Goal: Transaction & Acquisition: Book appointment/travel/reservation

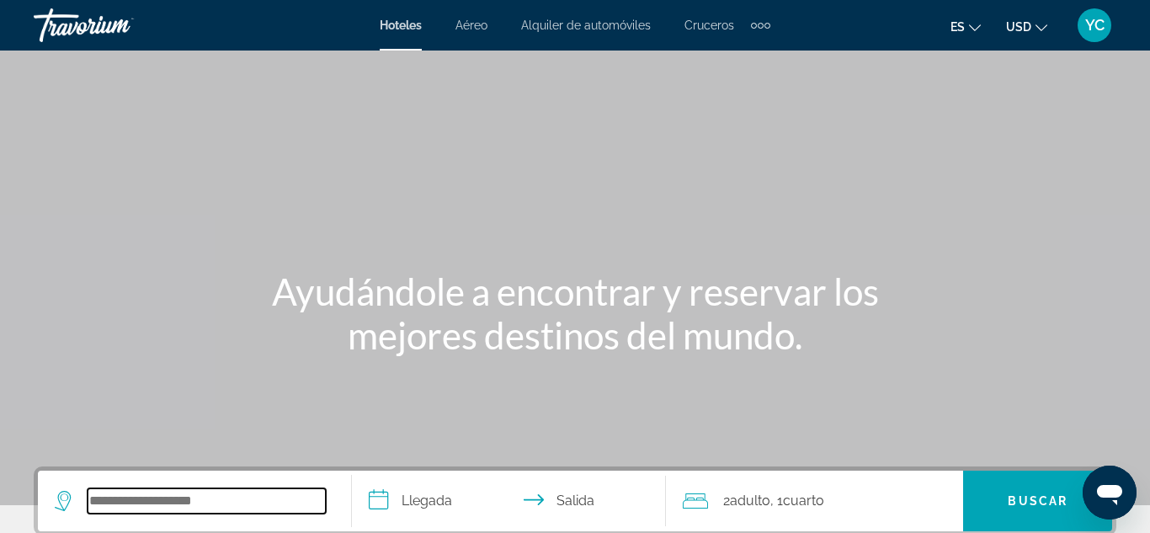
click at [100, 503] on input "Search widget" at bounding box center [207, 500] width 238 height 25
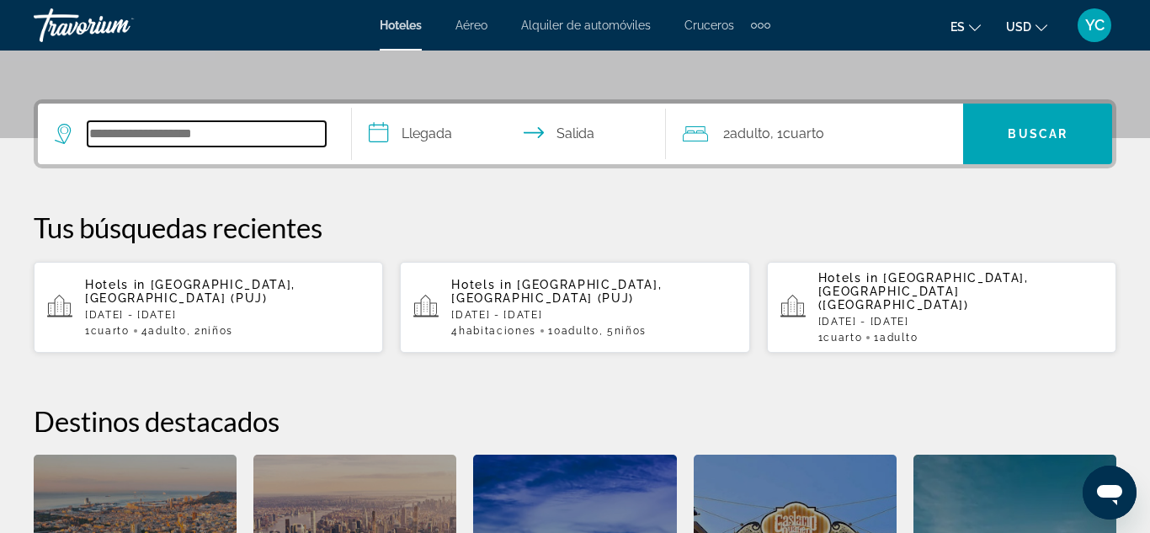
scroll to position [412, 0]
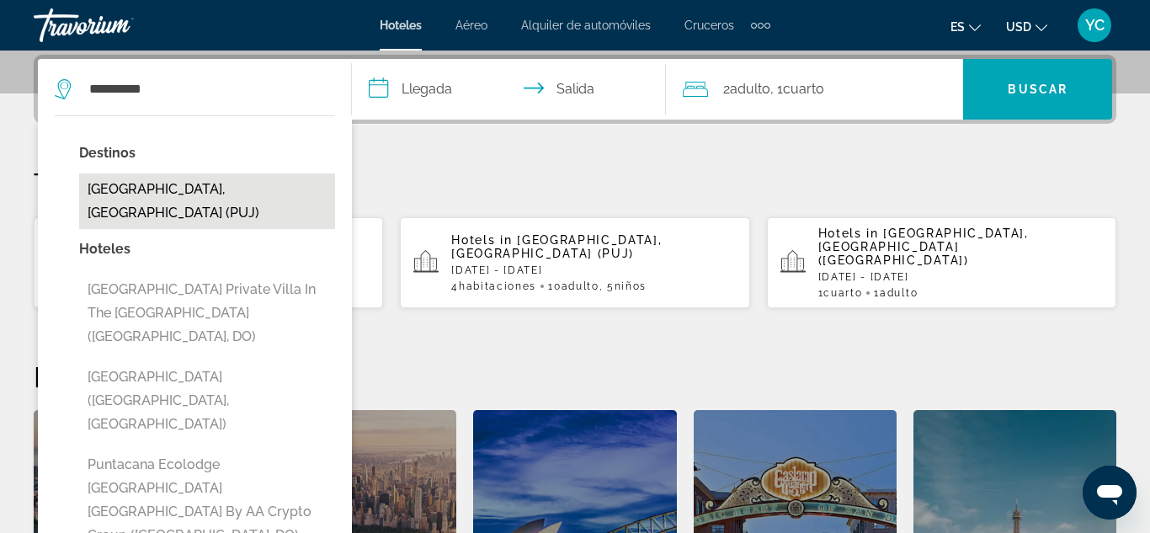
click at [141, 198] on button "[GEOGRAPHIC_DATA], [GEOGRAPHIC_DATA] (PUJ)" at bounding box center [207, 201] width 256 height 56
type input "**********"
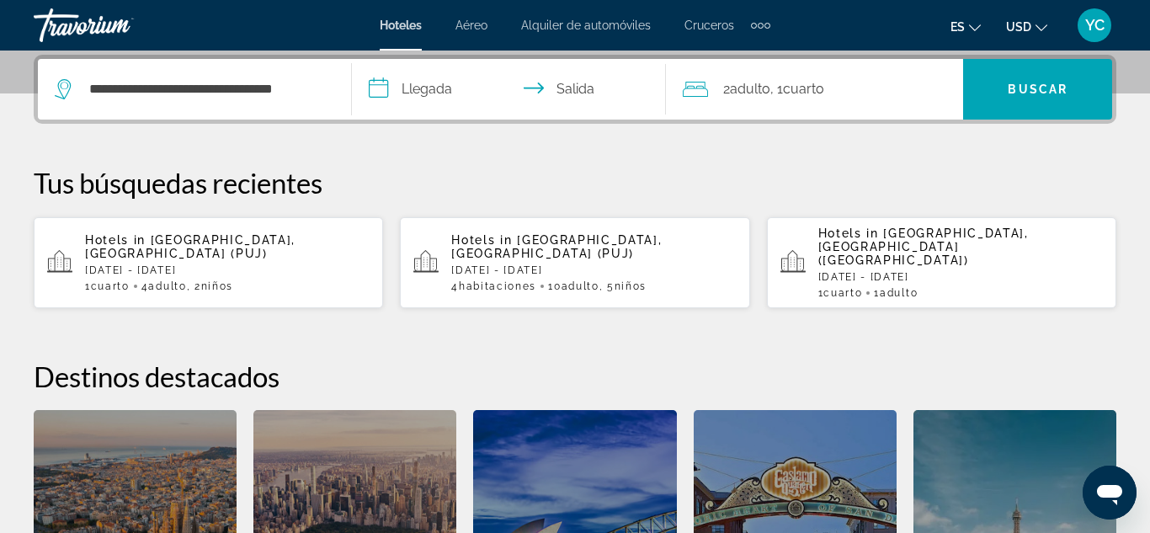
click at [383, 89] on input "**********" at bounding box center [512, 92] width 321 height 66
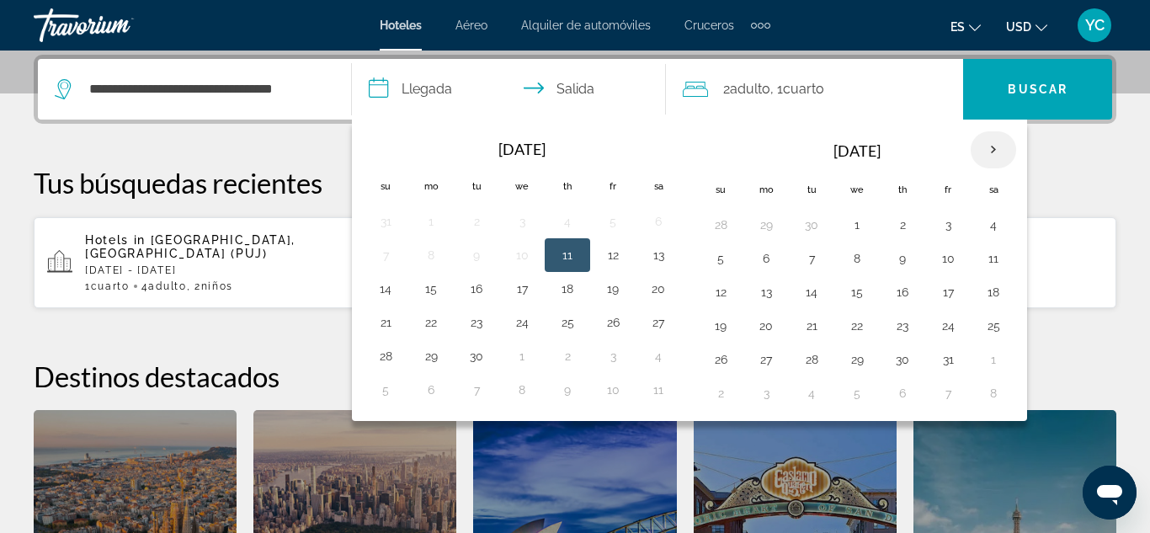
click at [999, 144] on th "Next month" at bounding box center [993, 149] width 45 height 37
click at [766, 361] on button "29" at bounding box center [766, 360] width 27 height 24
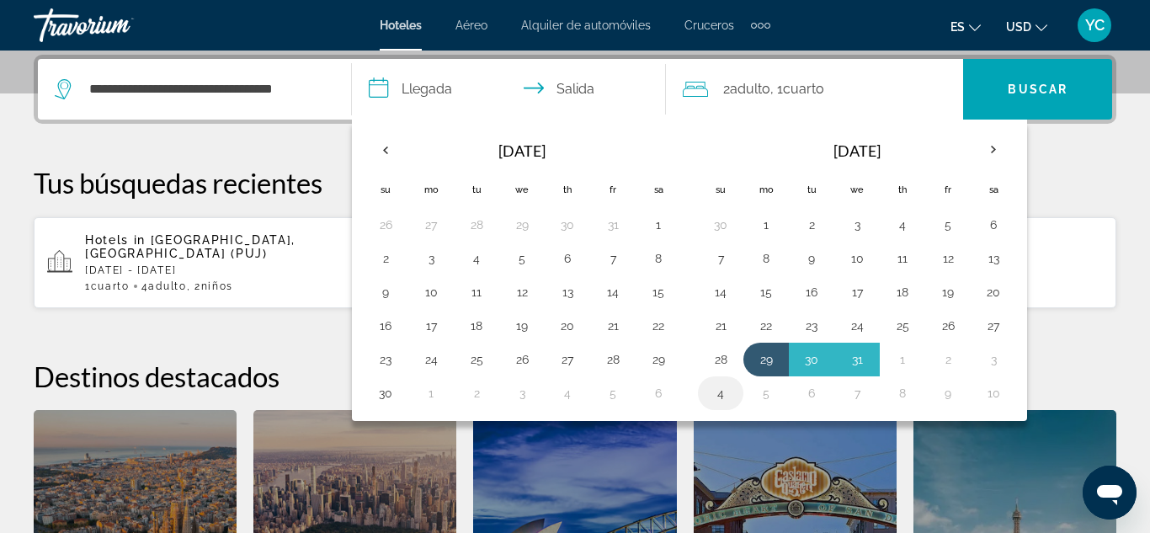
click at [719, 398] on button "4" at bounding box center [720, 393] width 27 height 24
type input "**********"
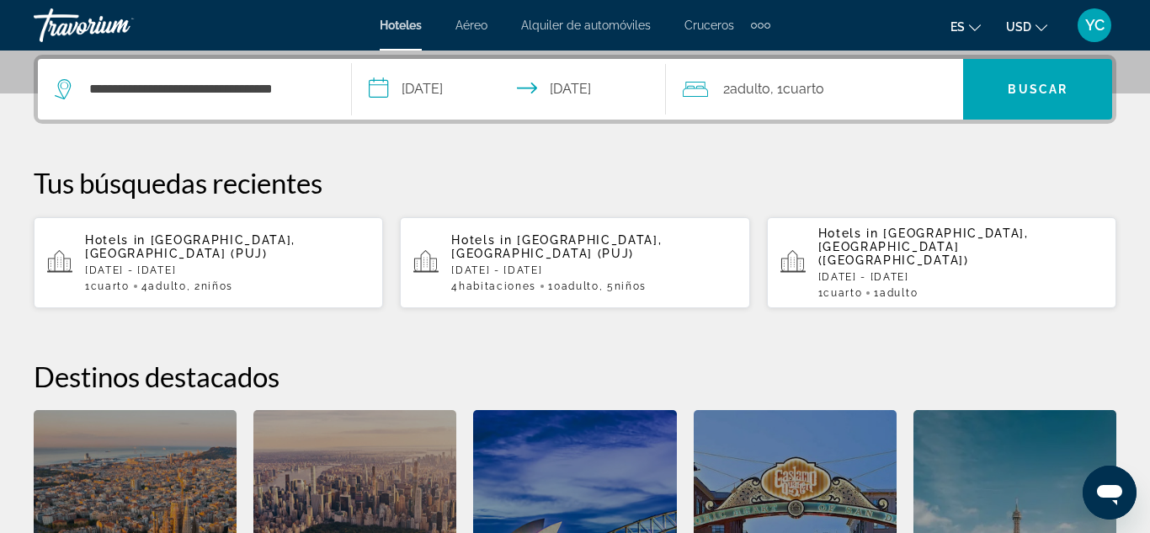
click at [907, 94] on div "2 Adulto Adulto , 1 Cuarto habitaciones" at bounding box center [823, 89] width 280 height 24
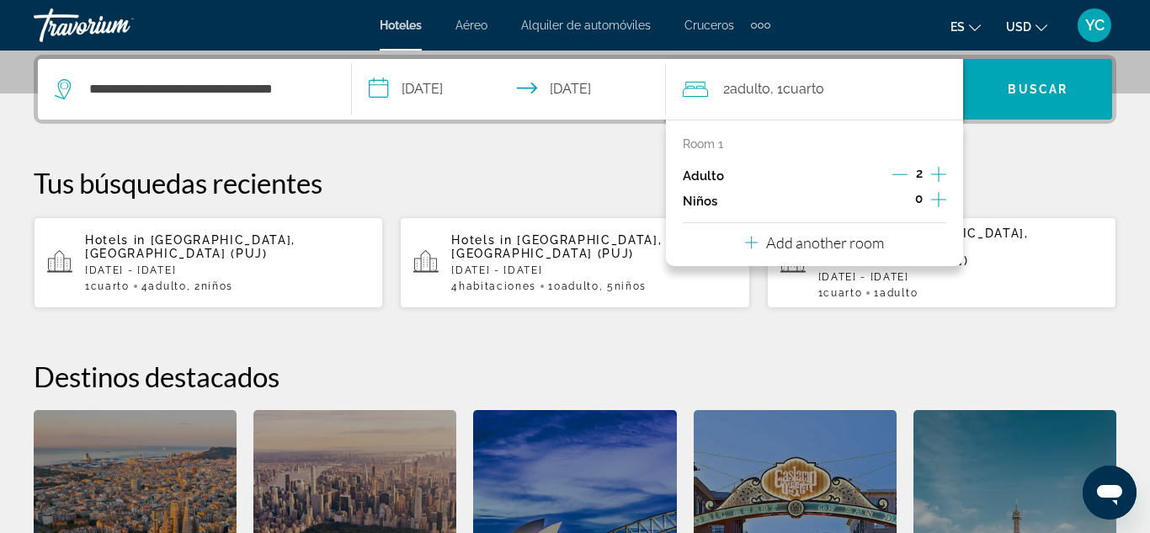
click at [932, 202] on icon "Increment children" at bounding box center [938, 199] width 15 height 20
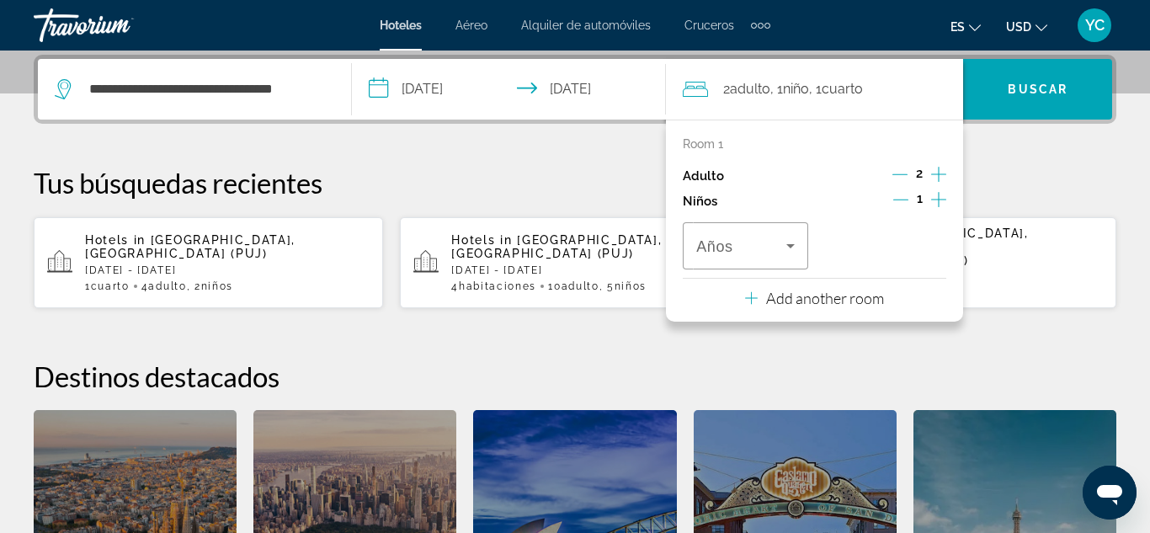
click at [932, 202] on icon "Increment children" at bounding box center [938, 199] width 15 height 20
click at [791, 245] on icon "Travelers: 2 adults, 2 children" at bounding box center [790, 246] width 8 height 4
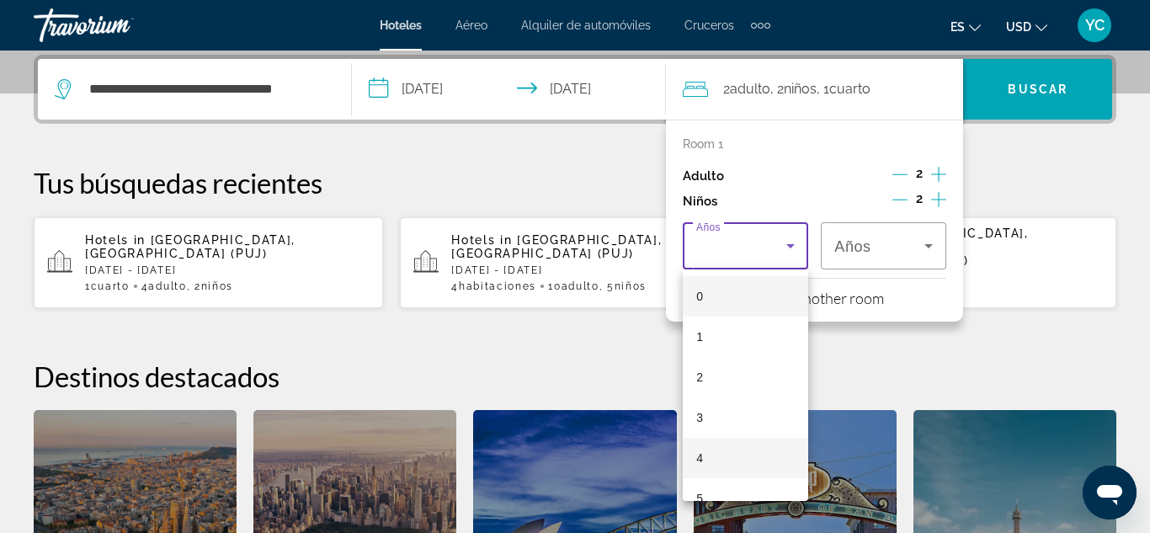
click at [694, 461] on mat-option "4" at bounding box center [745, 458] width 125 height 40
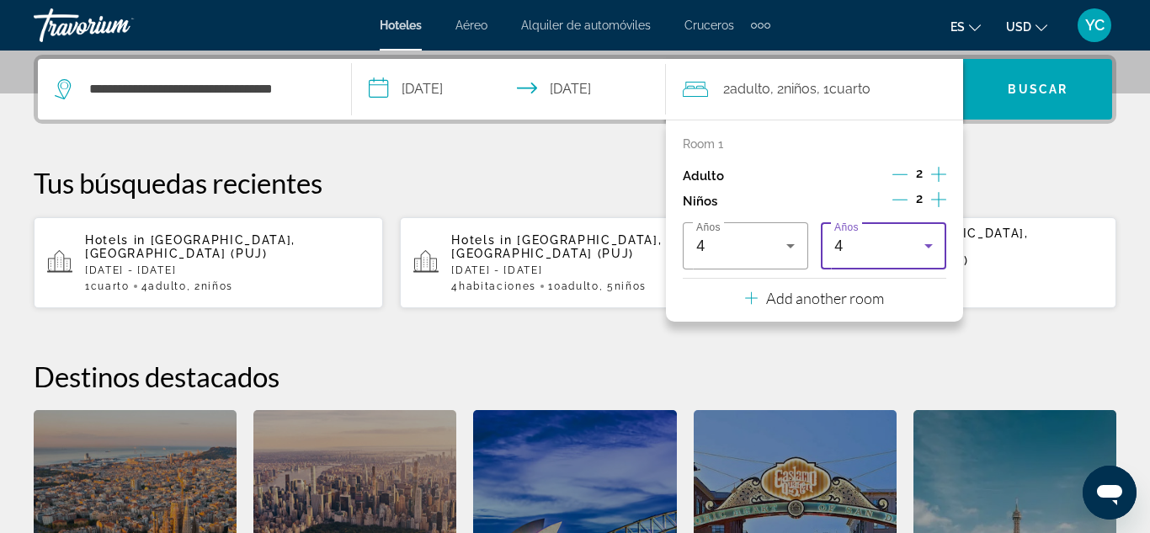
click at [927, 246] on icon "Travelers: 2 adults, 2 children" at bounding box center [928, 246] width 8 height 4
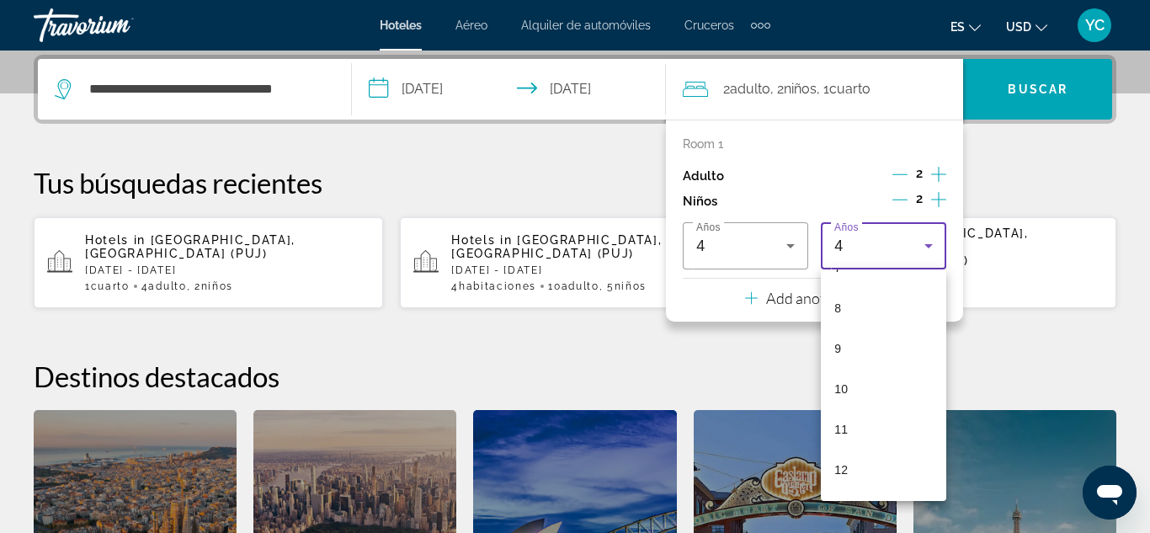
scroll to position [314, 0]
click at [849, 428] on mat-option "11" at bounding box center [883, 427] width 125 height 40
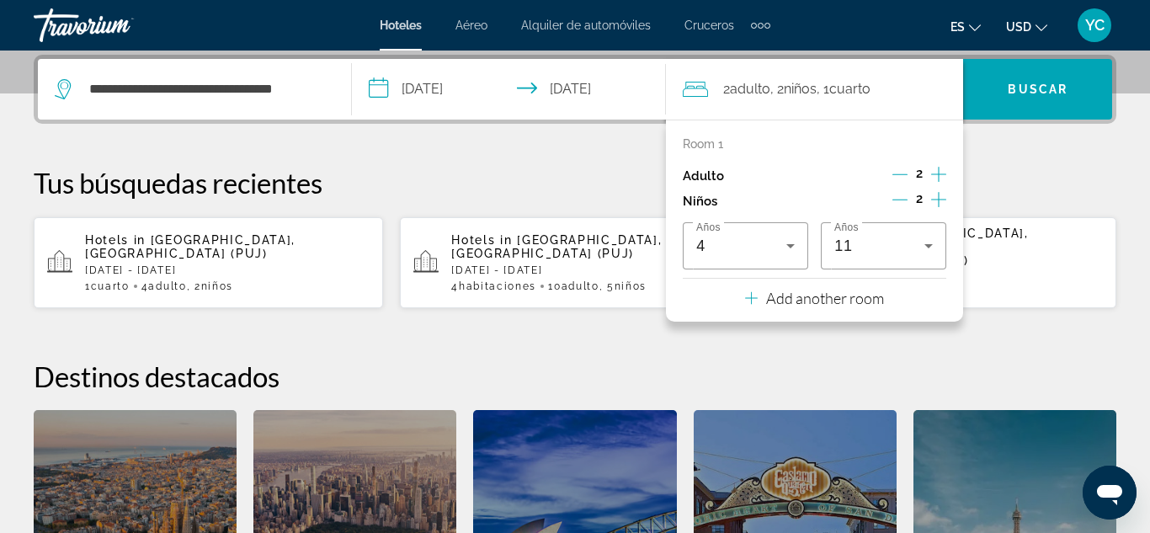
click at [767, 301] on p "Add another room" at bounding box center [825, 298] width 118 height 19
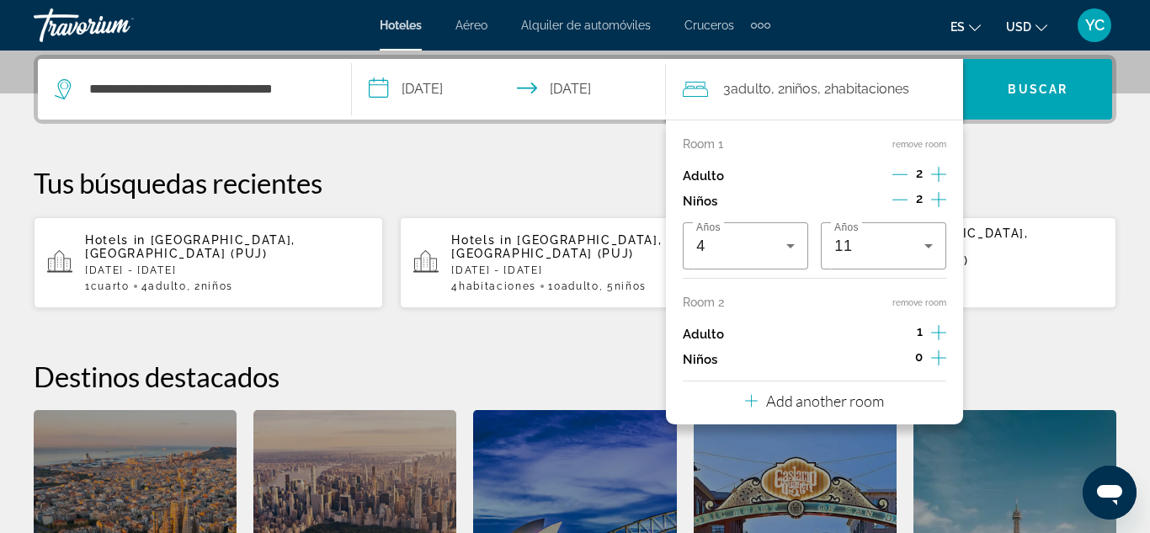
click at [934, 330] on icon "Increment adults" at bounding box center [938, 332] width 15 height 20
click at [1017, 91] on span "Buscar" at bounding box center [1038, 88] width 60 height 13
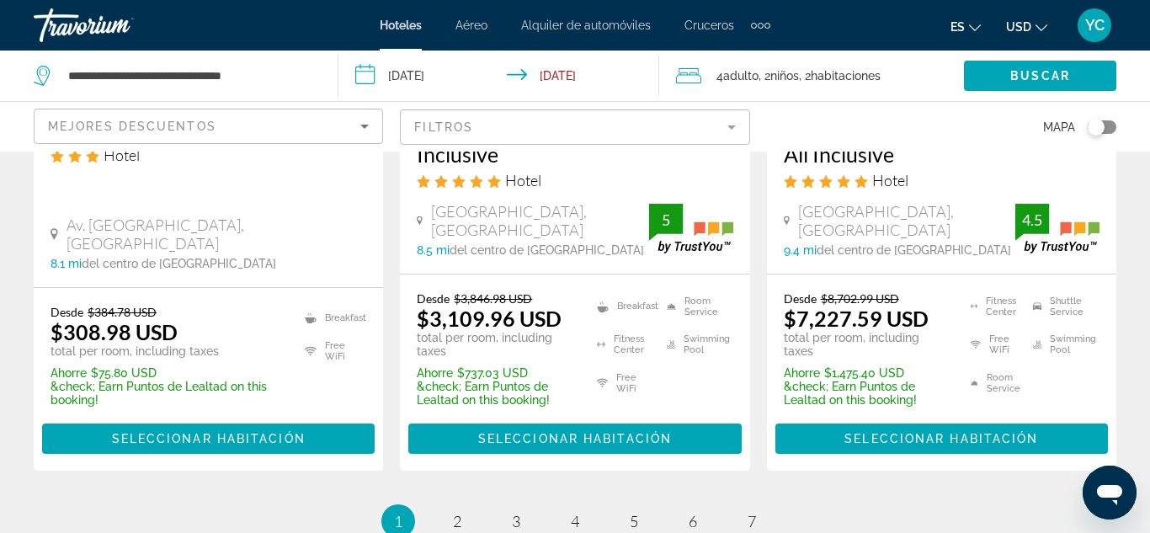
scroll to position [2469, 0]
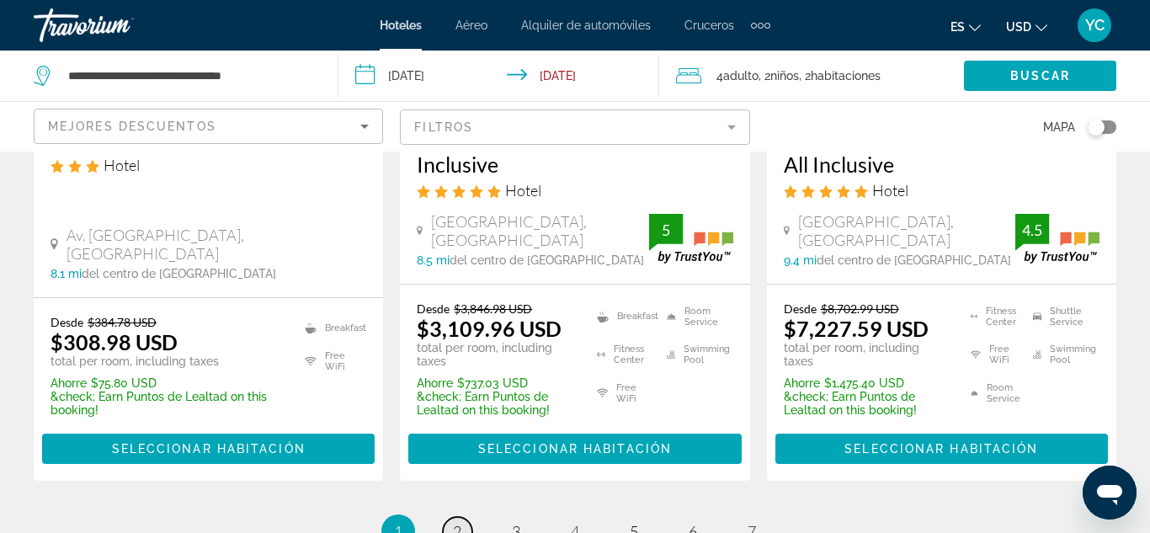
click at [451, 517] on link "page 2" at bounding box center [457, 531] width 29 height 29
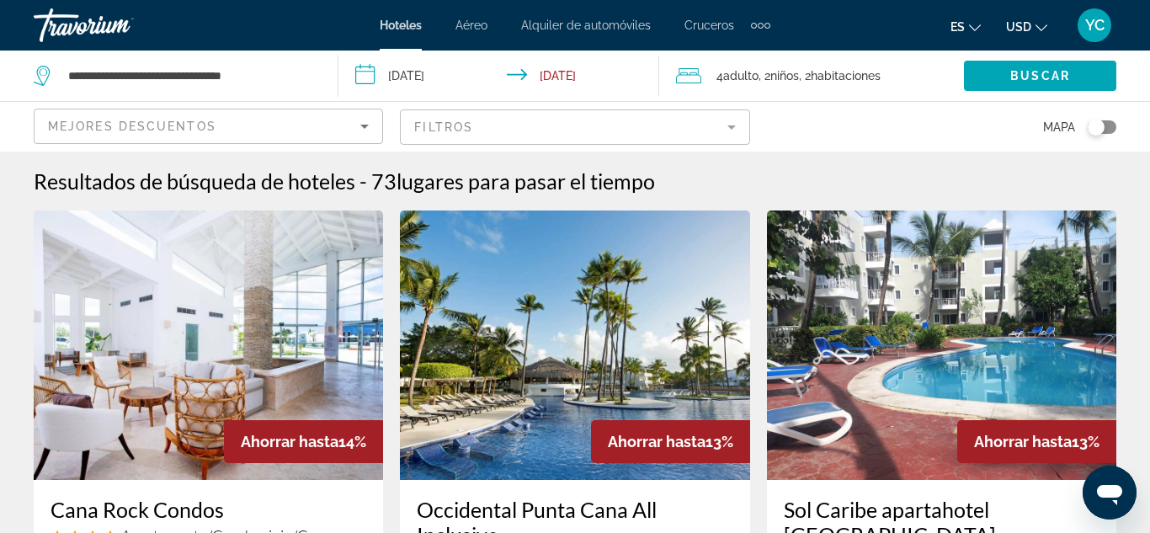
click at [794, 74] on span "Niños" at bounding box center [784, 75] width 29 height 13
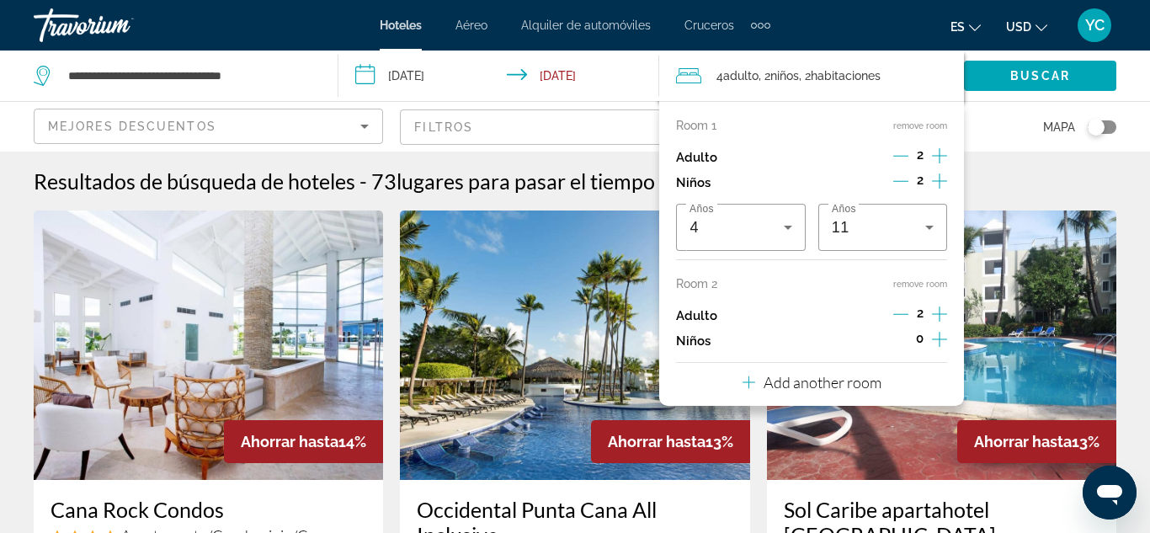
click at [899, 316] on icon "Decrement adults" at bounding box center [900, 313] width 15 height 15
click at [710, 278] on p "Room 2" at bounding box center [696, 283] width 41 height 13
click at [919, 318] on span "1" at bounding box center [921, 312] width 6 height 13
click at [694, 77] on icon "Travelers: 3 adults, 2 children" at bounding box center [688, 76] width 25 height 20
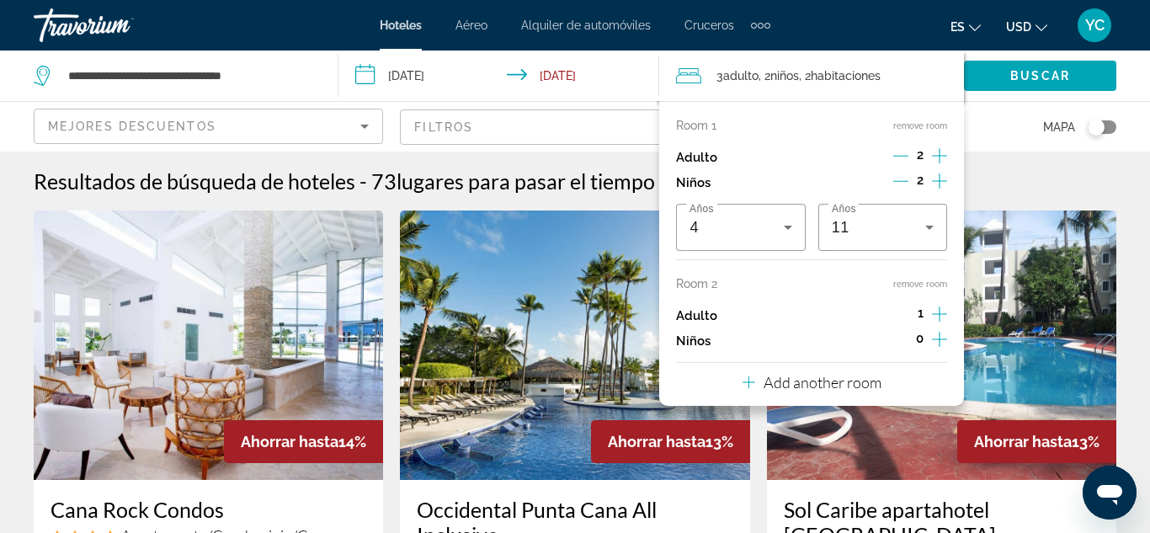
click at [694, 77] on icon "Travelers: 3 adults, 2 children" at bounding box center [688, 76] width 25 height 20
click at [733, 75] on span "Adulto" at bounding box center [740, 75] width 35 height 13
click at [906, 286] on button "remove room" at bounding box center [920, 284] width 54 height 11
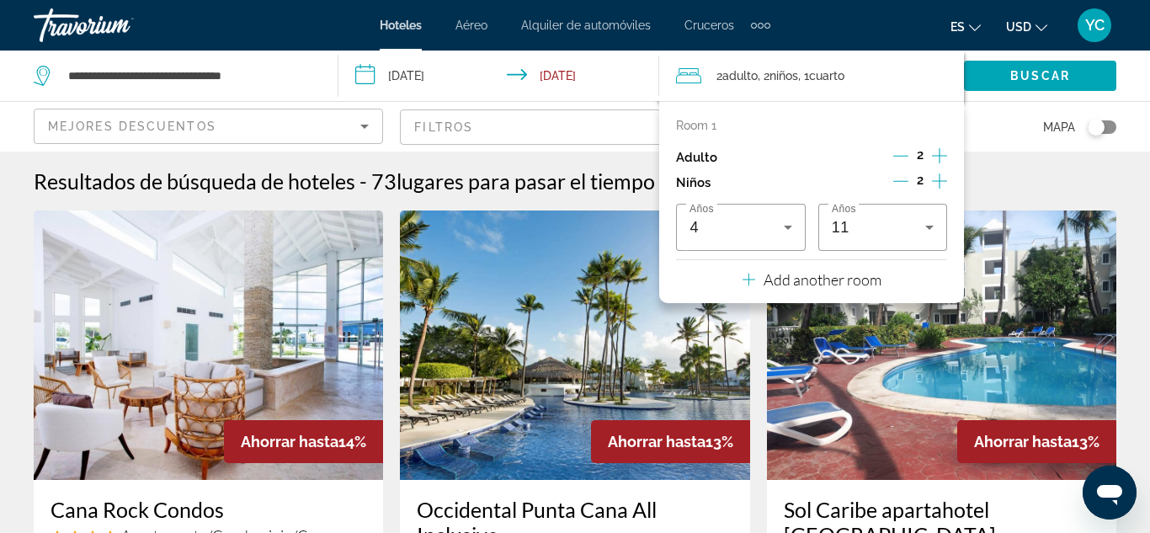
click at [939, 155] on icon "Increment adults" at bounding box center [939, 156] width 15 height 20
click at [1001, 74] on span "Search widget" at bounding box center [1040, 76] width 152 height 40
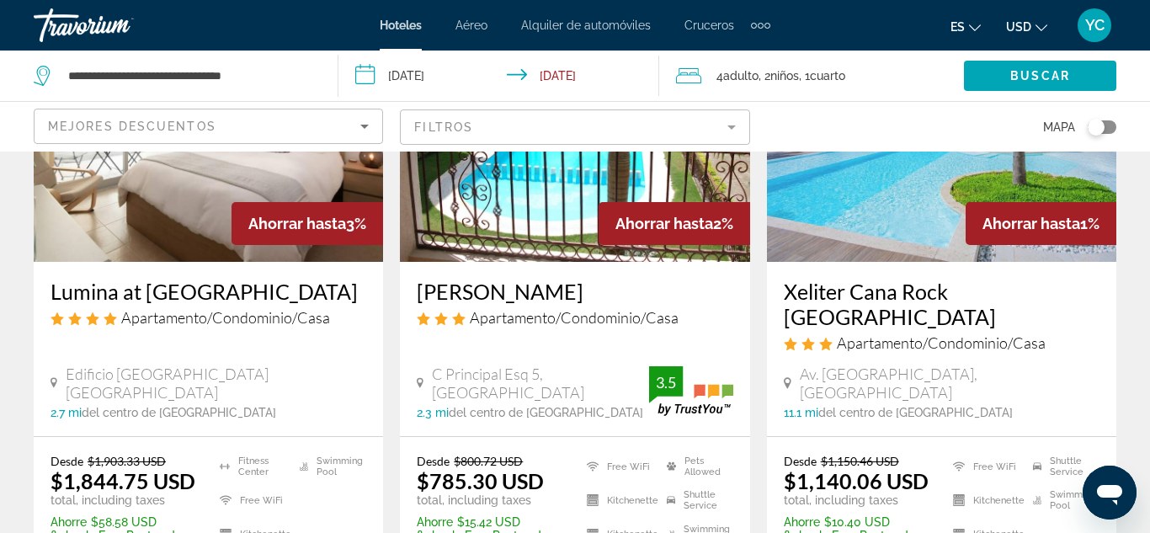
scroll to position [2592, 0]
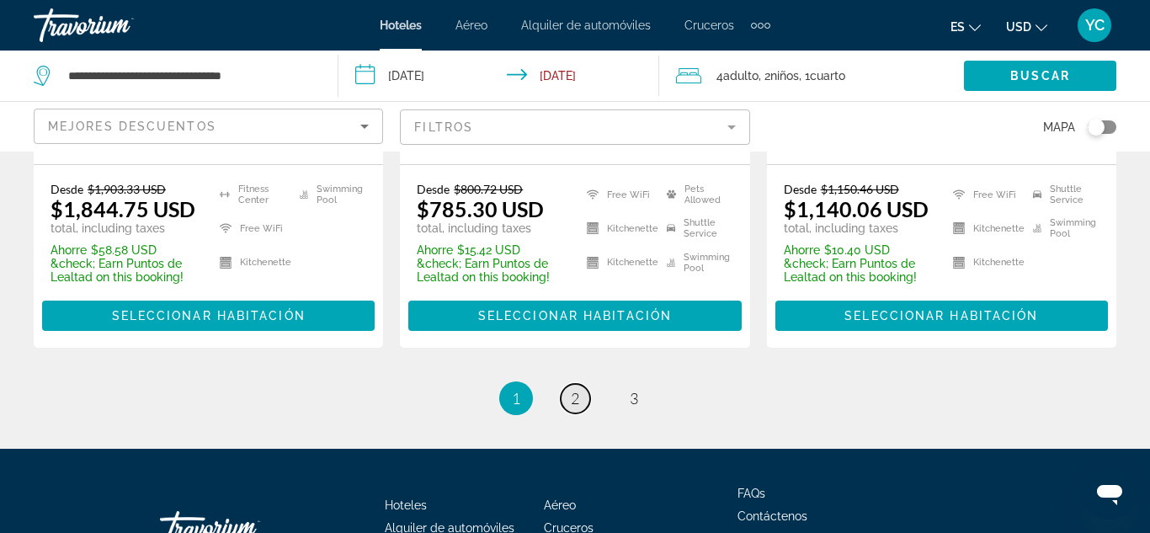
click at [572, 389] on span "2" at bounding box center [575, 398] width 8 height 19
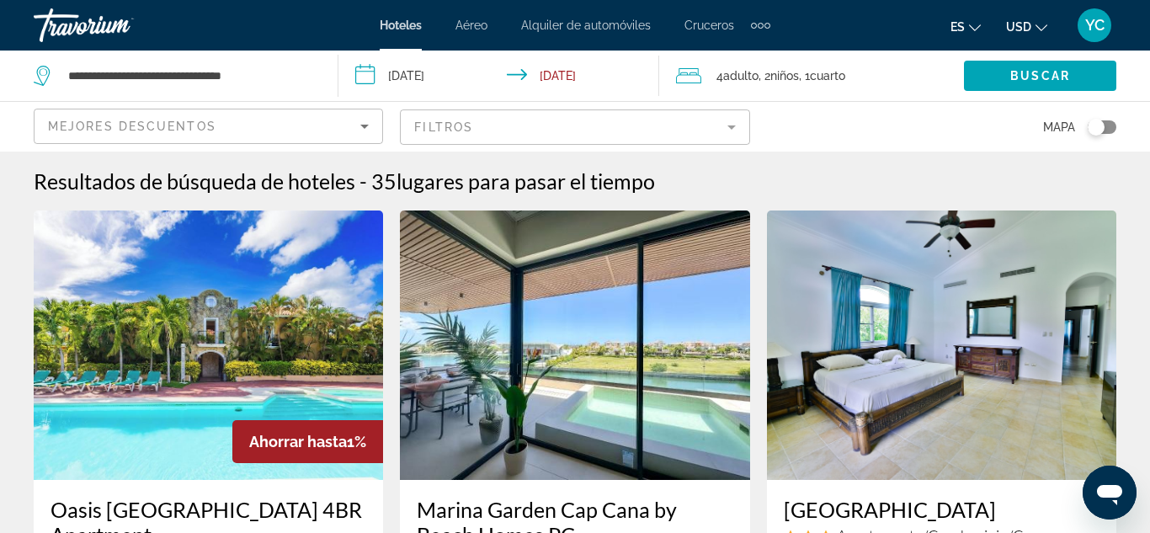
click at [505, 73] on input "**********" at bounding box center [502, 79] width 328 height 56
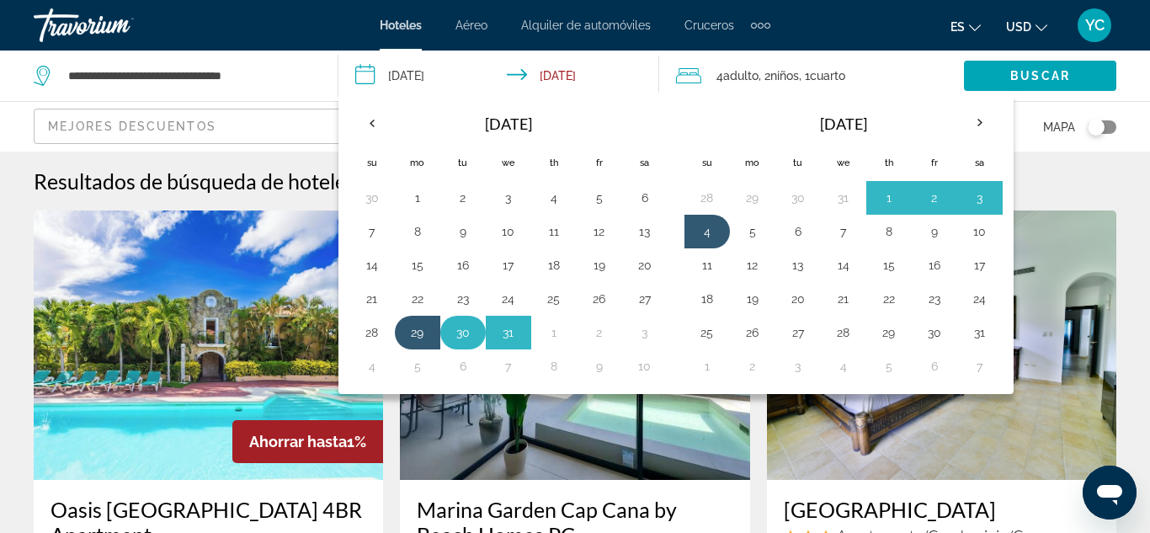
click at [461, 343] on button "30" at bounding box center [463, 333] width 27 height 24
click at [705, 233] on button "4" at bounding box center [707, 232] width 27 height 24
type input "**********"
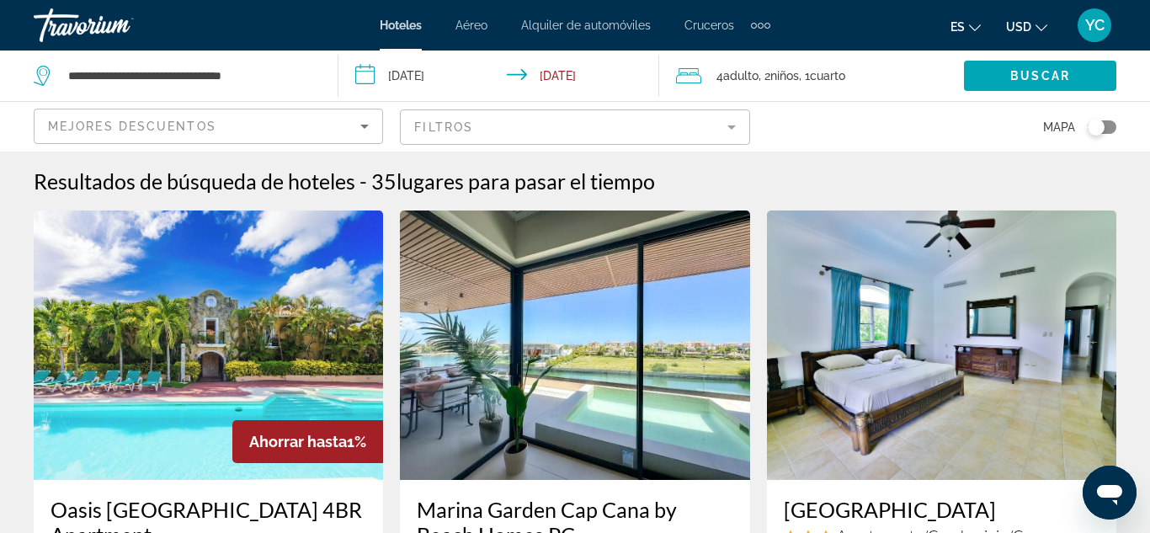
click at [780, 81] on span "Niños" at bounding box center [784, 75] width 29 height 13
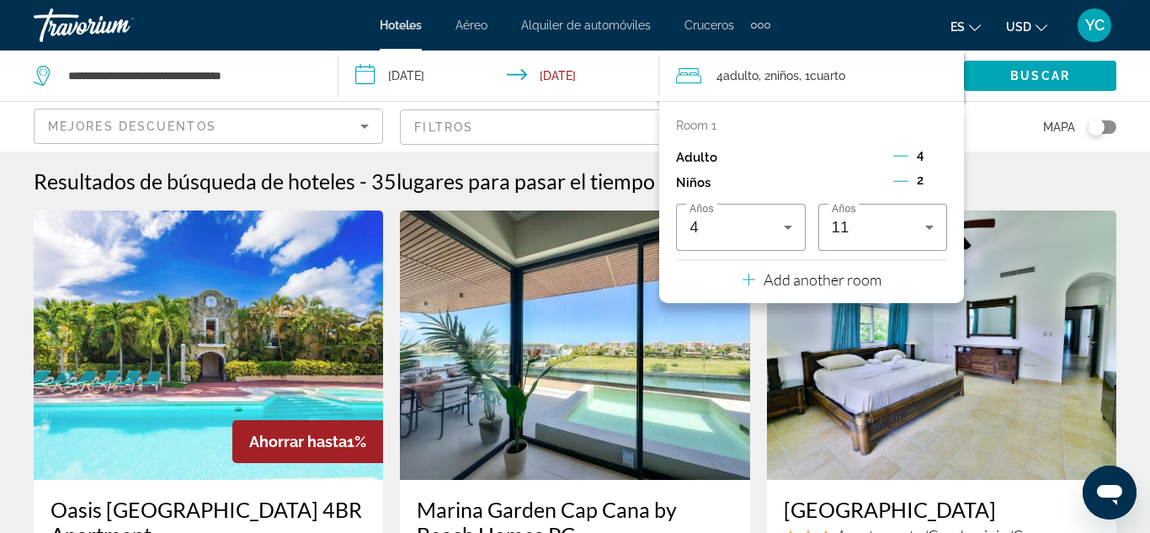
click at [810, 274] on p "Add another room" at bounding box center [822, 279] width 118 height 19
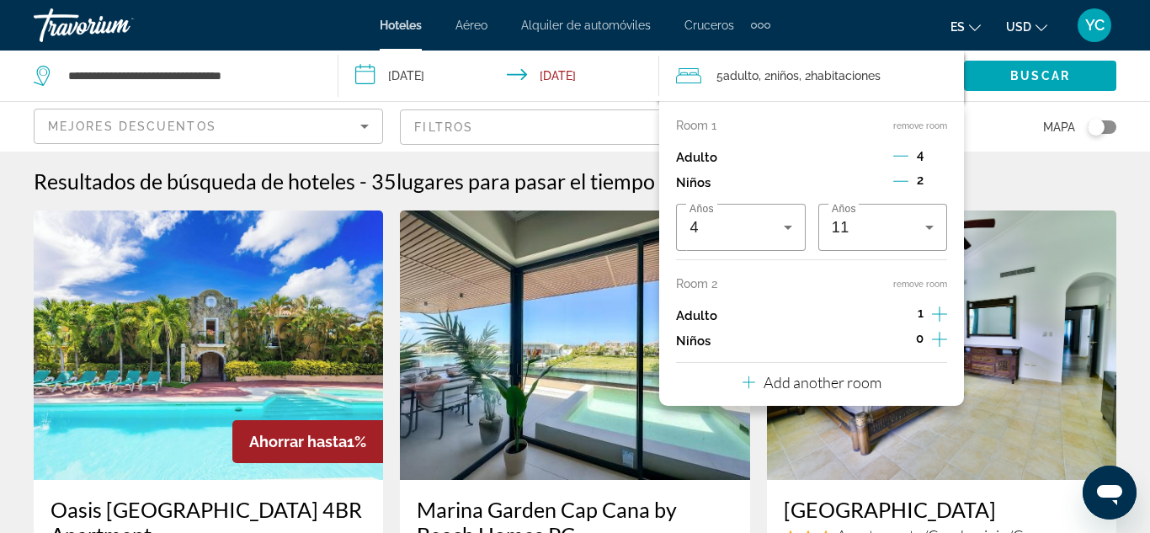
click at [944, 316] on icon "Increment adults" at bounding box center [939, 314] width 15 height 20
click at [902, 155] on icon "Decrement adults" at bounding box center [900, 155] width 15 height 15
click at [902, 185] on icon "Decrement children" at bounding box center [900, 180] width 15 height 15
click at [939, 340] on icon "Increment children" at bounding box center [939, 339] width 15 height 20
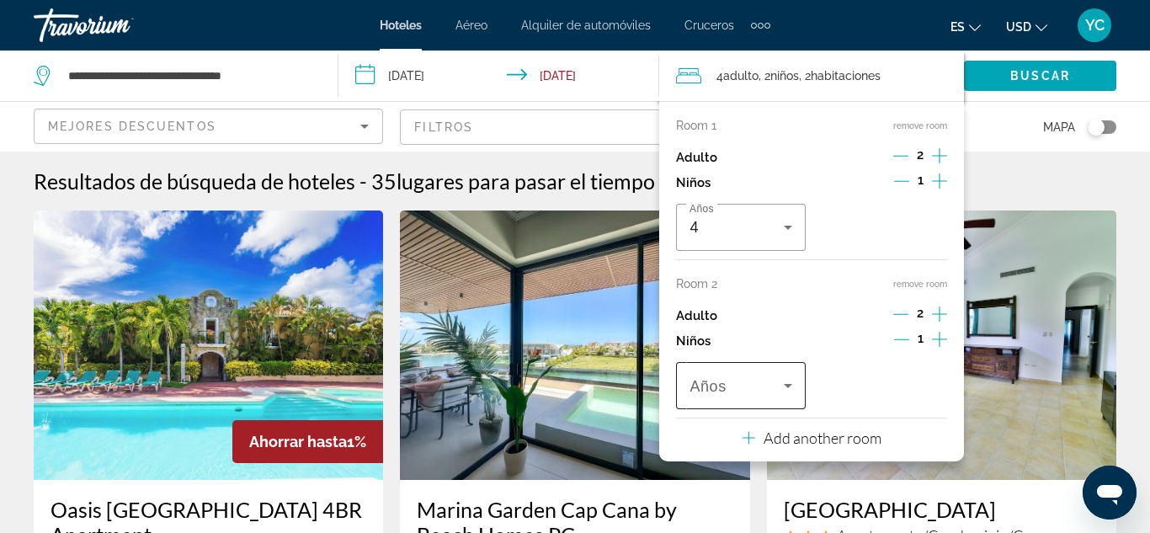
click at [790, 386] on icon "Travelers: 4 adults, 2 children" at bounding box center [788, 385] width 20 height 20
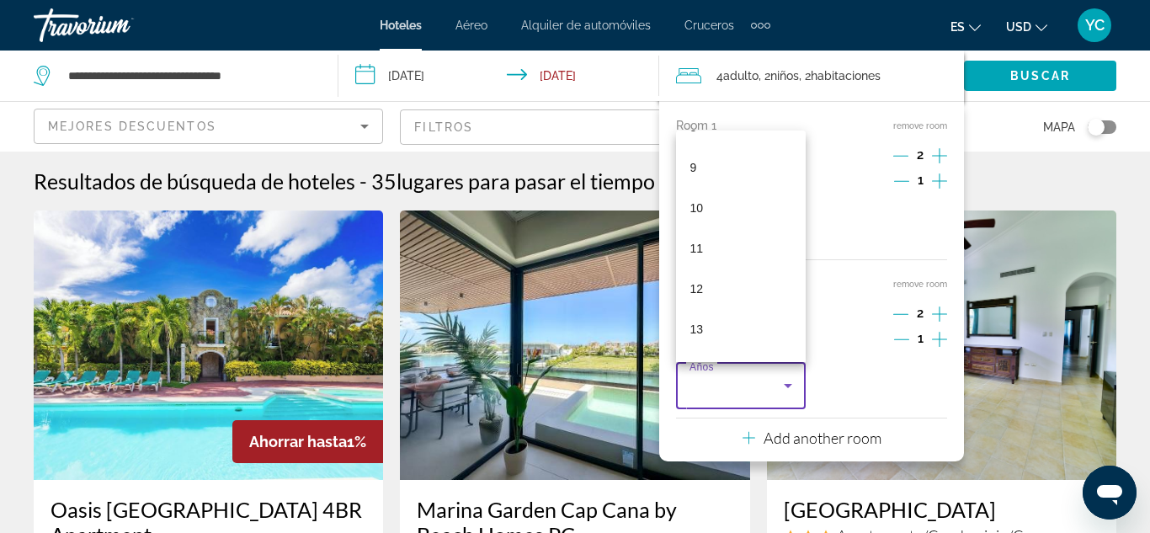
scroll to position [356, 0]
click at [704, 241] on mat-option "11" at bounding box center [740, 246] width 129 height 40
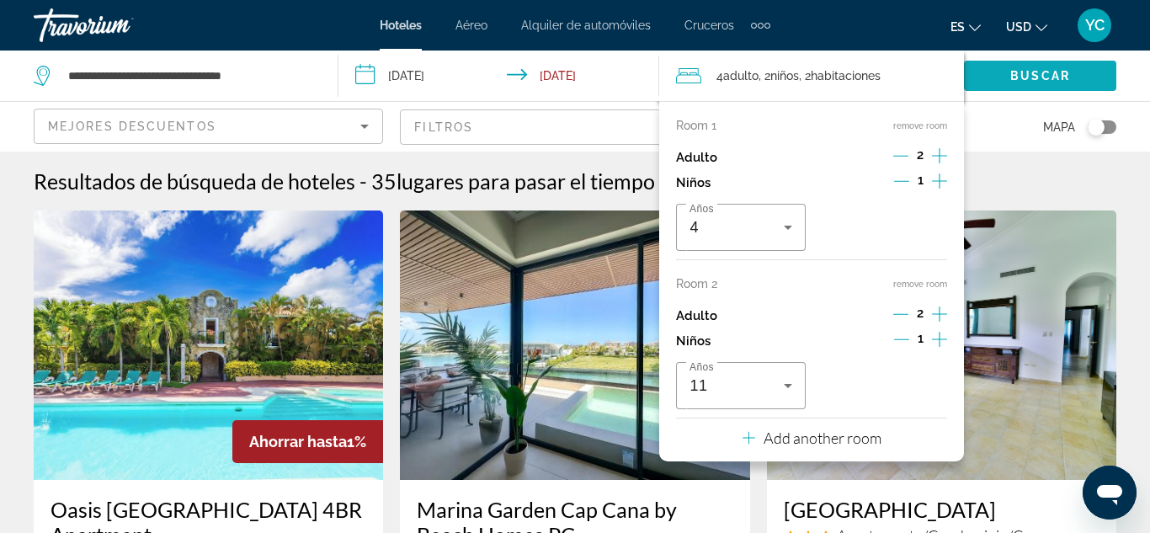
click at [993, 72] on span "Search widget" at bounding box center [1040, 76] width 152 height 40
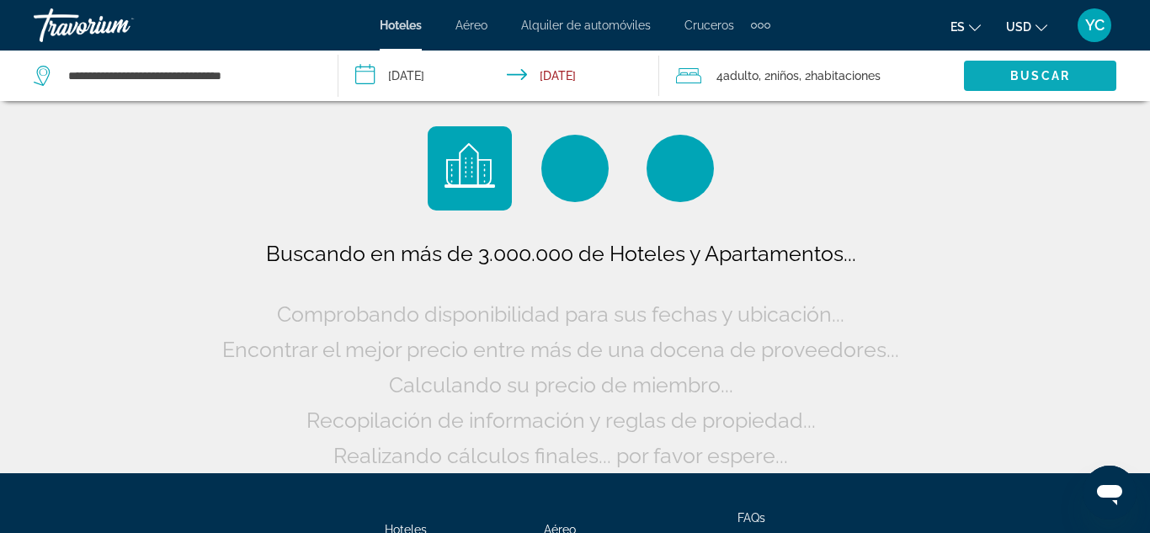
click at [993, 72] on span "Search widget" at bounding box center [1040, 76] width 152 height 40
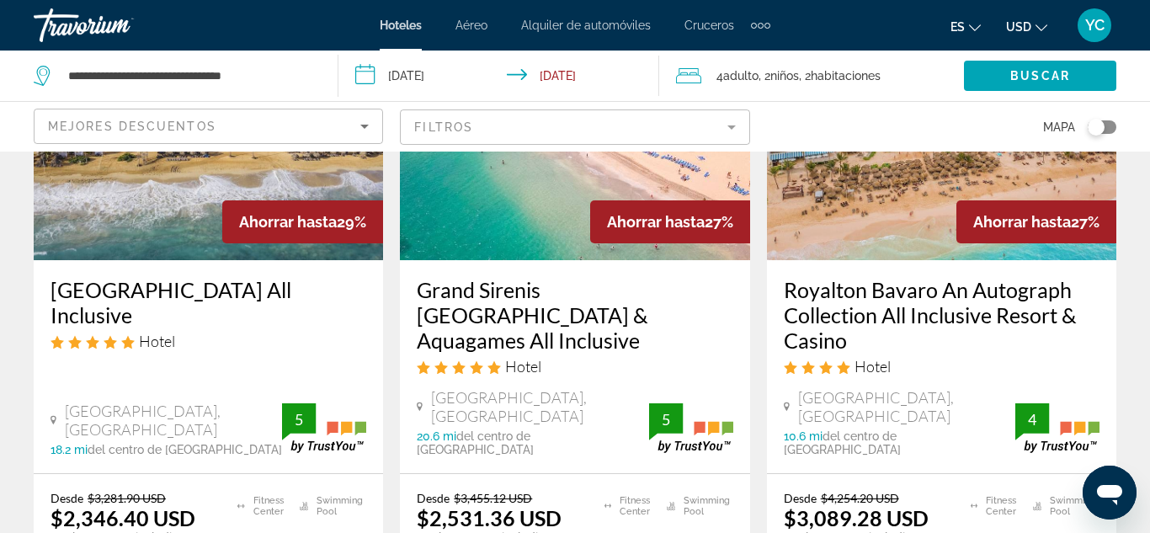
scroll to position [721, 0]
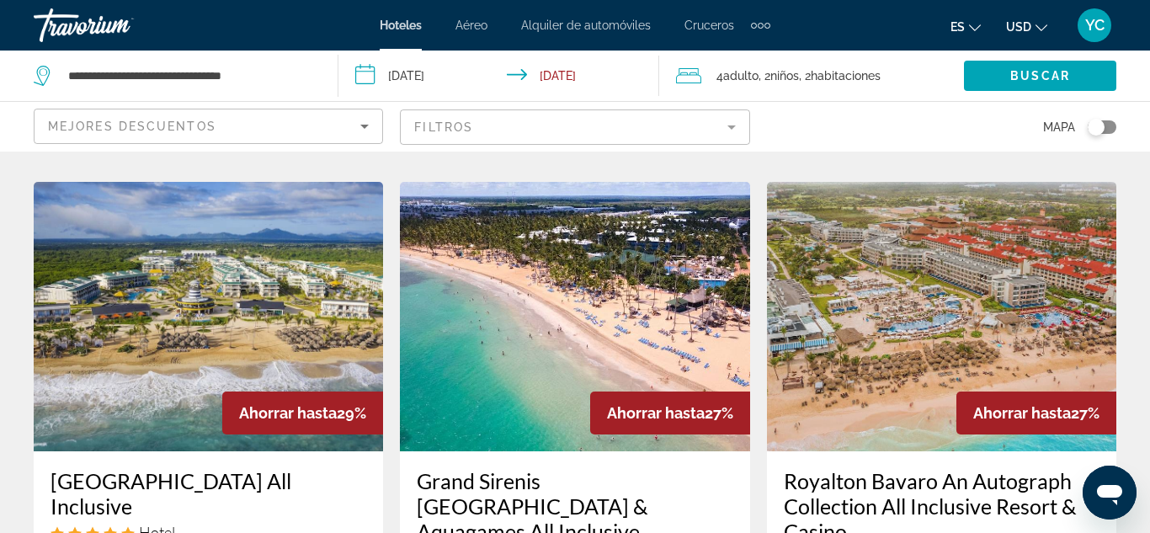
click at [256, 291] on img "Main content" at bounding box center [208, 316] width 349 height 269
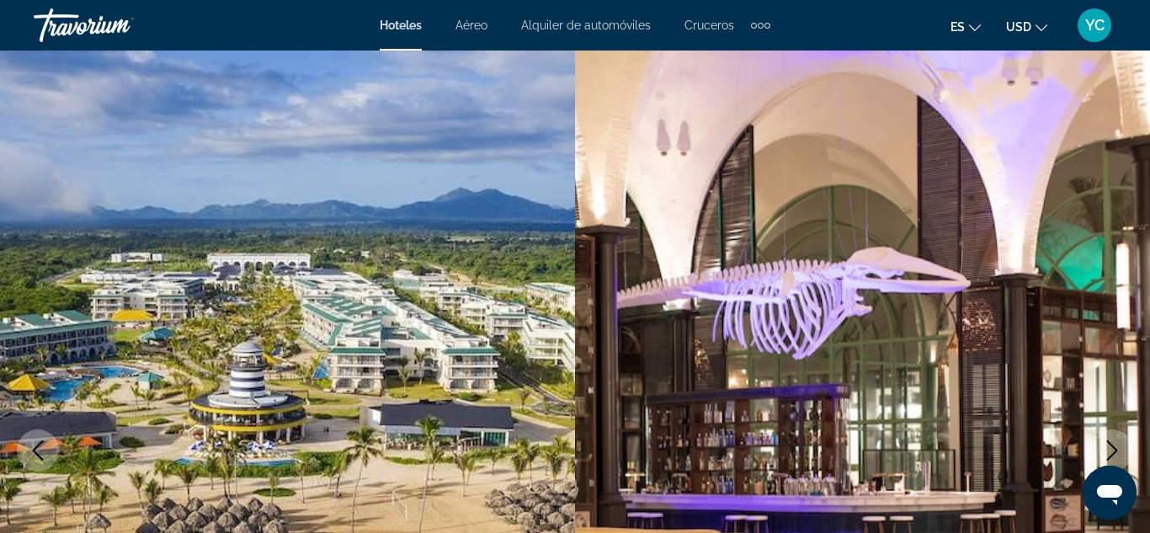
click at [1130, 262] on img "Main content" at bounding box center [862, 451] width 575 height 800
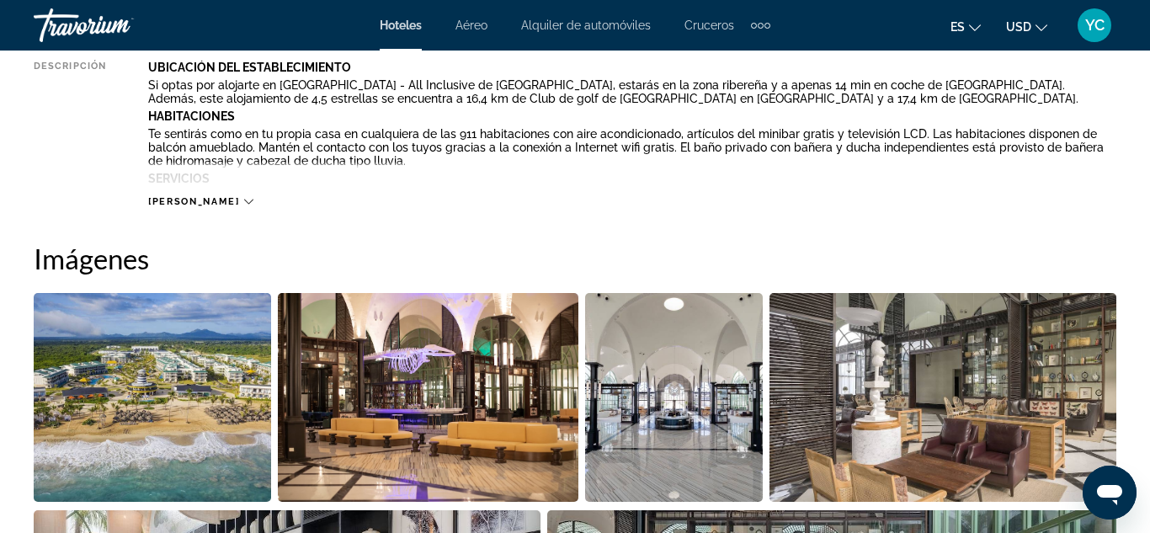
scroll to position [968, 0]
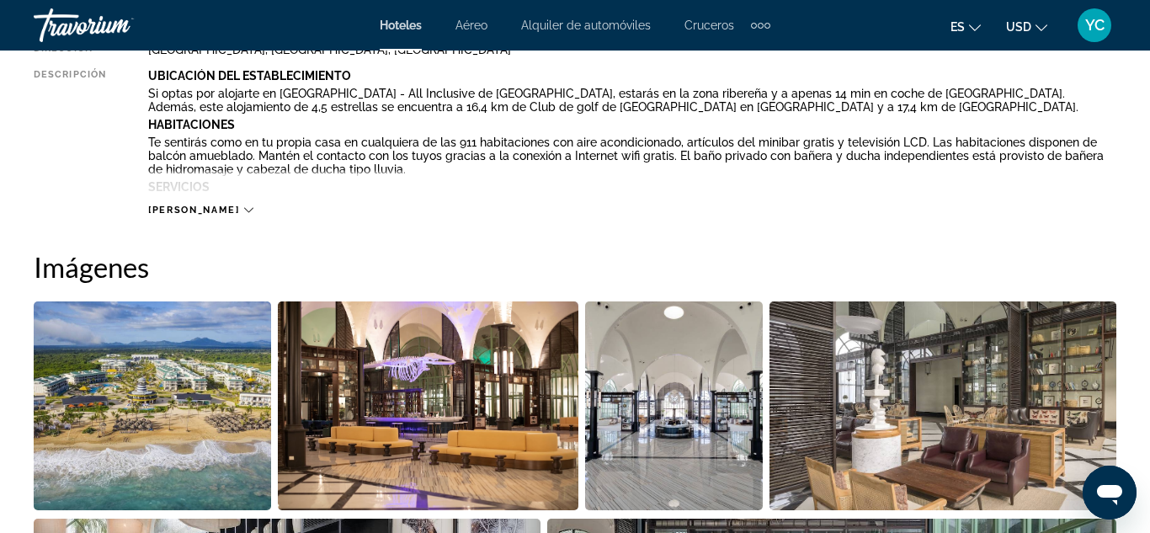
click at [234, 431] on img "Open full-screen image slider" at bounding box center [152, 405] width 237 height 209
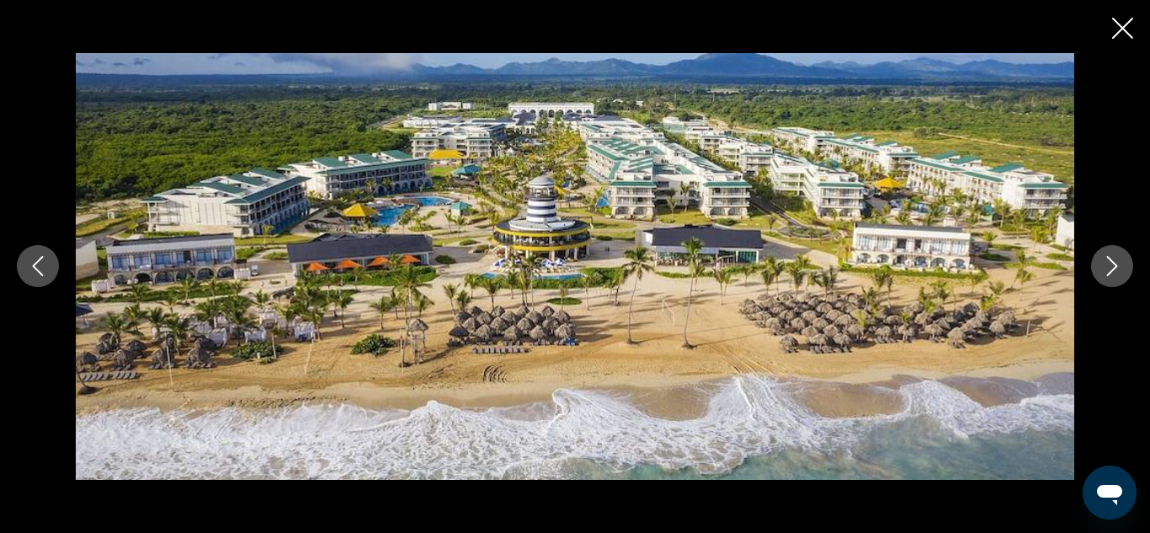
click at [1109, 263] on icon "Next image" at bounding box center [1112, 266] width 20 height 20
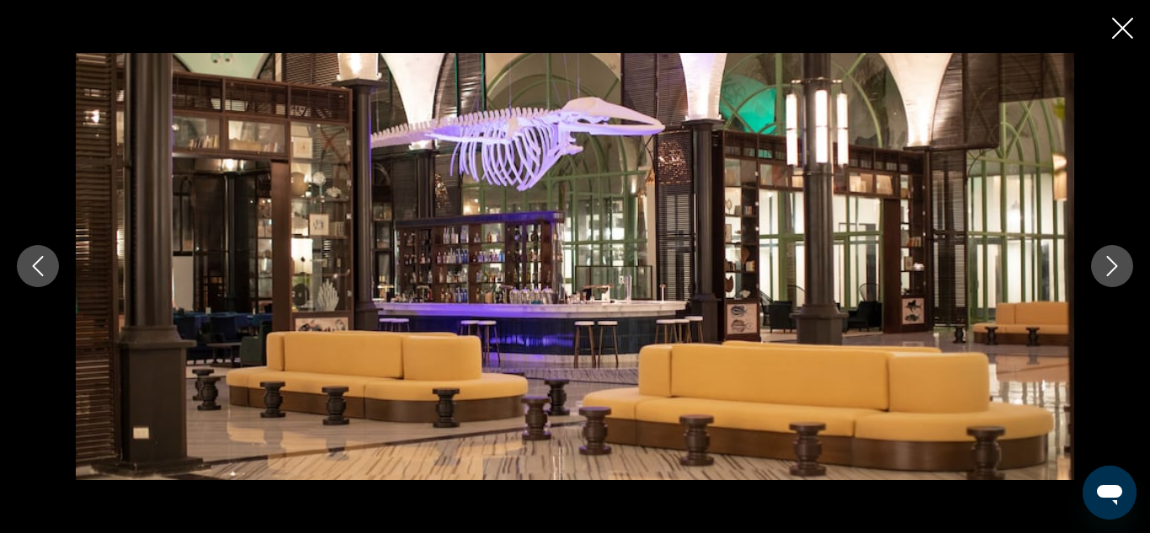
click at [1109, 263] on icon "Next image" at bounding box center [1112, 266] width 20 height 20
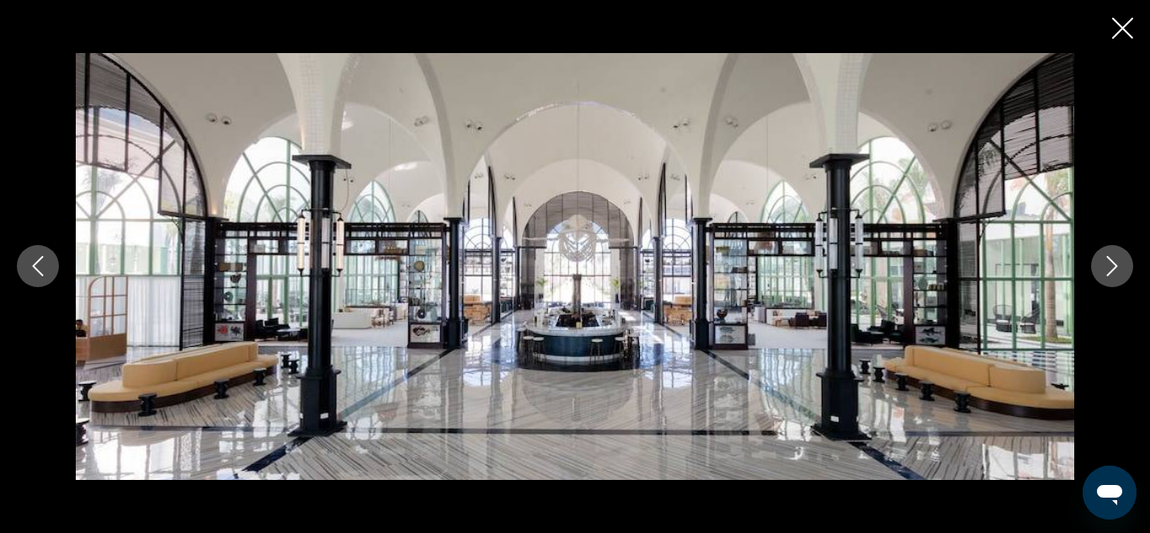
click at [1109, 263] on icon "Next image" at bounding box center [1112, 266] width 20 height 20
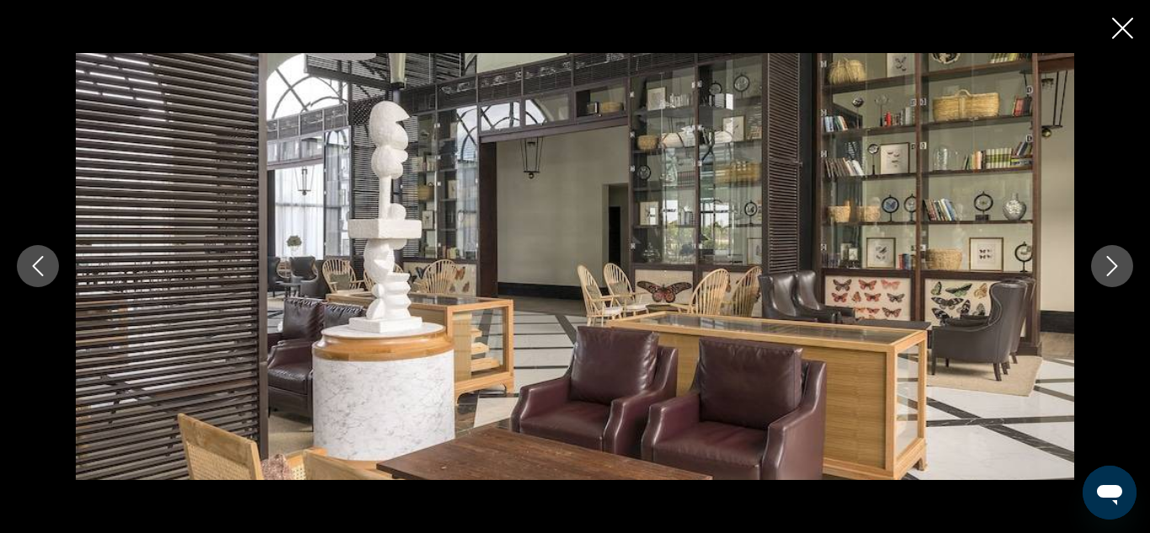
click at [1109, 263] on icon "Next image" at bounding box center [1112, 266] width 20 height 20
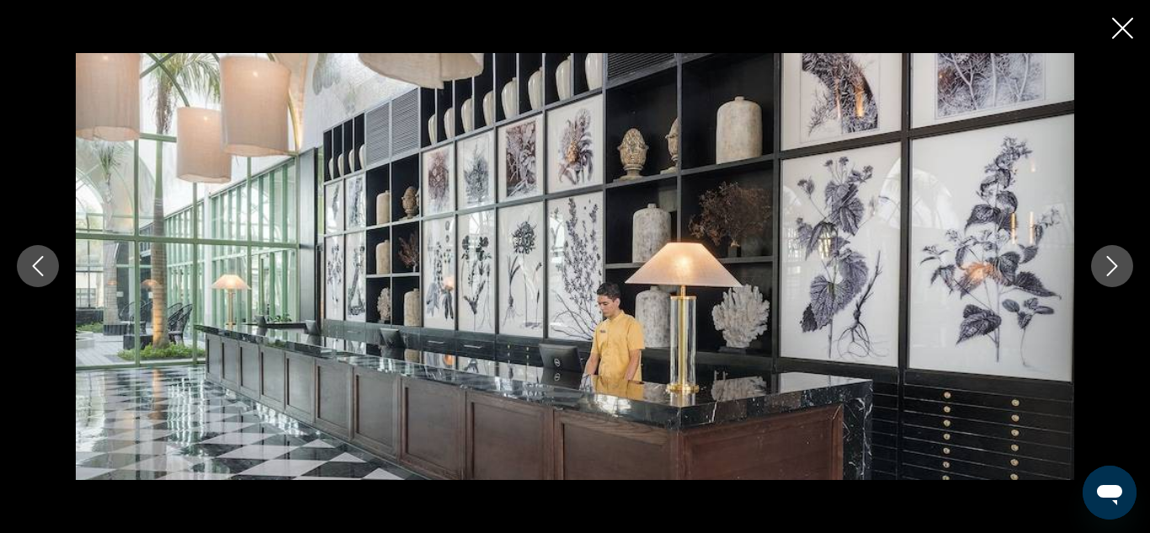
click at [1109, 263] on icon "Next image" at bounding box center [1112, 266] width 20 height 20
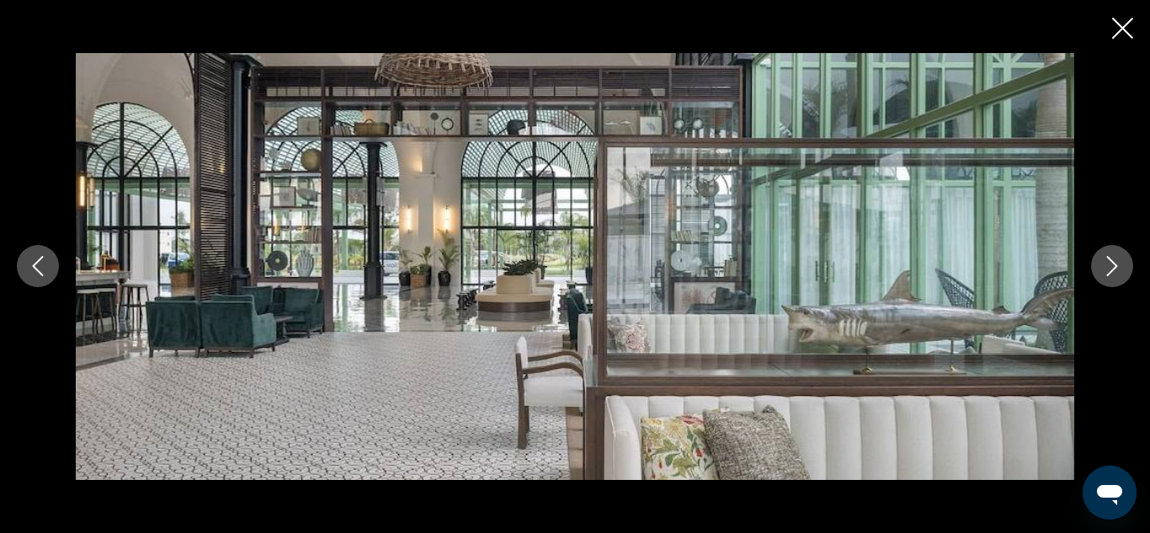
click at [1109, 263] on icon "Next image" at bounding box center [1112, 266] width 20 height 20
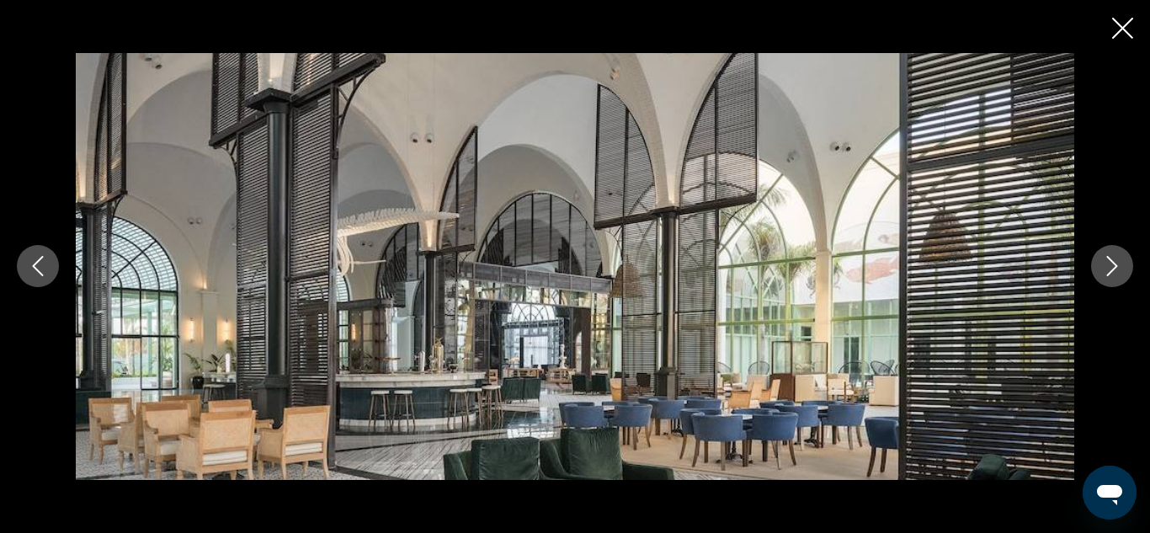
click at [1109, 263] on icon "Next image" at bounding box center [1112, 266] width 20 height 20
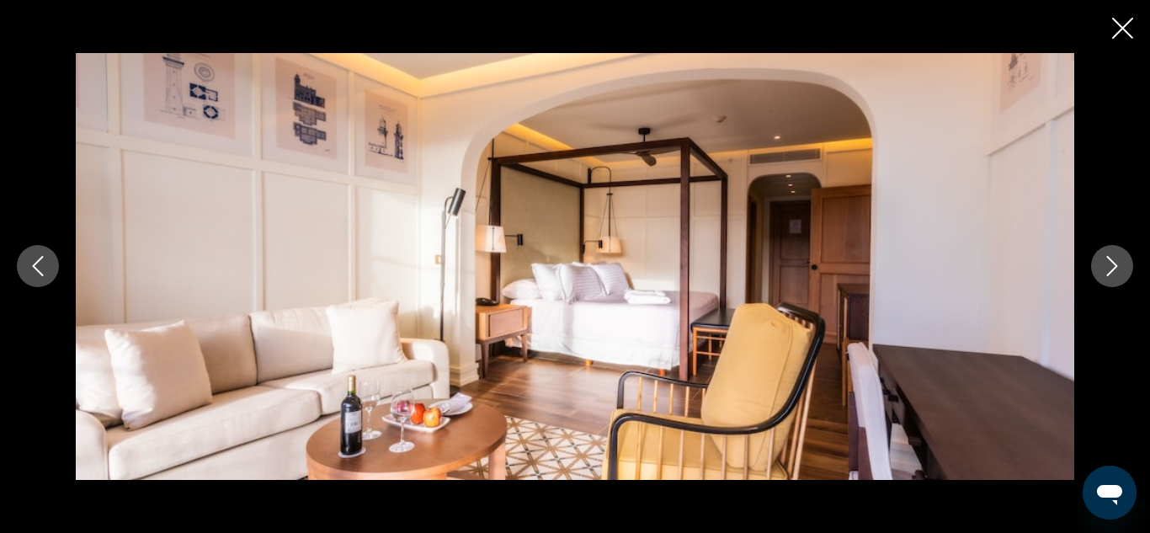
click at [1109, 263] on icon "Next image" at bounding box center [1112, 266] width 20 height 20
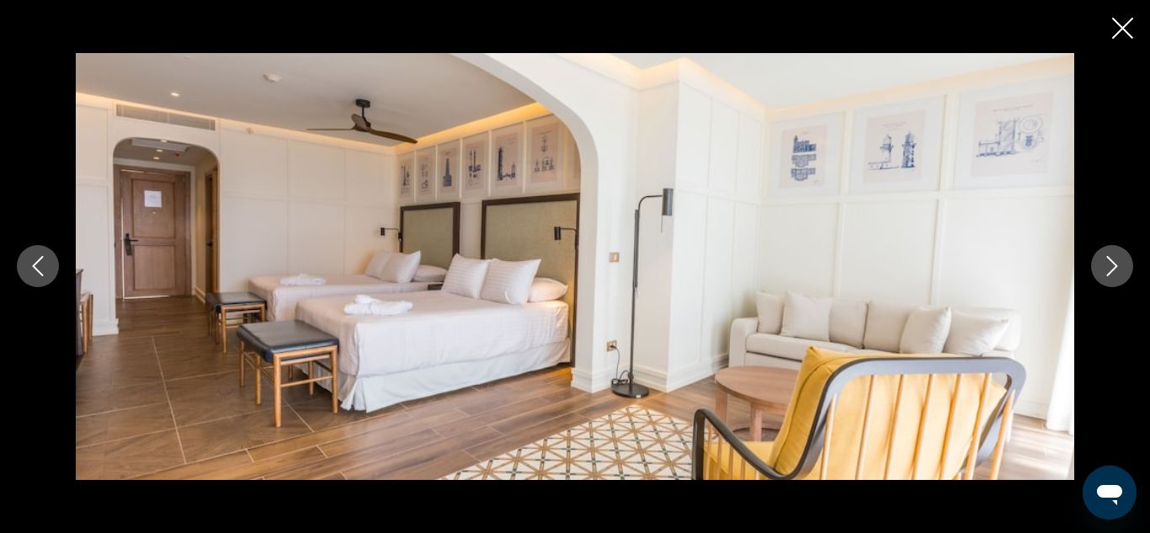
click at [1109, 263] on icon "Next image" at bounding box center [1112, 266] width 20 height 20
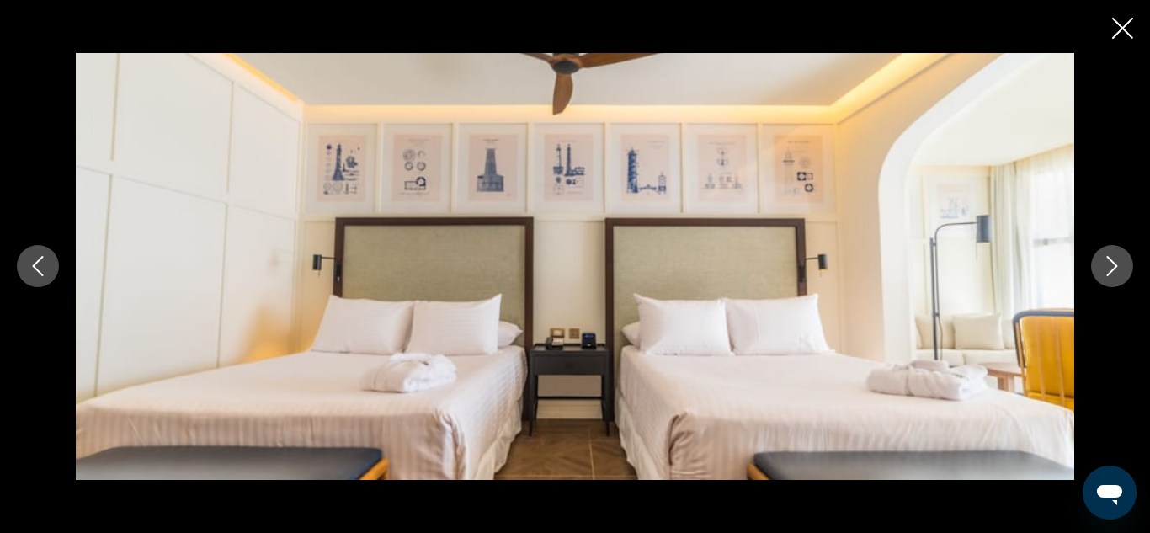
click at [1109, 263] on icon "Next image" at bounding box center [1112, 266] width 20 height 20
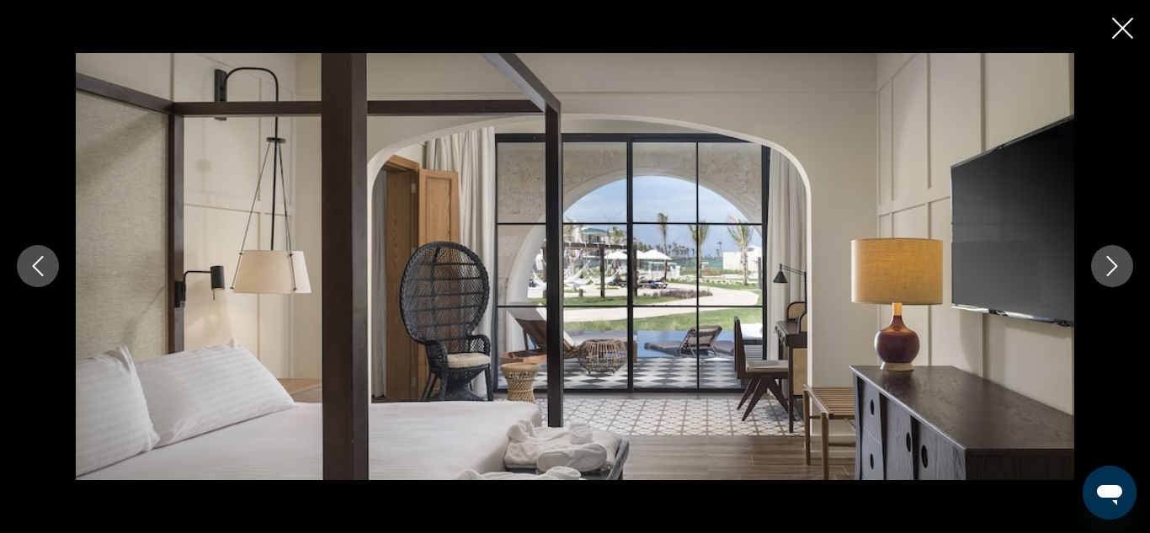
click at [1109, 263] on icon "Next image" at bounding box center [1112, 266] width 20 height 20
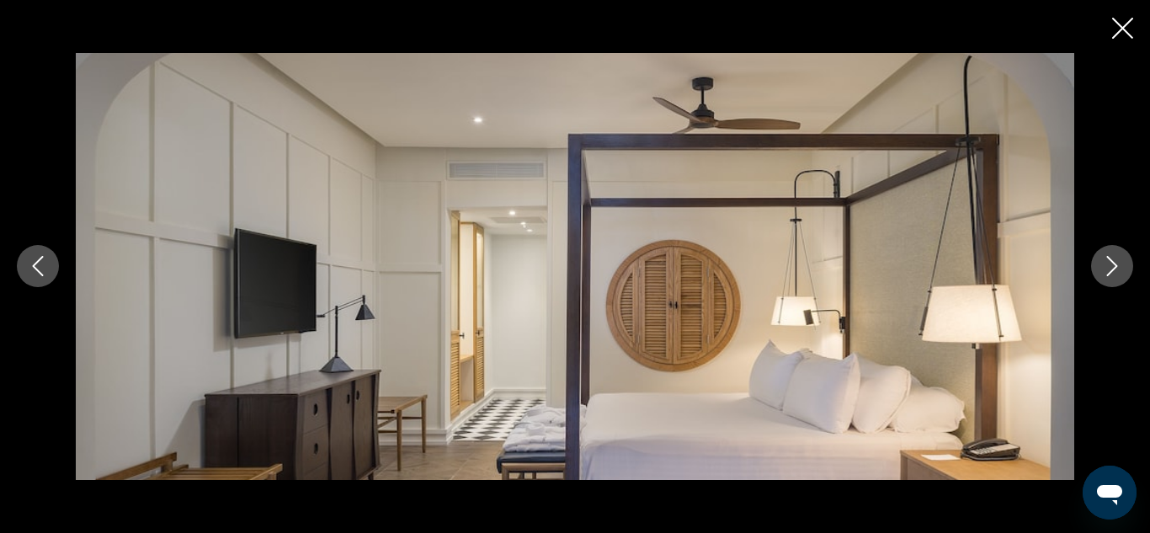
click at [1109, 263] on icon "Next image" at bounding box center [1112, 266] width 20 height 20
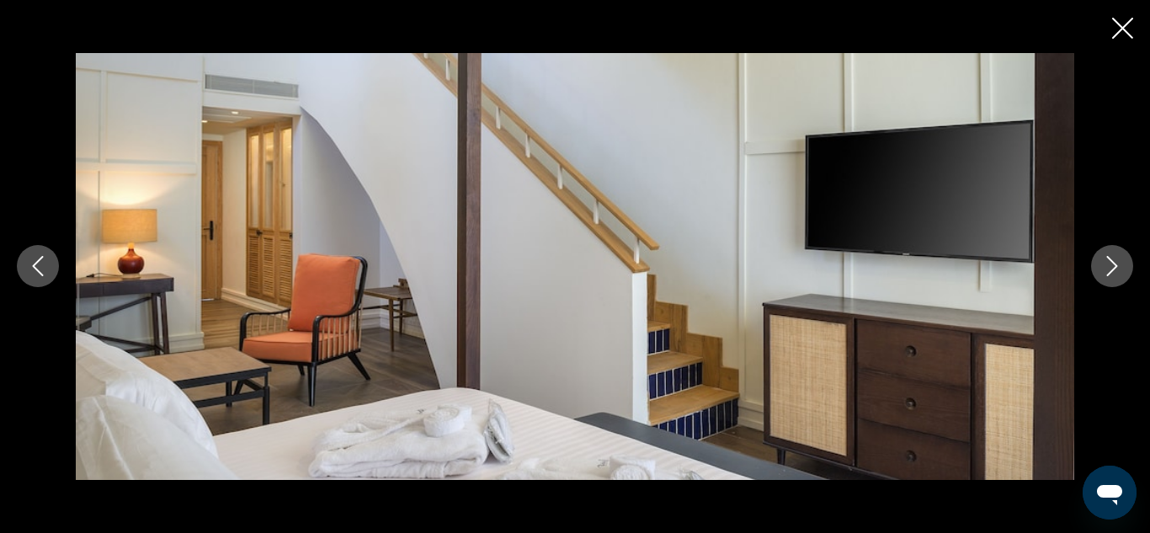
click at [1109, 263] on icon "Next image" at bounding box center [1112, 266] width 20 height 20
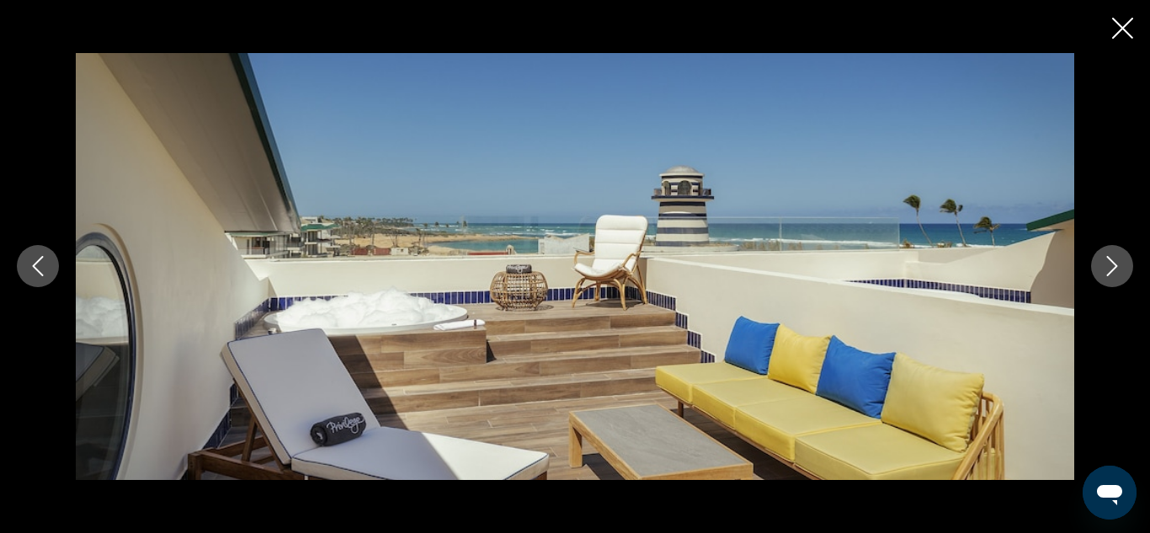
click at [1109, 263] on icon "Next image" at bounding box center [1112, 266] width 20 height 20
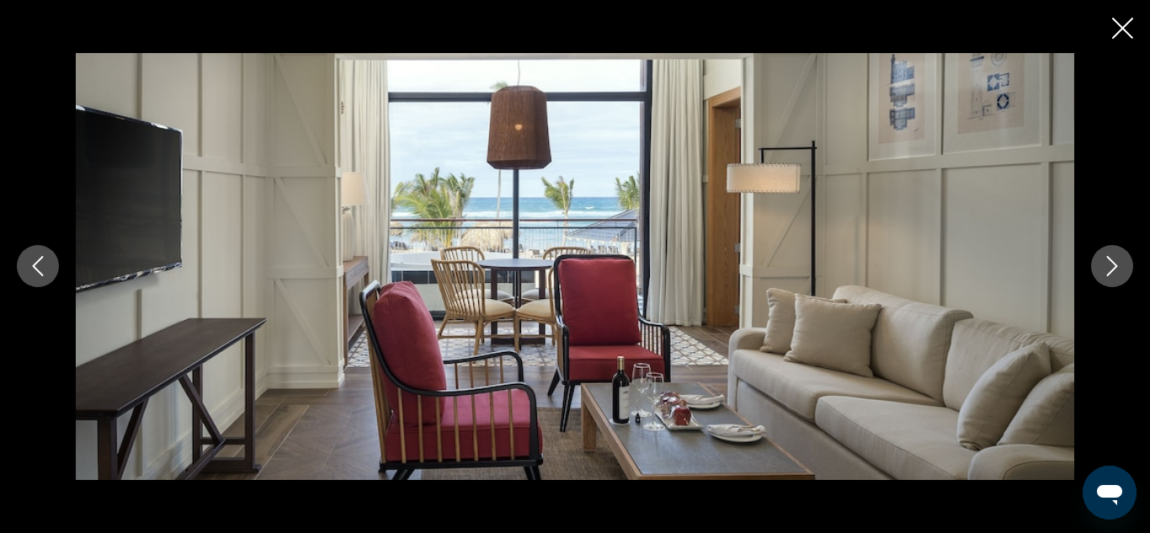
click at [1109, 263] on icon "Next image" at bounding box center [1112, 266] width 20 height 20
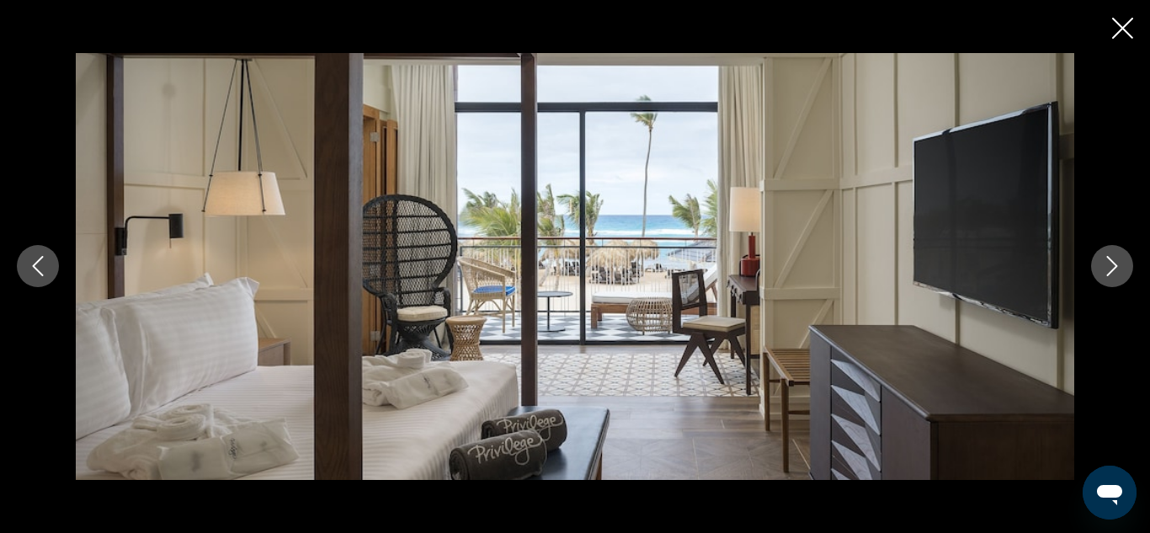
click at [1109, 263] on icon "Next image" at bounding box center [1112, 266] width 20 height 20
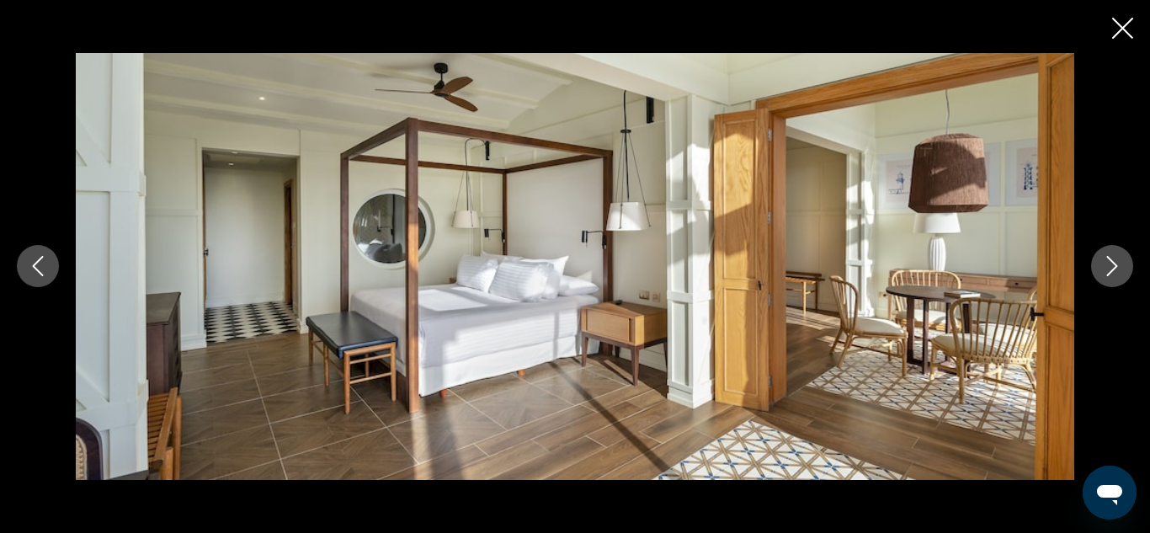
click at [1109, 263] on icon "Next image" at bounding box center [1112, 266] width 20 height 20
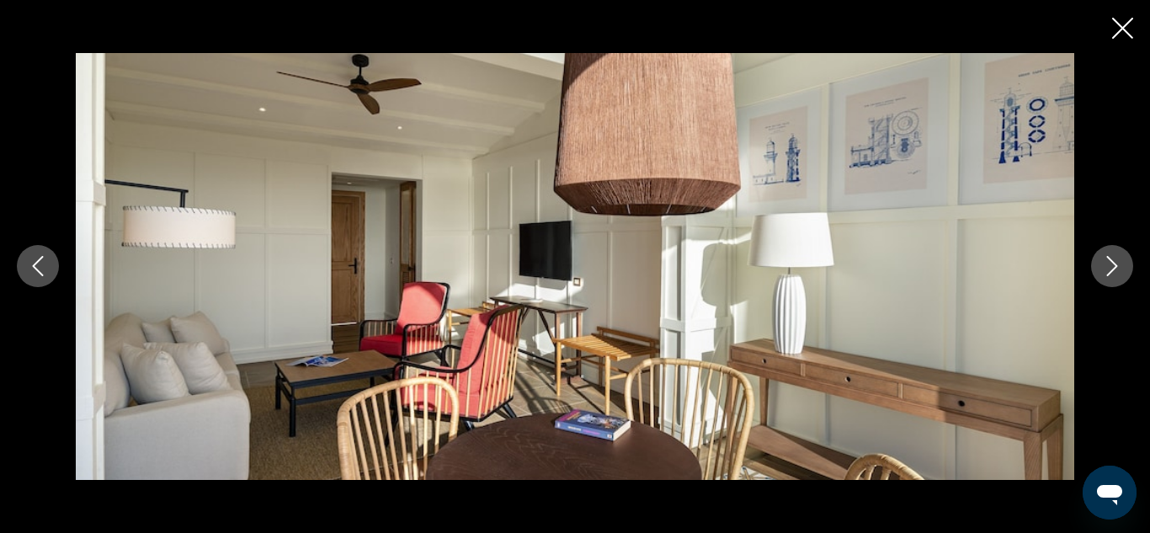
click at [1109, 263] on icon "Next image" at bounding box center [1112, 266] width 20 height 20
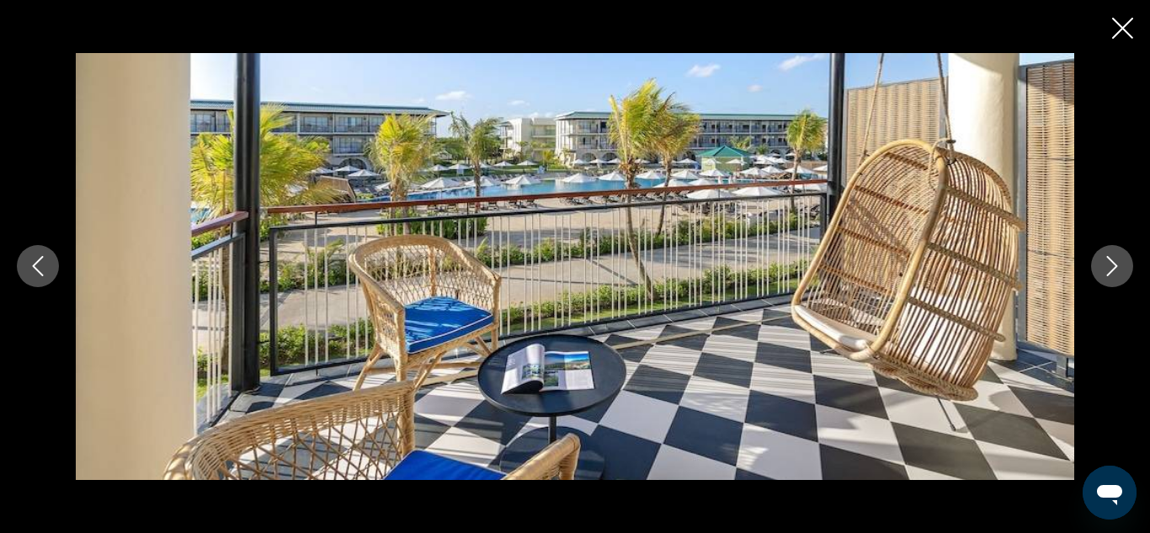
click at [1109, 263] on icon "Next image" at bounding box center [1112, 266] width 20 height 20
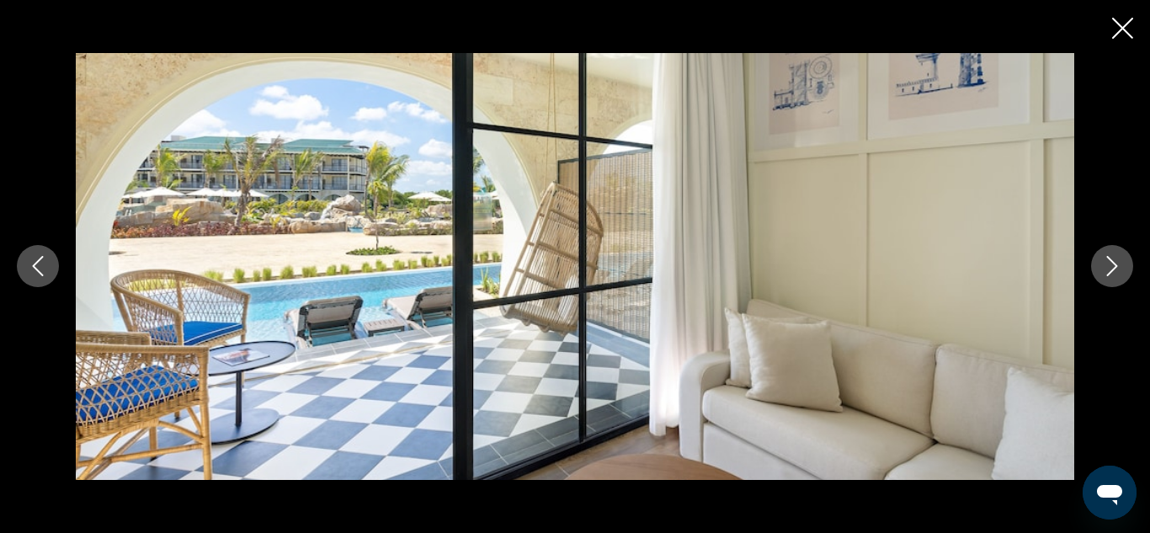
click at [1109, 263] on icon "Next image" at bounding box center [1112, 266] width 20 height 20
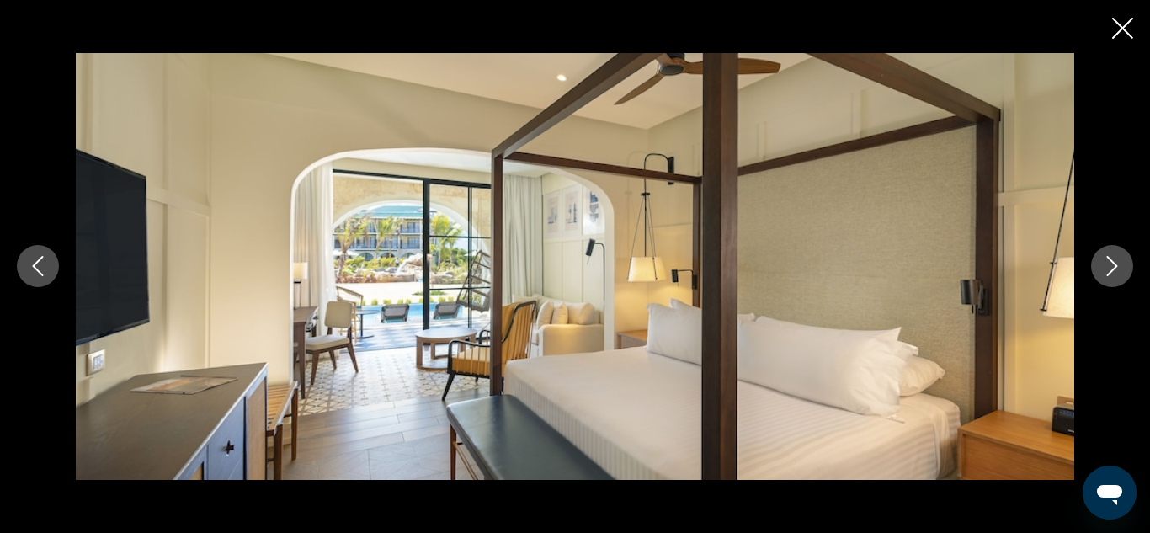
click at [1109, 263] on icon "Next image" at bounding box center [1112, 266] width 20 height 20
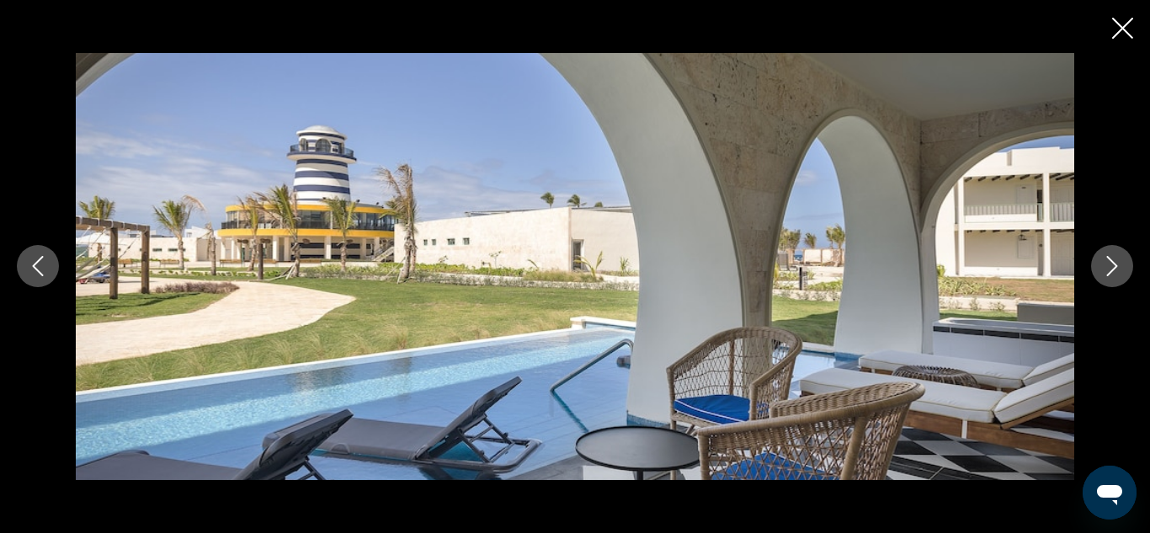
click at [1109, 263] on icon "Next image" at bounding box center [1112, 266] width 20 height 20
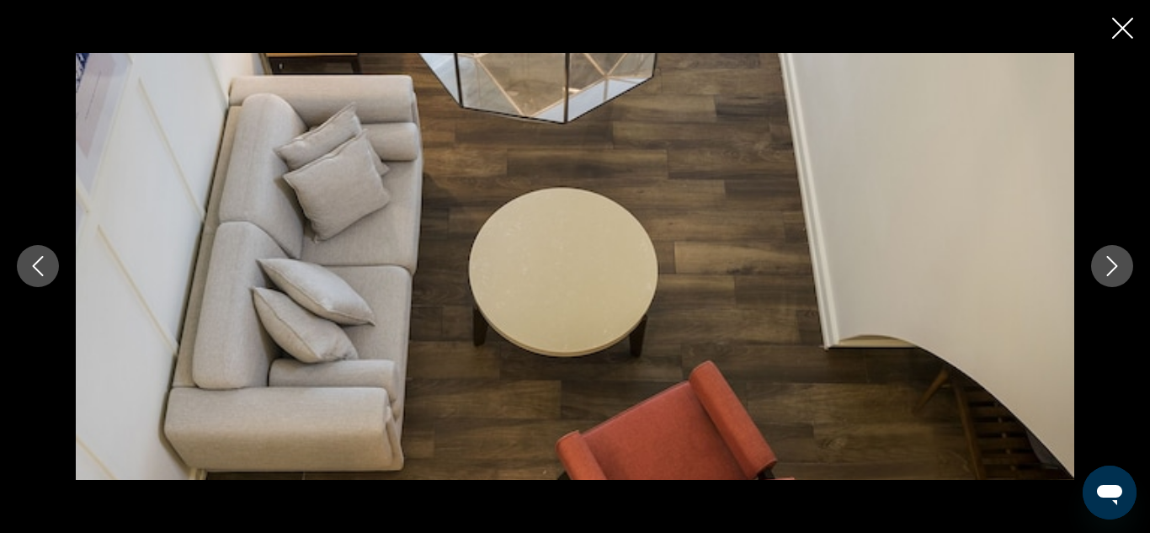
click at [1109, 263] on icon "Next image" at bounding box center [1112, 266] width 20 height 20
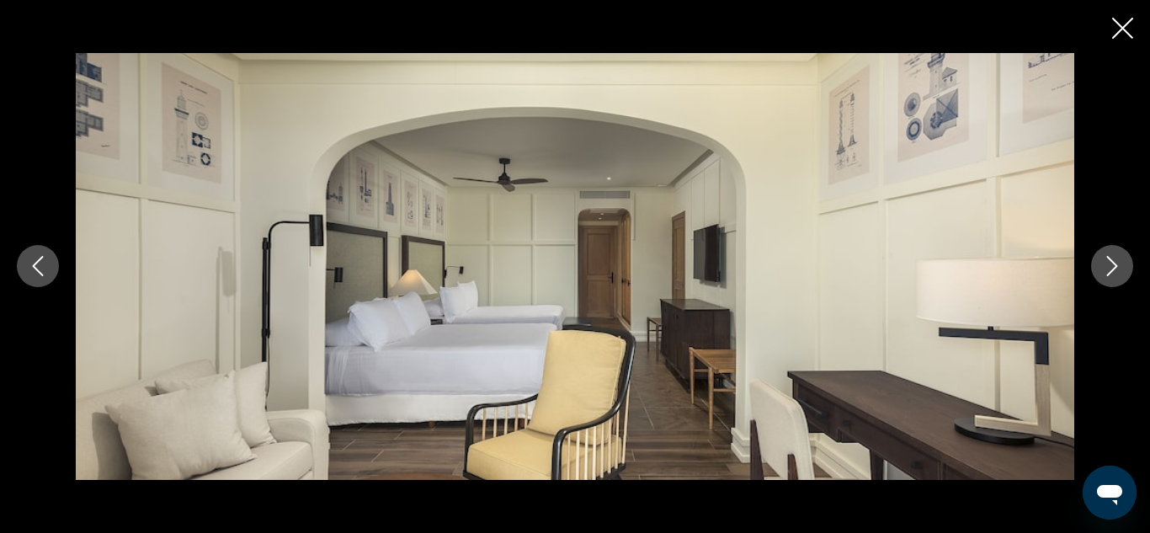
click at [1109, 263] on icon "Next image" at bounding box center [1112, 266] width 20 height 20
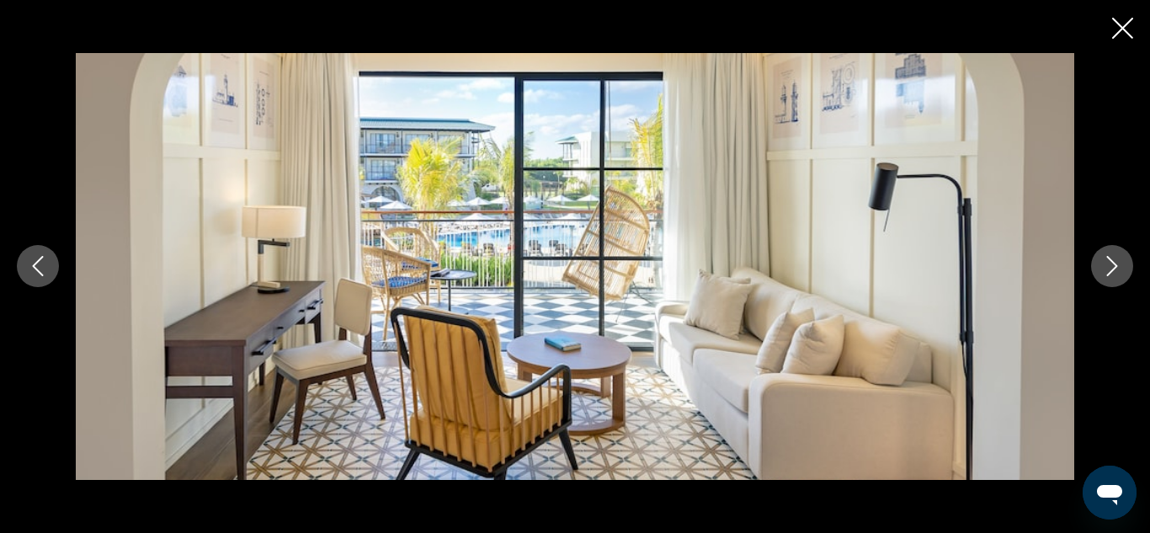
click at [1109, 263] on icon "Next image" at bounding box center [1112, 266] width 20 height 20
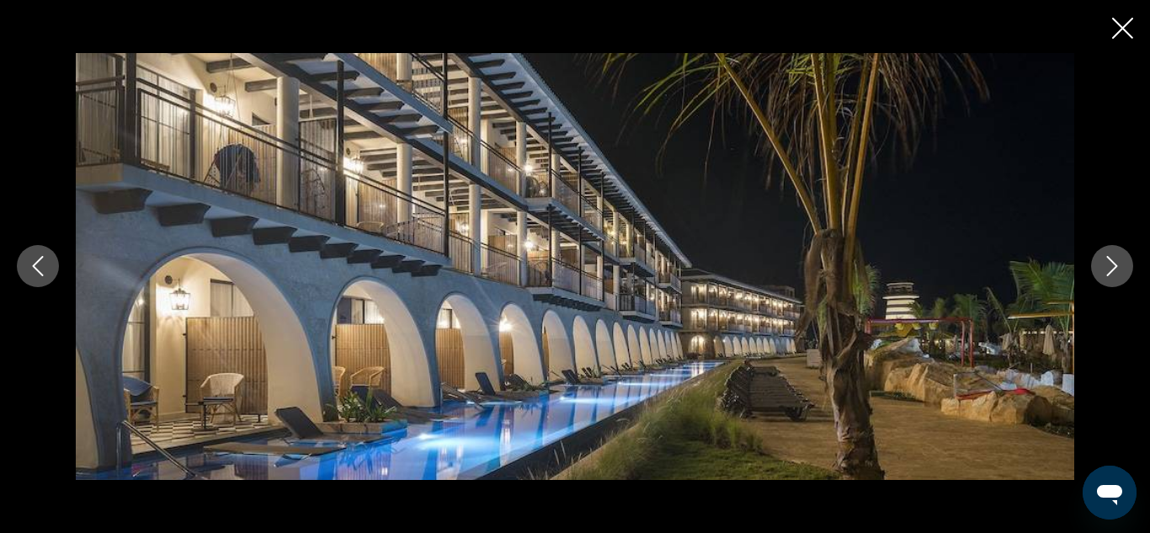
click at [1109, 263] on icon "Next image" at bounding box center [1112, 266] width 20 height 20
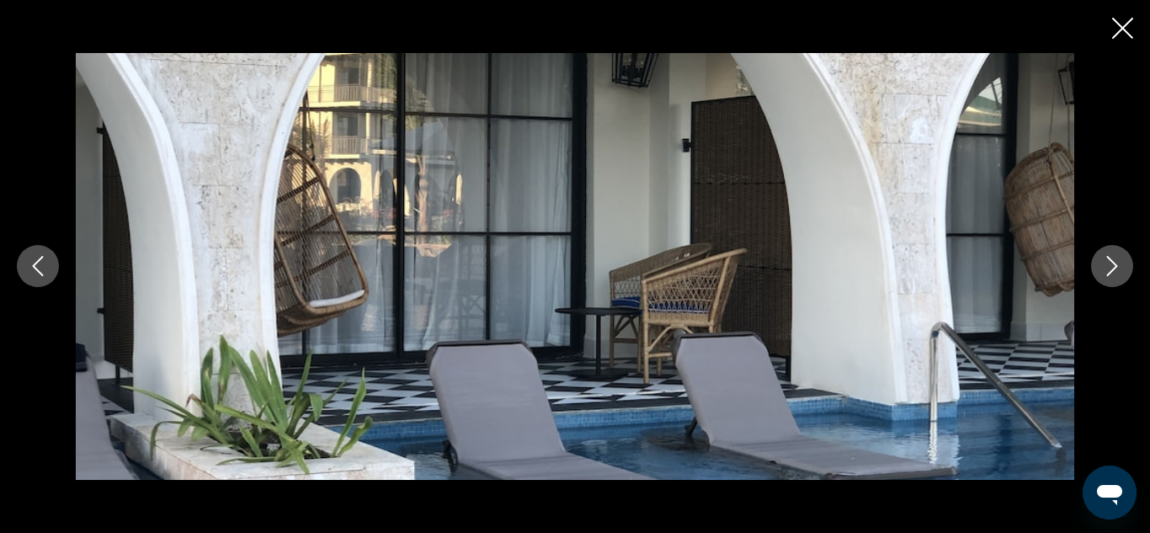
click at [1109, 263] on icon "Next image" at bounding box center [1112, 266] width 20 height 20
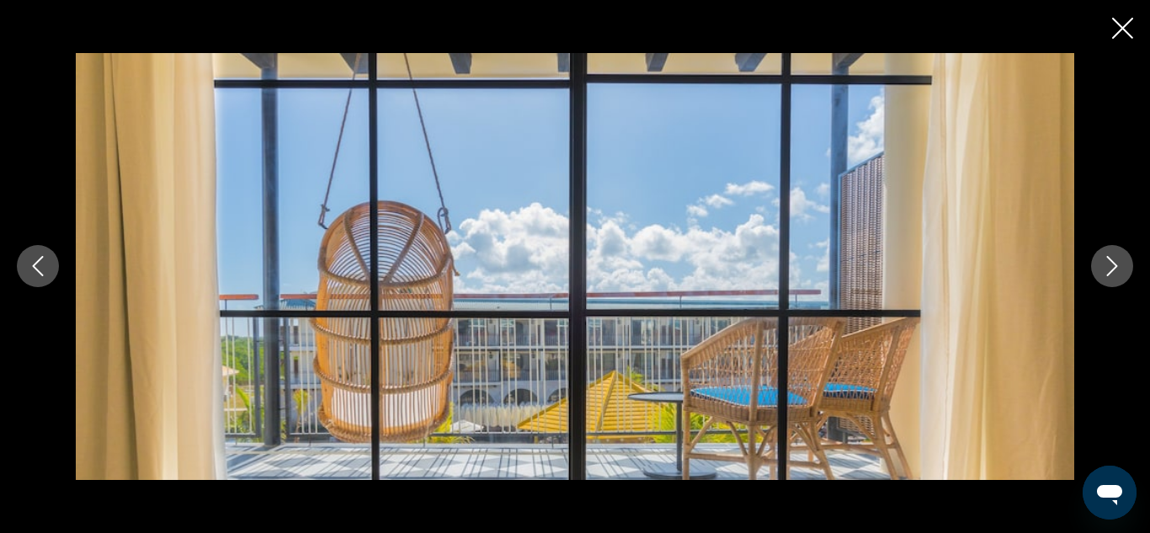
click at [1109, 263] on icon "Next image" at bounding box center [1112, 266] width 20 height 20
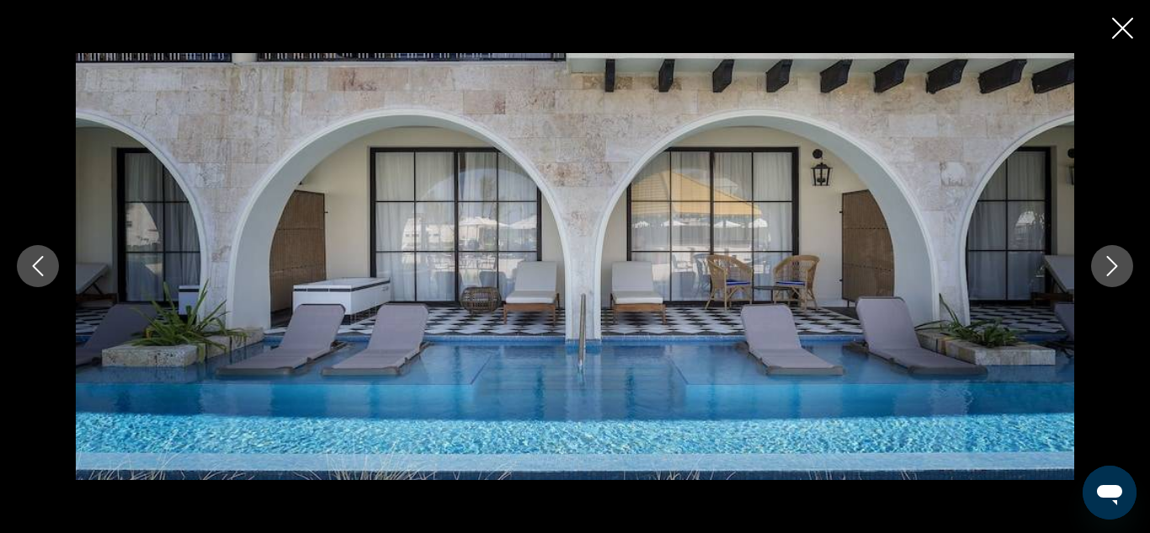
click at [1109, 263] on icon "Next image" at bounding box center [1112, 266] width 20 height 20
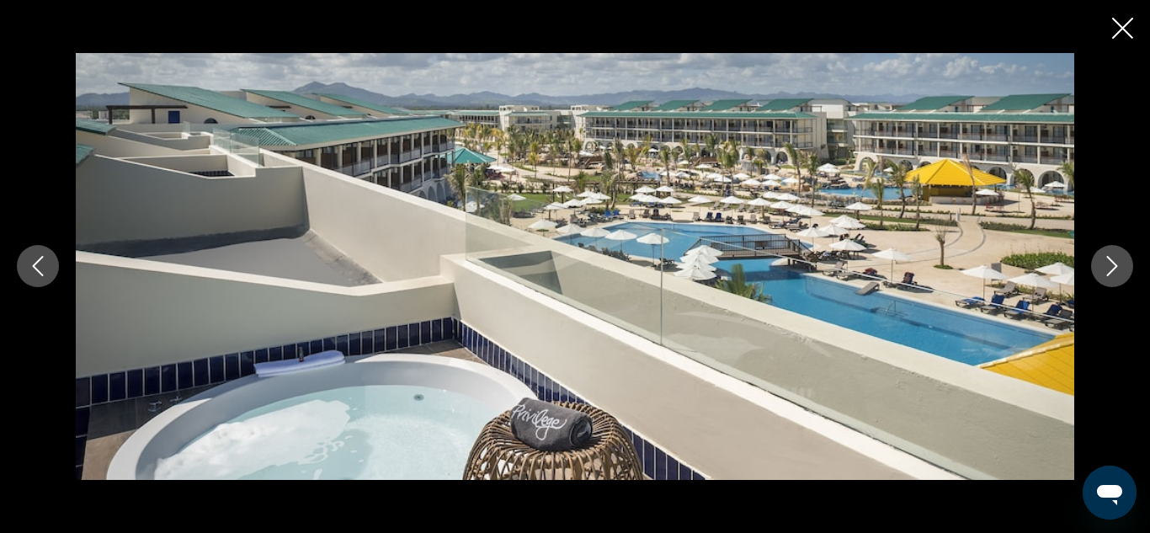
click at [1109, 263] on icon "Next image" at bounding box center [1112, 266] width 20 height 20
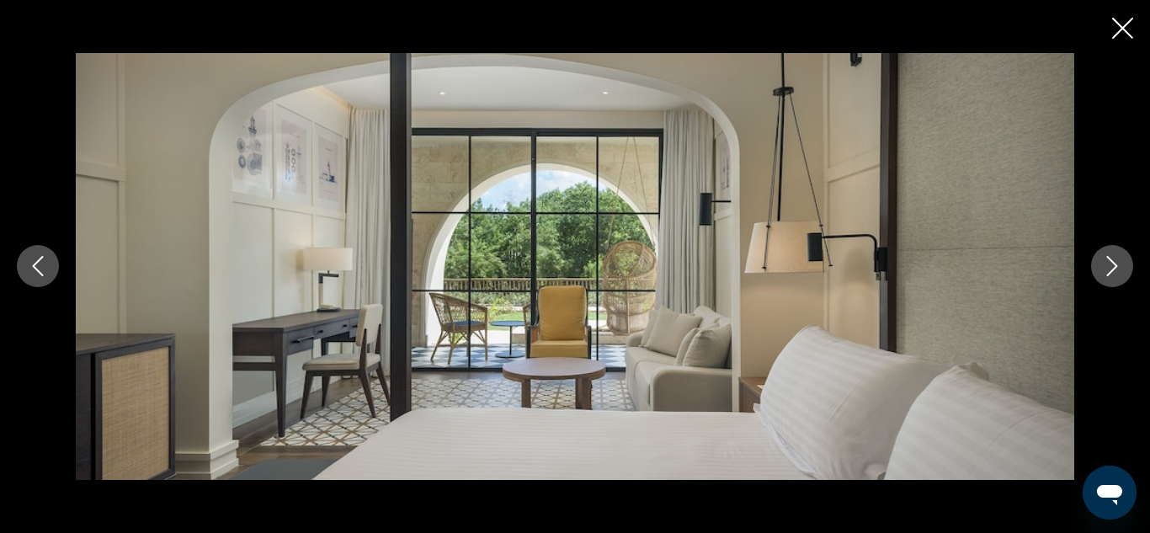
click at [1109, 263] on icon "Next image" at bounding box center [1112, 266] width 20 height 20
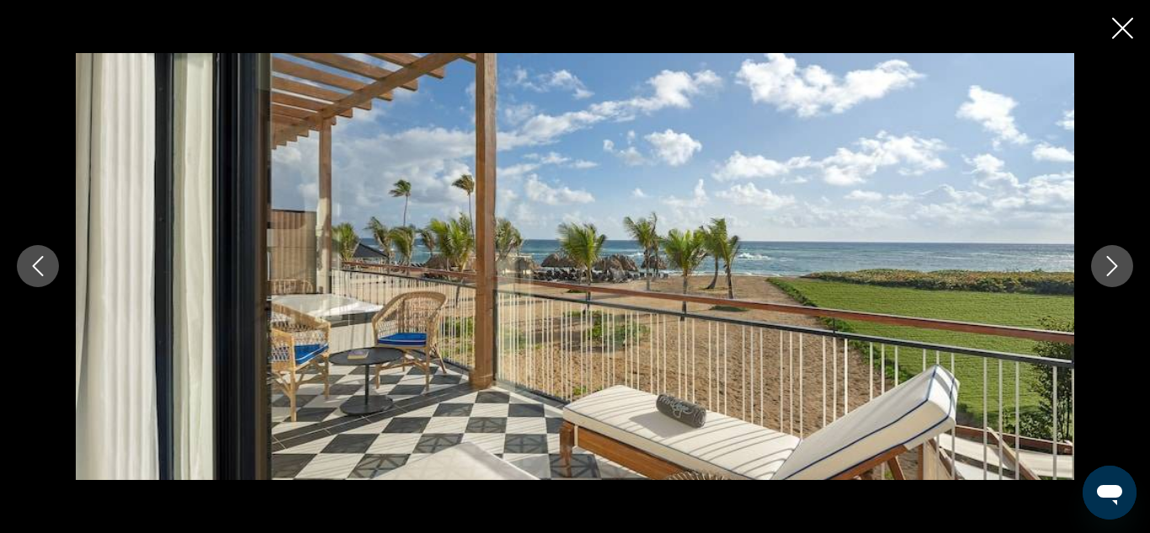
click at [1120, 25] on icon "Close slideshow" at bounding box center [1122, 28] width 21 height 21
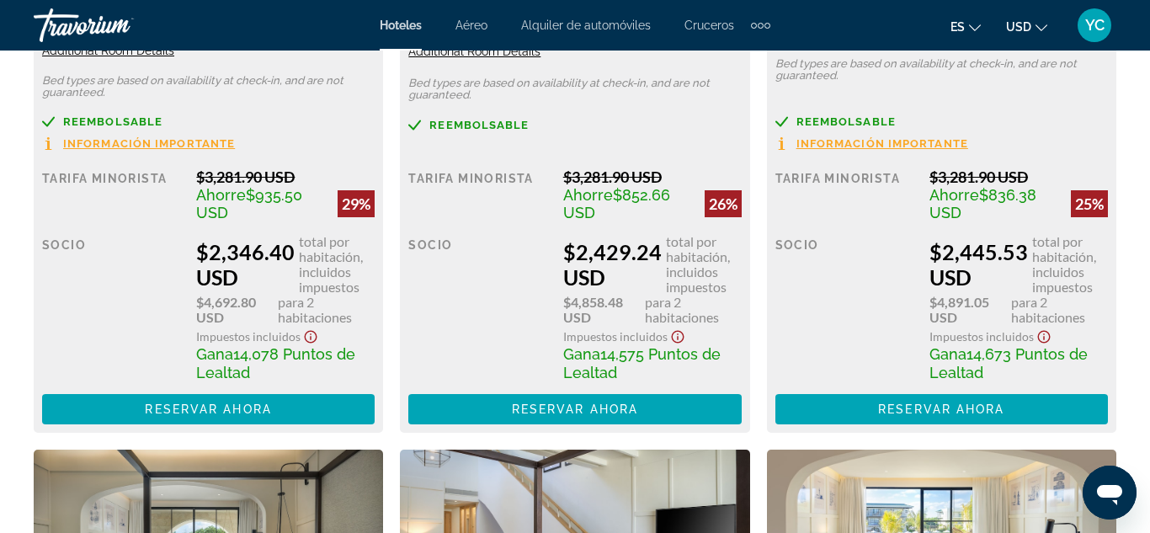
scroll to position [3035, 0]
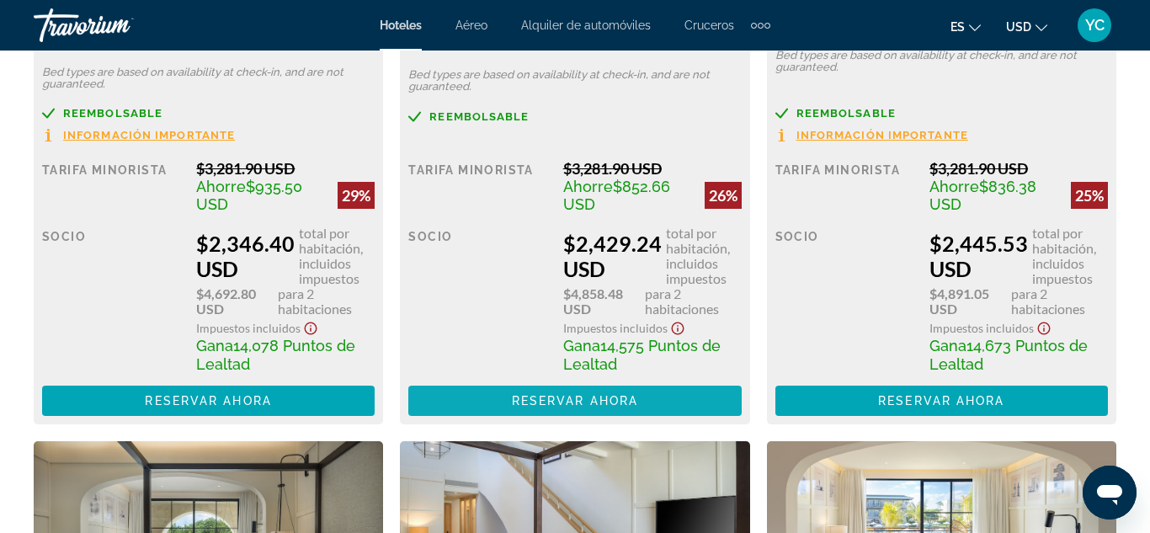
click at [583, 399] on span "Reservar ahora" at bounding box center [575, 400] width 126 height 13
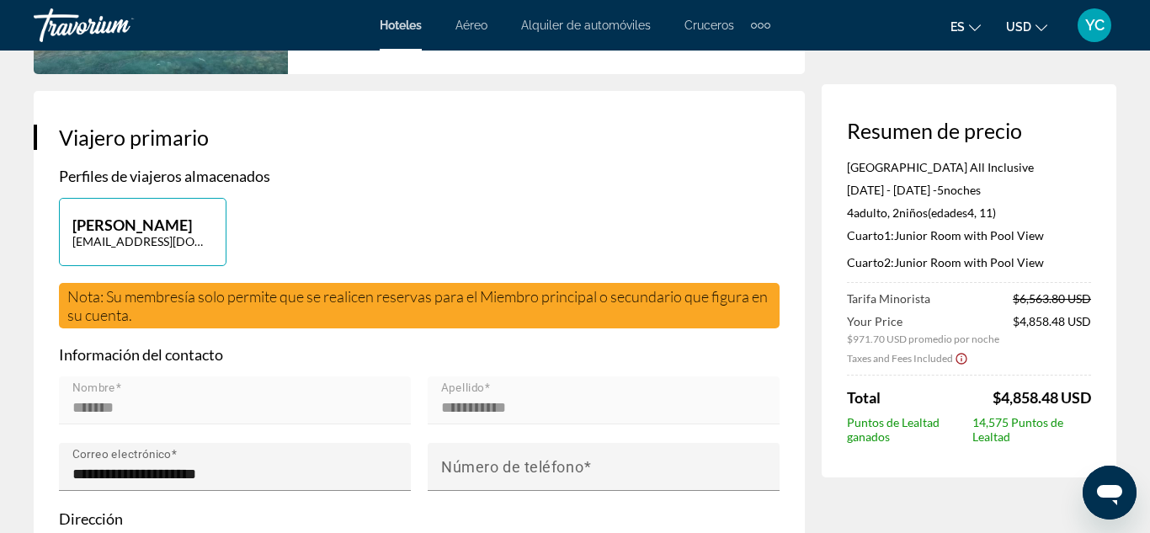
scroll to position [338, 0]
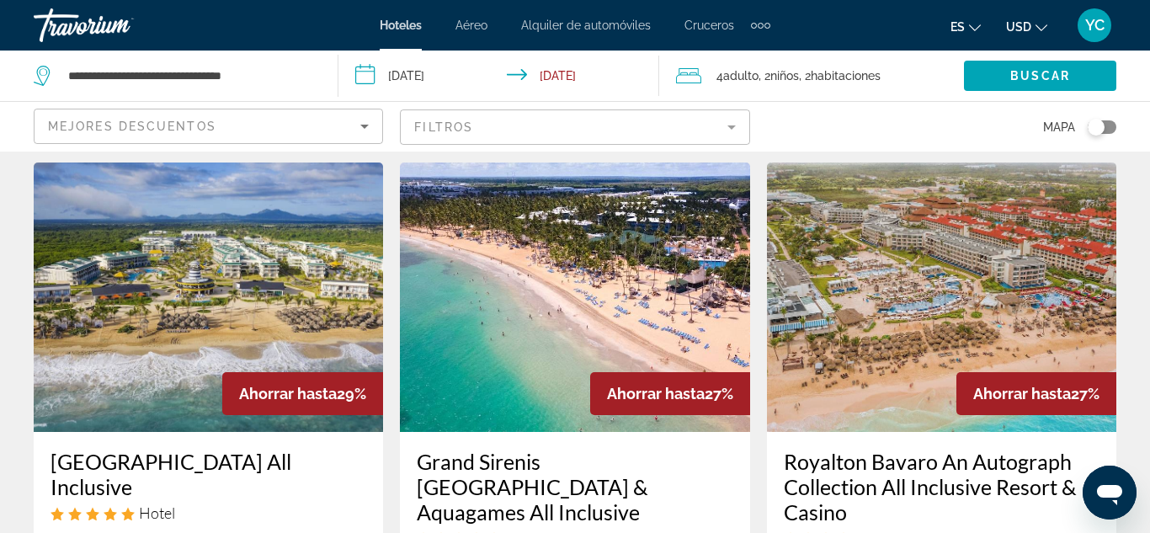
scroll to position [736, 0]
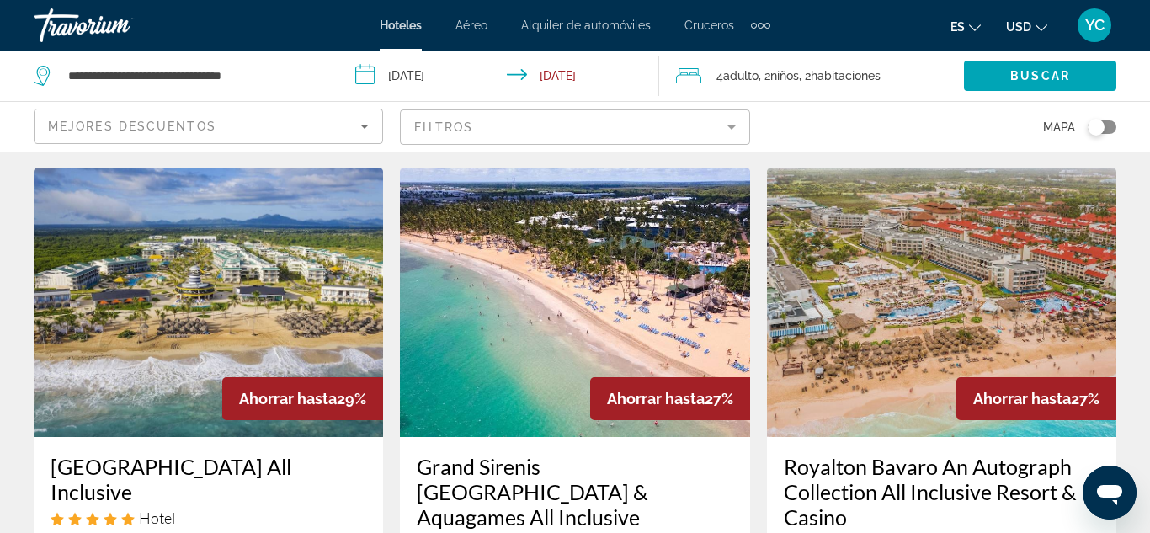
click at [545, 328] on img "Main content" at bounding box center [574, 302] width 349 height 269
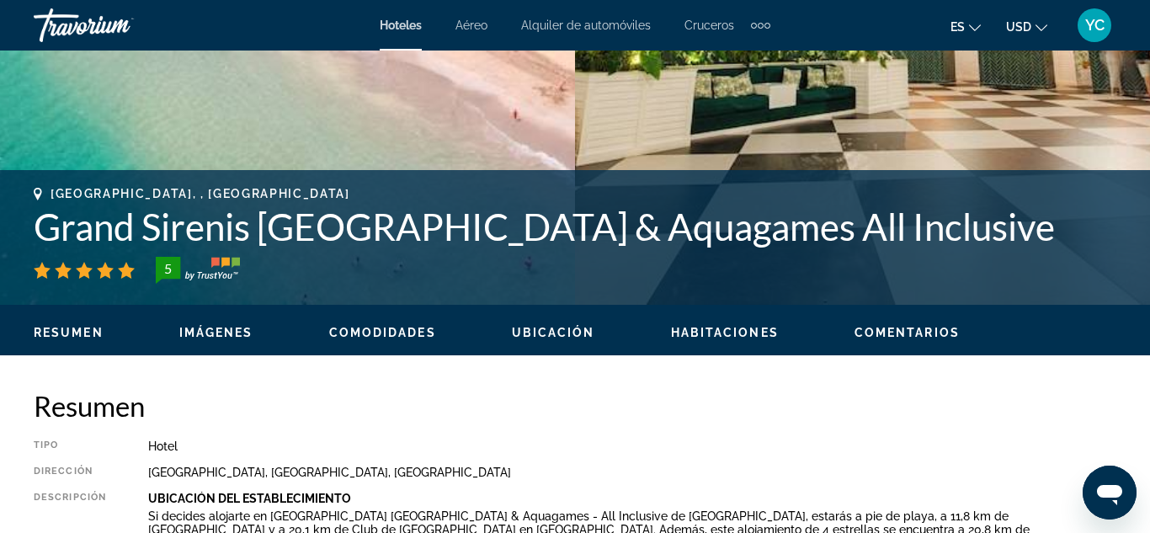
scroll to position [513, 0]
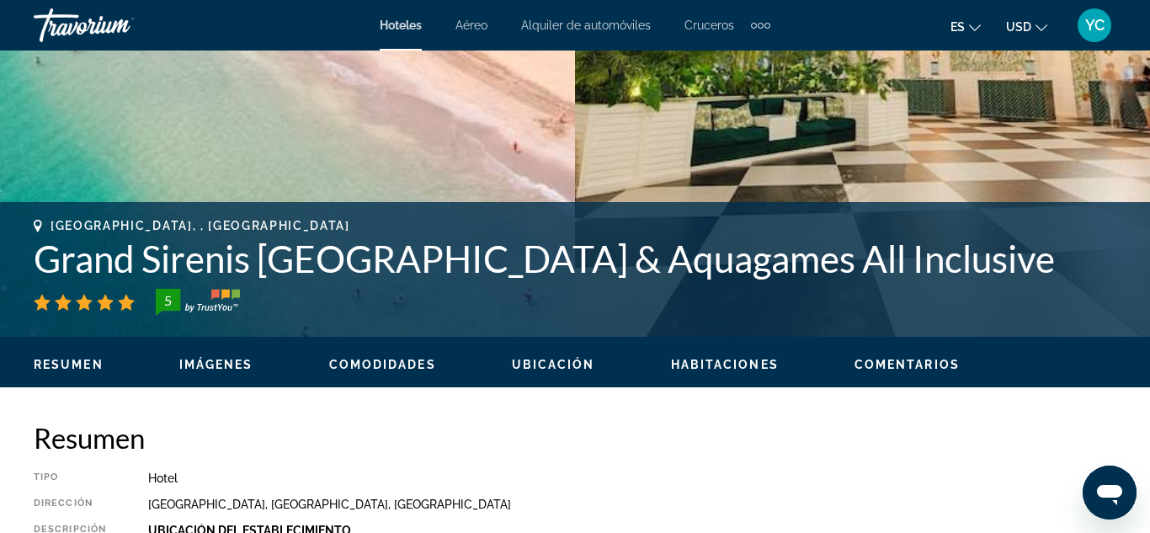
click at [199, 359] on span "Imágenes" at bounding box center [216, 364] width 74 height 13
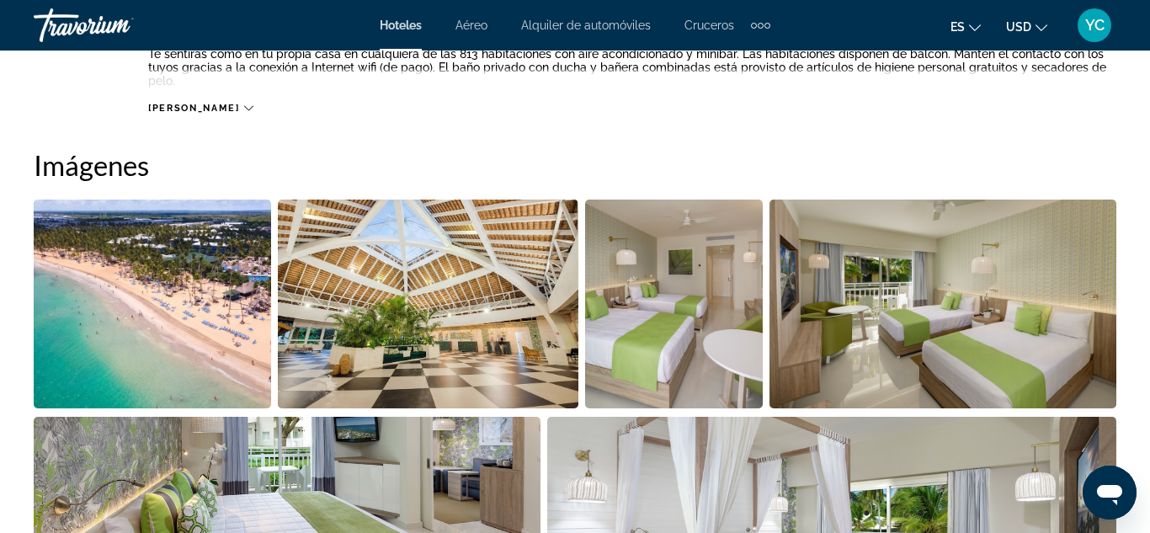
scroll to position [1117, 0]
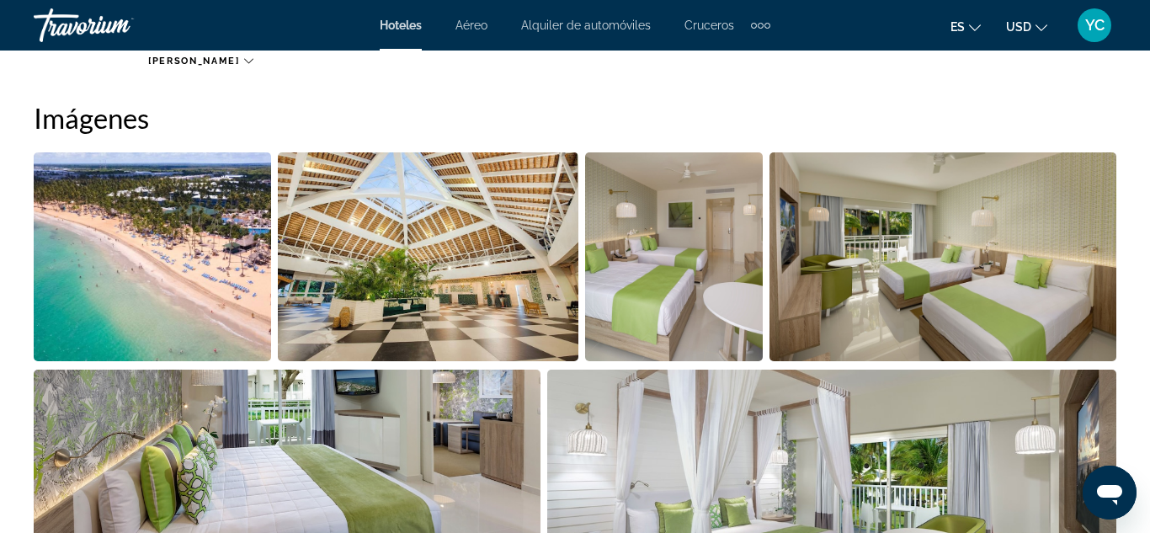
click at [185, 336] on img "Open full-screen image slider" at bounding box center [152, 256] width 237 height 209
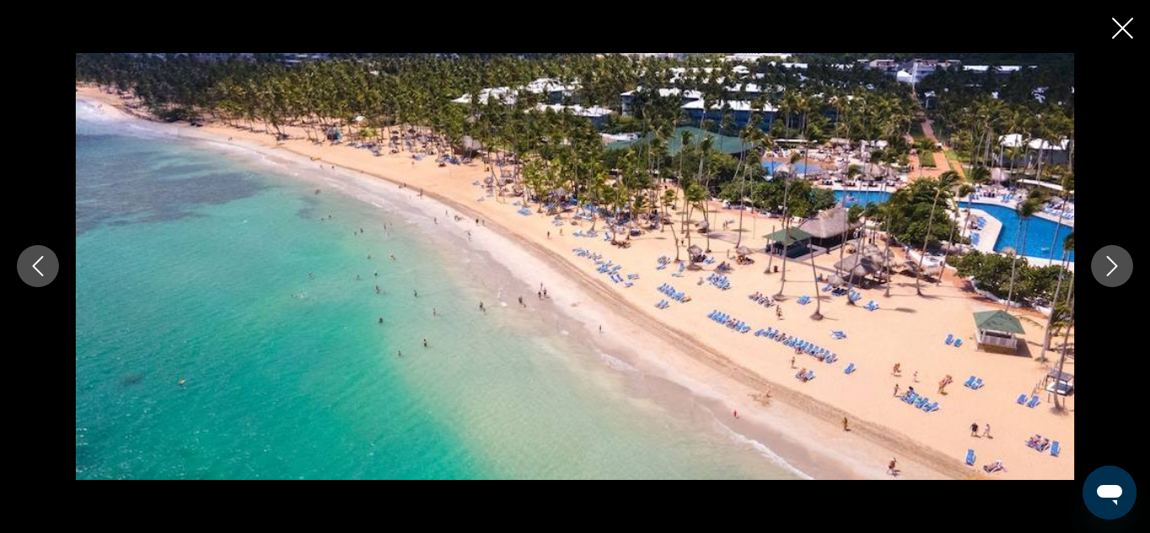
click at [1104, 268] on icon "Next image" at bounding box center [1112, 266] width 20 height 20
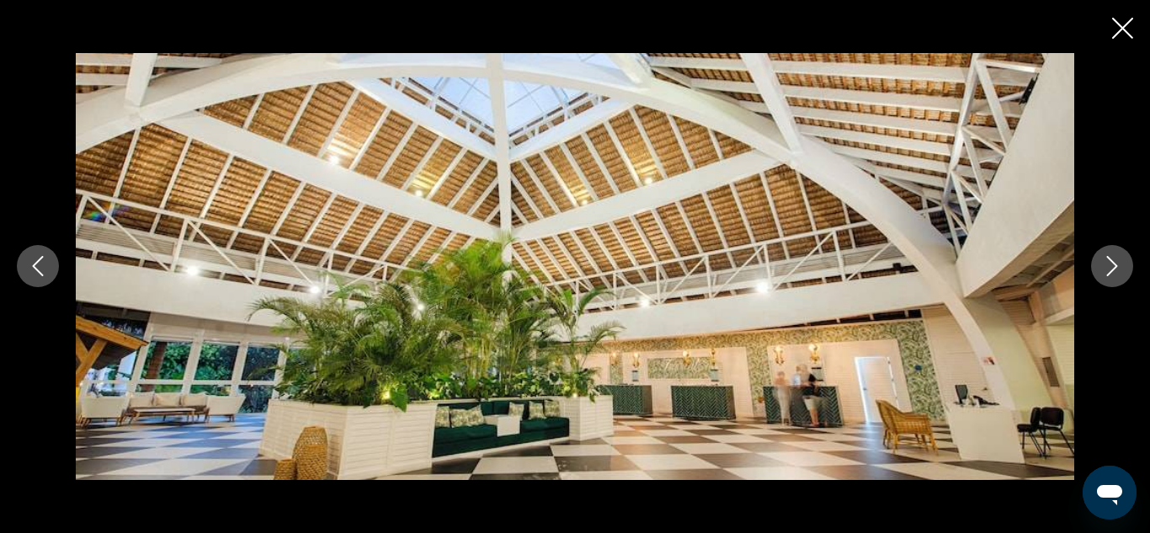
click at [1104, 268] on icon "Next image" at bounding box center [1112, 266] width 20 height 20
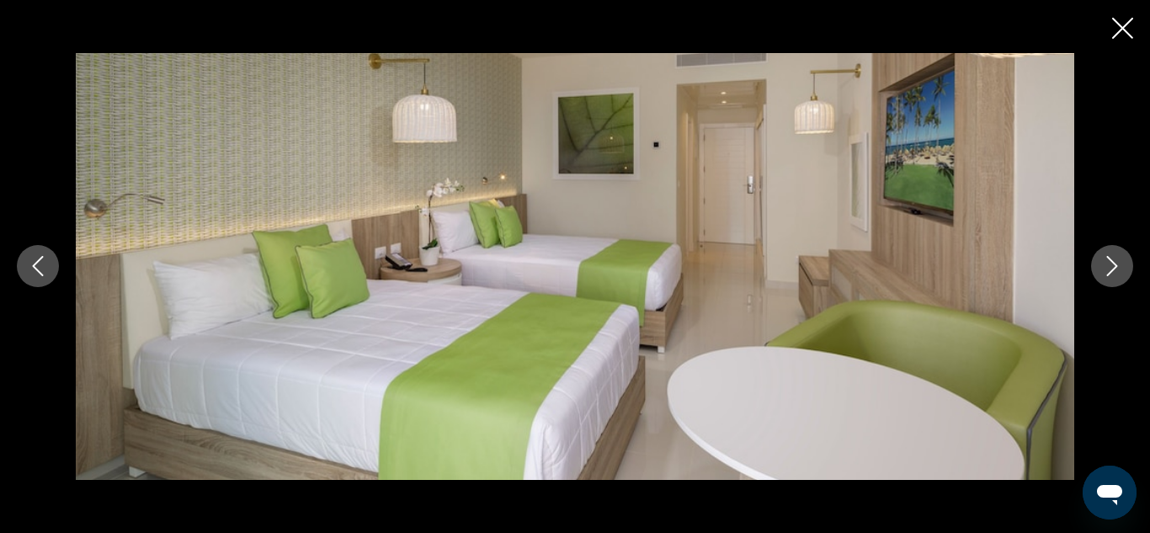
click at [1104, 268] on icon "Next image" at bounding box center [1112, 266] width 20 height 20
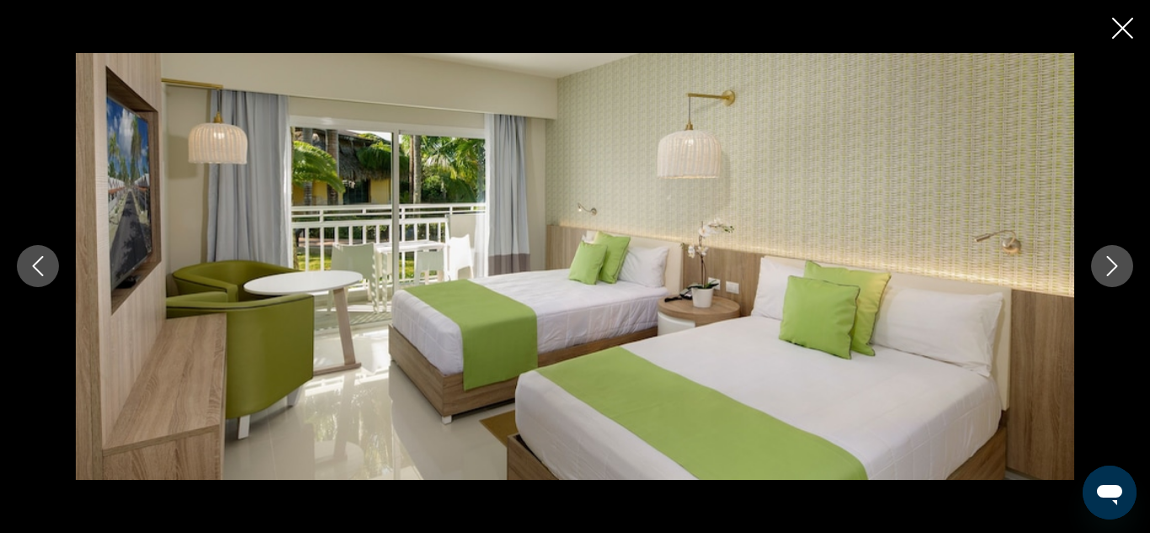
click at [1104, 268] on icon "Next image" at bounding box center [1112, 266] width 20 height 20
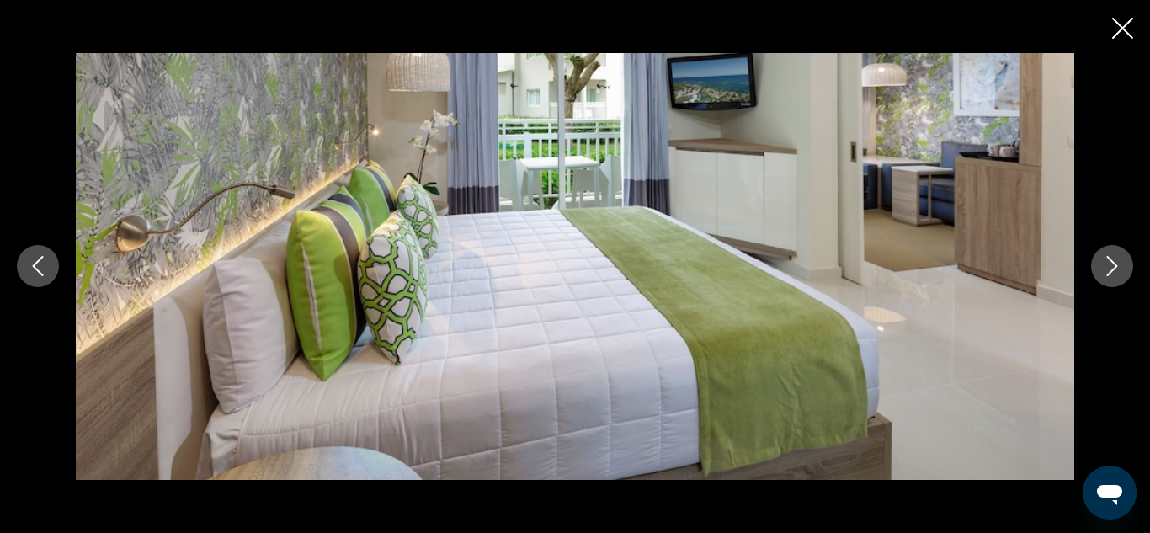
click at [1104, 268] on icon "Next image" at bounding box center [1112, 266] width 20 height 20
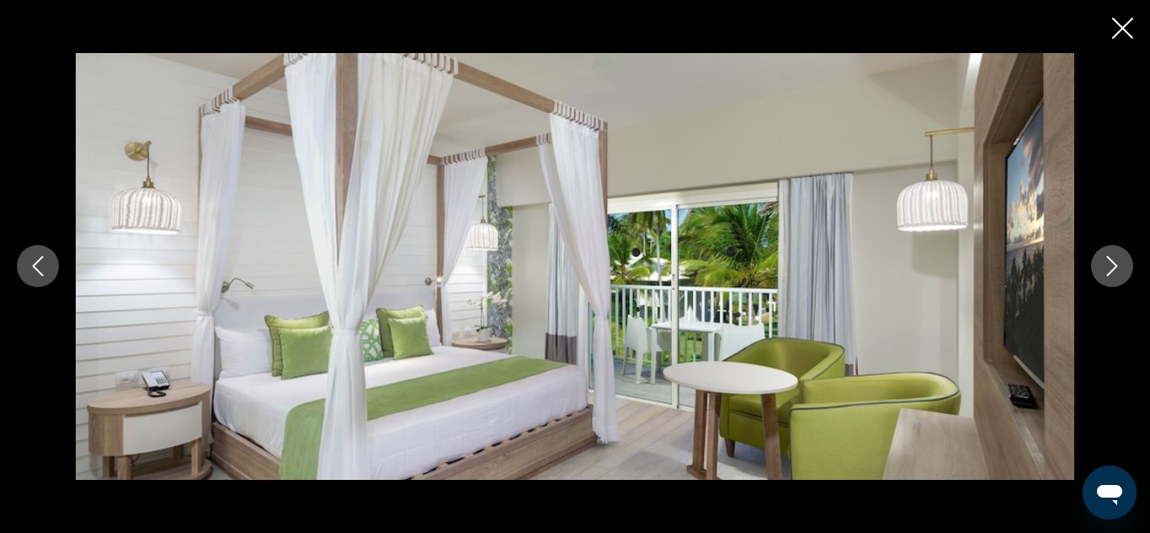
click at [1104, 268] on icon "Next image" at bounding box center [1112, 266] width 20 height 20
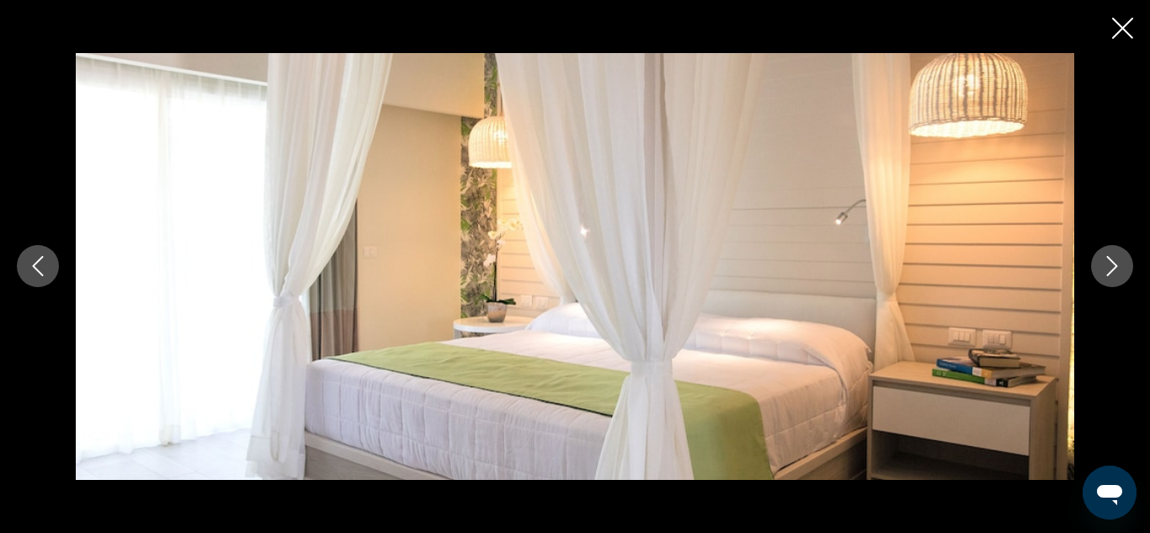
click at [1104, 268] on icon "Next image" at bounding box center [1112, 266] width 20 height 20
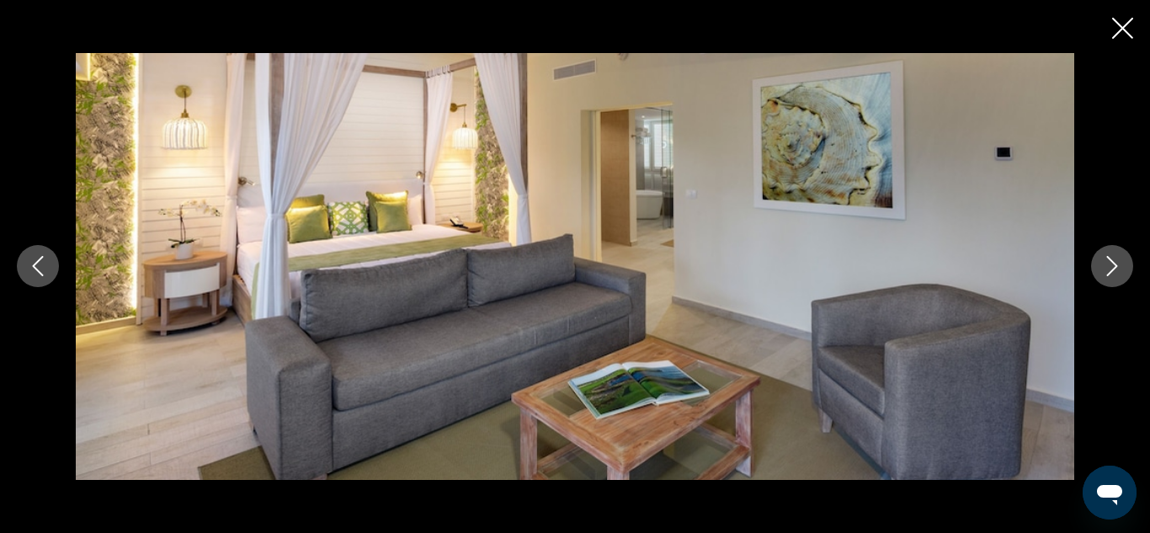
click at [1104, 268] on icon "Next image" at bounding box center [1112, 266] width 20 height 20
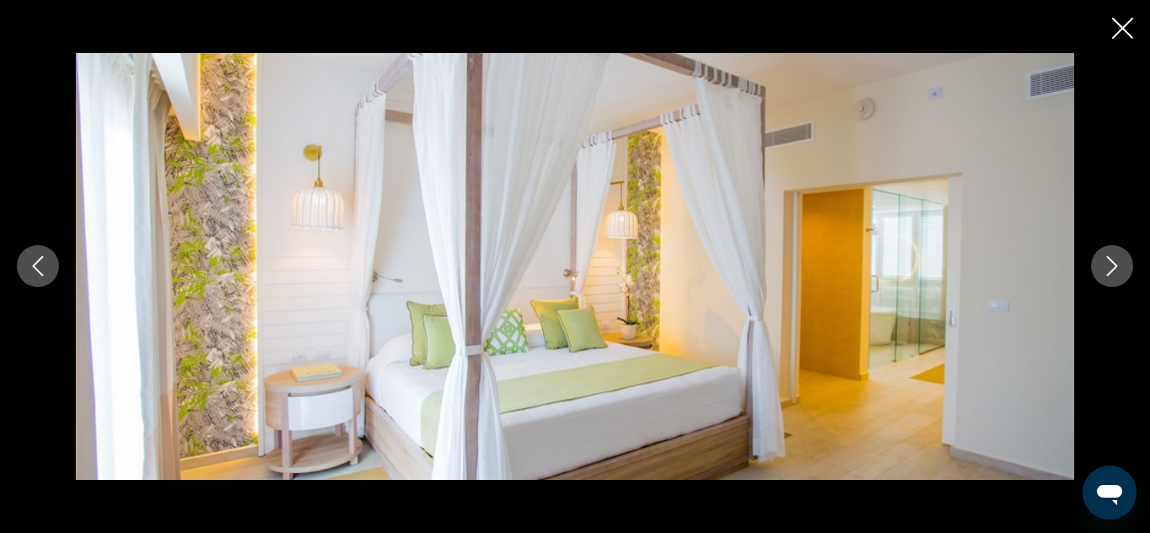
click at [1104, 268] on icon "Next image" at bounding box center [1112, 266] width 20 height 20
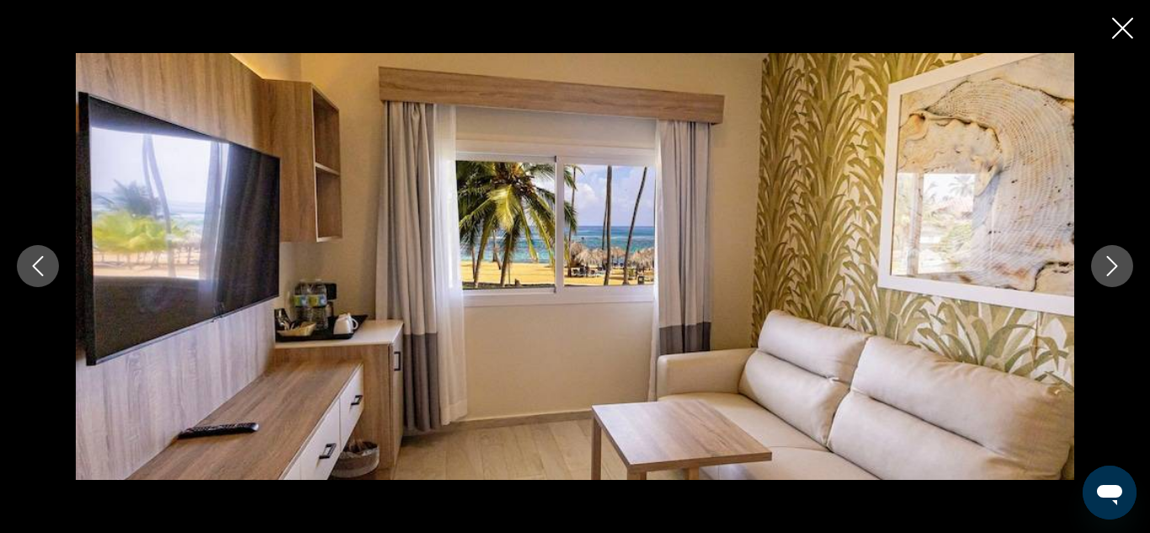
click at [1104, 268] on icon "Next image" at bounding box center [1112, 266] width 20 height 20
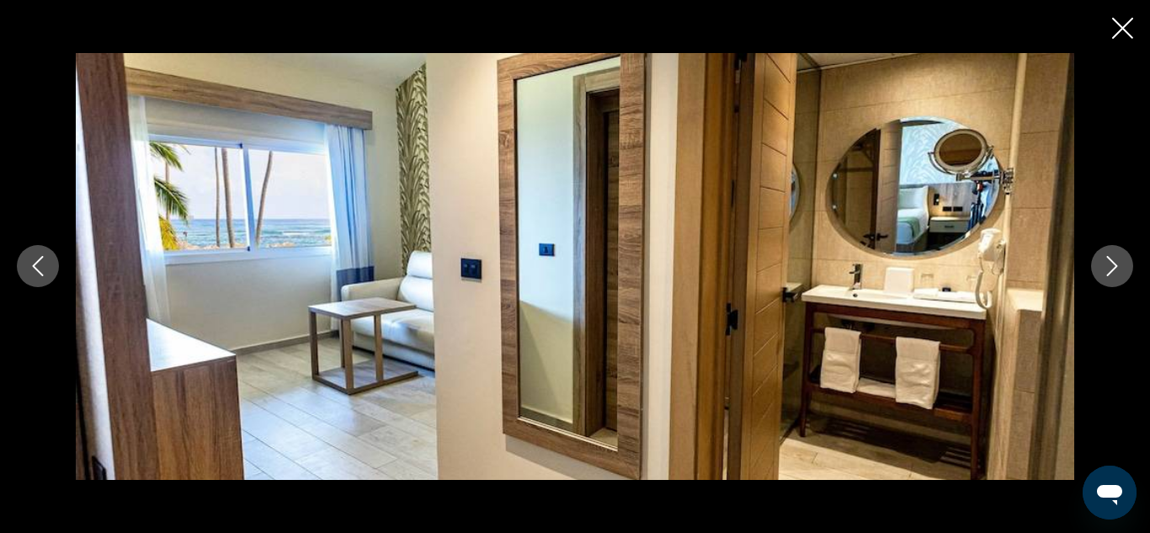
click at [1104, 268] on icon "Next image" at bounding box center [1112, 266] width 20 height 20
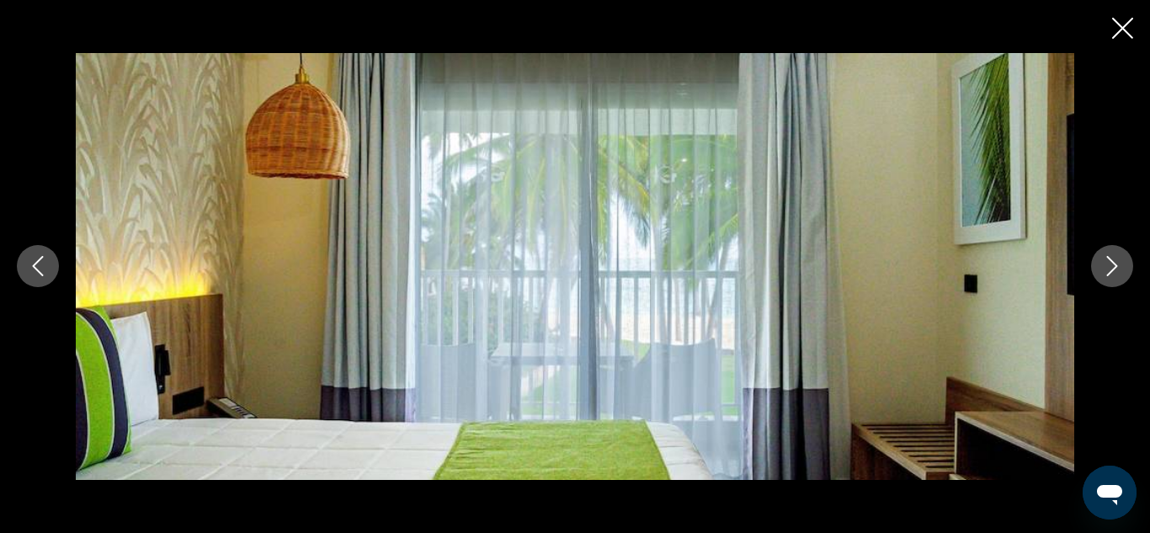
click at [1104, 268] on icon "Next image" at bounding box center [1112, 266] width 20 height 20
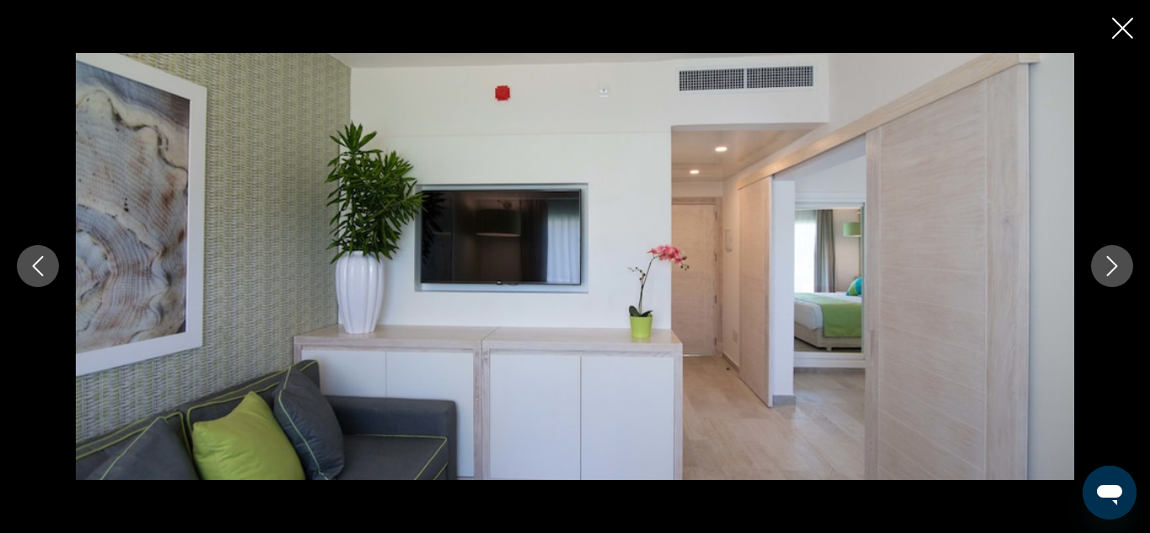
click at [1104, 268] on icon "Next image" at bounding box center [1112, 266] width 20 height 20
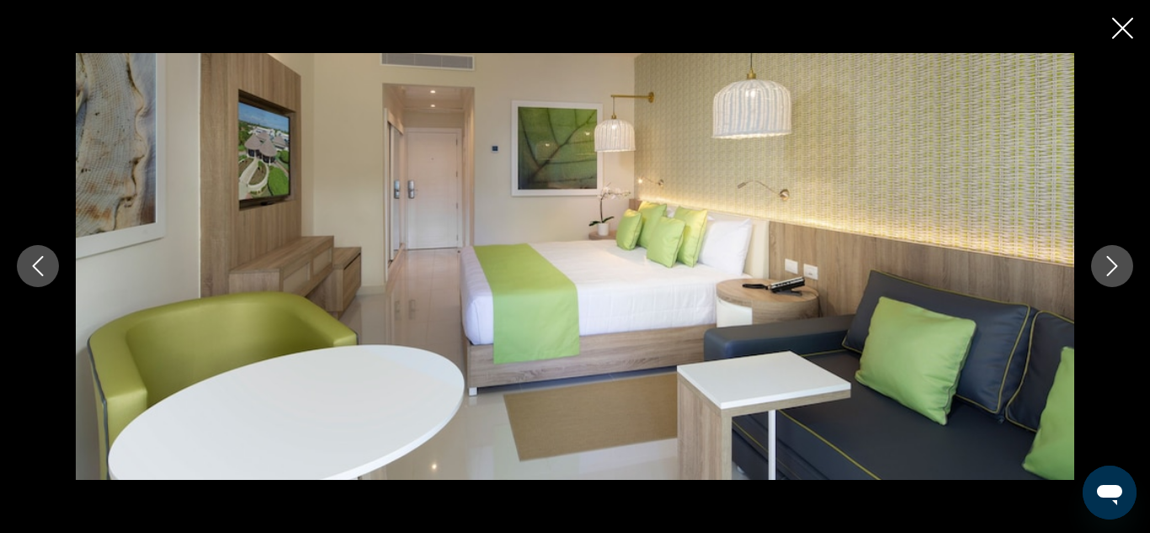
click at [1104, 268] on icon "Next image" at bounding box center [1112, 266] width 20 height 20
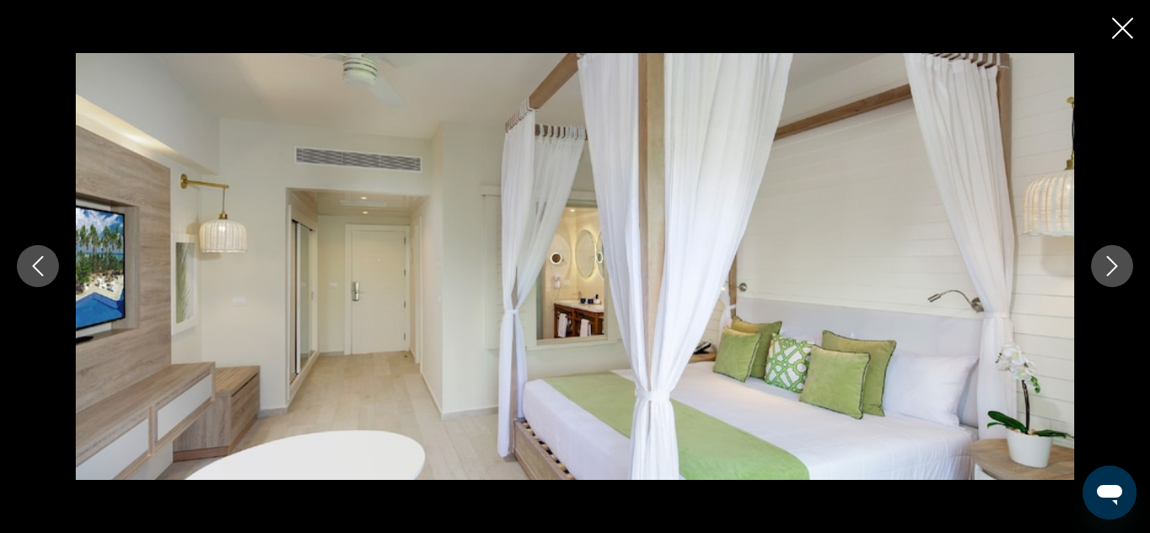
click at [1104, 268] on icon "Next image" at bounding box center [1112, 266] width 20 height 20
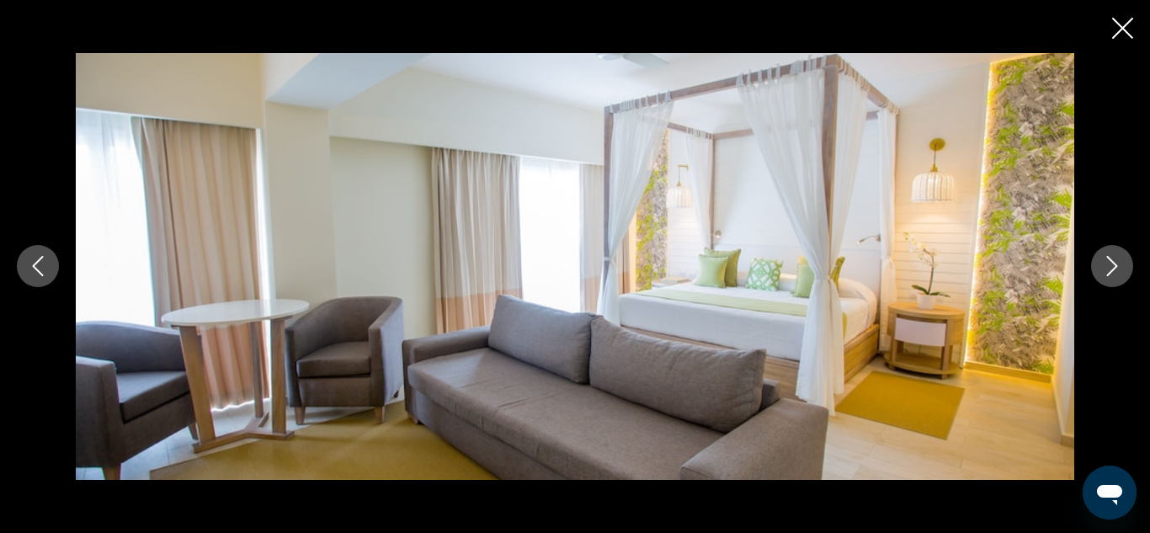
click at [1104, 268] on icon "Next image" at bounding box center [1112, 266] width 20 height 20
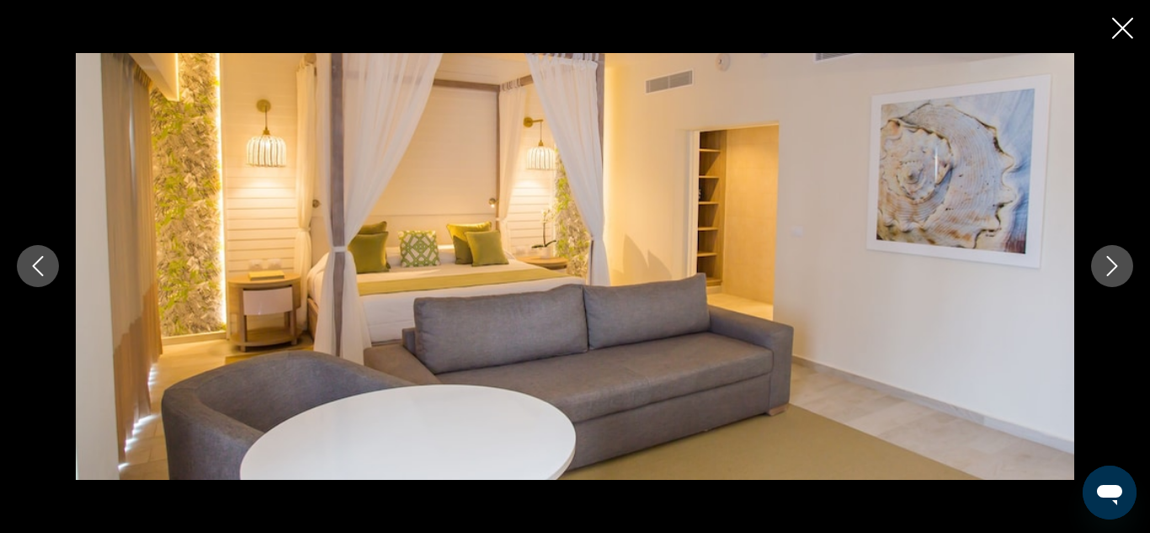
click at [1104, 268] on icon "Next image" at bounding box center [1112, 266] width 20 height 20
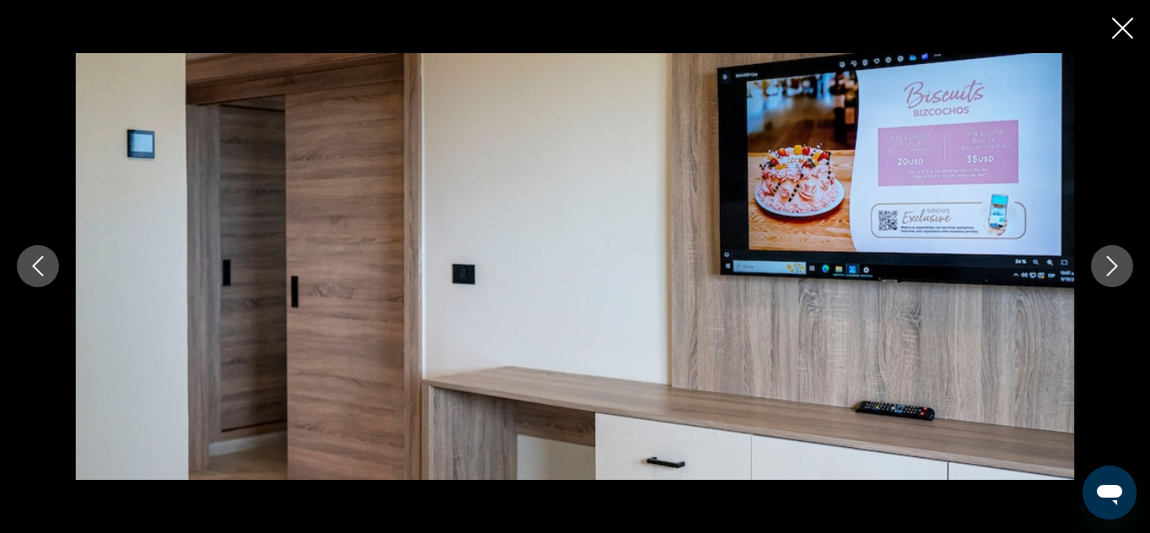
click at [1104, 268] on icon "Next image" at bounding box center [1112, 266] width 20 height 20
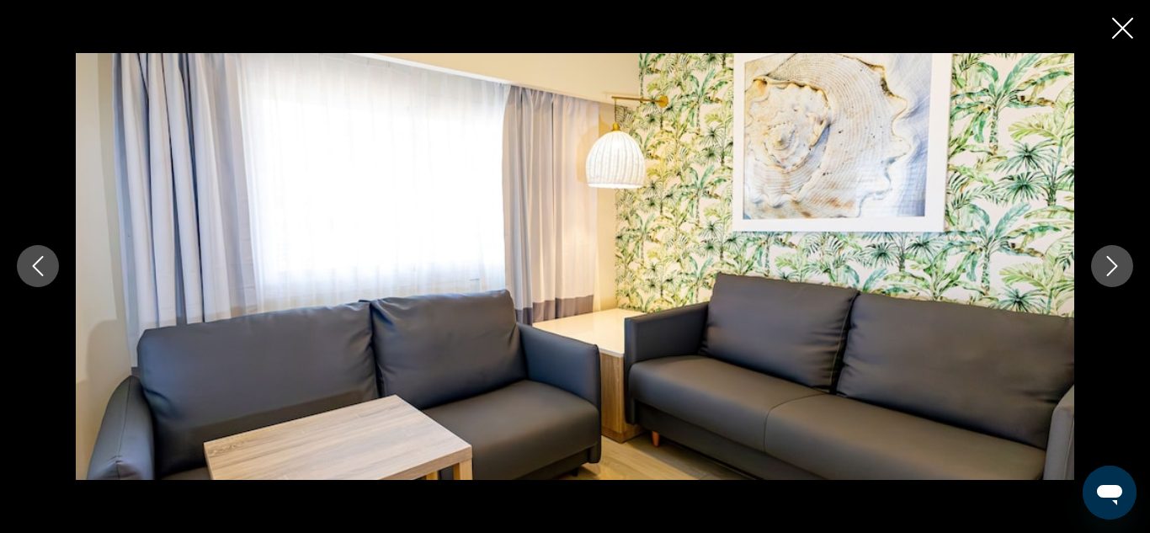
click at [1104, 268] on icon "Next image" at bounding box center [1112, 266] width 20 height 20
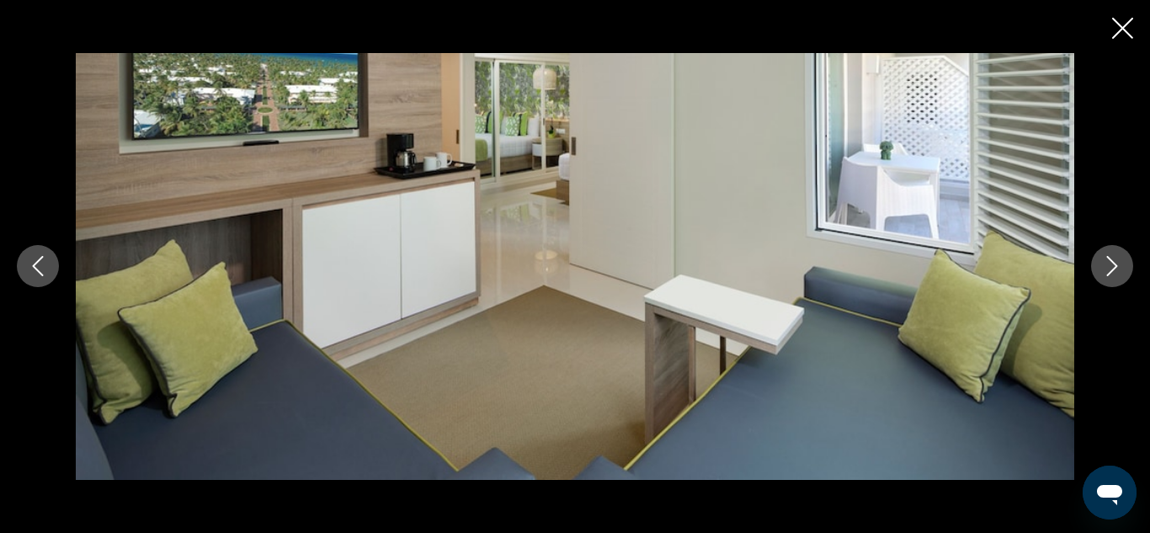
click at [1104, 268] on icon "Next image" at bounding box center [1112, 266] width 20 height 20
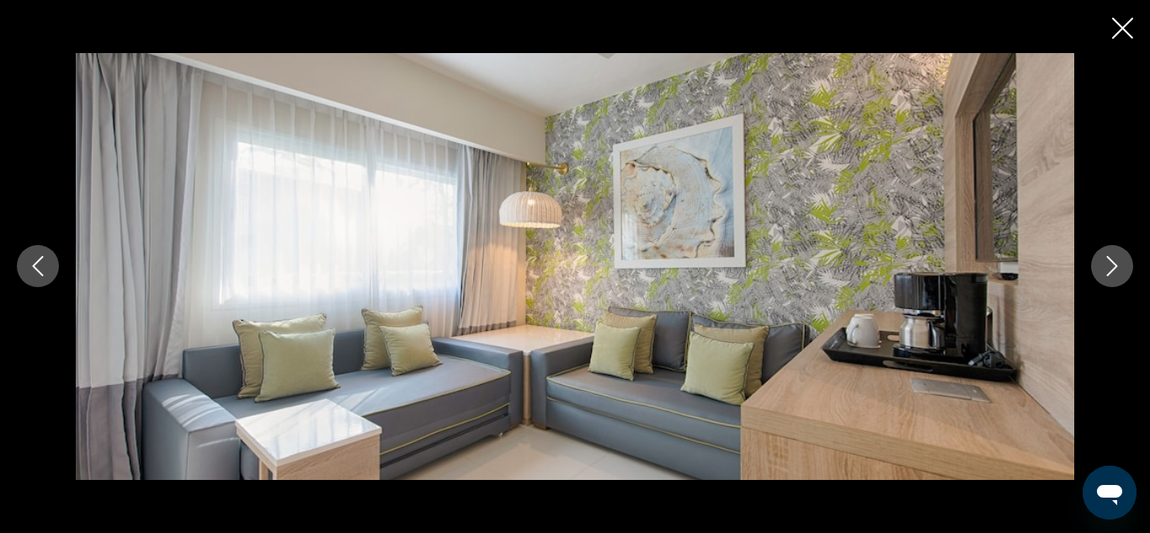
click at [1104, 268] on icon "Next image" at bounding box center [1112, 266] width 20 height 20
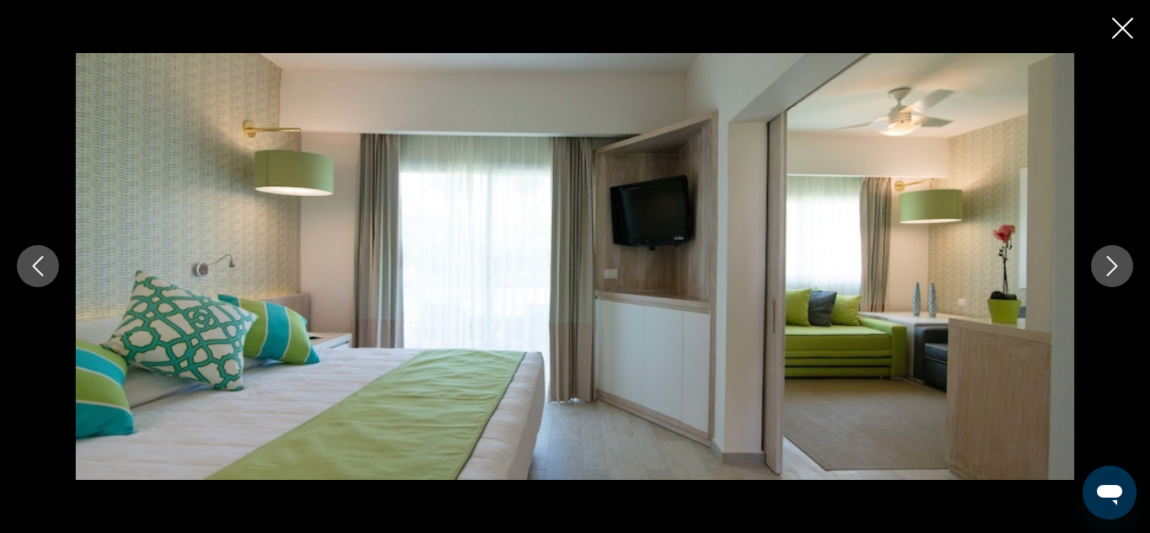
click at [1104, 268] on icon "Next image" at bounding box center [1112, 266] width 20 height 20
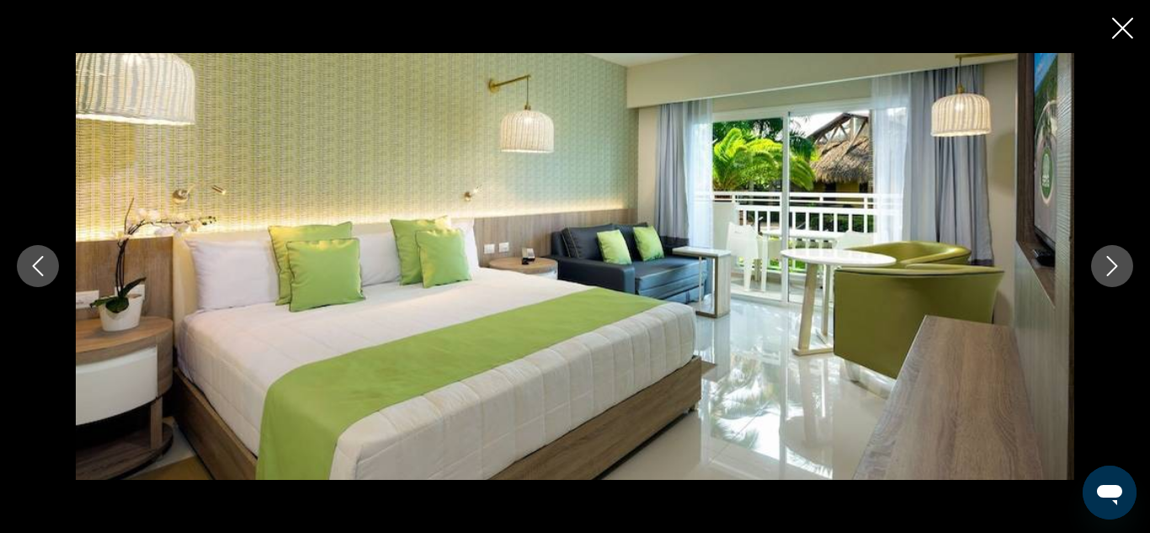
click at [1104, 268] on icon "Next image" at bounding box center [1112, 266] width 20 height 20
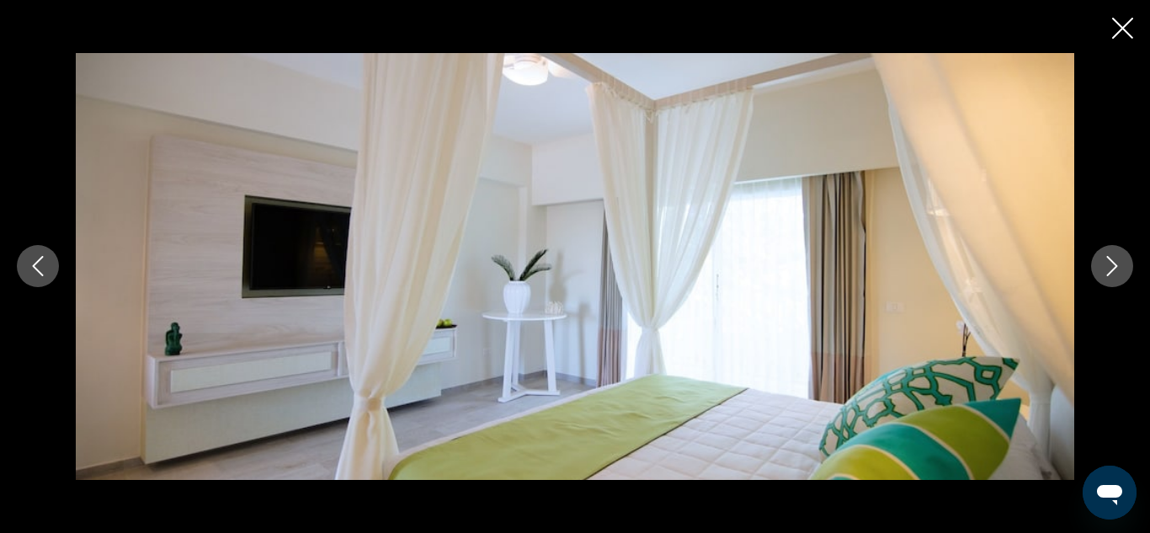
click at [1104, 268] on icon "Next image" at bounding box center [1112, 266] width 20 height 20
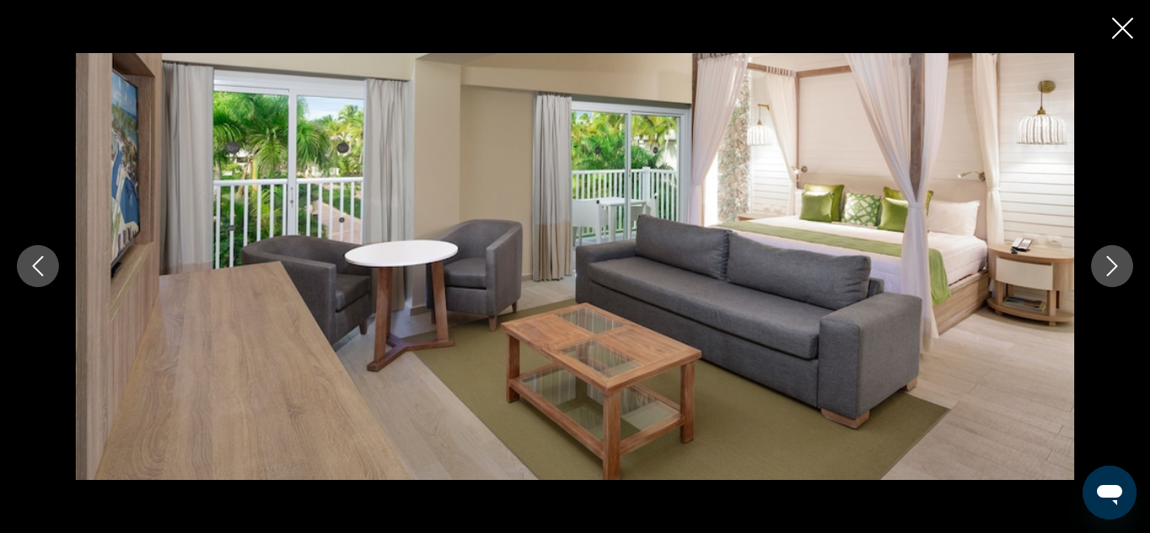
click at [1104, 268] on icon "Next image" at bounding box center [1112, 266] width 20 height 20
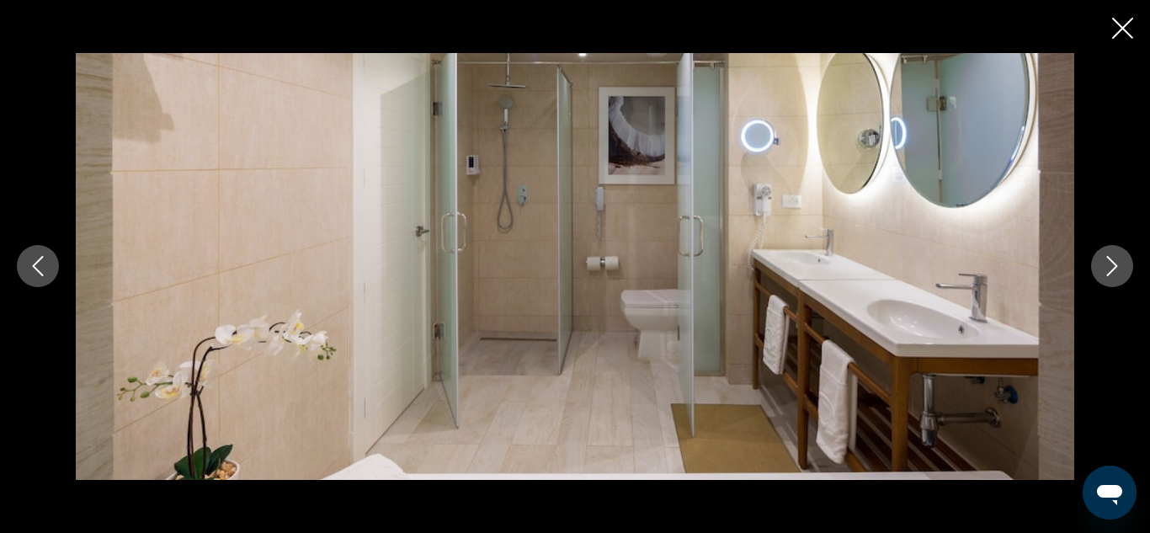
click at [1104, 268] on icon "Next image" at bounding box center [1112, 266] width 20 height 20
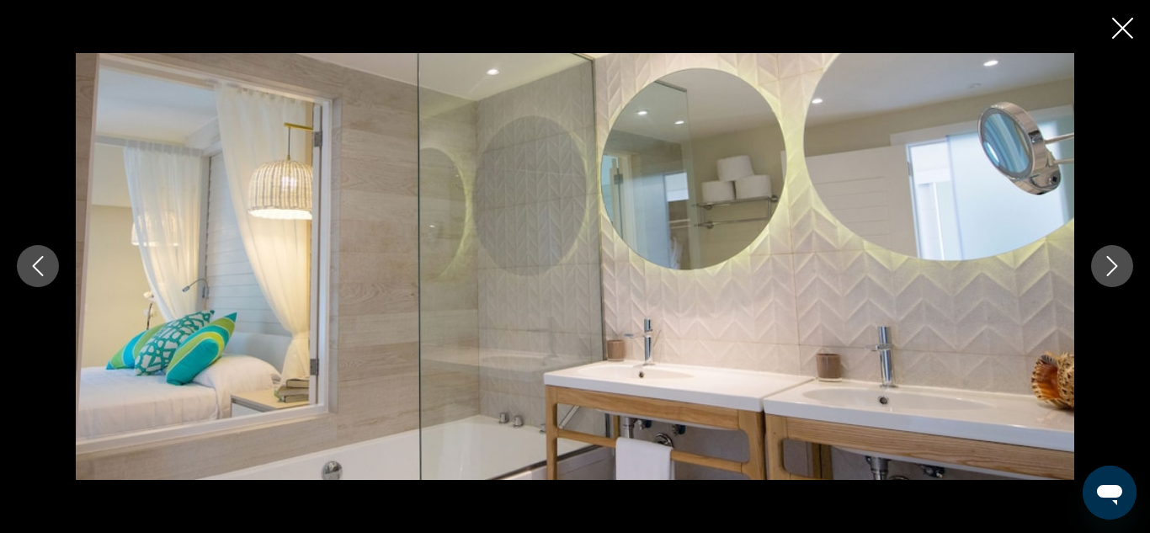
click at [1104, 268] on icon "Next image" at bounding box center [1112, 266] width 20 height 20
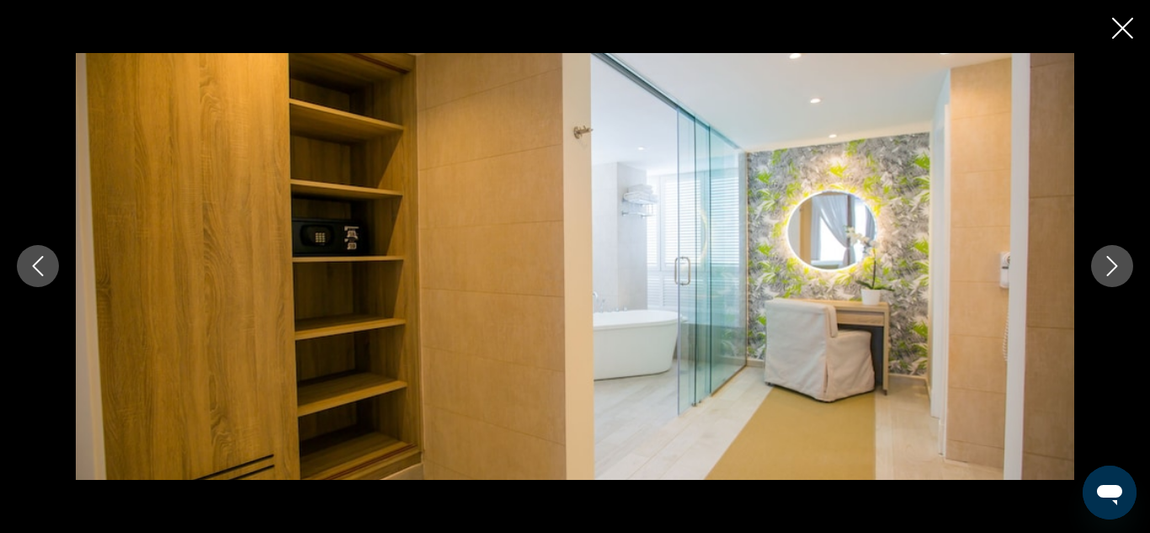
click at [1104, 268] on icon "Next image" at bounding box center [1112, 266] width 20 height 20
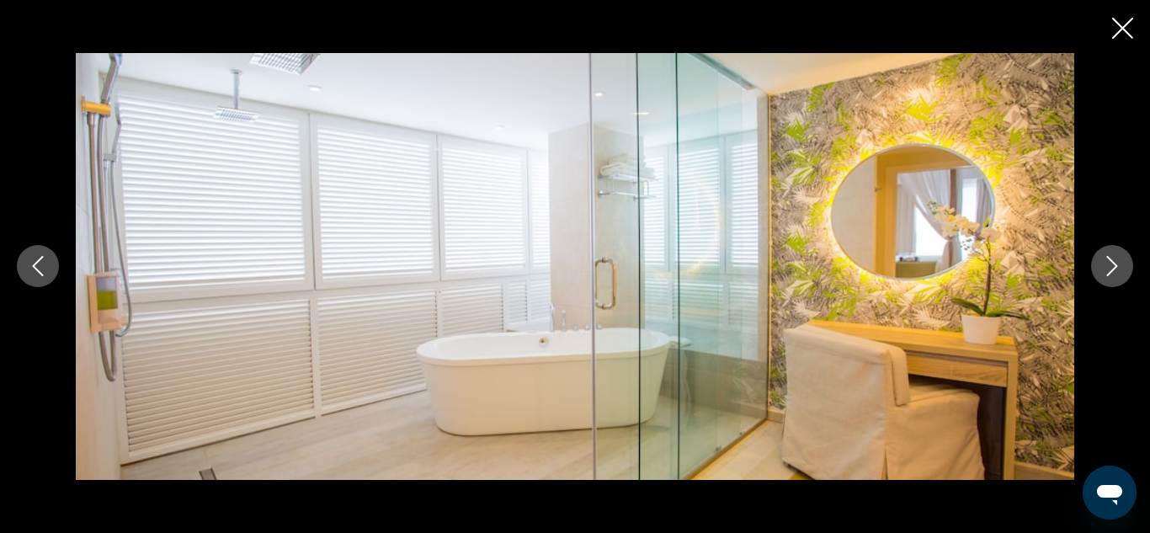
click at [1104, 268] on icon "Next image" at bounding box center [1112, 266] width 20 height 20
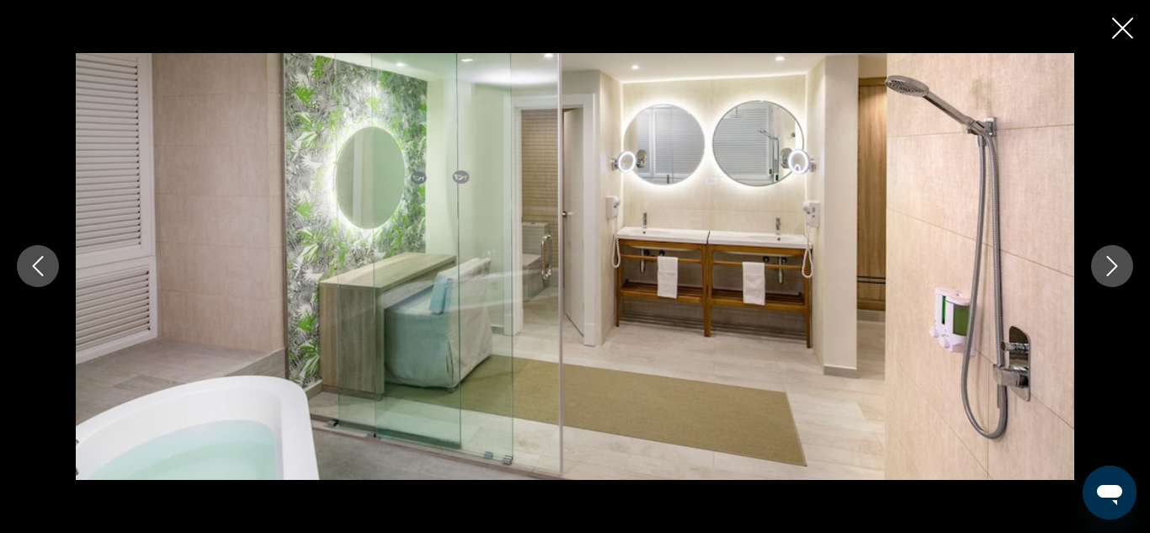
click at [1104, 268] on icon "Next image" at bounding box center [1112, 266] width 20 height 20
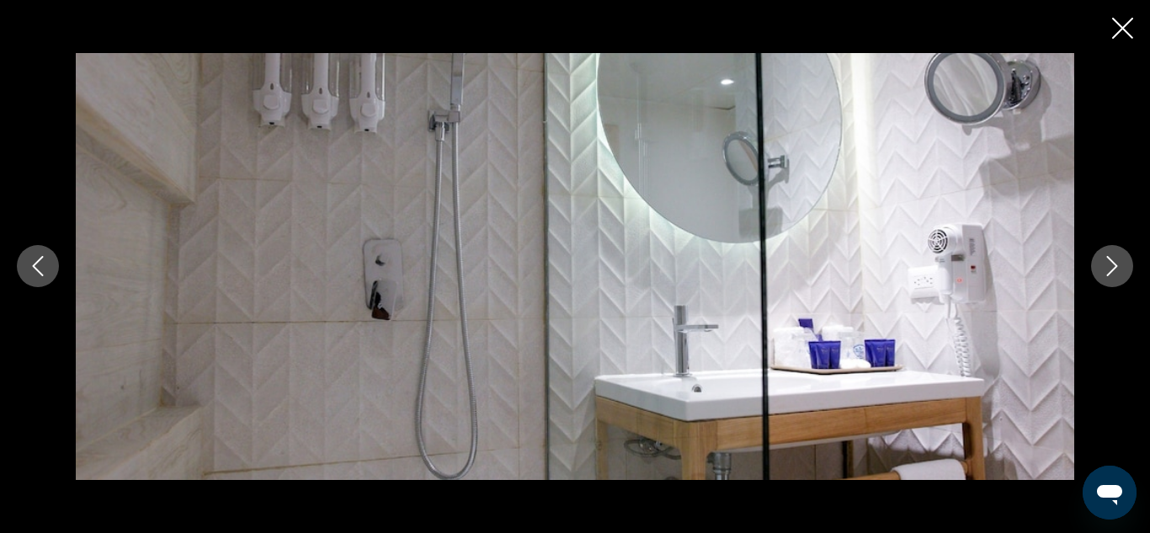
click at [1104, 268] on icon "Next image" at bounding box center [1112, 266] width 20 height 20
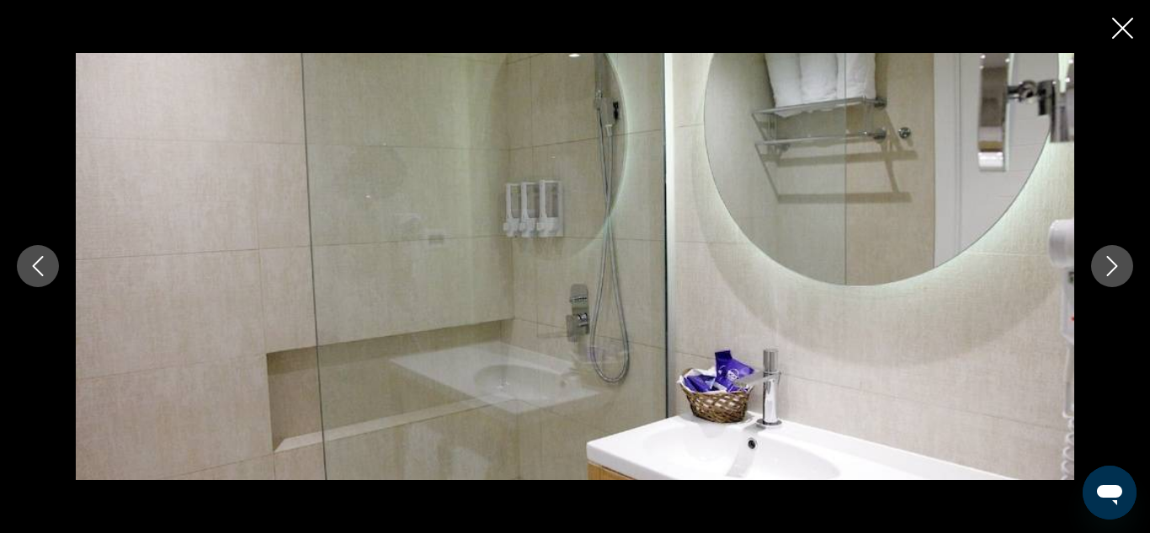
click at [1104, 268] on icon "Next image" at bounding box center [1112, 266] width 20 height 20
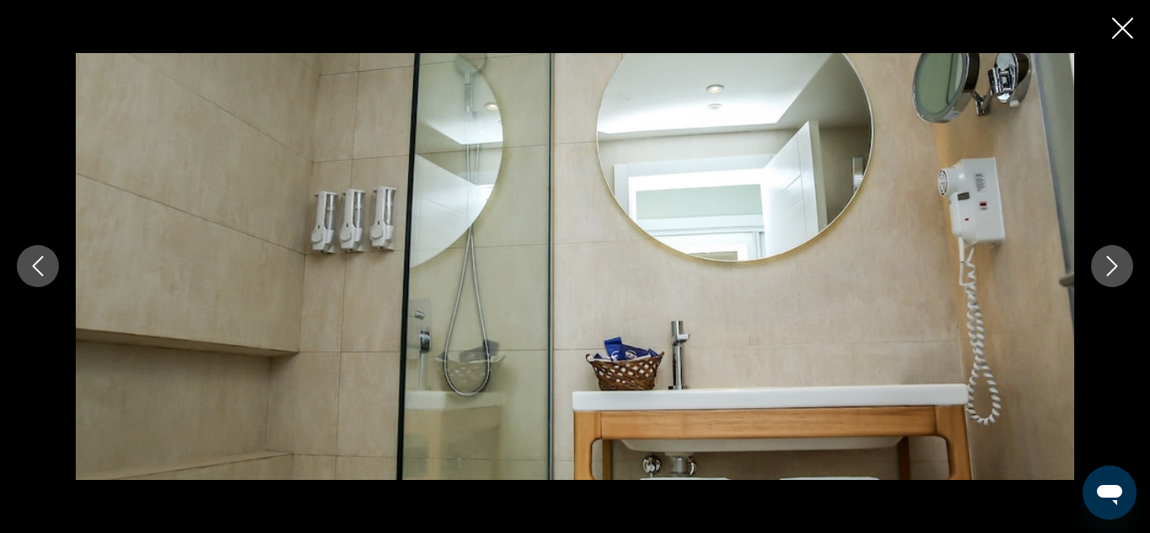
click at [1104, 268] on icon "Next image" at bounding box center [1112, 266] width 20 height 20
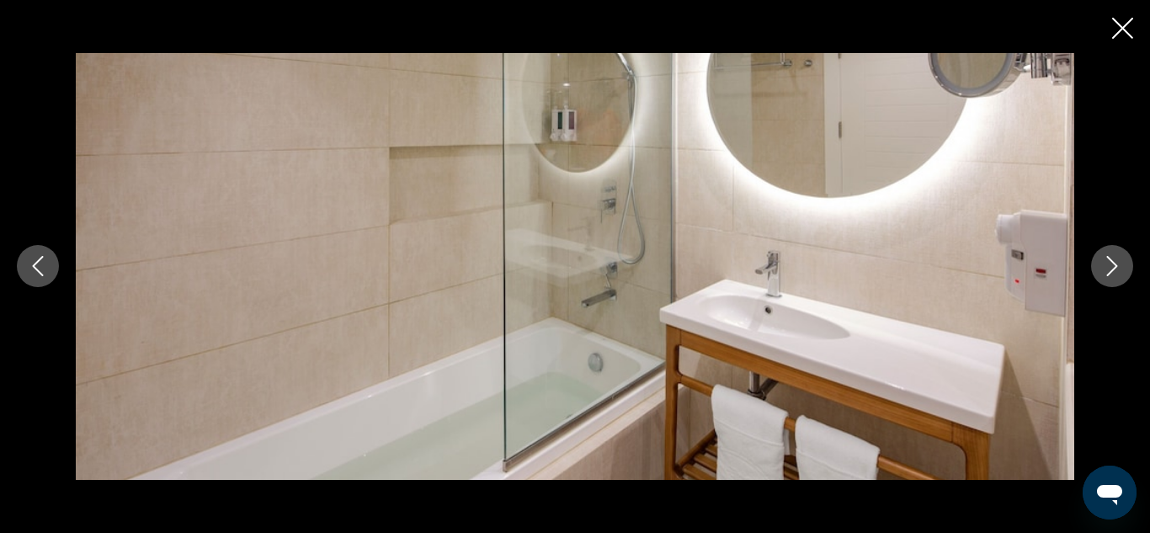
click at [1104, 268] on icon "Next image" at bounding box center [1112, 266] width 20 height 20
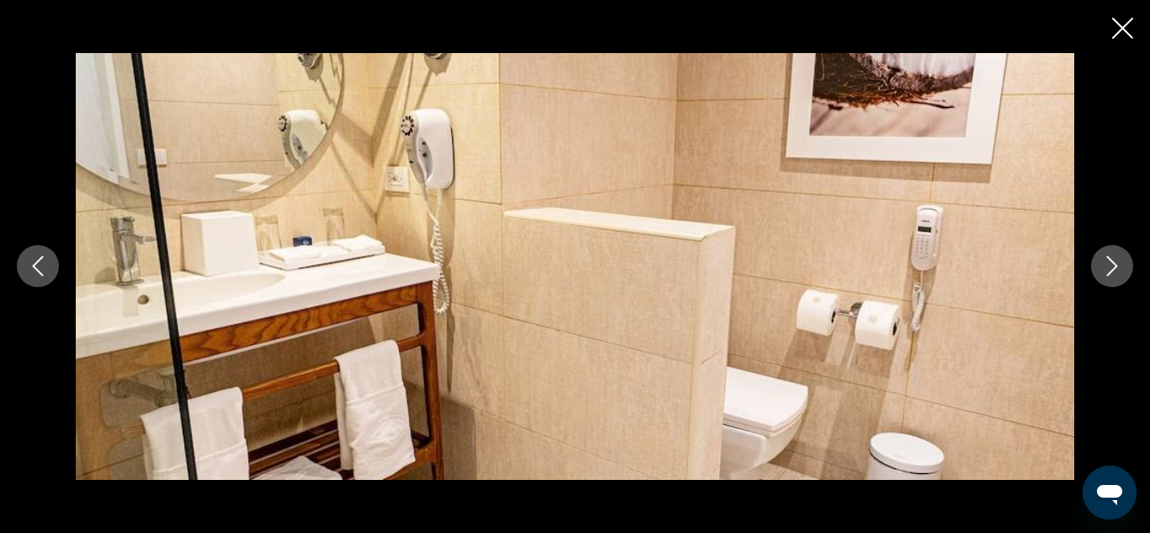
click at [1104, 268] on icon "Next image" at bounding box center [1112, 266] width 20 height 20
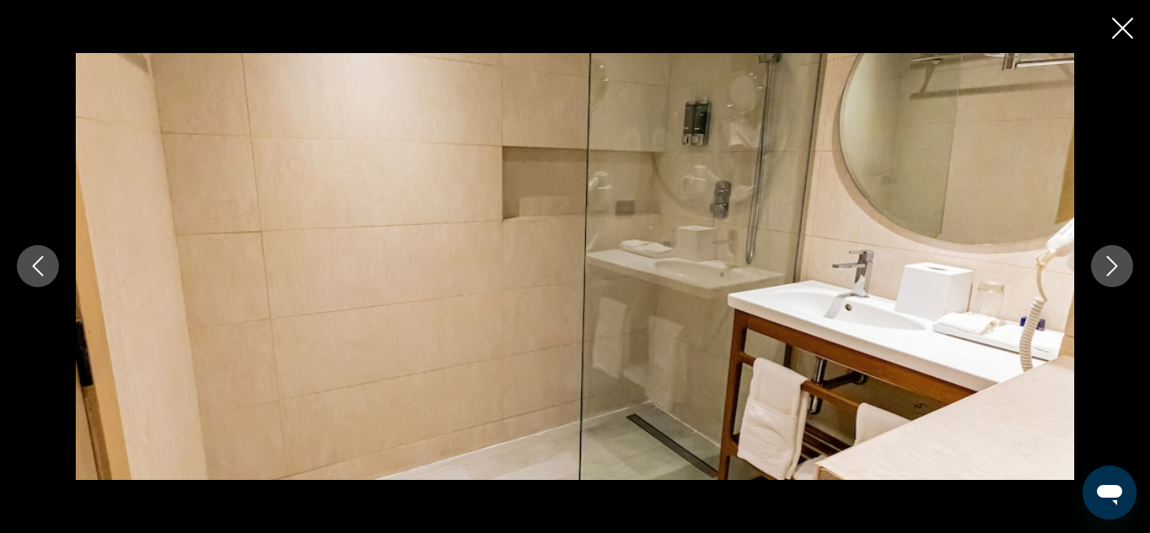
click at [1104, 268] on icon "Next image" at bounding box center [1112, 266] width 20 height 20
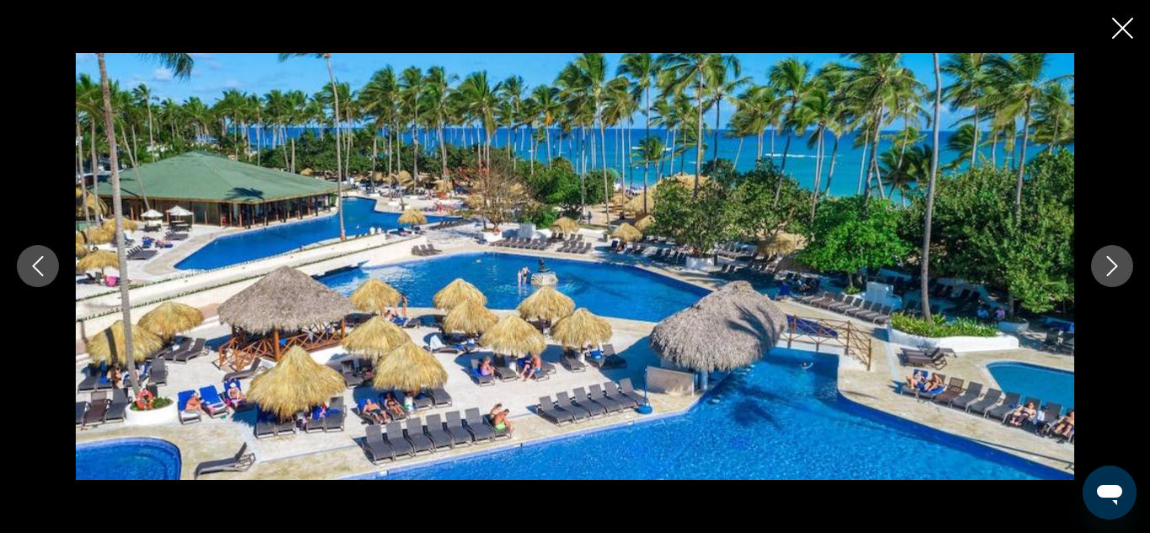
click at [1104, 268] on icon "Next image" at bounding box center [1112, 266] width 20 height 20
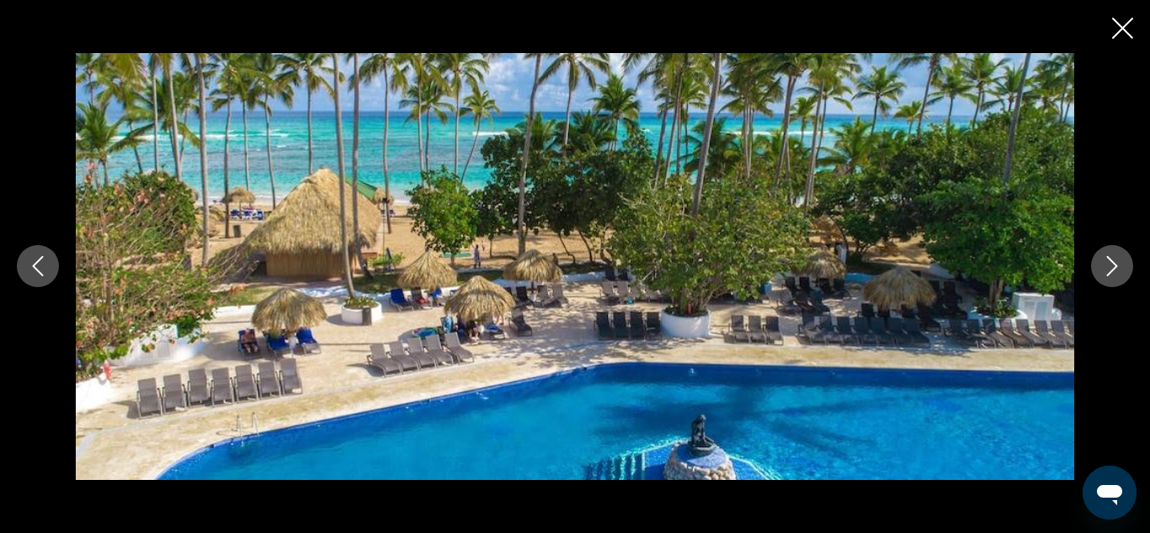
click at [1104, 268] on icon "Next image" at bounding box center [1112, 266] width 20 height 20
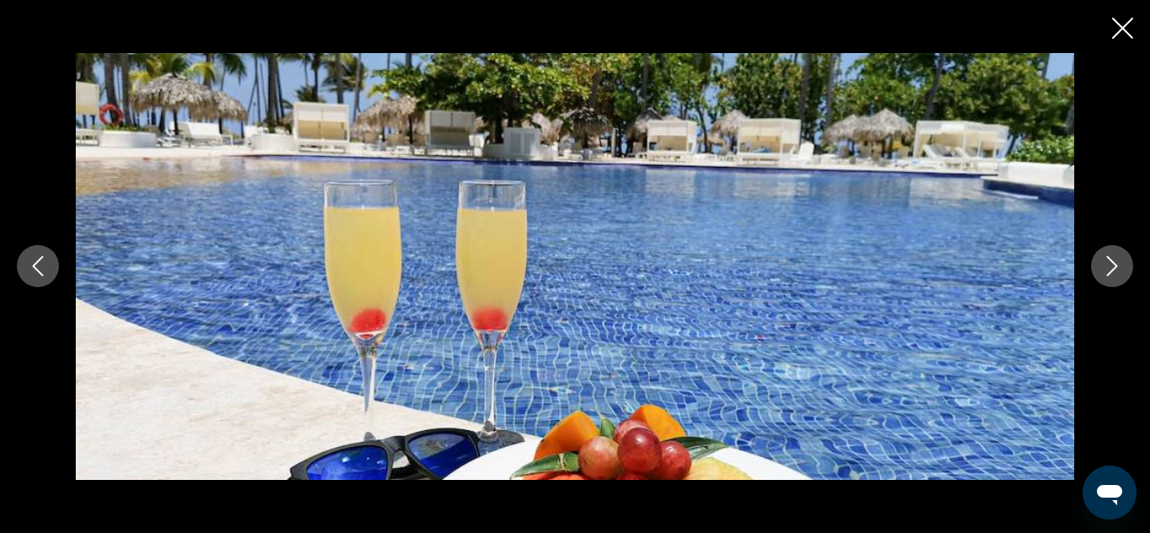
click at [1104, 268] on icon "Next image" at bounding box center [1112, 266] width 20 height 20
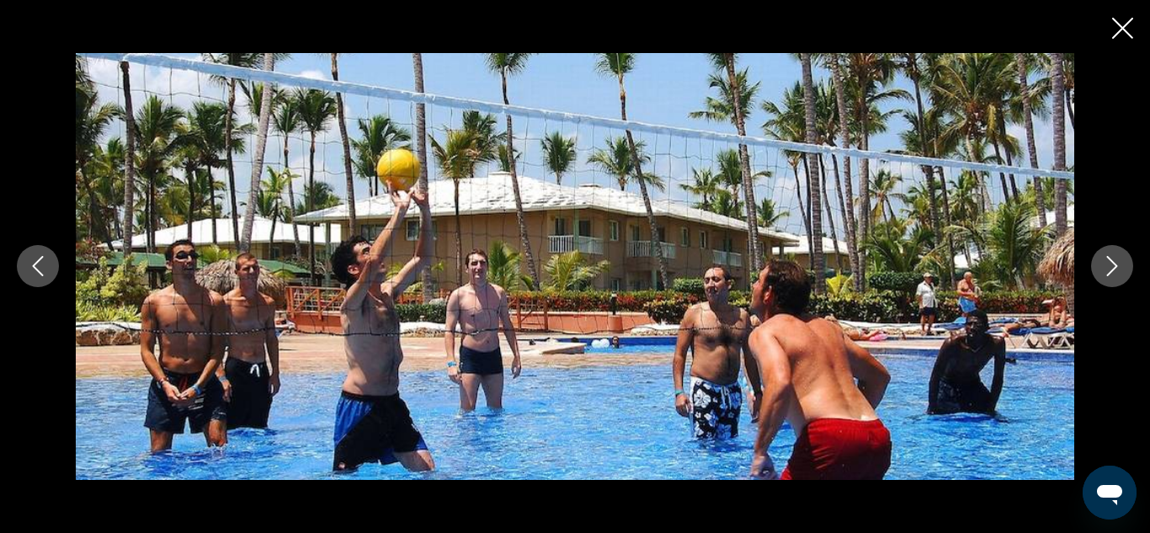
click at [1104, 268] on icon "Next image" at bounding box center [1112, 266] width 20 height 20
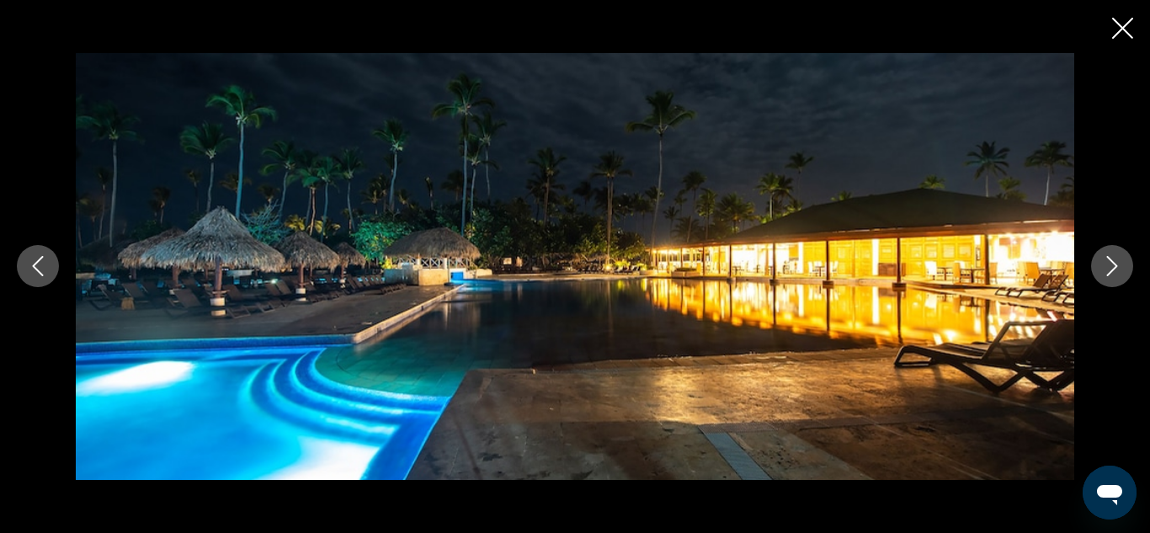
click at [1104, 268] on icon "Next image" at bounding box center [1112, 266] width 20 height 20
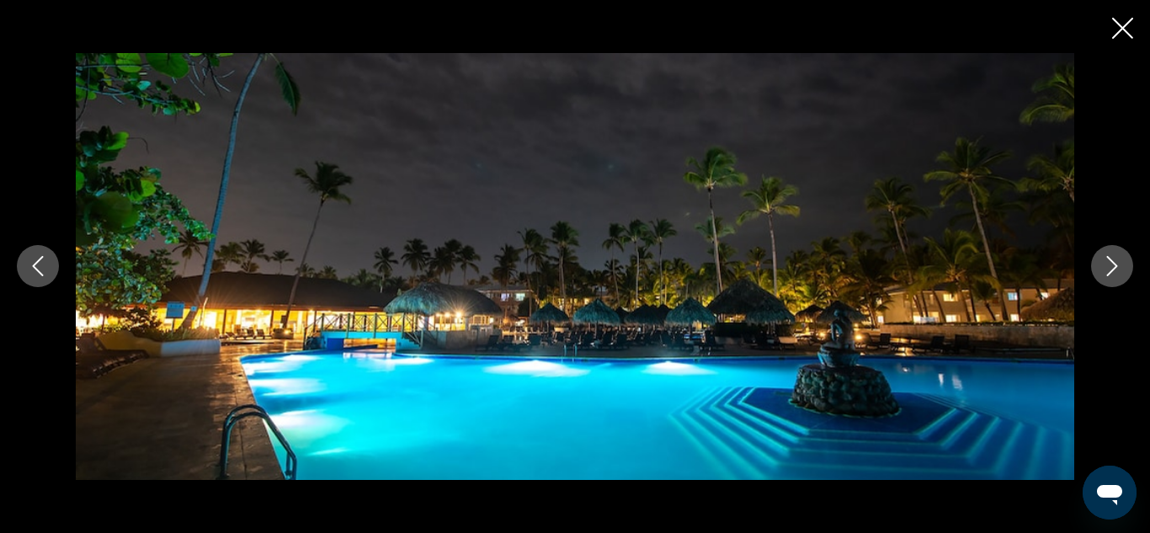
click at [1104, 268] on icon "Next image" at bounding box center [1112, 266] width 20 height 20
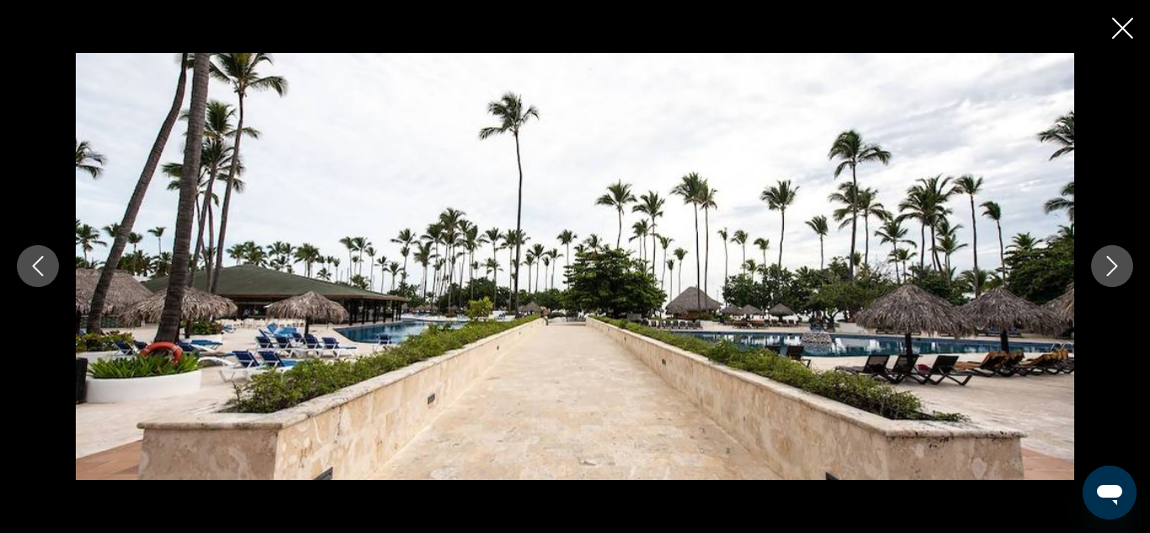
click at [1104, 268] on icon "Next image" at bounding box center [1112, 266] width 20 height 20
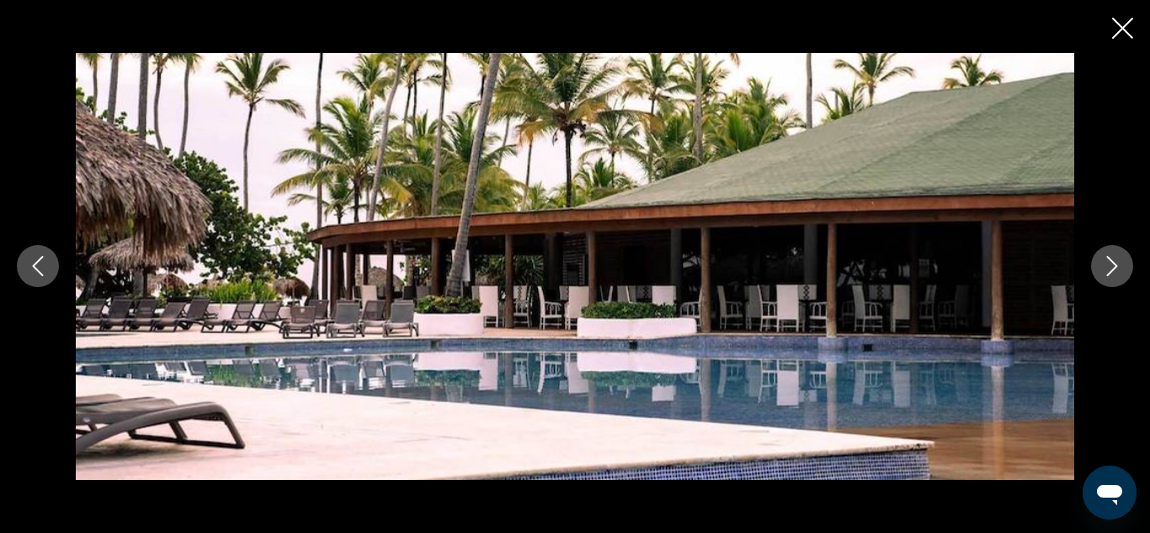
click at [1104, 268] on icon "Next image" at bounding box center [1112, 266] width 20 height 20
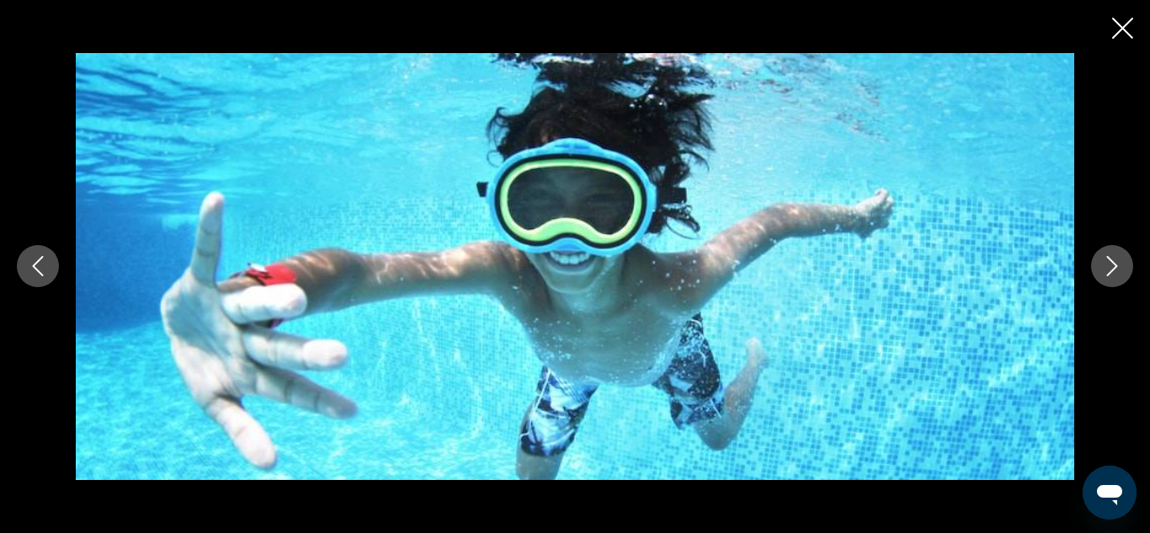
click at [1104, 268] on icon "Next image" at bounding box center [1112, 266] width 20 height 20
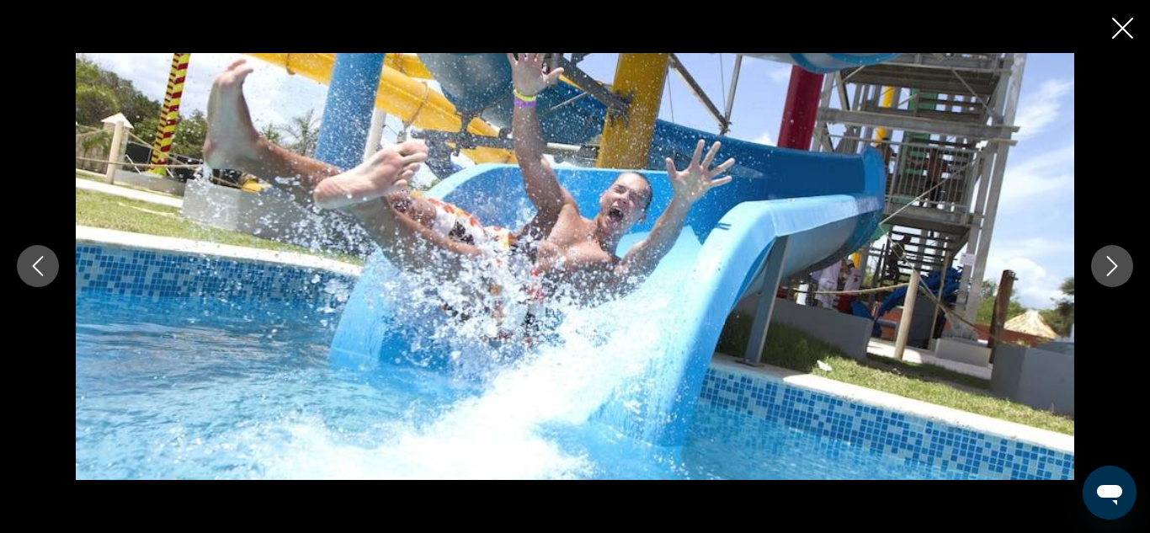
click at [1104, 268] on icon "Next image" at bounding box center [1112, 266] width 20 height 20
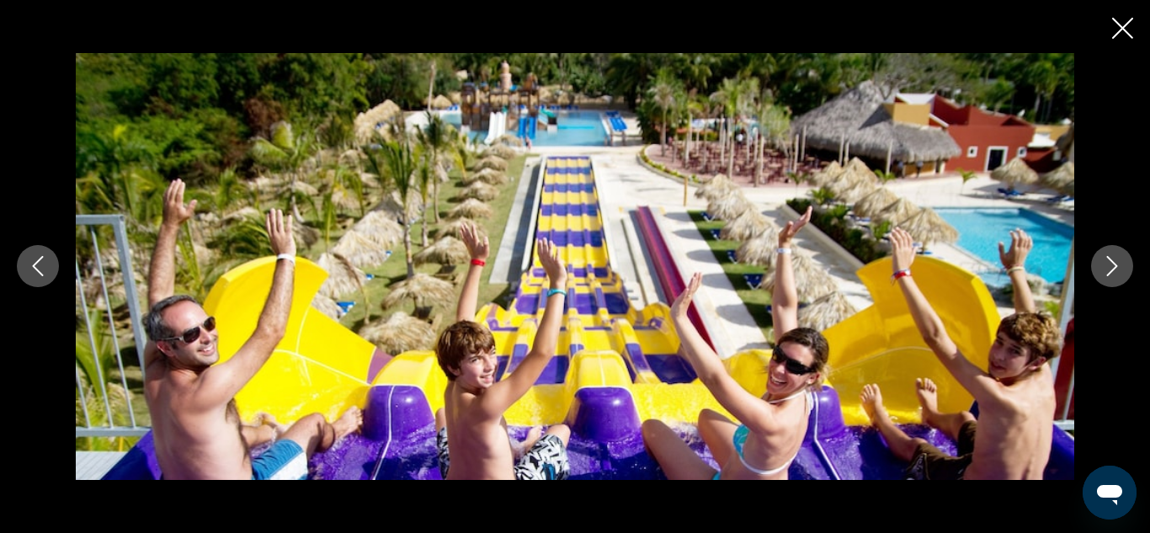
click at [1104, 268] on icon "Next image" at bounding box center [1112, 266] width 20 height 20
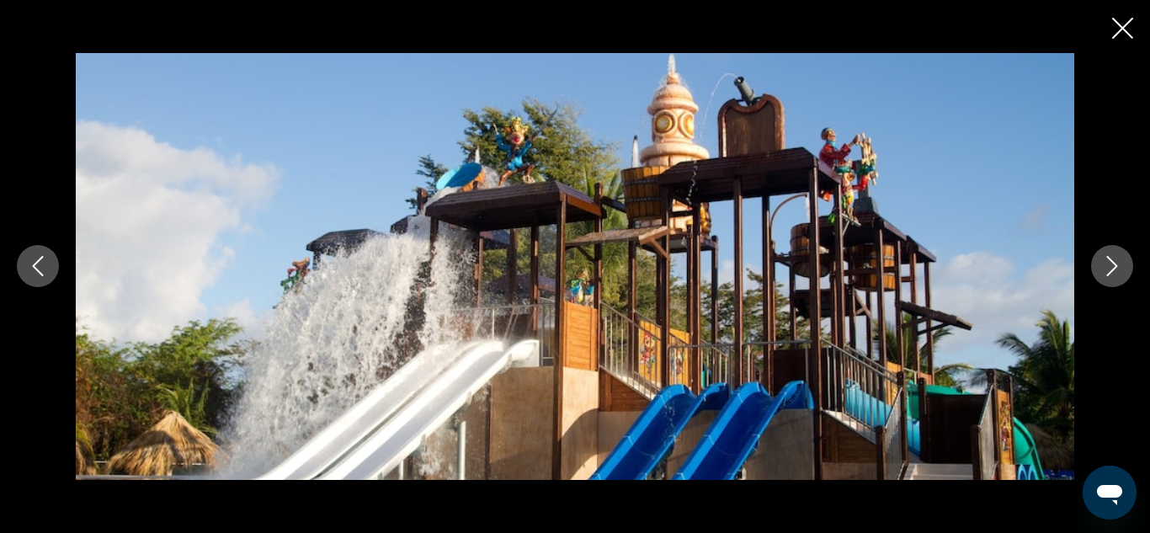
click at [1104, 268] on icon "Next image" at bounding box center [1112, 266] width 20 height 20
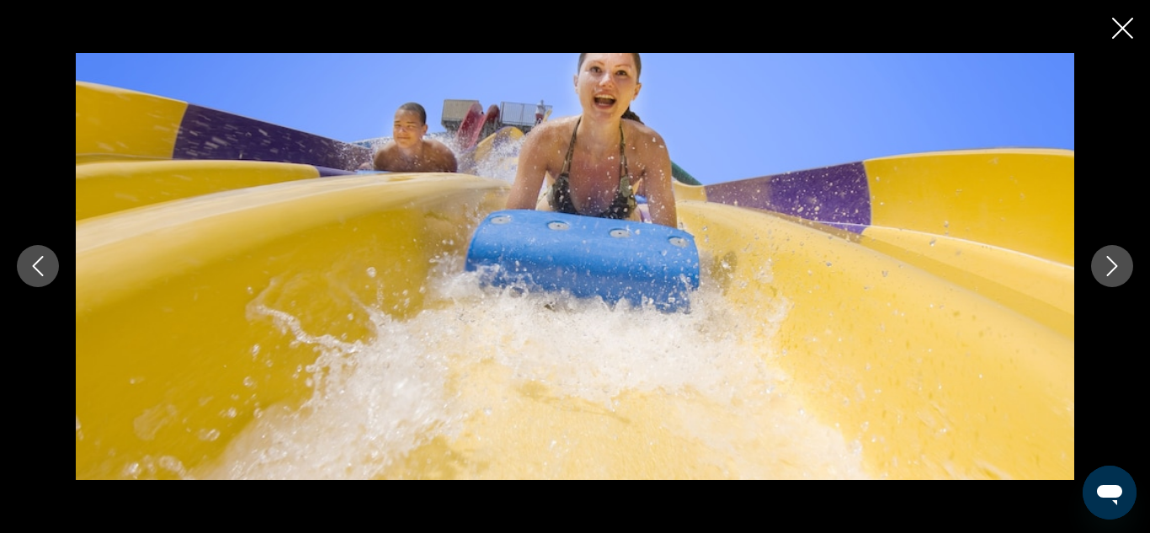
click at [1104, 268] on icon "Next image" at bounding box center [1112, 266] width 20 height 20
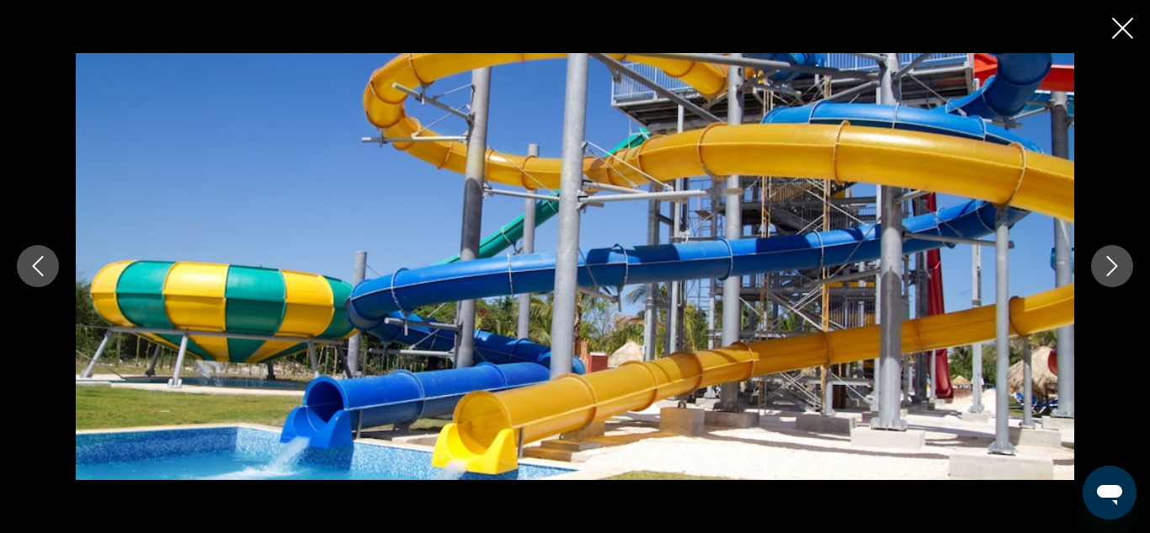
click at [1104, 268] on icon "Next image" at bounding box center [1112, 266] width 20 height 20
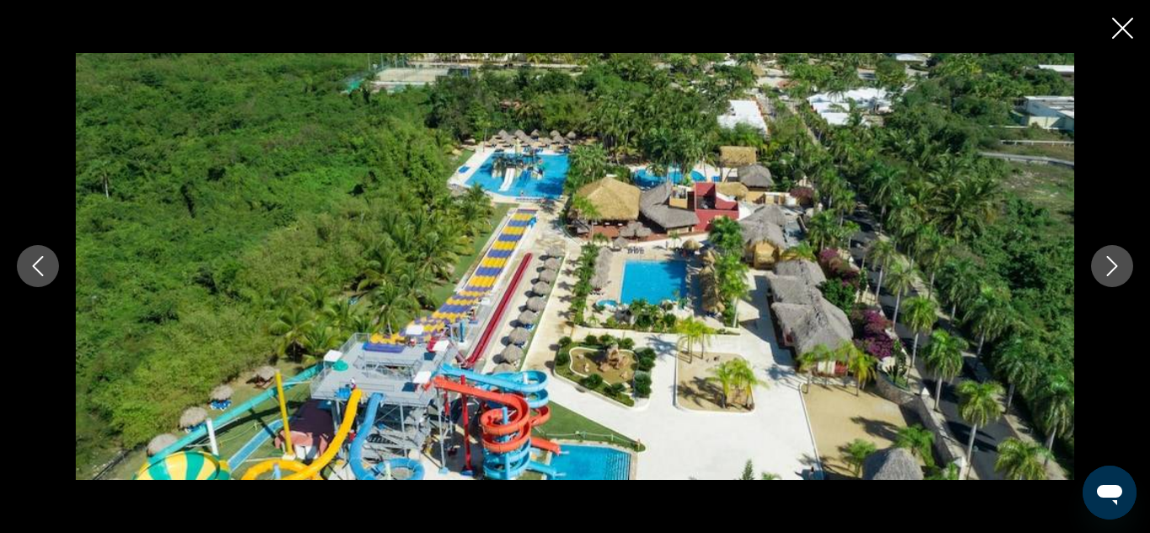
click at [1104, 268] on icon "Next image" at bounding box center [1112, 266] width 20 height 20
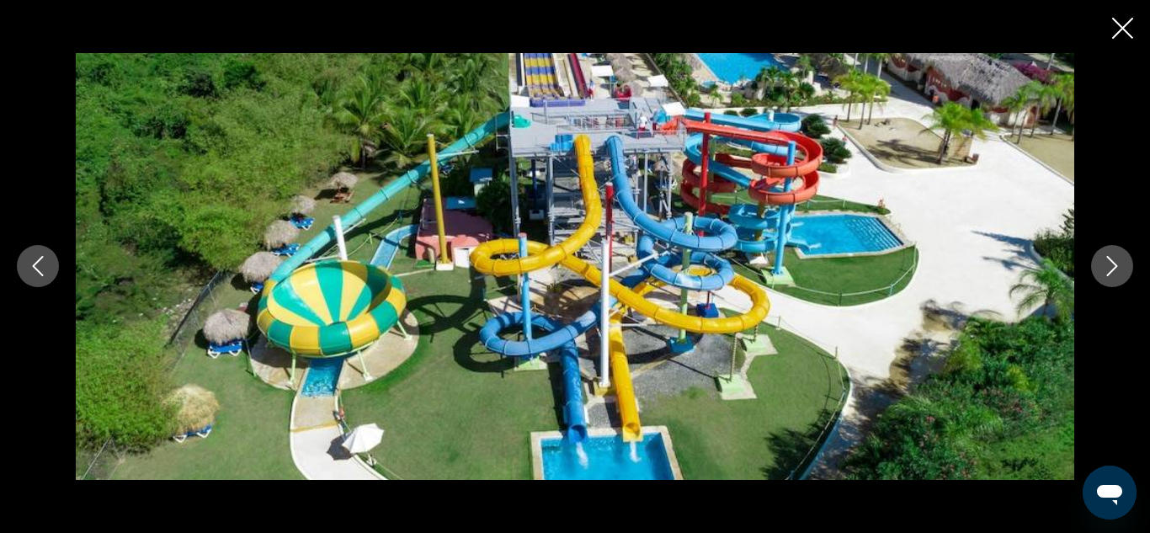
click at [1104, 268] on icon "Next image" at bounding box center [1112, 266] width 20 height 20
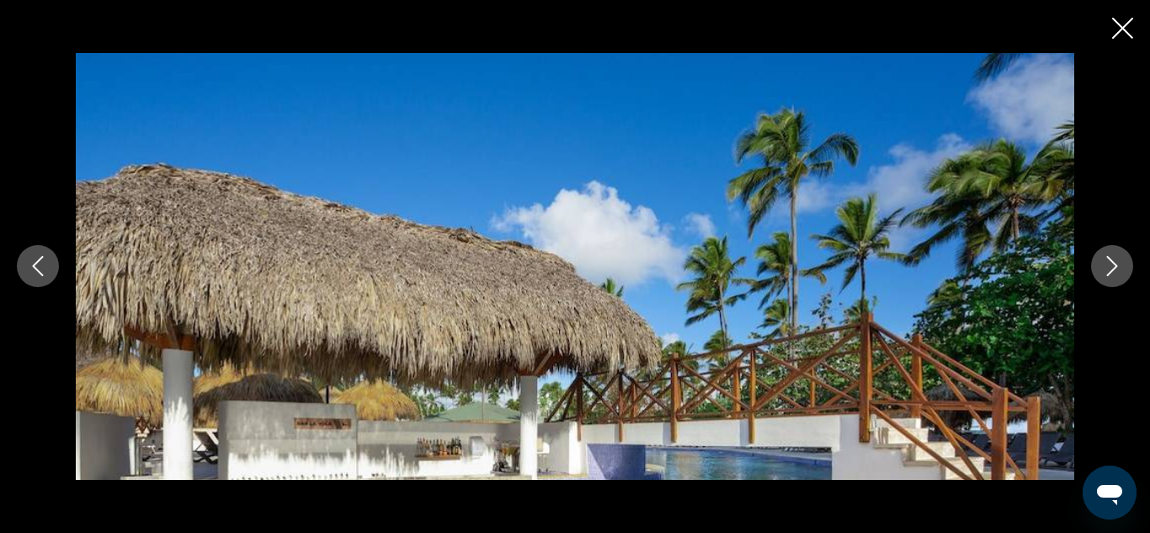
click at [1104, 268] on icon "Next image" at bounding box center [1112, 266] width 20 height 20
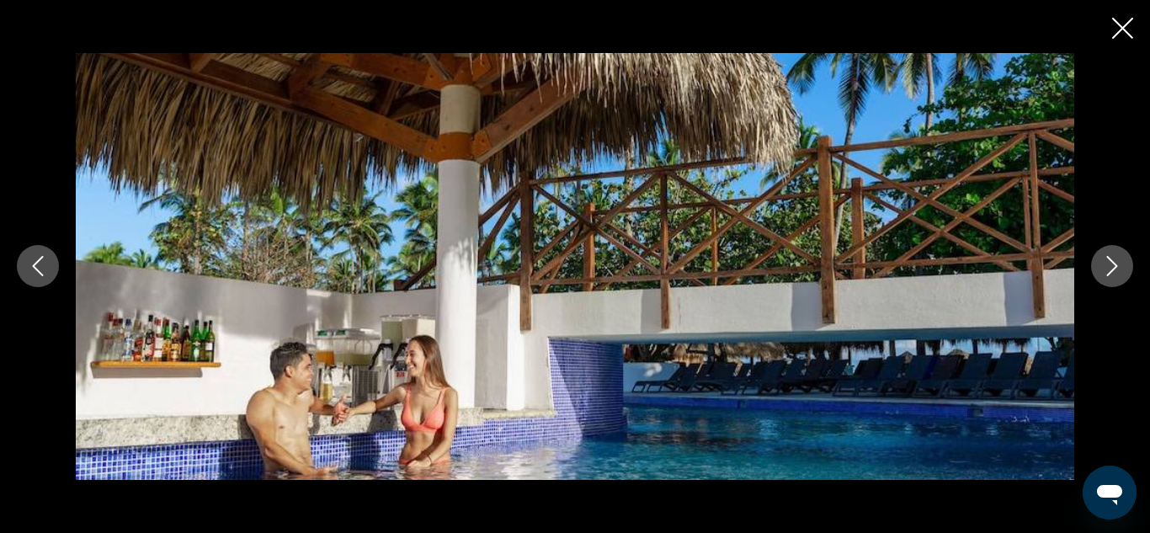
click at [1104, 268] on icon "Next image" at bounding box center [1112, 266] width 20 height 20
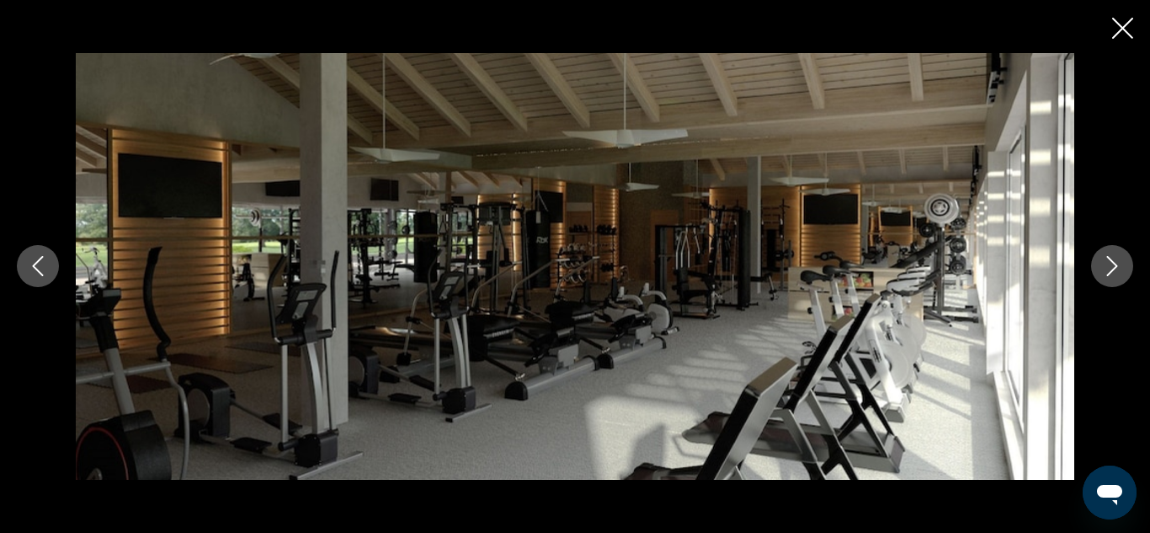
click at [1104, 268] on icon "Next image" at bounding box center [1112, 266] width 20 height 20
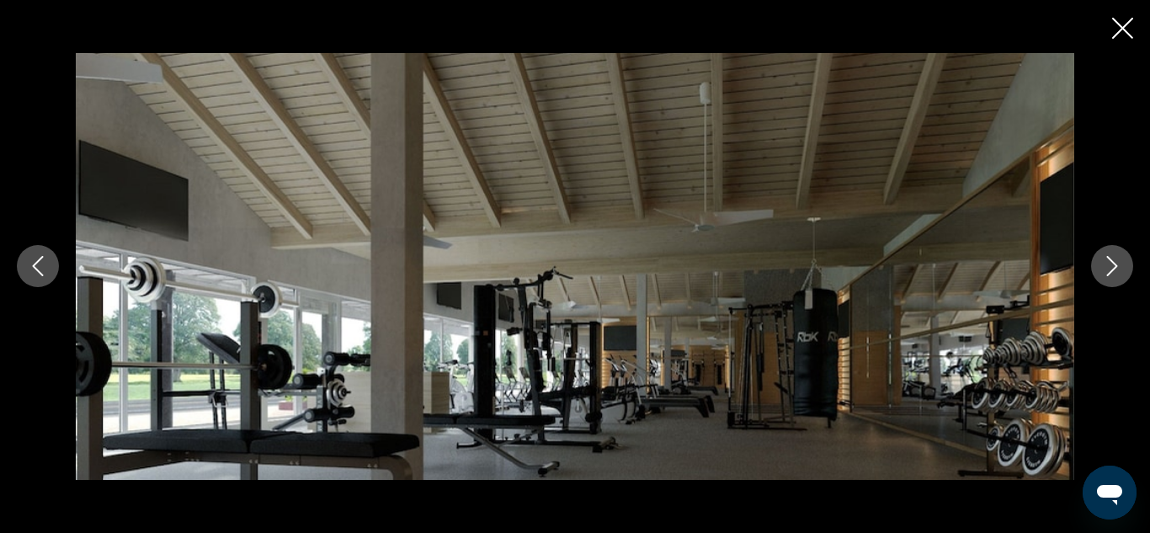
click at [1104, 268] on icon "Next image" at bounding box center [1112, 266] width 20 height 20
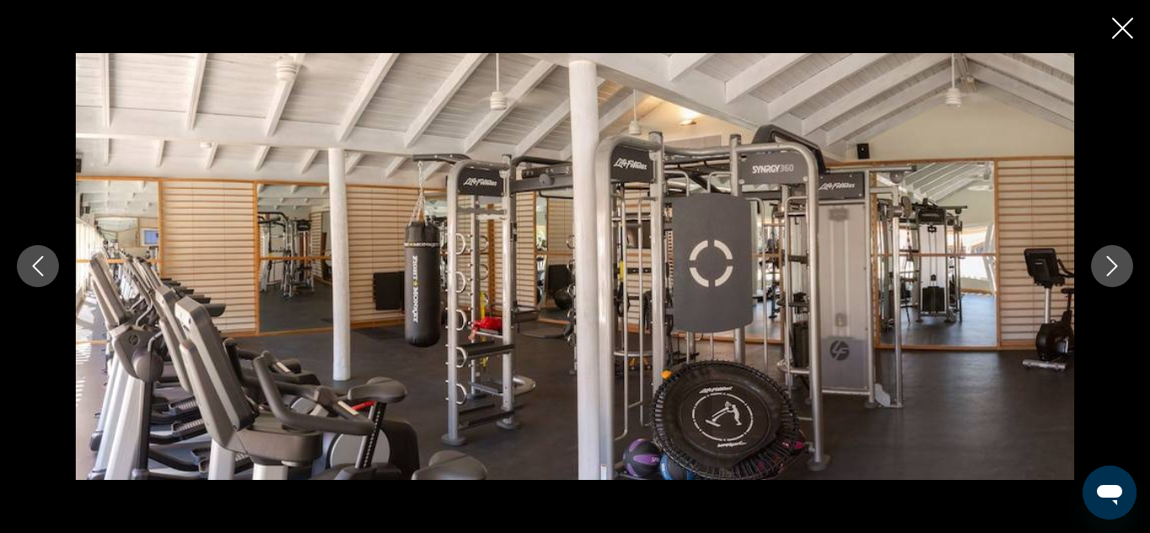
click at [1104, 268] on icon "Next image" at bounding box center [1112, 266] width 20 height 20
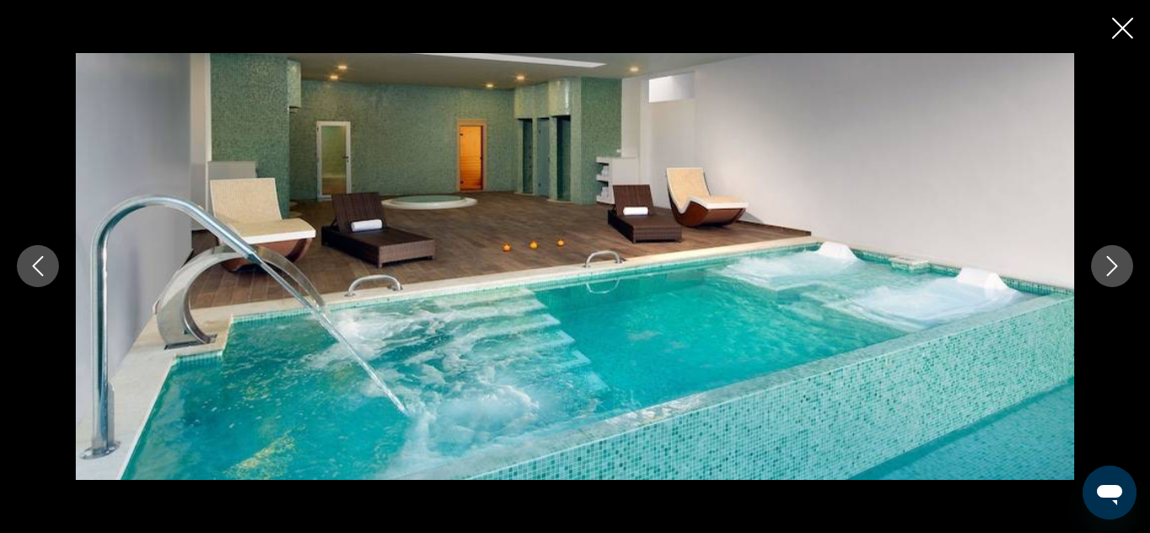
click at [1104, 268] on icon "Next image" at bounding box center [1112, 266] width 20 height 20
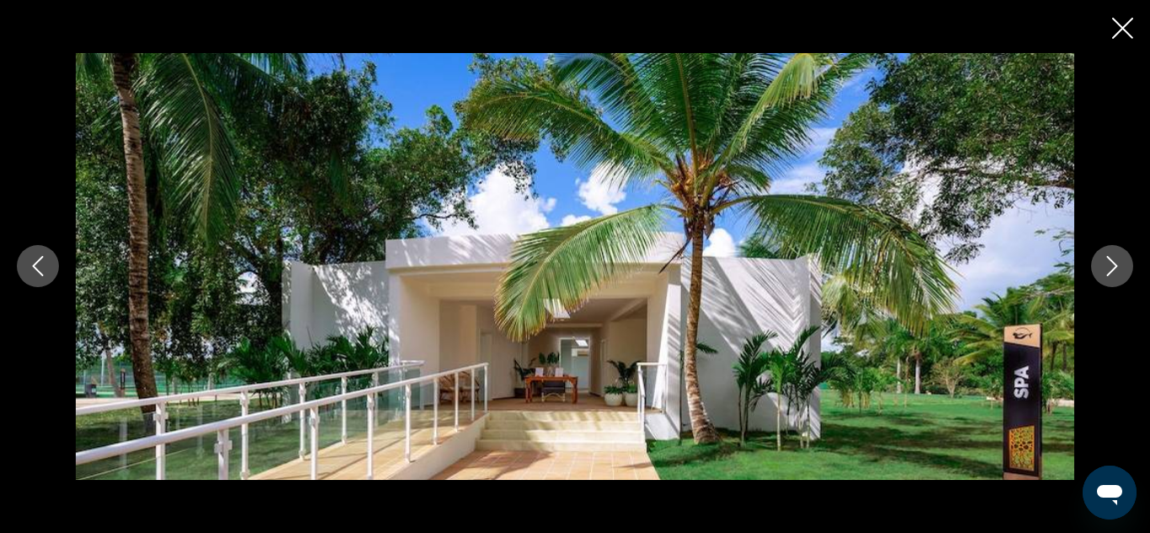
click at [25, 278] on button "Previous image" at bounding box center [38, 266] width 42 height 42
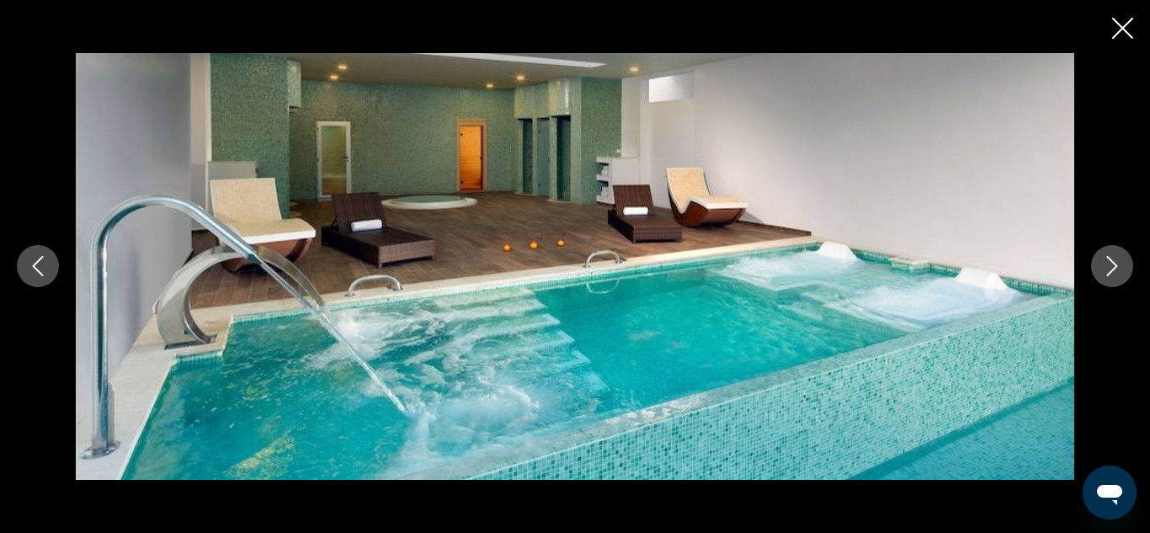
click at [1107, 269] on icon "Next image" at bounding box center [1112, 266] width 20 height 20
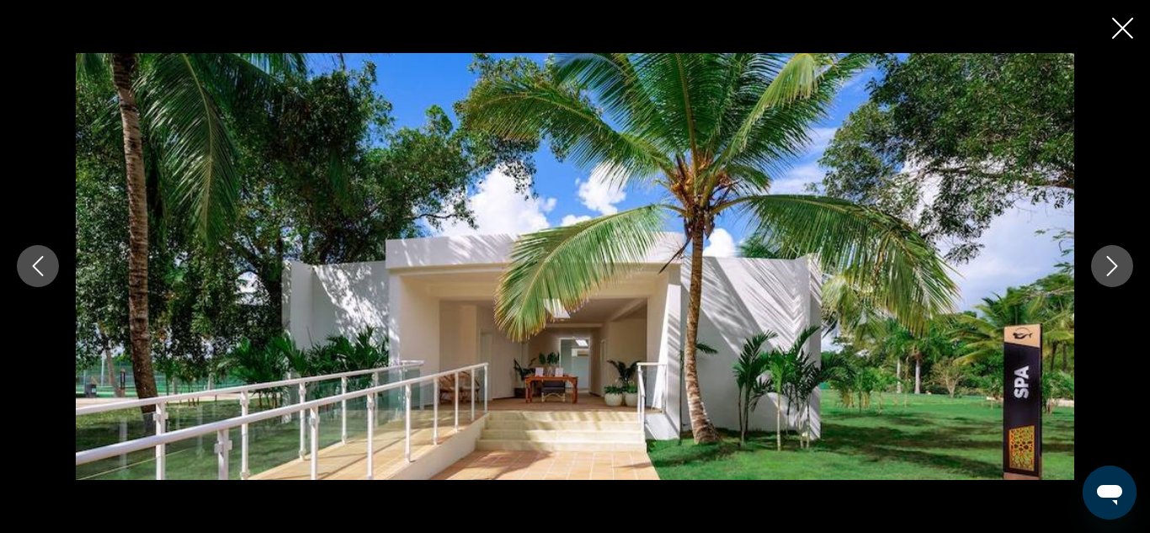
click at [1107, 269] on icon "Next image" at bounding box center [1112, 266] width 20 height 20
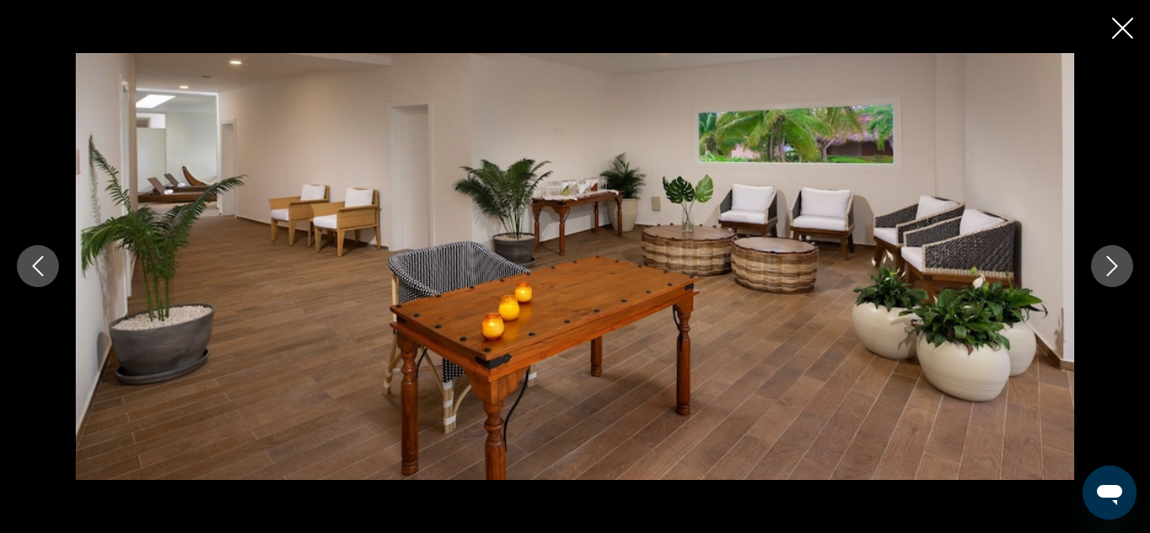
click at [1107, 269] on icon "Next image" at bounding box center [1112, 266] width 20 height 20
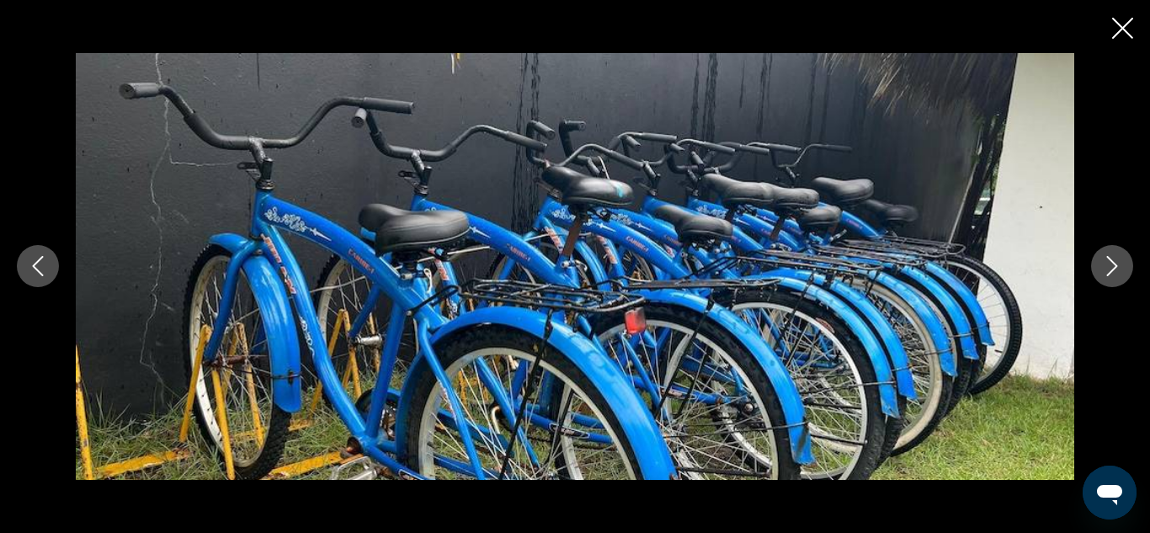
click at [1107, 269] on icon "Next image" at bounding box center [1112, 266] width 20 height 20
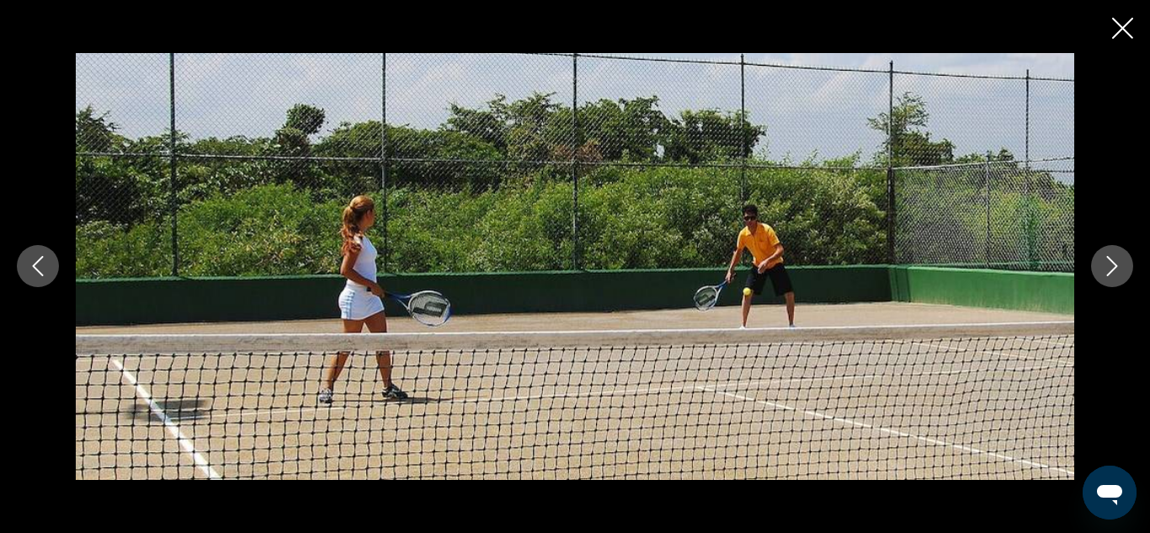
click at [1107, 269] on icon "Next image" at bounding box center [1112, 266] width 20 height 20
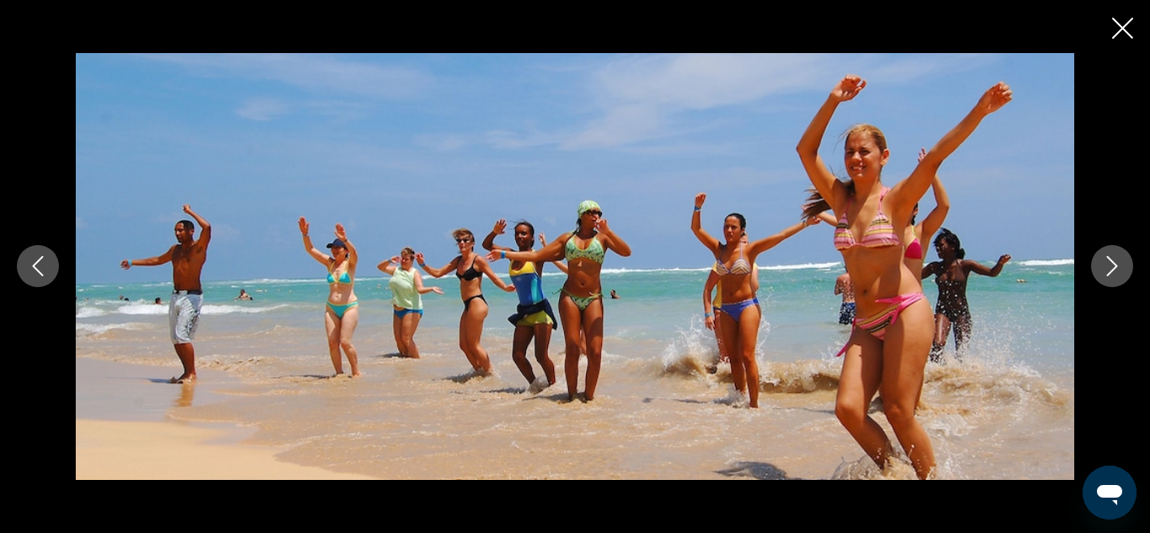
click at [1107, 269] on icon "Next image" at bounding box center [1112, 266] width 20 height 20
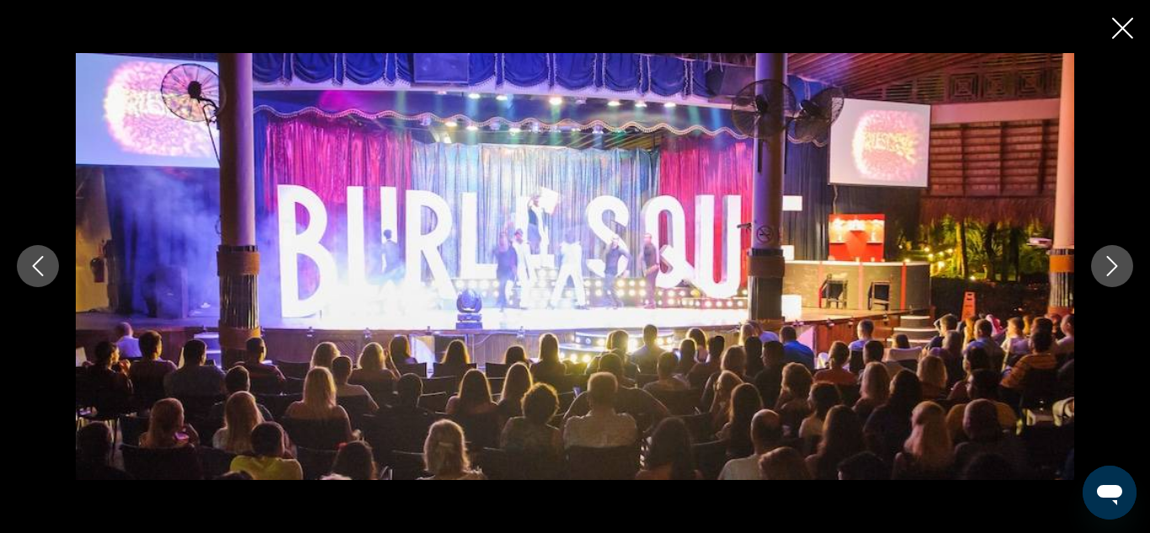
click at [1107, 269] on icon "Next image" at bounding box center [1112, 266] width 20 height 20
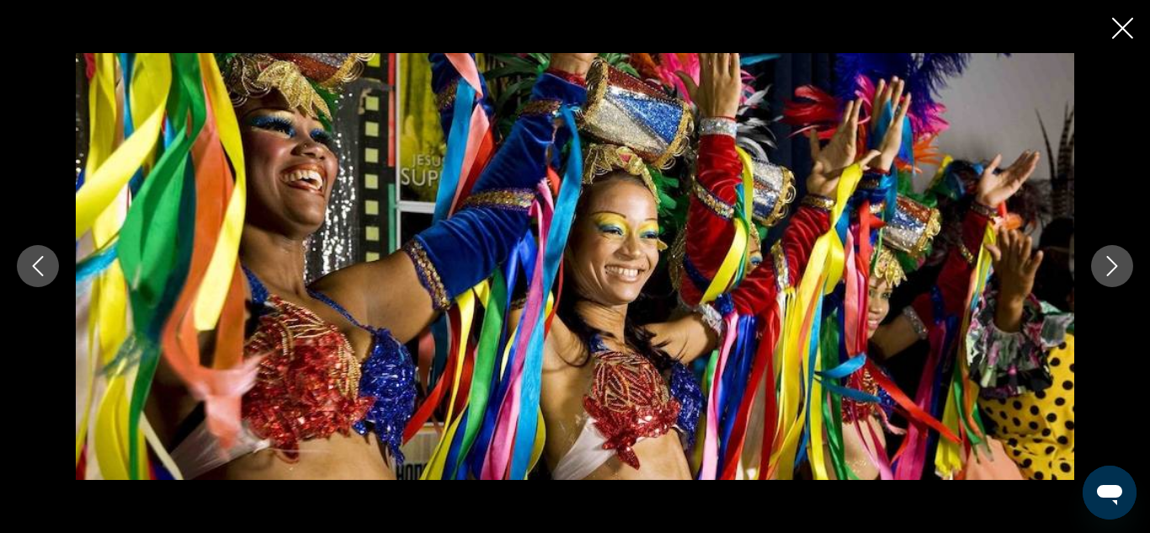
click at [1107, 269] on icon "Next image" at bounding box center [1112, 266] width 20 height 20
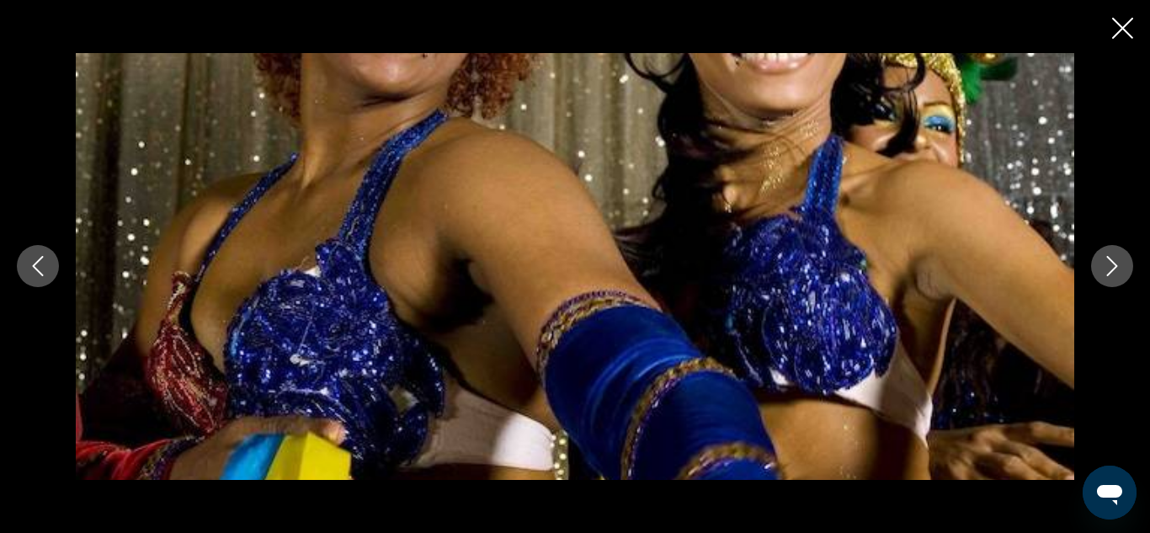
click at [1107, 269] on icon "Next image" at bounding box center [1112, 266] width 20 height 20
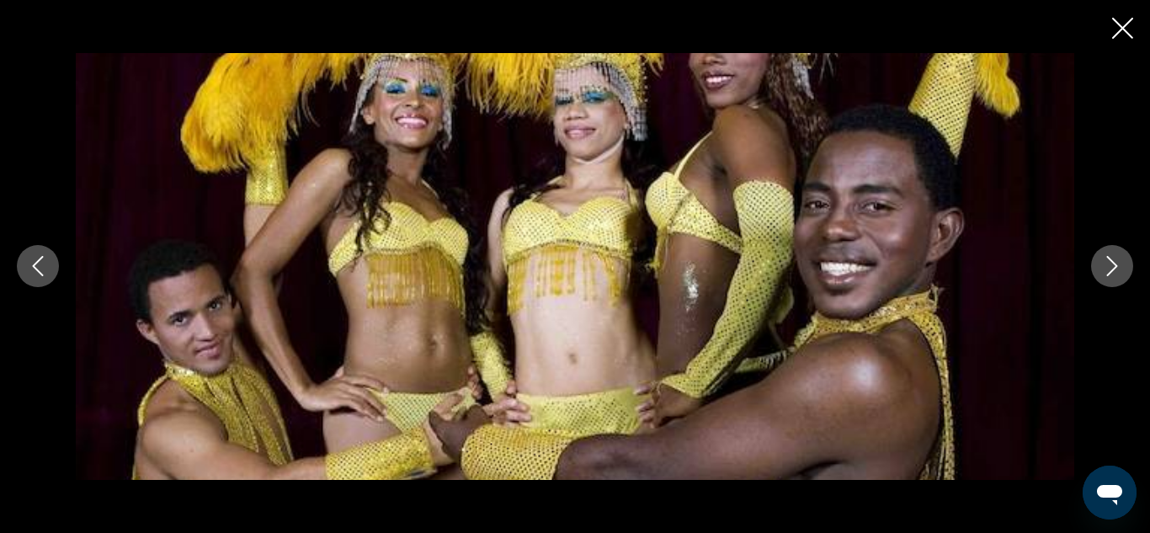
click at [1107, 269] on icon "Next image" at bounding box center [1112, 266] width 20 height 20
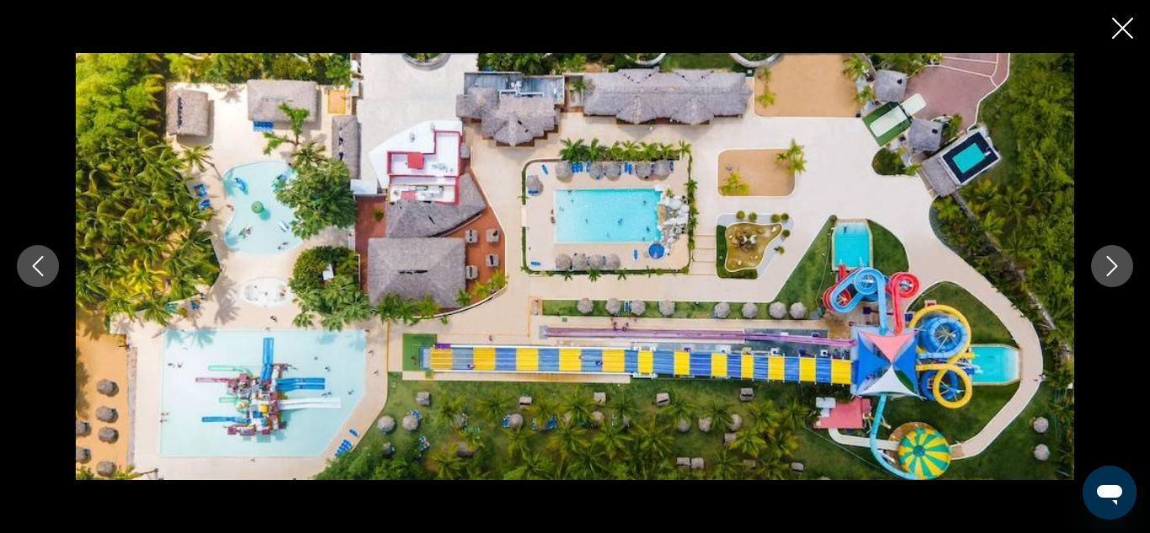
click at [1107, 269] on icon "Next image" at bounding box center [1112, 266] width 20 height 20
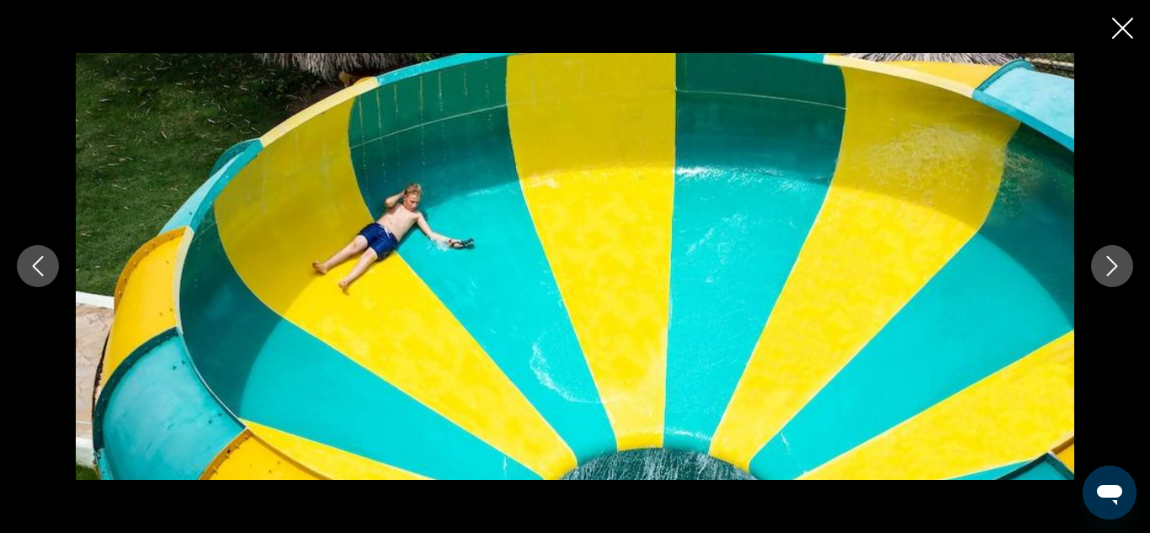
click at [1107, 269] on icon "Next image" at bounding box center [1112, 266] width 20 height 20
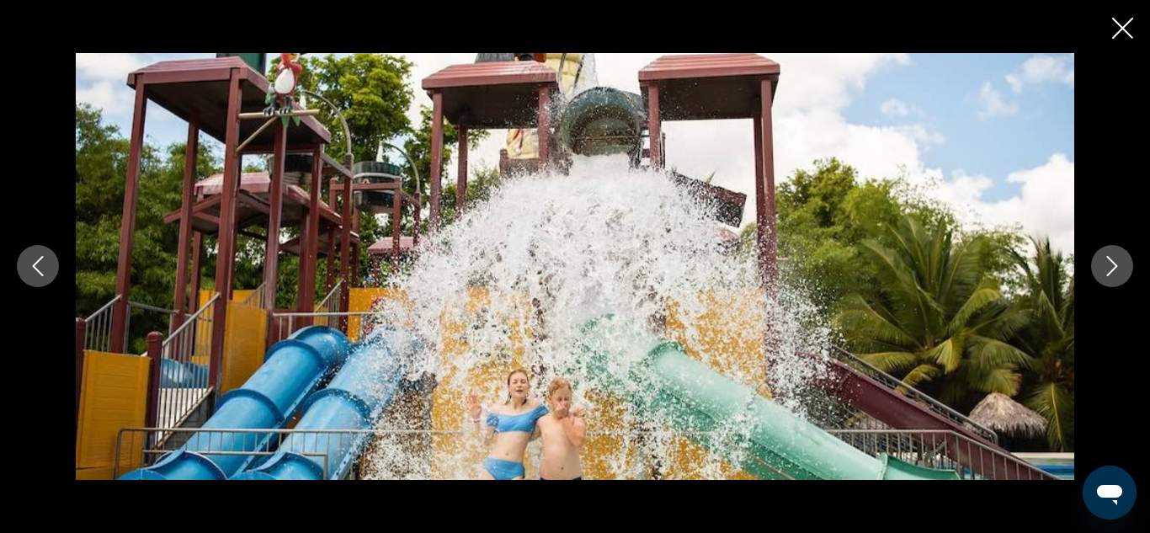
click at [1107, 269] on icon "Next image" at bounding box center [1112, 266] width 20 height 20
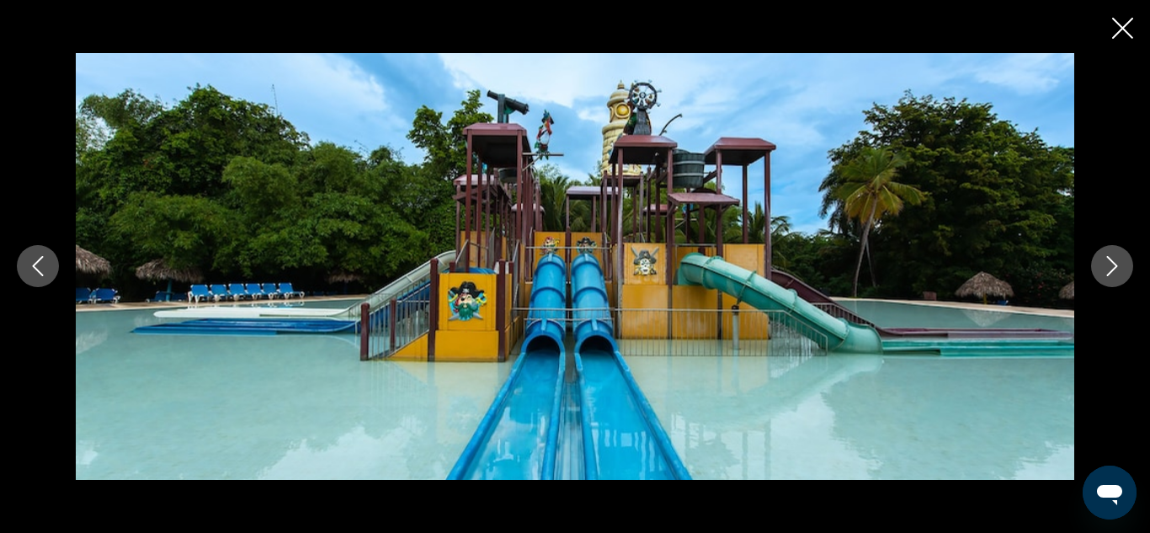
click at [1107, 269] on icon "Next image" at bounding box center [1112, 266] width 20 height 20
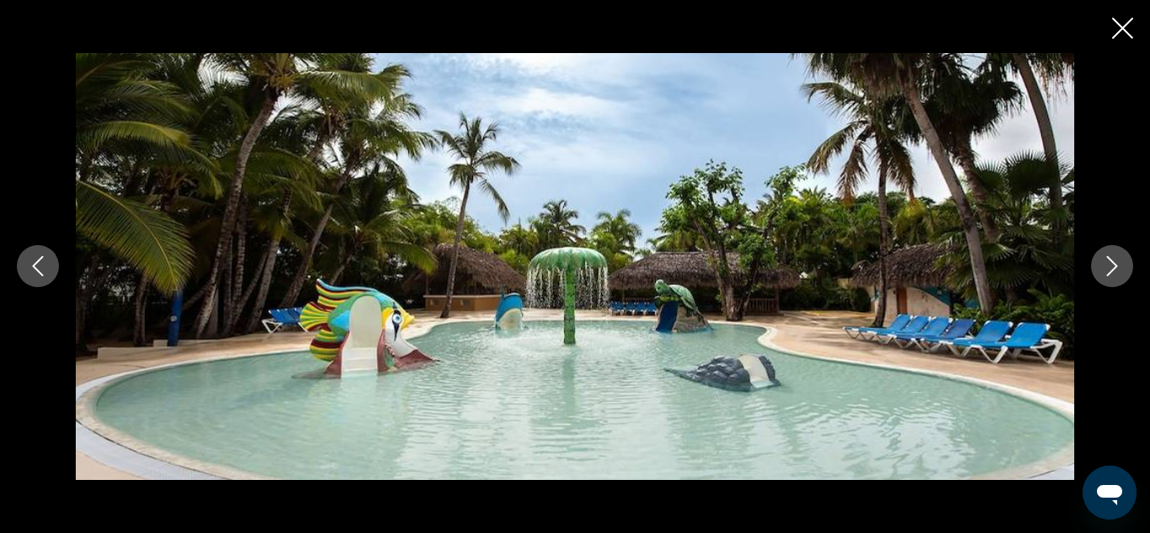
click at [1107, 269] on icon "Next image" at bounding box center [1112, 266] width 20 height 20
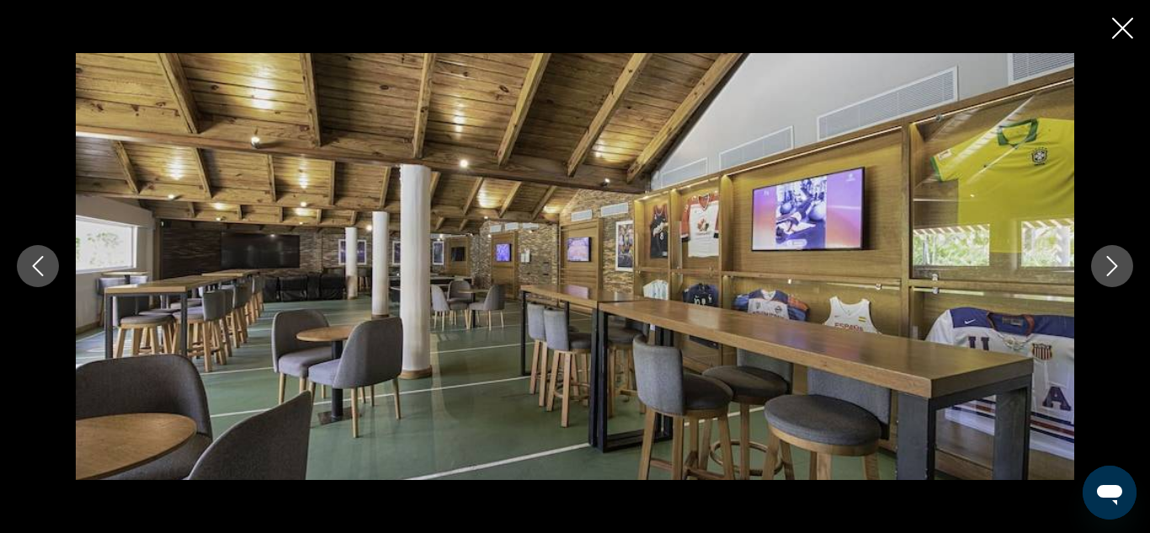
click at [1107, 269] on icon "Next image" at bounding box center [1112, 266] width 20 height 20
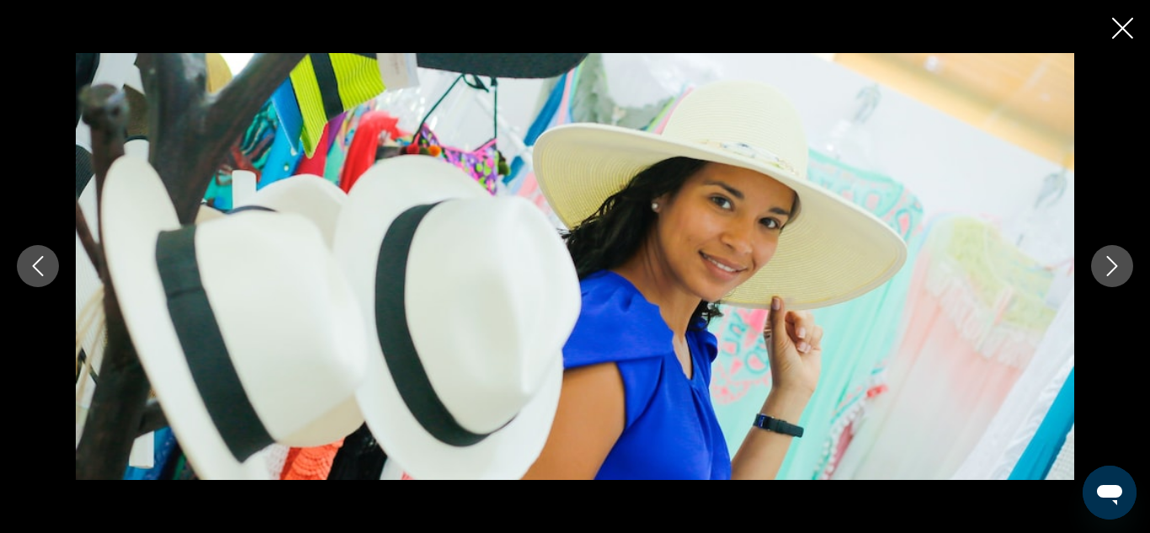
click at [1107, 269] on icon "Next image" at bounding box center [1112, 266] width 20 height 20
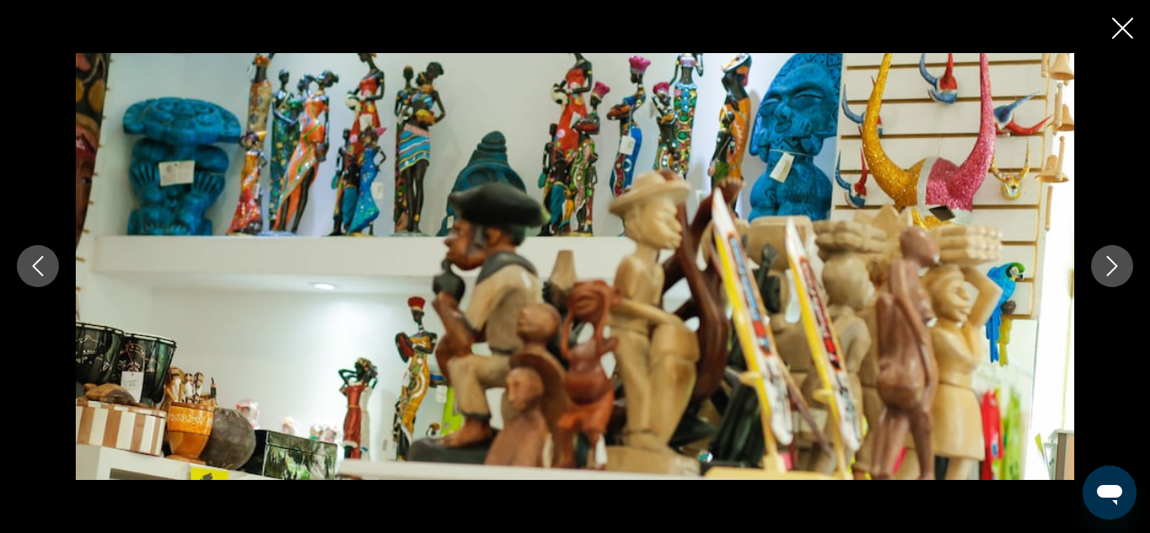
click at [1107, 269] on icon "Next image" at bounding box center [1112, 266] width 20 height 20
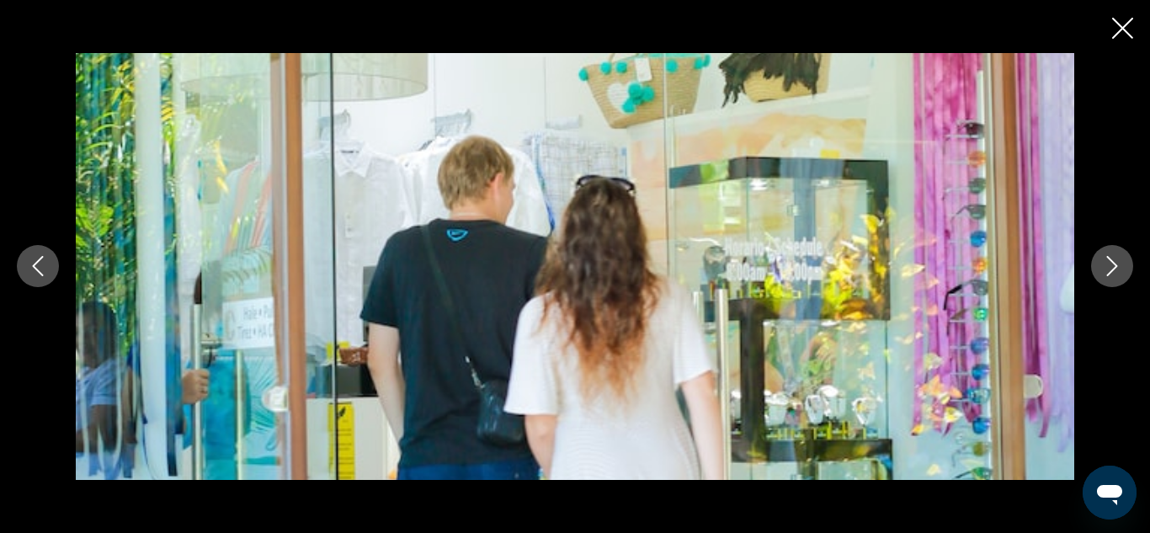
click at [1107, 269] on icon "Next image" at bounding box center [1112, 266] width 20 height 20
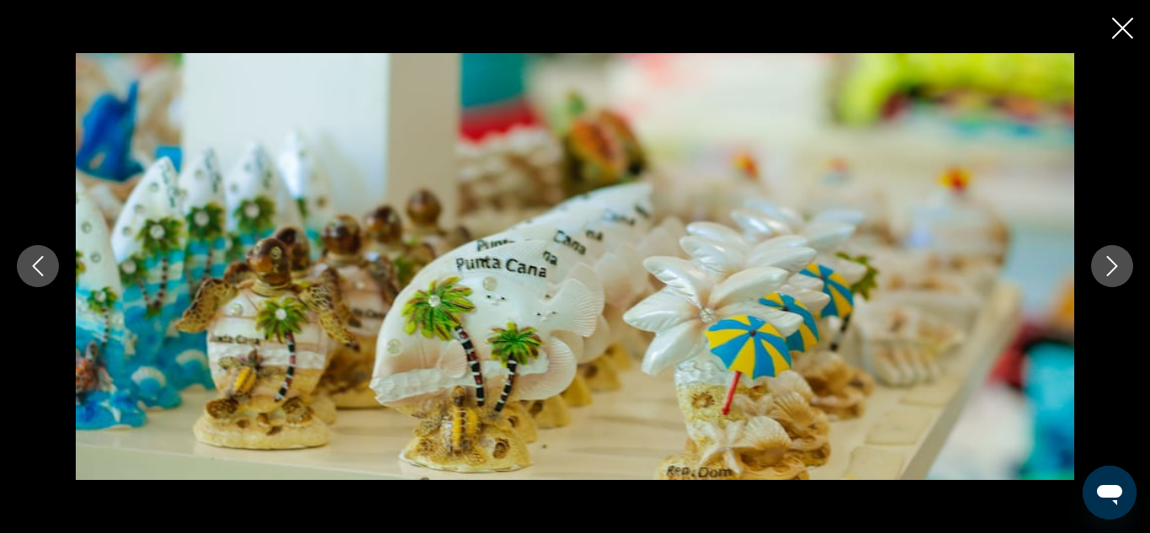
click at [1107, 269] on icon "Next image" at bounding box center [1112, 266] width 20 height 20
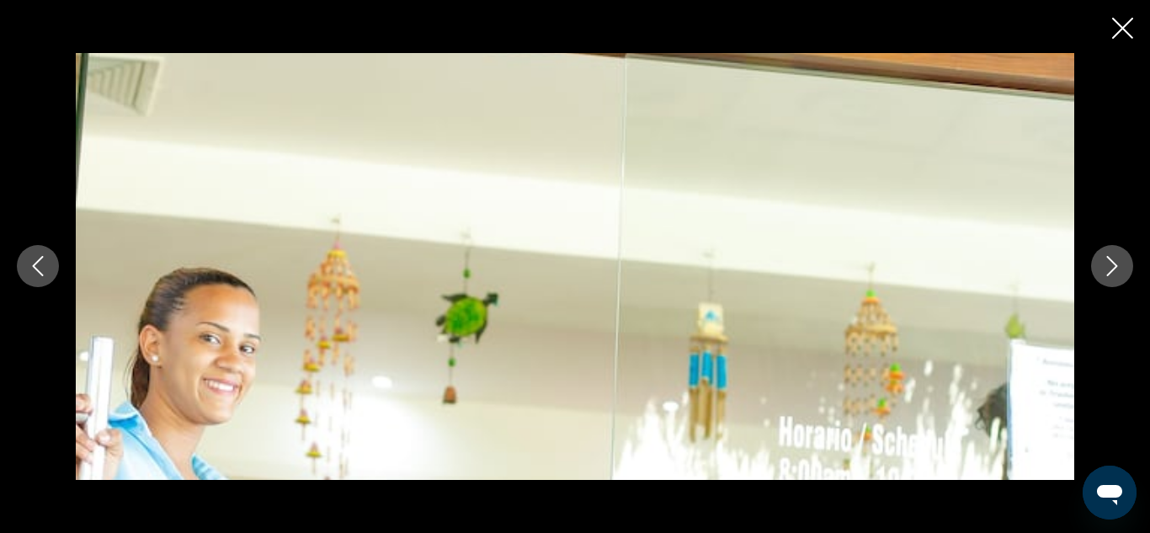
click at [1107, 269] on icon "Next image" at bounding box center [1112, 266] width 20 height 20
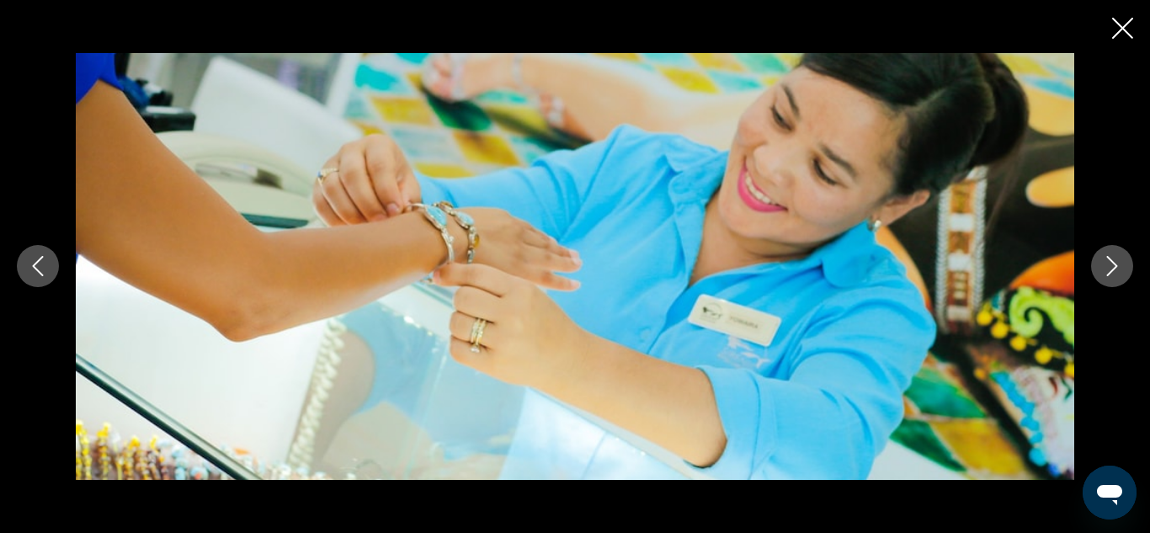
click at [1107, 269] on icon "Next image" at bounding box center [1112, 266] width 20 height 20
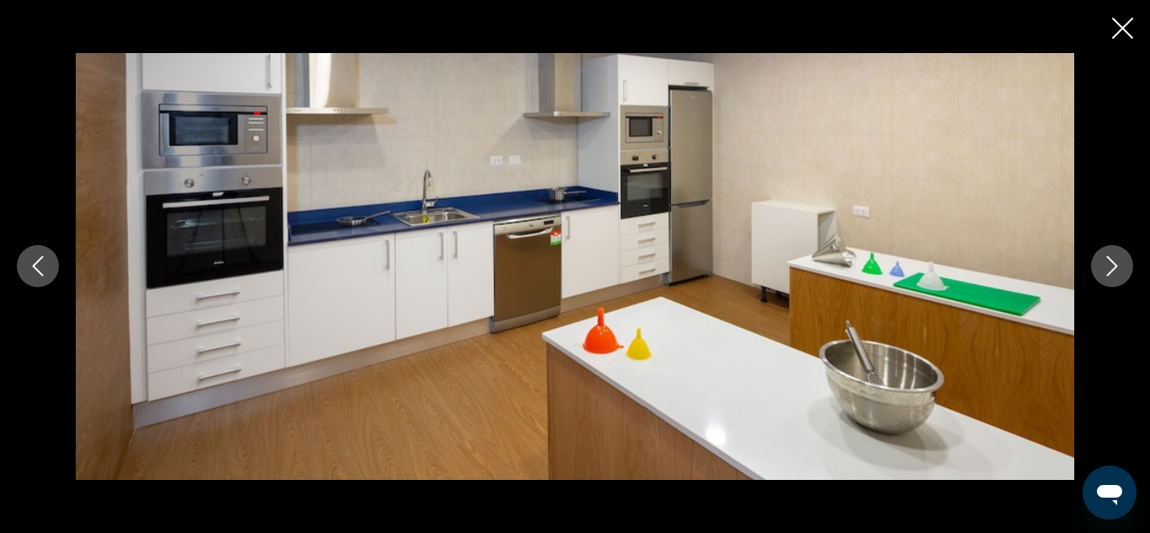
click at [1107, 269] on icon "Next image" at bounding box center [1112, 266] width 20 height 20
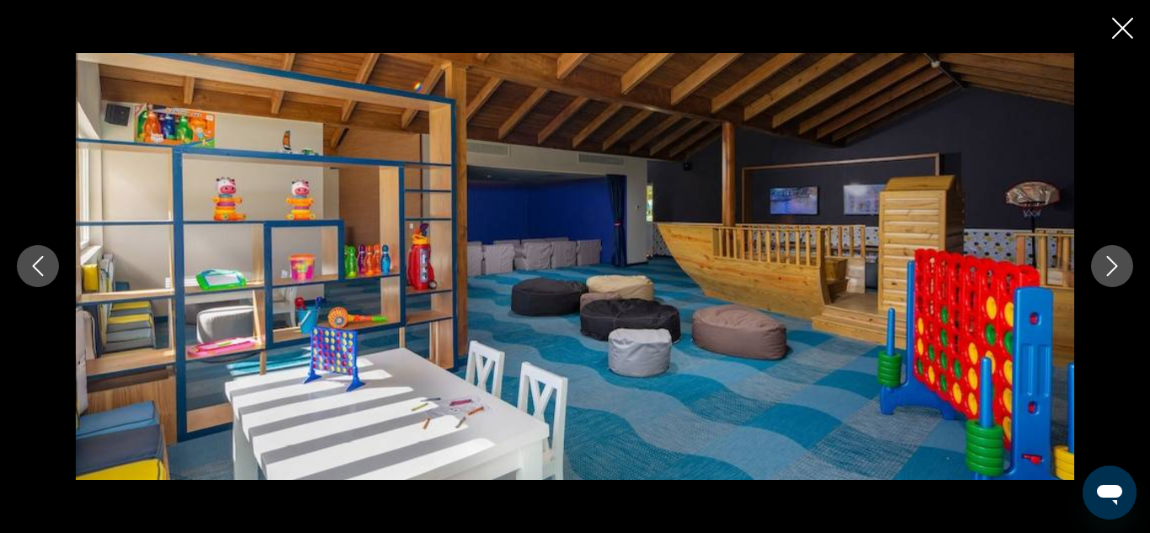
click at [1107, 269] on icon "Next image" at bounding box center [1112, 266] width 20 height 20
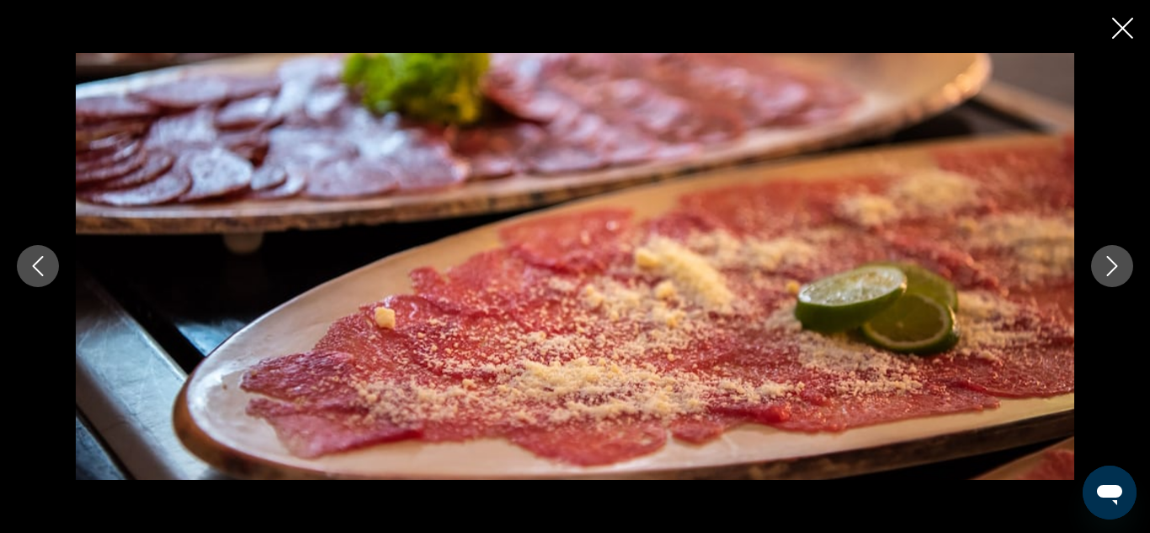
click at [1107, 269] on icon "Next image" at bounding box center [1112, 266] width 20 height 20
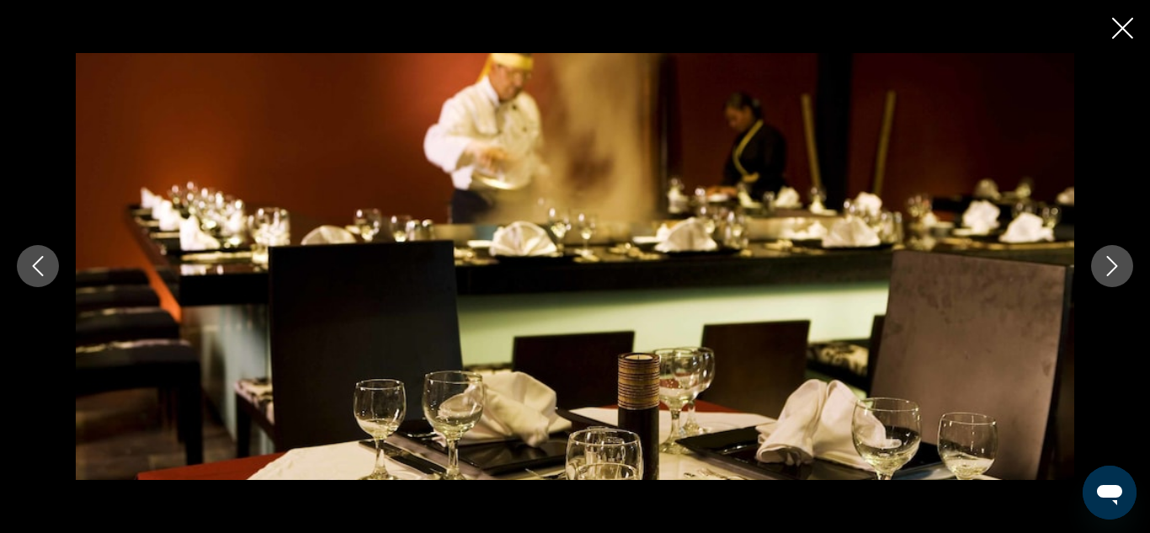
click at [1107, 269] on icon "Next image" at bounding box center [1112, 266] width 20 height 20
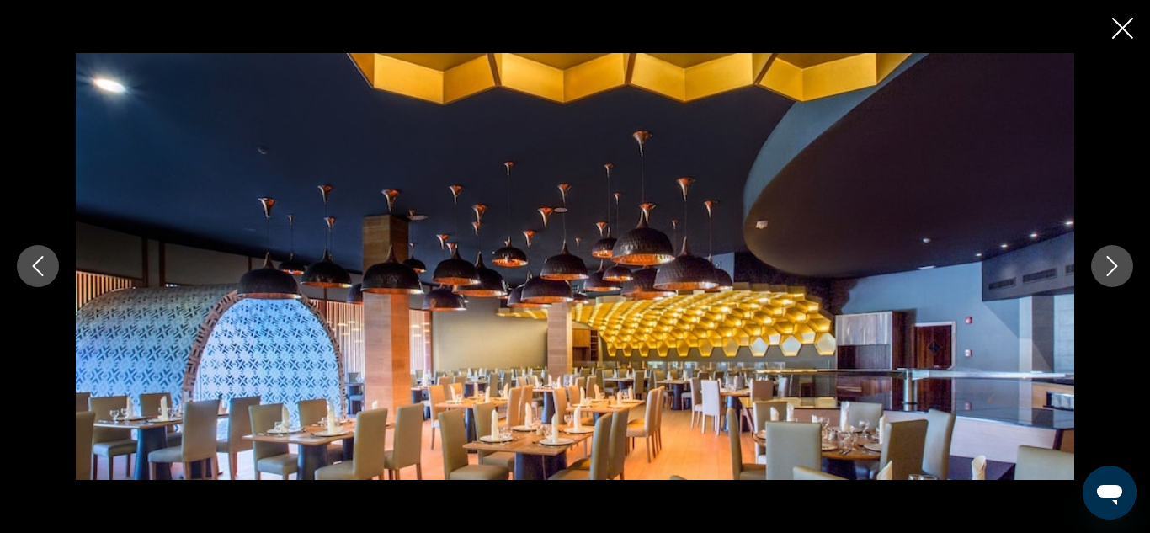
click at [1107, 269] on icon "Next image" at bounding box center [1112, 266] width 20 height 20
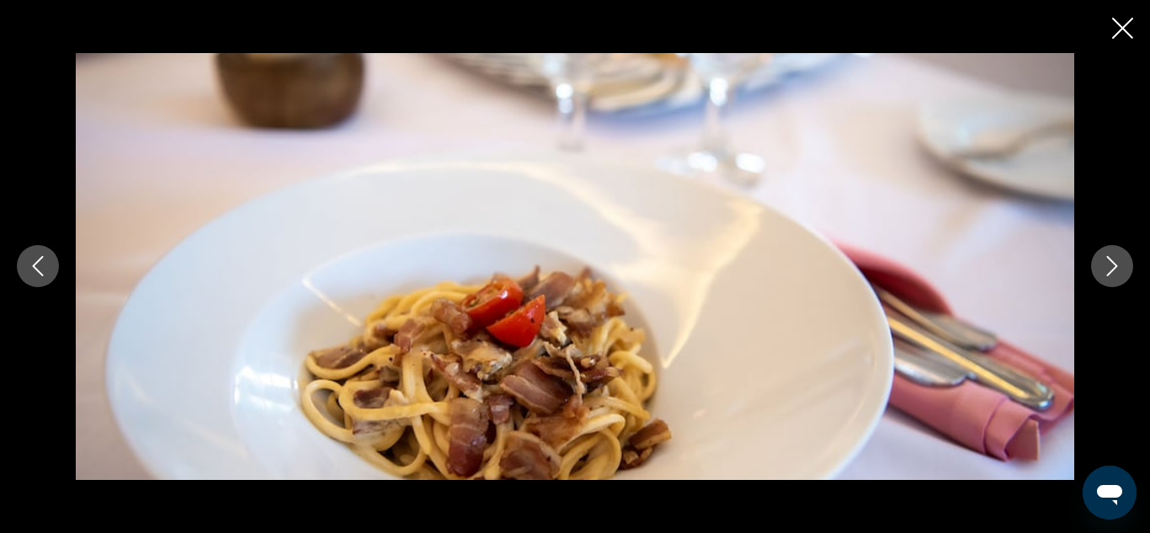
click at [1107, 269] on icon "Next image" at bounding box center [1112, 266] width 20 height 20
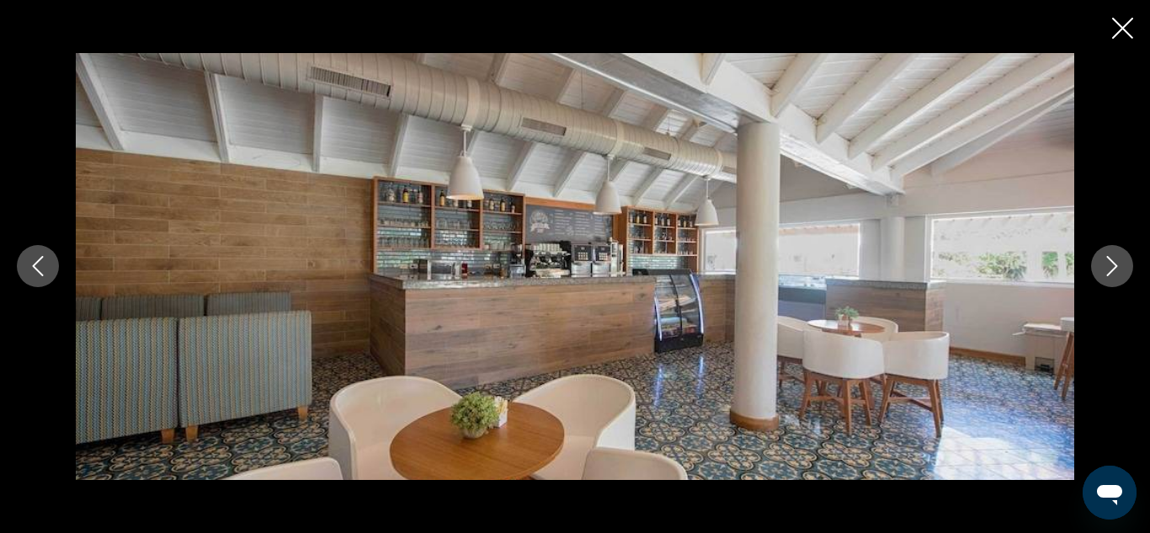
click at [1107, 269] on icon "Next image" at bounding box center [1112, 266] width 20 height 20
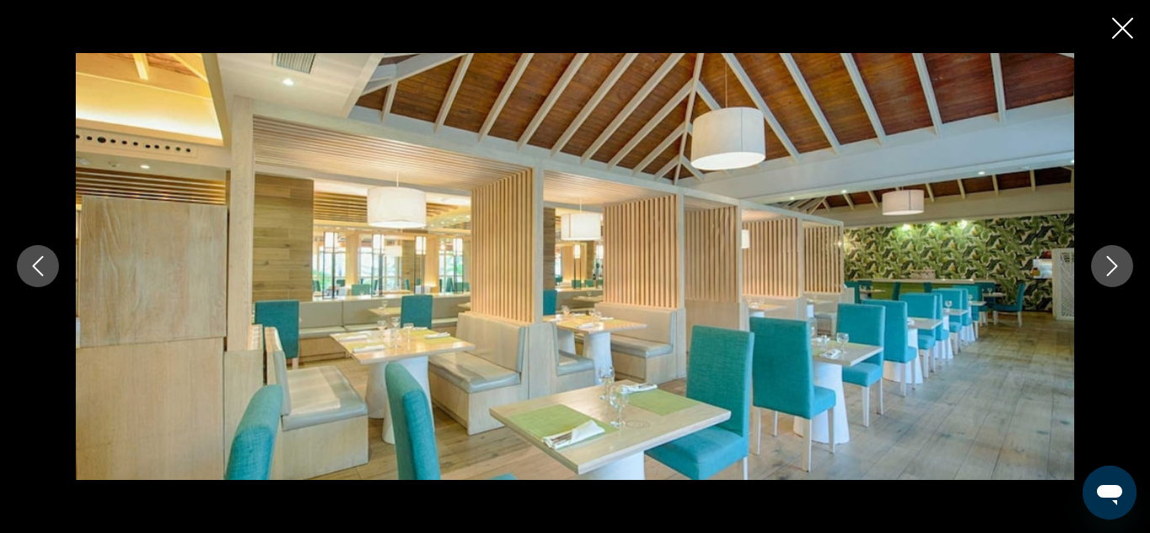
click at [1107, 269] on icon "Next image" at bounding box center [1112, 266] width 20 height 20
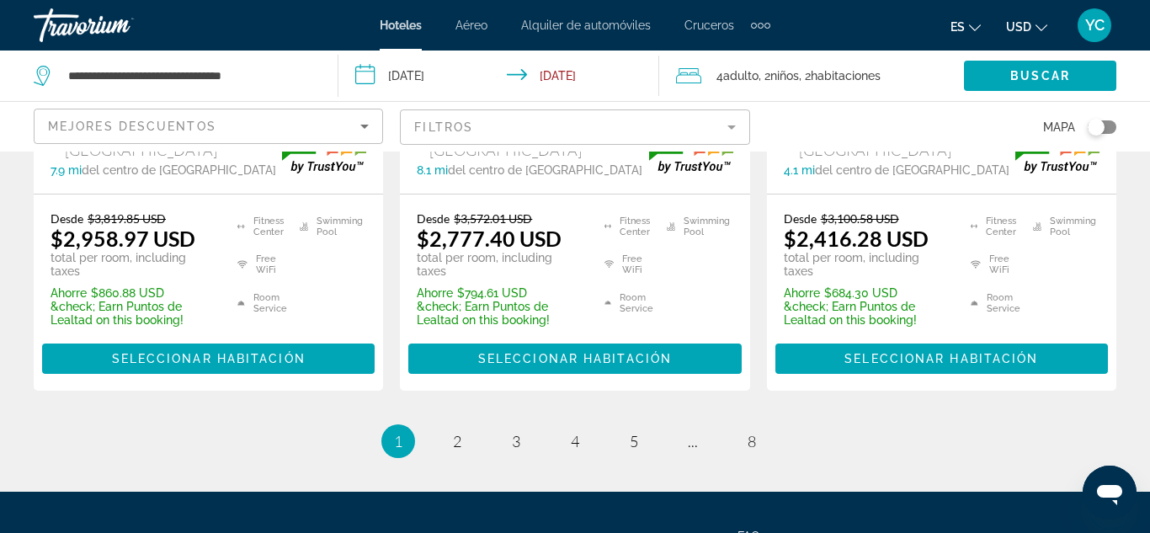
scroll to position [2642, 0]
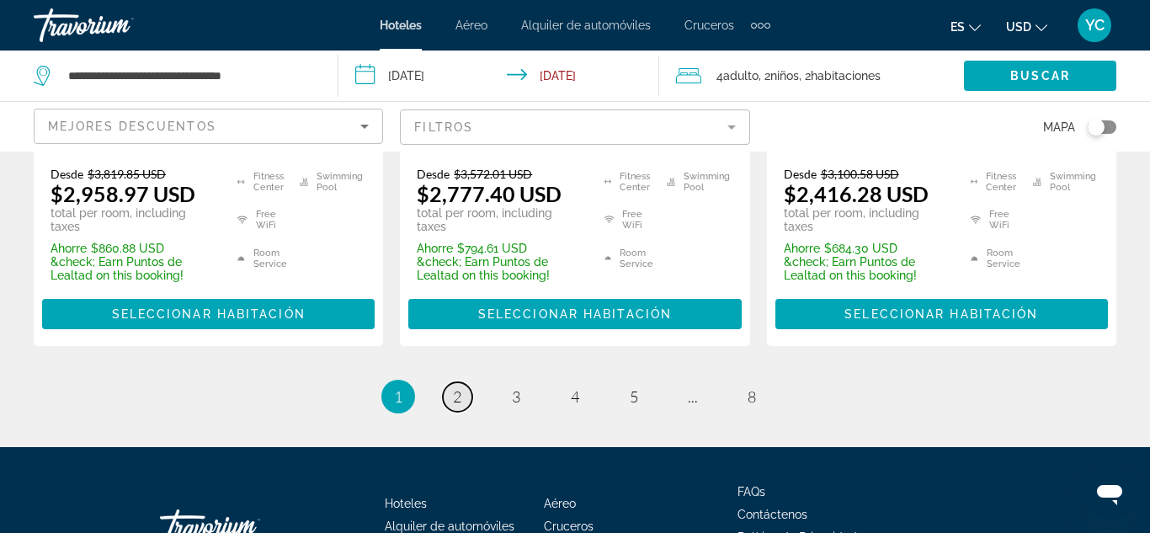
click at [451, 382] on link "page 2" at bounding box center [457, 396] width 29 height 29
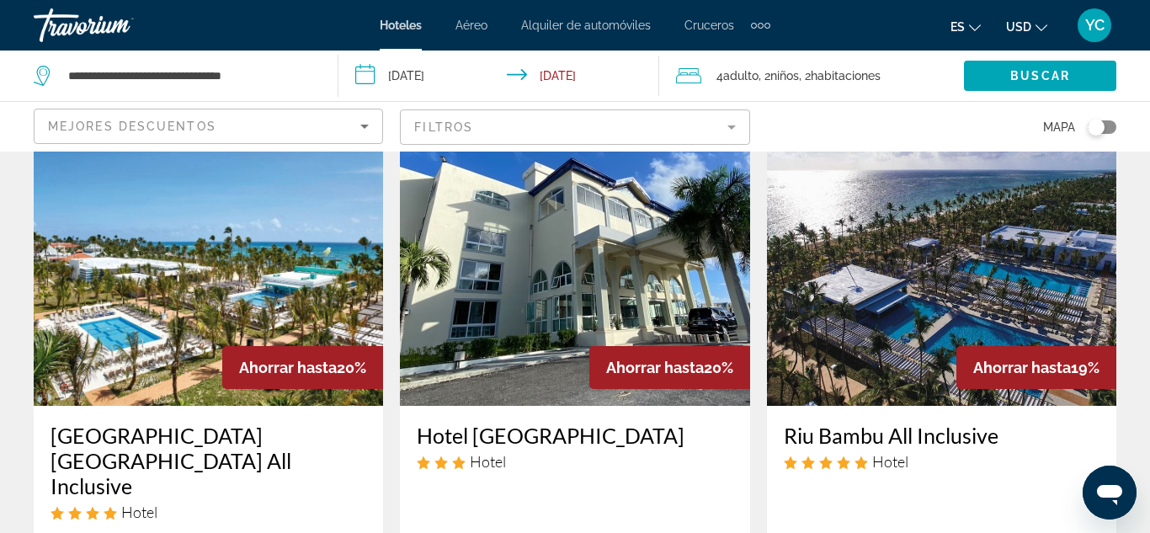
scroll to position [69, 0]
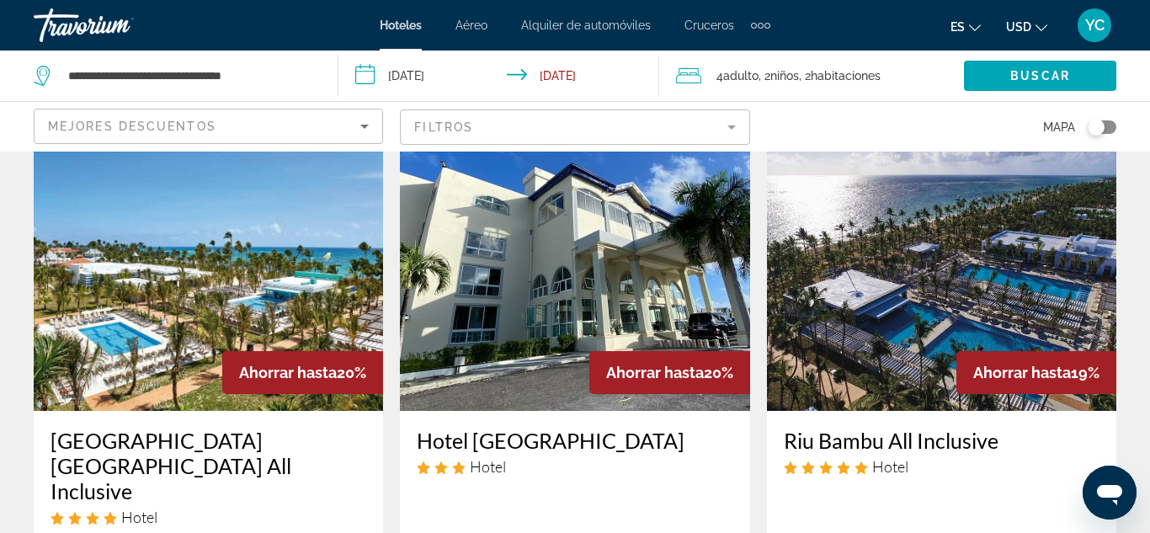
click at [887, 229] on img "Main content" at bounding box center [941, 275] width 349 height 269
click at [0, 0] on div at bounding box center [0, 0] width 0 height 0
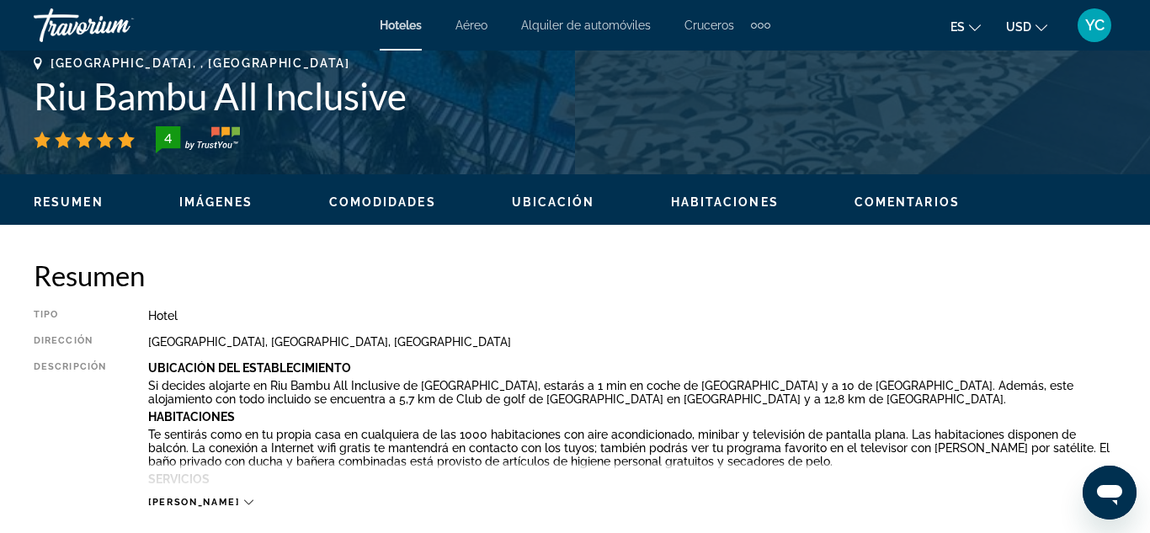
scroll to position [944, 0]
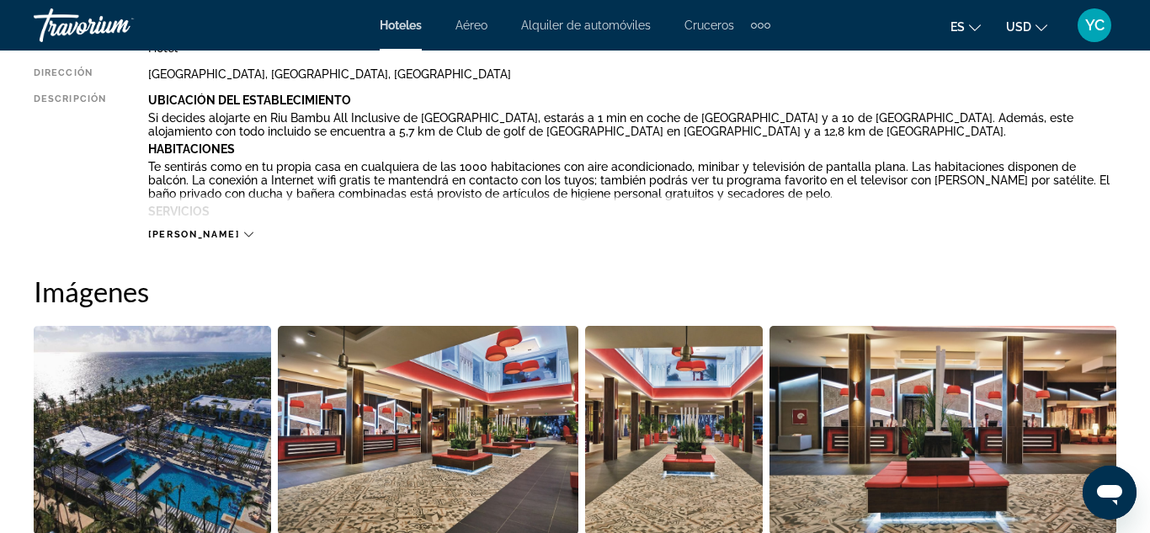
click at [1013, 142] on p "Habitaciones" at bounding box center [632, 148] width 968 height 13
click at [190, 426] on img "Open full-screen image slider" at bounding box center [152, 430] width 237 height 209
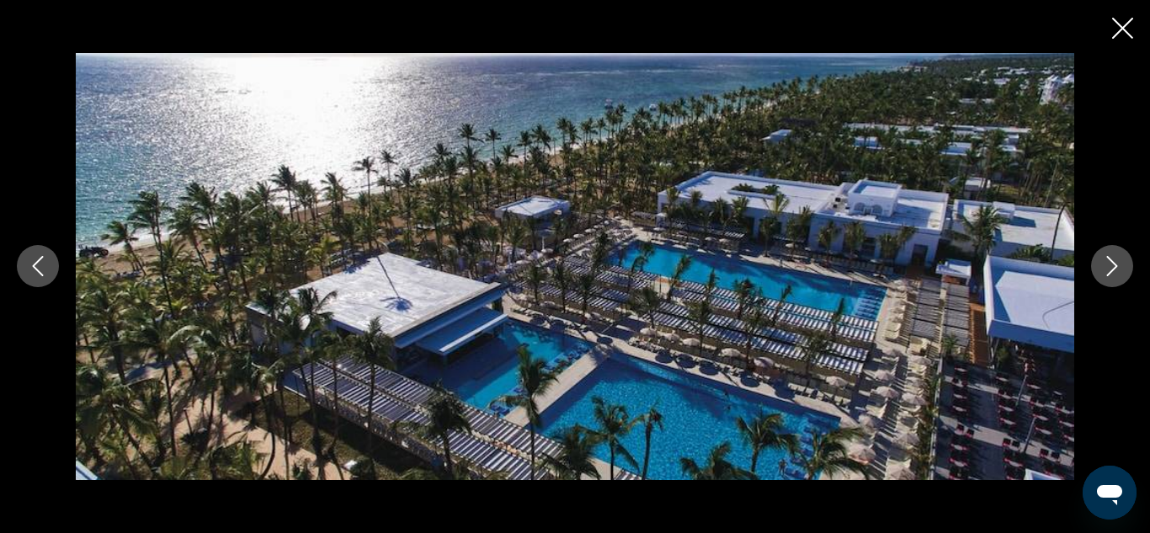
click at [1114, 275] on icon "Next image" at bounding box center [1112, 266] width 20 height 20
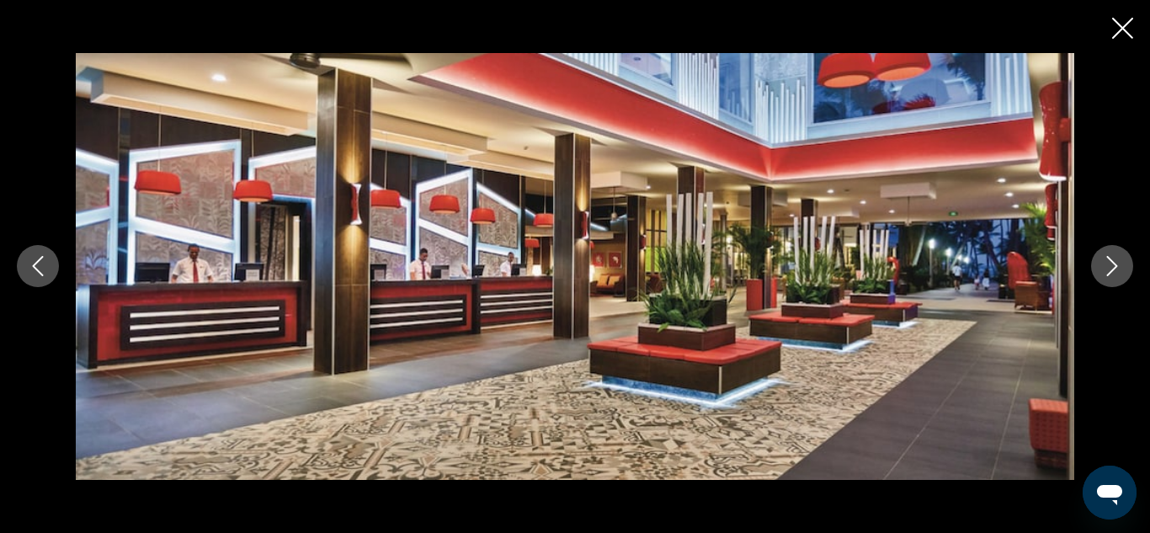
click at [1114, 275] on icon "Next image" at bounding box center [1112, 266] width 20 height 20
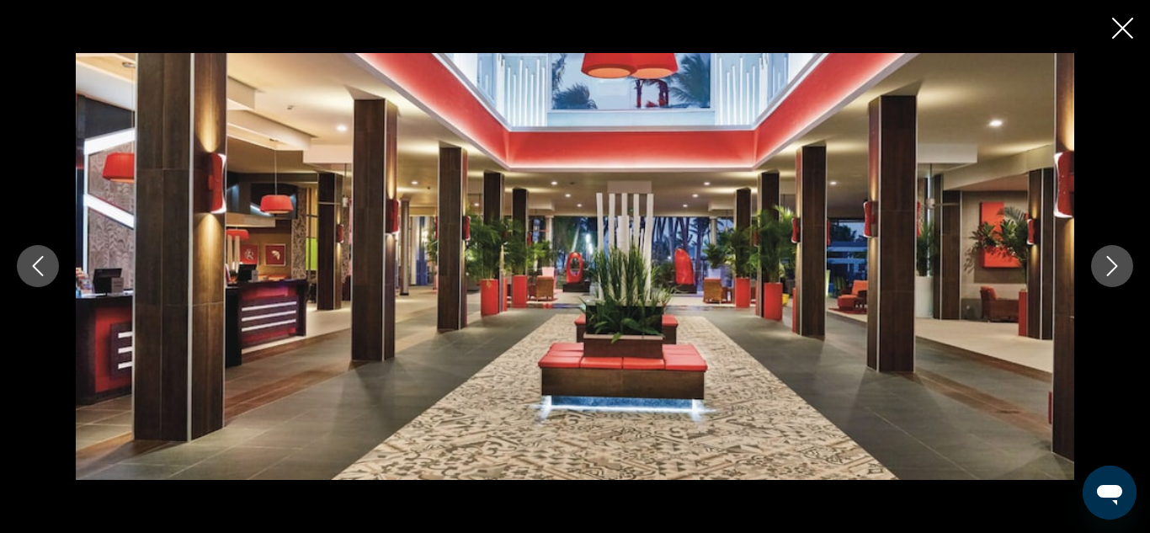
click at [1114, 275] on icon "Next image" at bounding box center [1112, 266] width 20 height 20
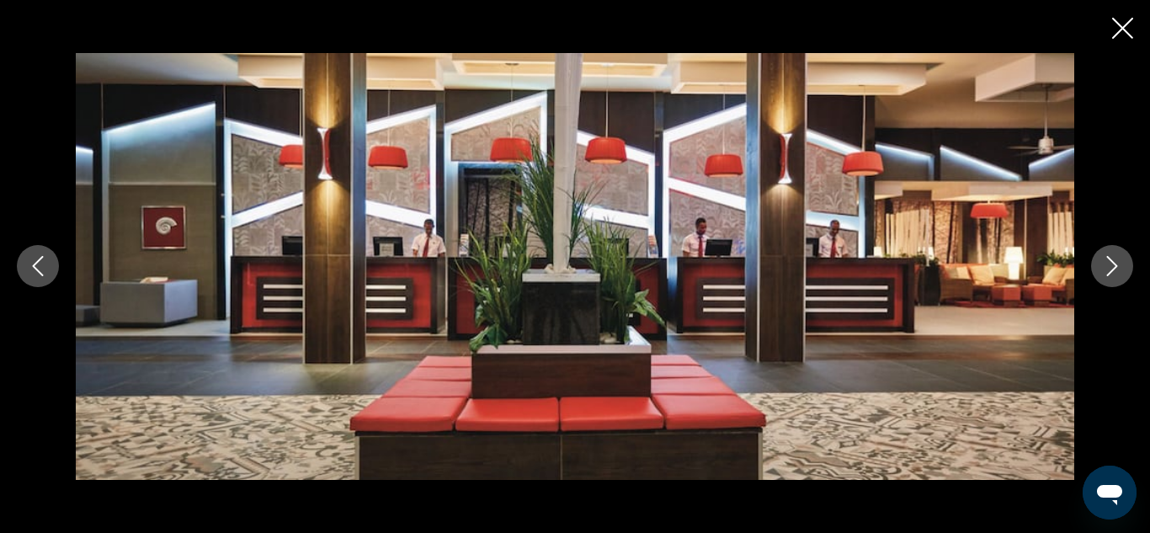
click at [1114, 275] on icon "Next image" at bounding box center [1112, 266] width 20 height 20
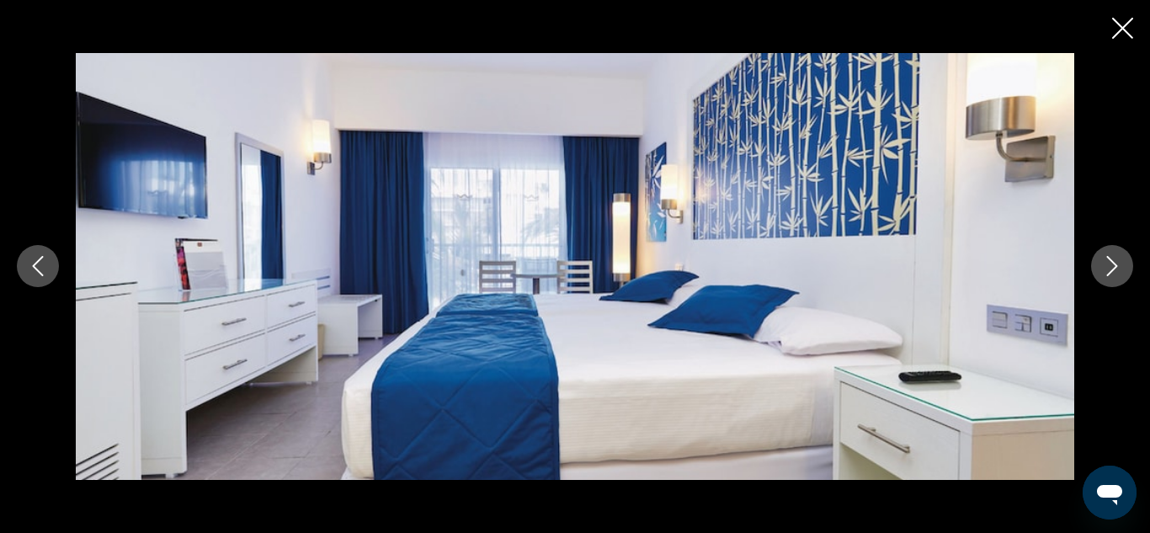
click at [1114, 275] on icon "Next image" at bounding box center [1112, 266] width 20 height 20
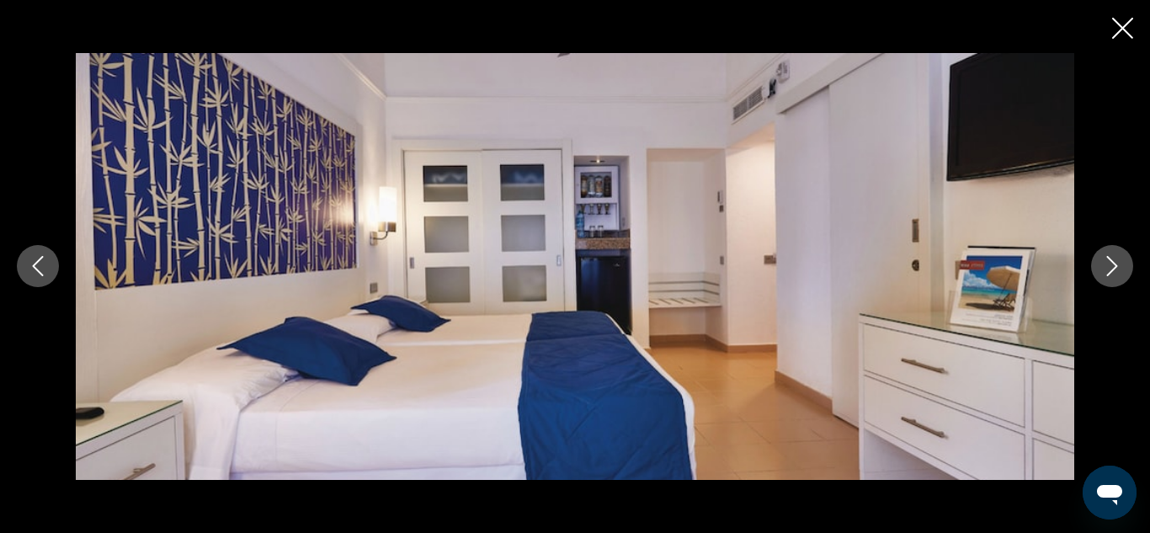
click at [1114, 275] on icon "Next image" at bounding box center [1112, 266] width 20 height 20
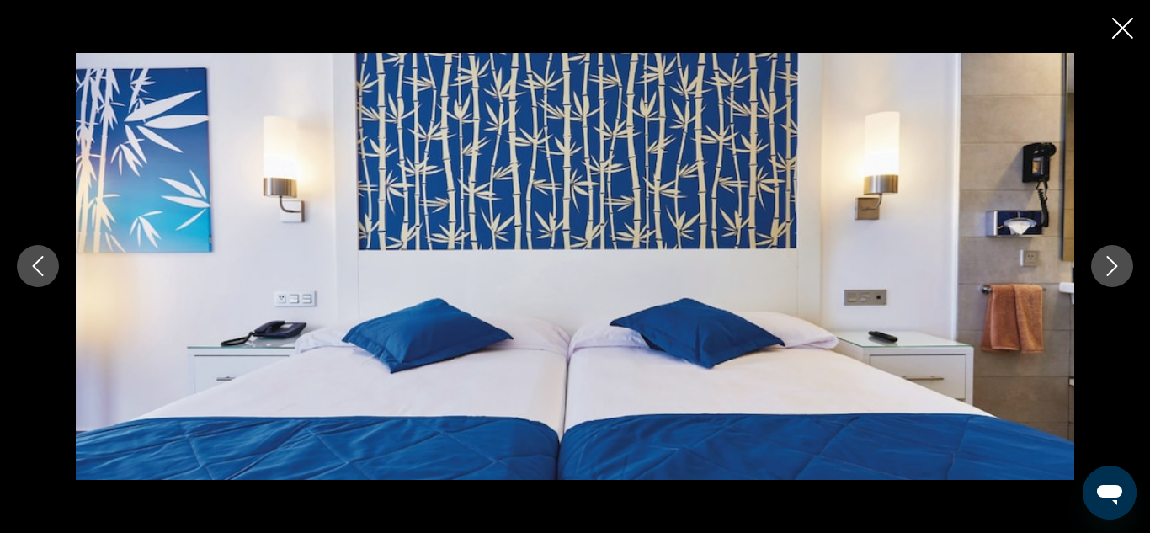
click at [1114, 275] on icon "Next image" at bounding box center [1112, 266] width 20 height 20
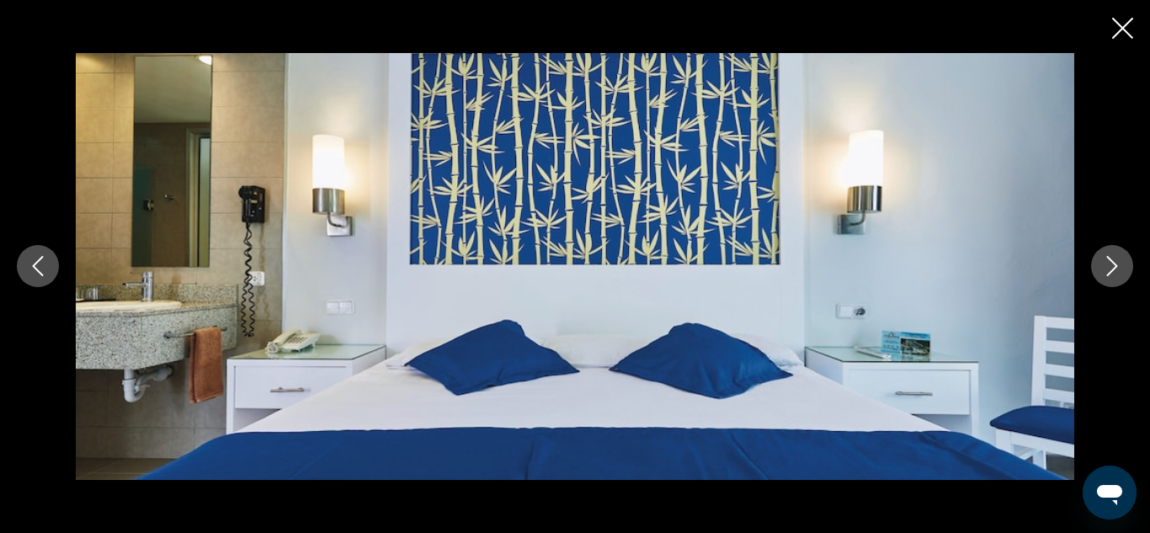
click at [1114, 275] on icon "Next image" at bounding box center [1112, 266] width 20 height 20
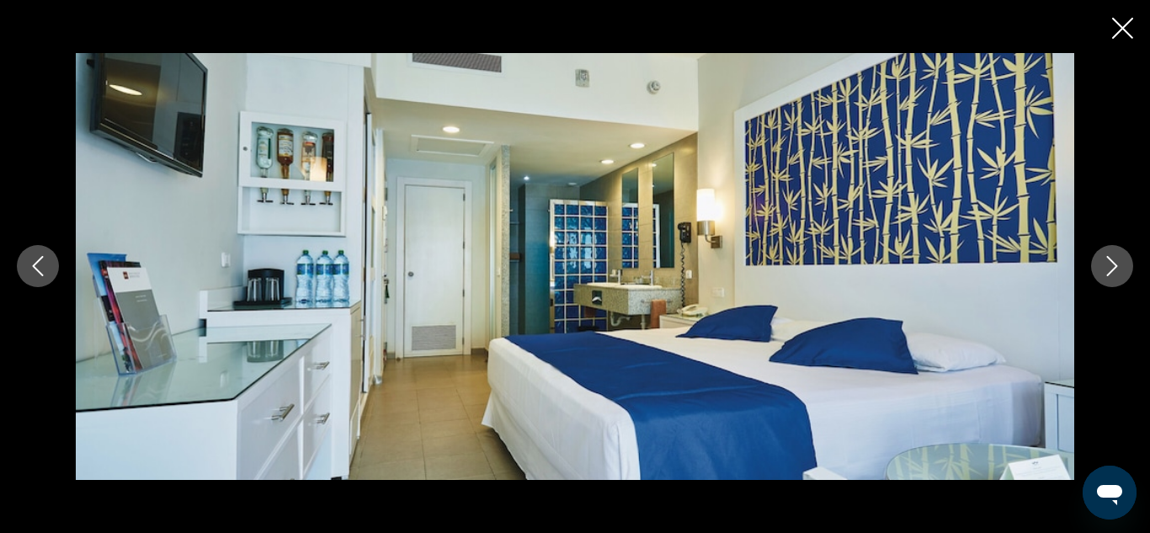
click at [1114, 275] on icon "Next image" at bounding box center [1112, 266] width 20 height 20
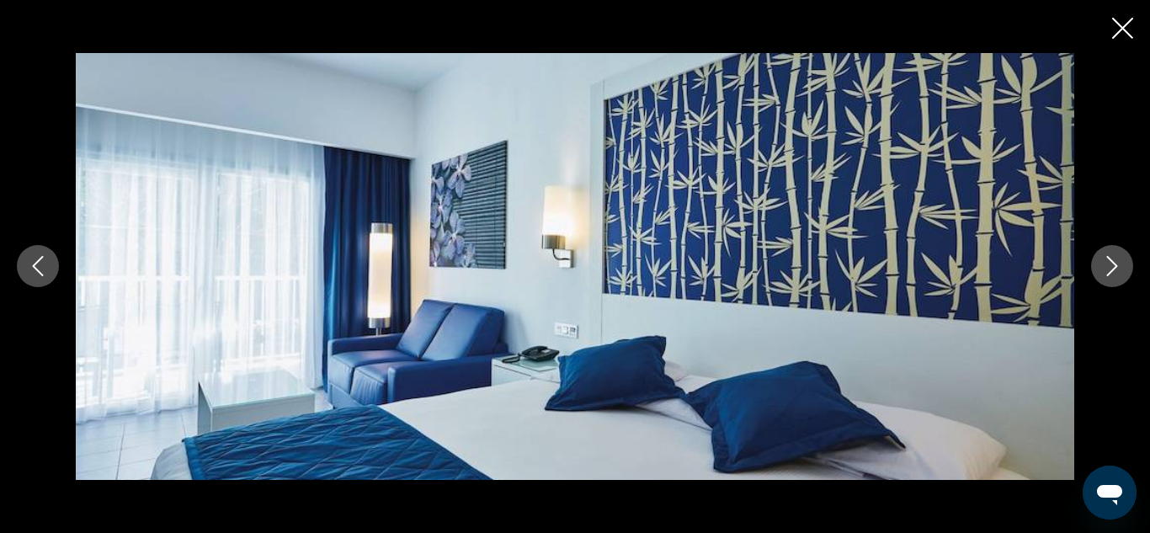
click at [1114, 275] on icon "Next image" at bounding box center [1112, 266] width 20 height 20
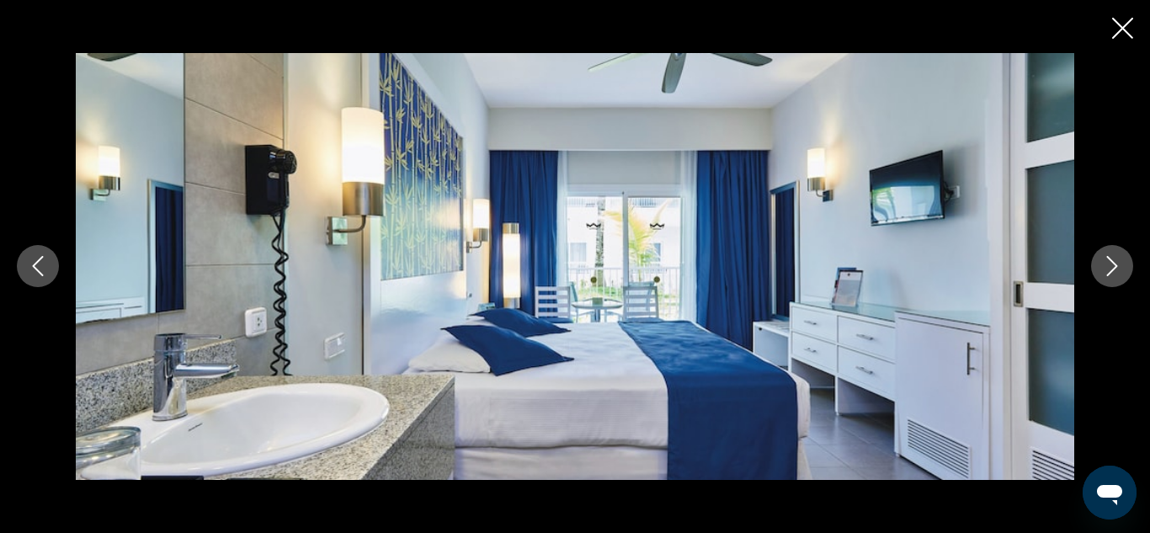
click at [1114, 275] on icon "Next image" at bounding box center [1112, 266] width 20 height 20
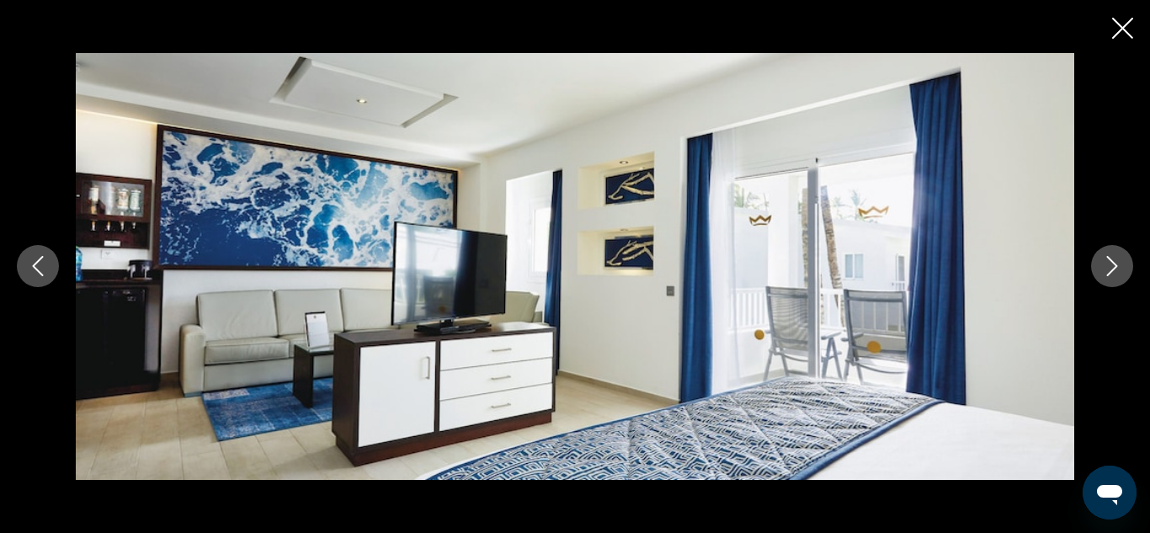
click at [1114, 275] on icon "Next image" at bounding box center [1112, 266] width 20 height 20
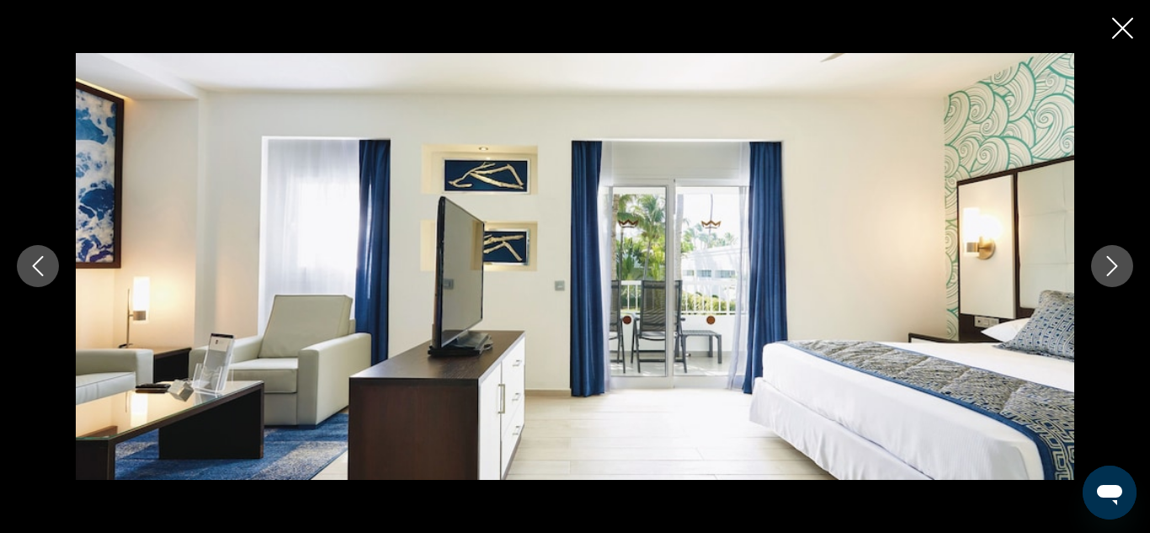
click at [1114, 275] on icon "Next image" at bounding box center [1112, 266] width 20 height 20
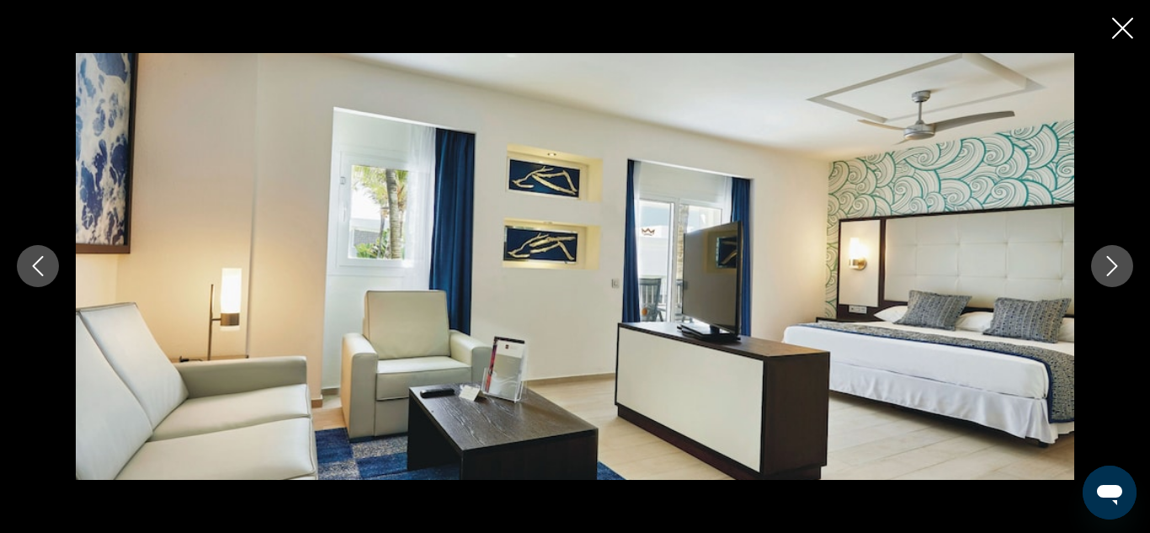
click at [1114, 275] on icon "Next image" at bounding box center [1112, 266] width 20 height 20
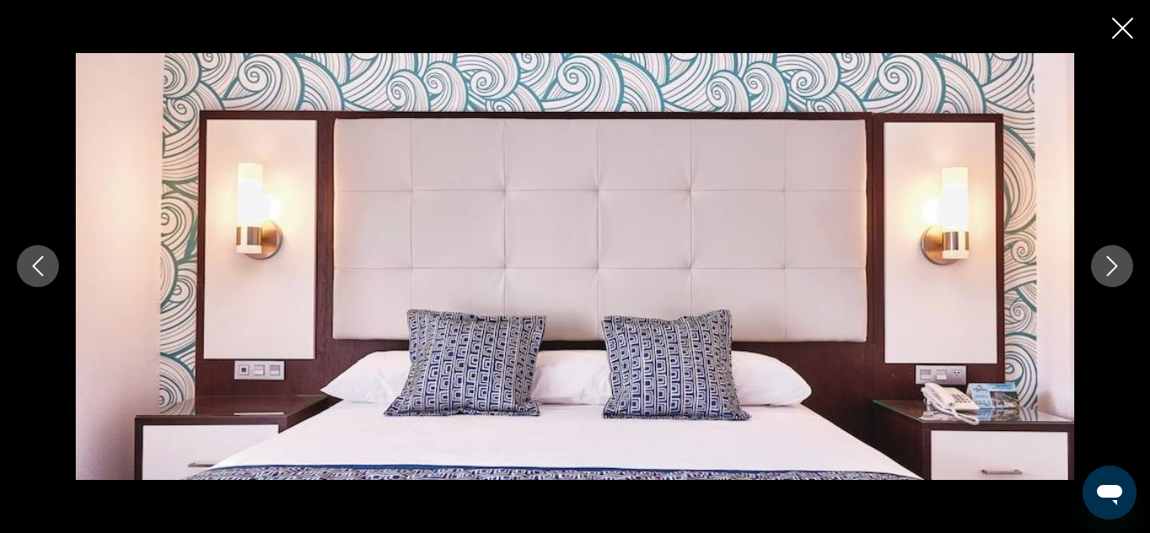
click at [1114, 275] on icon "Next image" at bounding box center [1112, 266] width 20 height 20
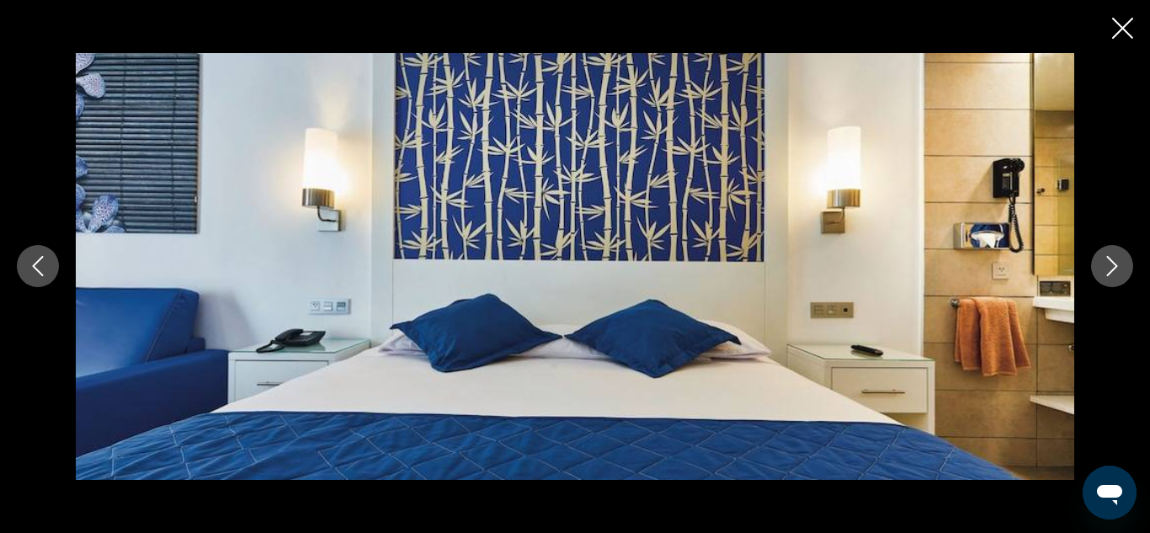
click at [1114, 275] on icon "Next image" at bounding box center [1112, 266] width 20 height 20
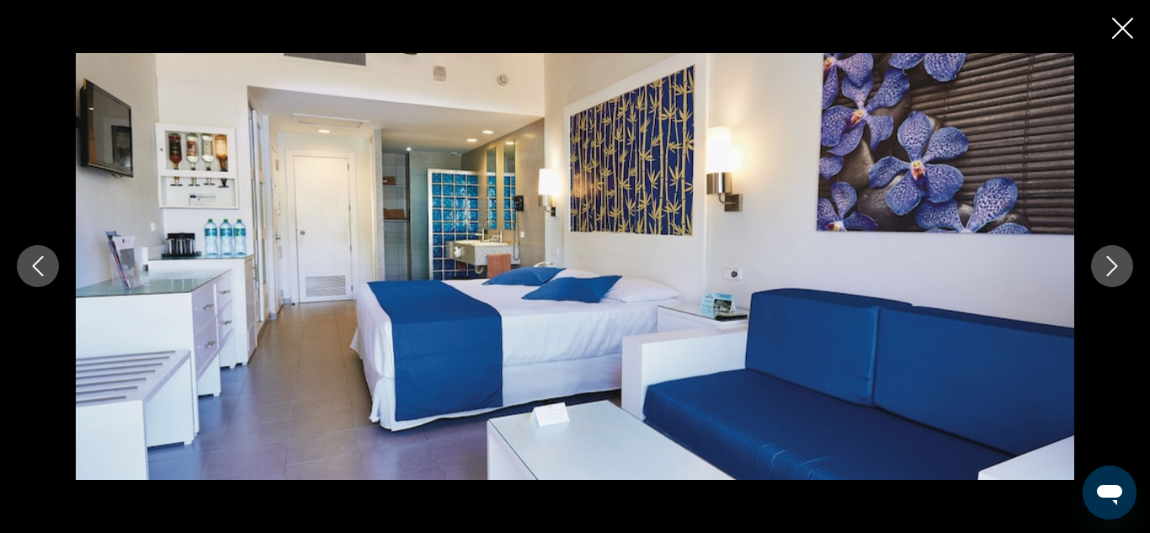
click at [1114, 275] on icon "Next image" at bounding box center [1112, 266] width 20 height 20
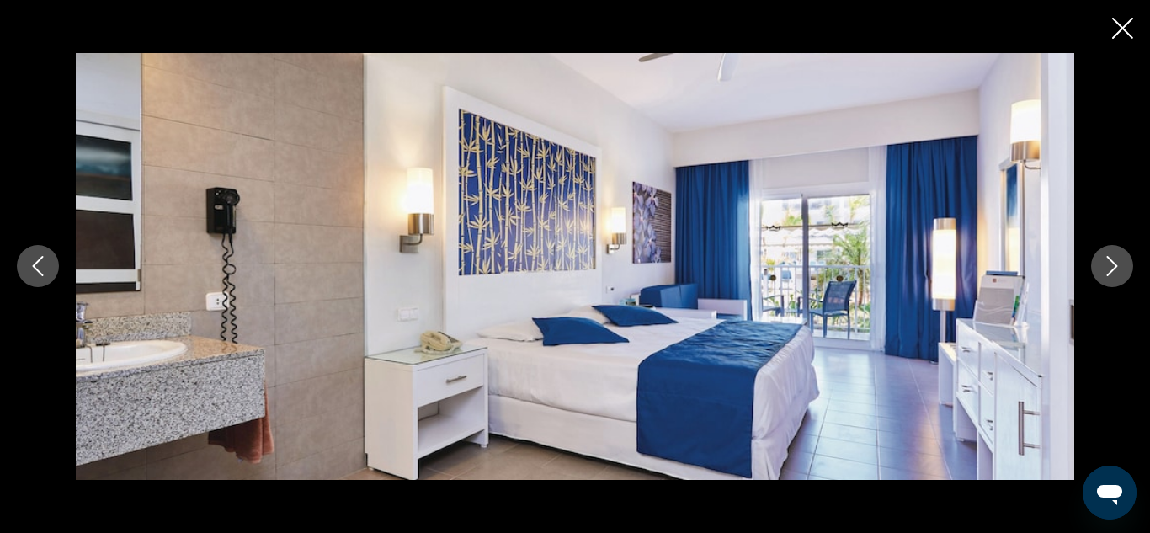
click at [1114, 275] on icon "Next image" at bounding box center [1112, 266] width 20 height 20
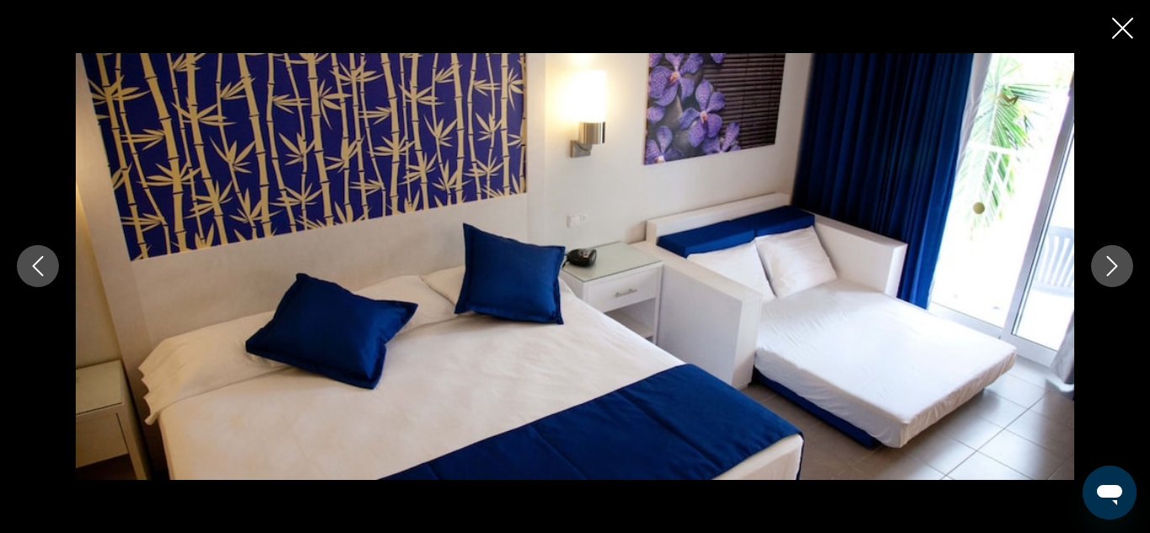
click at [1114, 275] on icon "Next image" at bounding box center [1112, 266] width 20 height 20
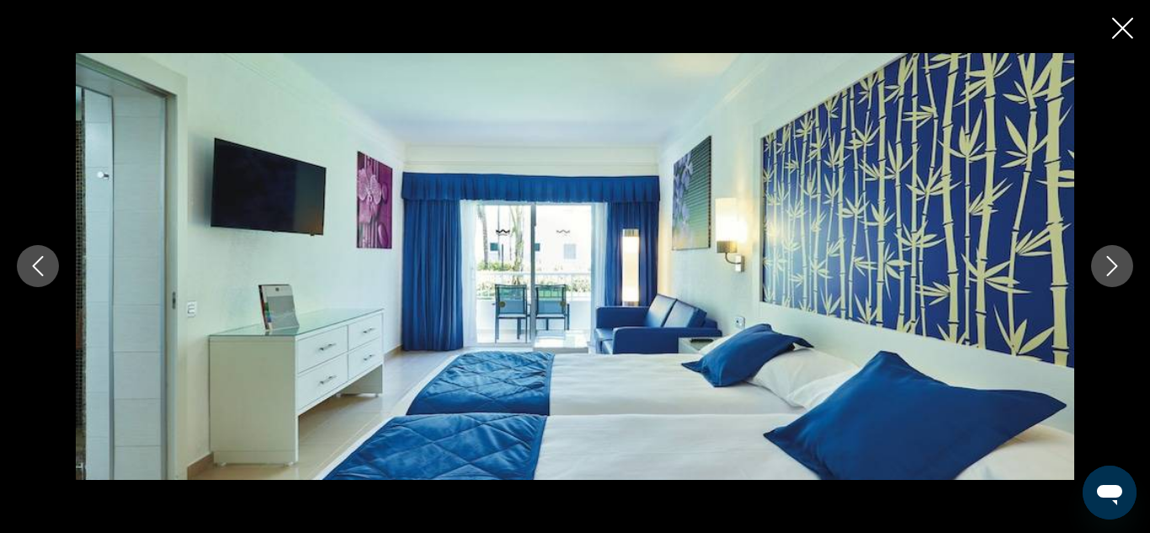
click at [1114, 275] on icon "Next image" at bounding box center [1112, 266] width 20 height 20
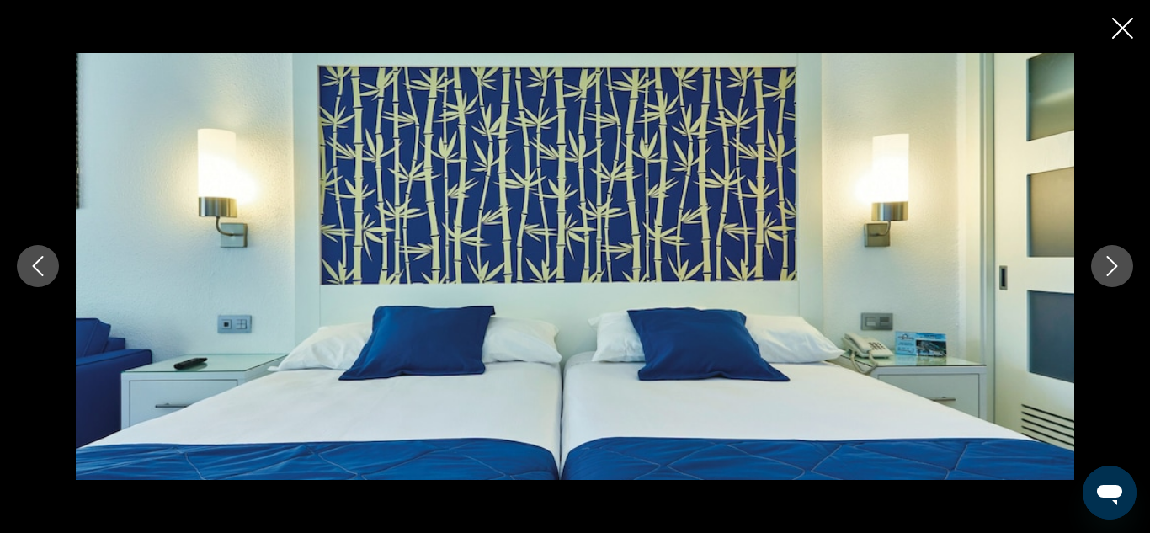
click at [1114, 275] on icon "Next image" at bounding box center [1112, 266] width 20 height 20
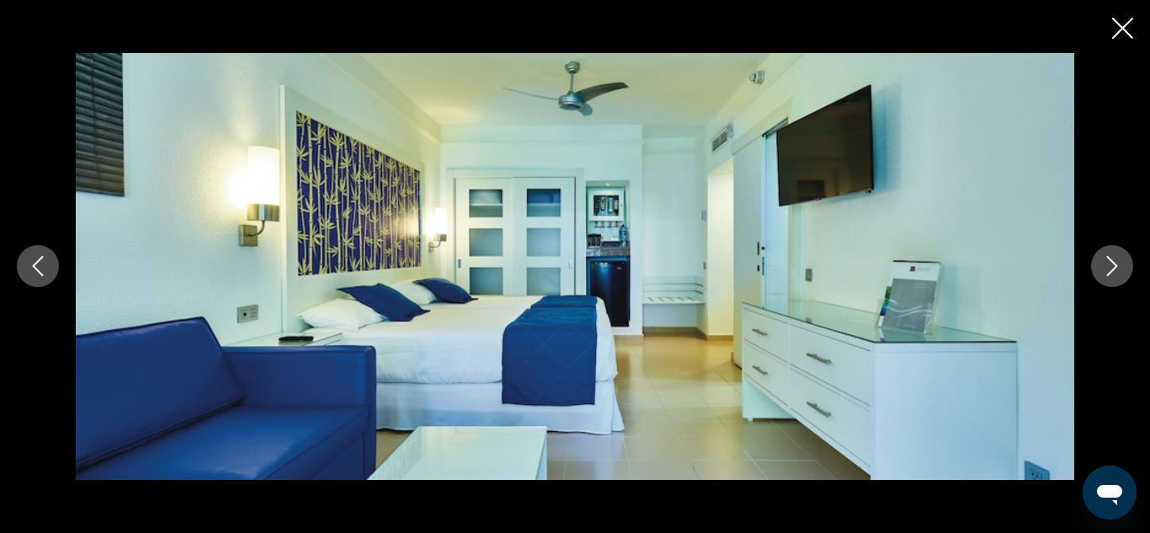
click at [1114, 275] on icon "Next image" at bounding box center [1112, 266] width 20 height 20
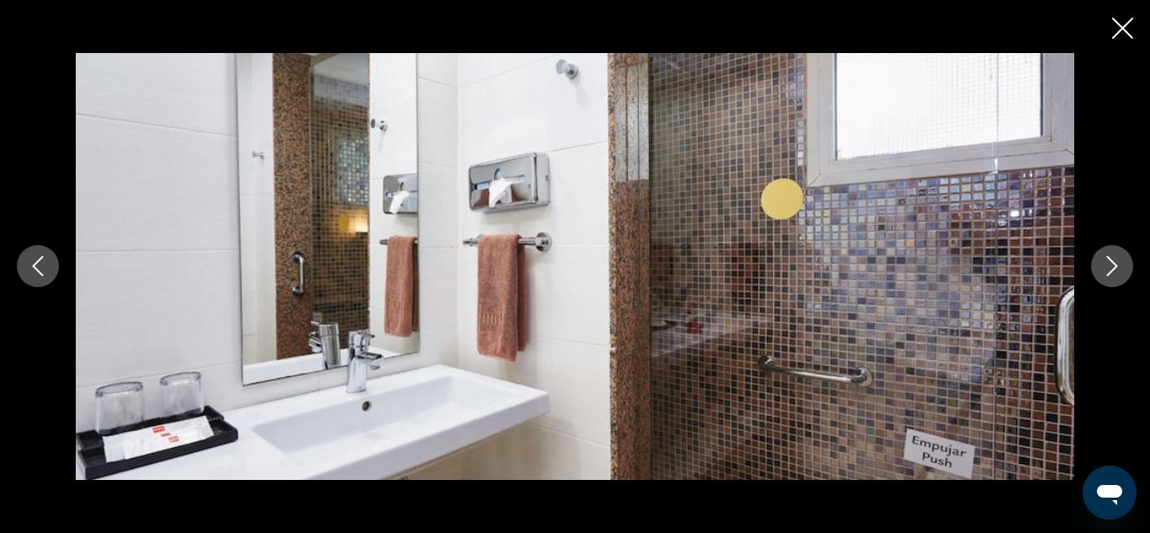
click at [1114, 275] on icon "Next image" at bounding box center [1112, 266] width 20 height 20
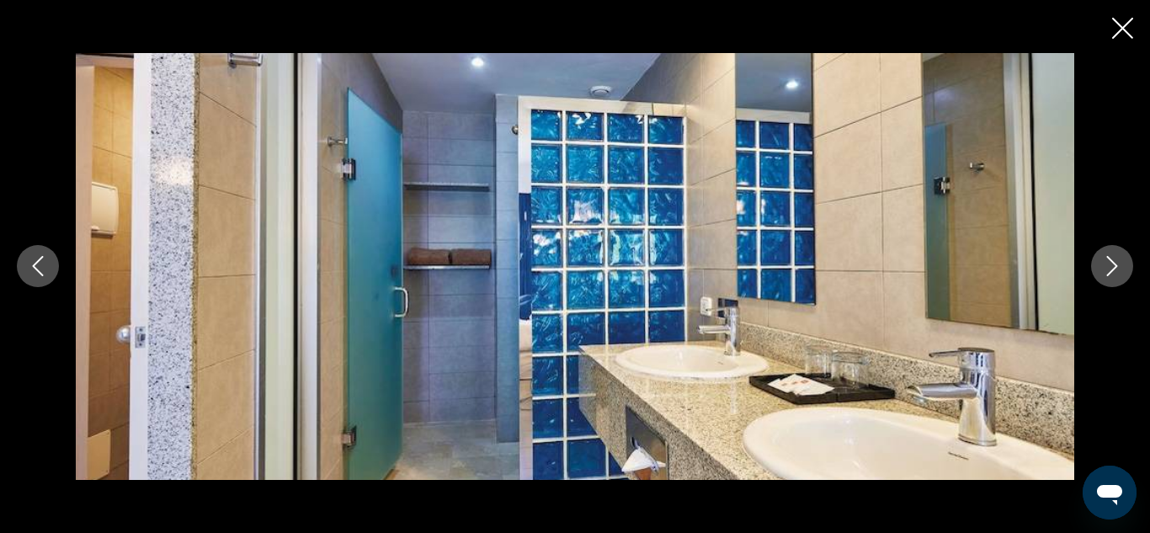
click at [1114, 275] on icon "Next image" at bounding box center [1112, 266] width 20 height 20
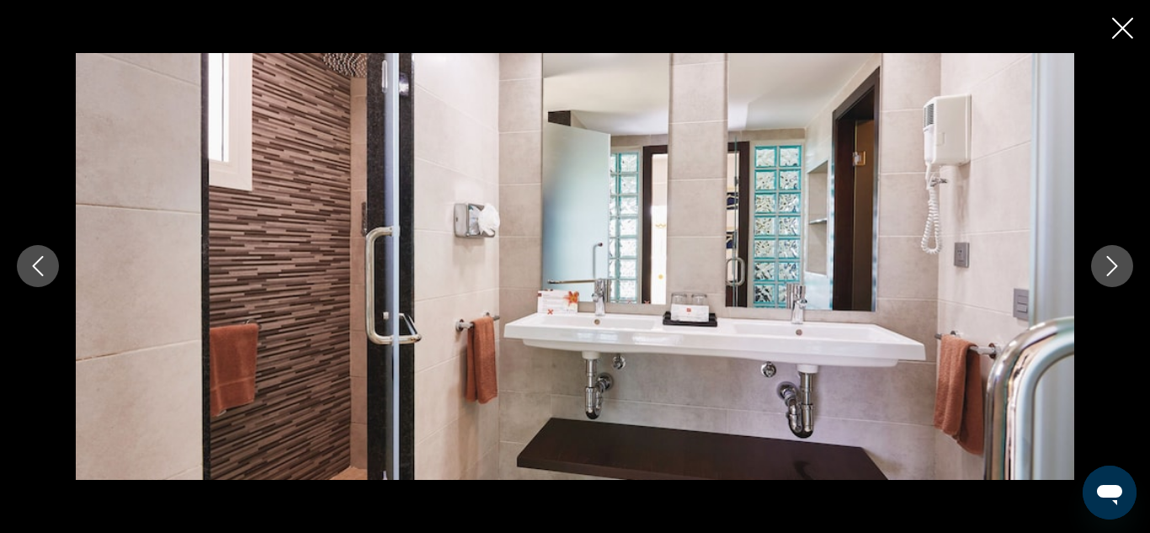
click at [1114, 275] on icon "Next image" at bounding box center [1112, 266] width 20 height 20
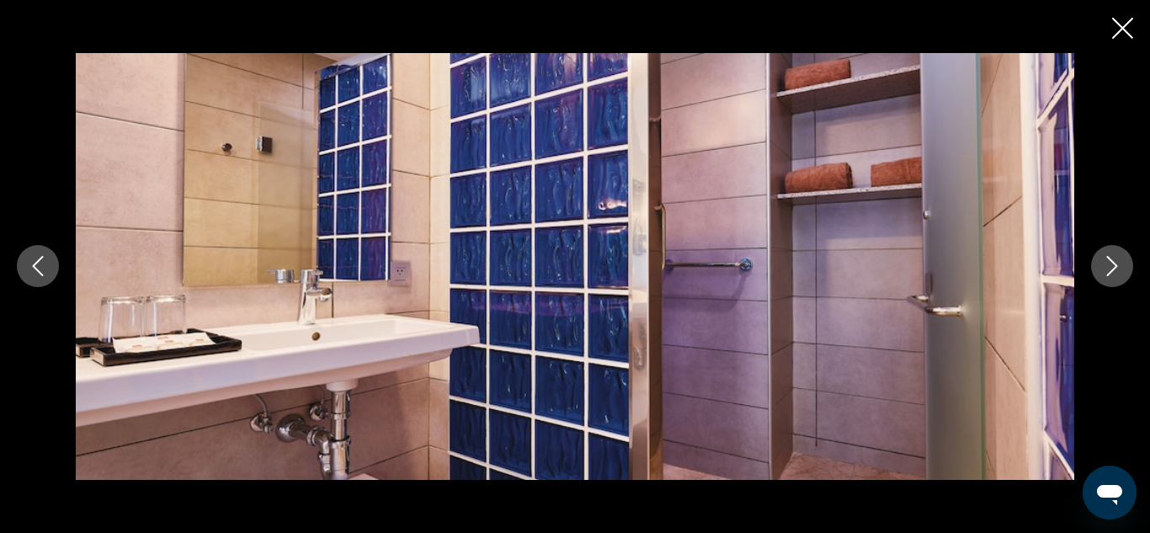
click at [1114, 275] on icon "Next image" at bounding box center [1112, 266] width 20 height 20
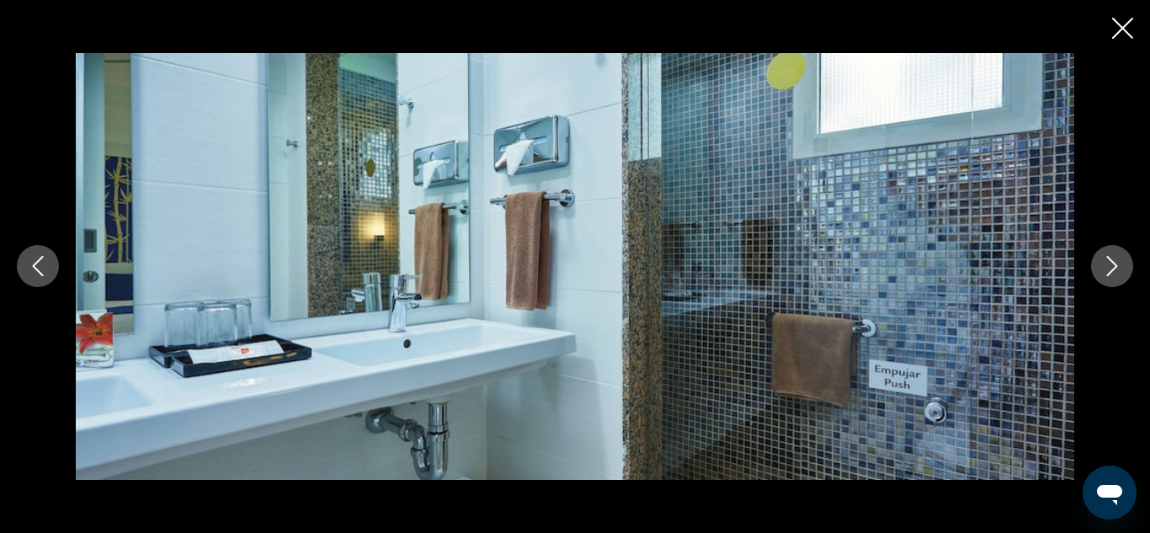
click at [1114, 275] on icon "Next image" at bounding box center [1112, 266] width 20 height 20
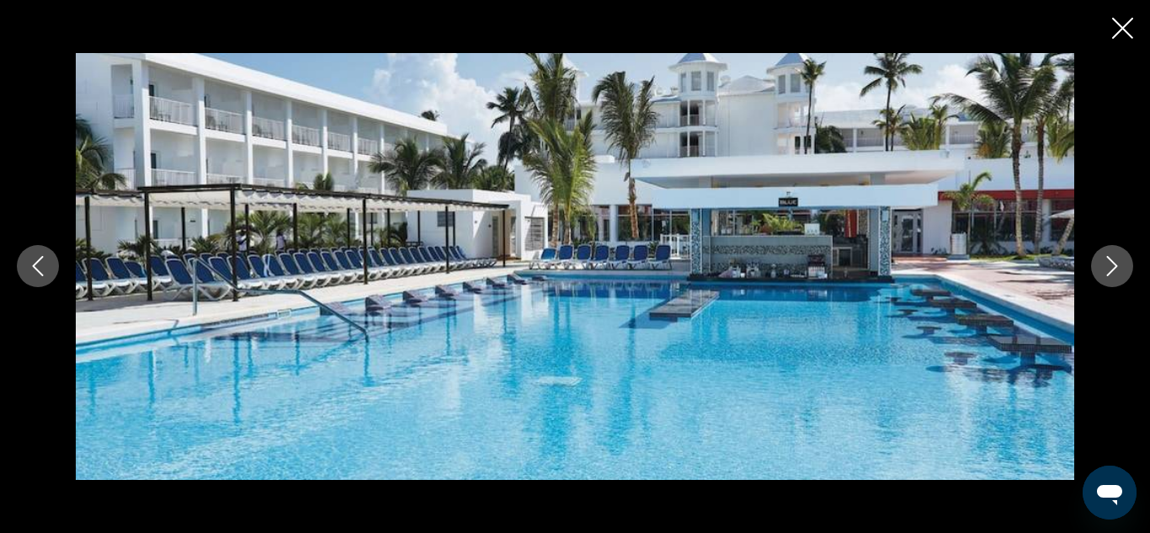
click at [1114, 275] on icon "Next image" at bounding box center [1112, 266] width 20 height 20
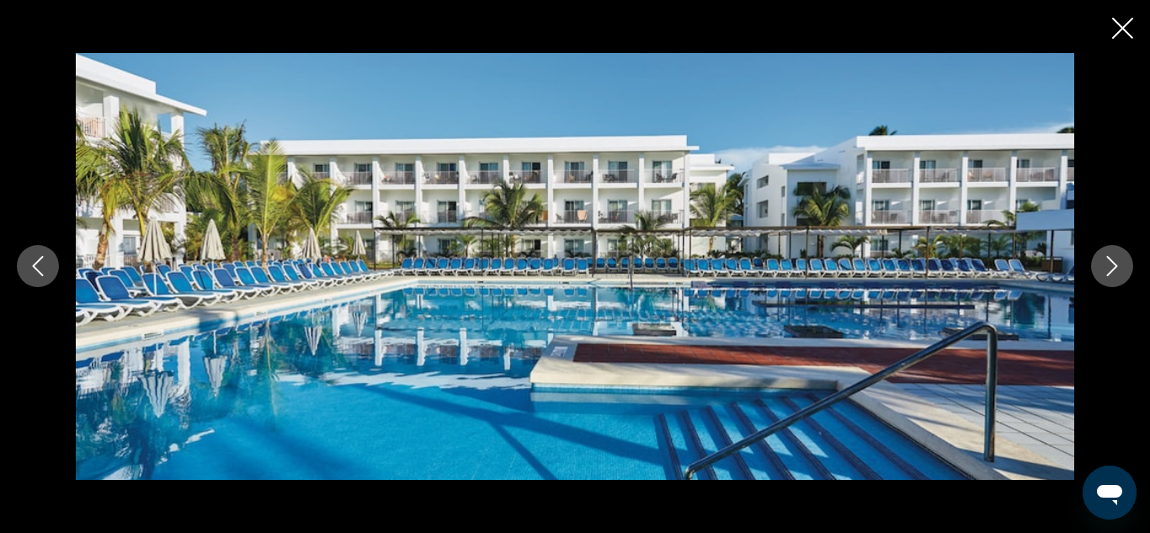
click at [1114, 275] on icon "Next image" at bounding box center [1112, 266] width 20 height 20
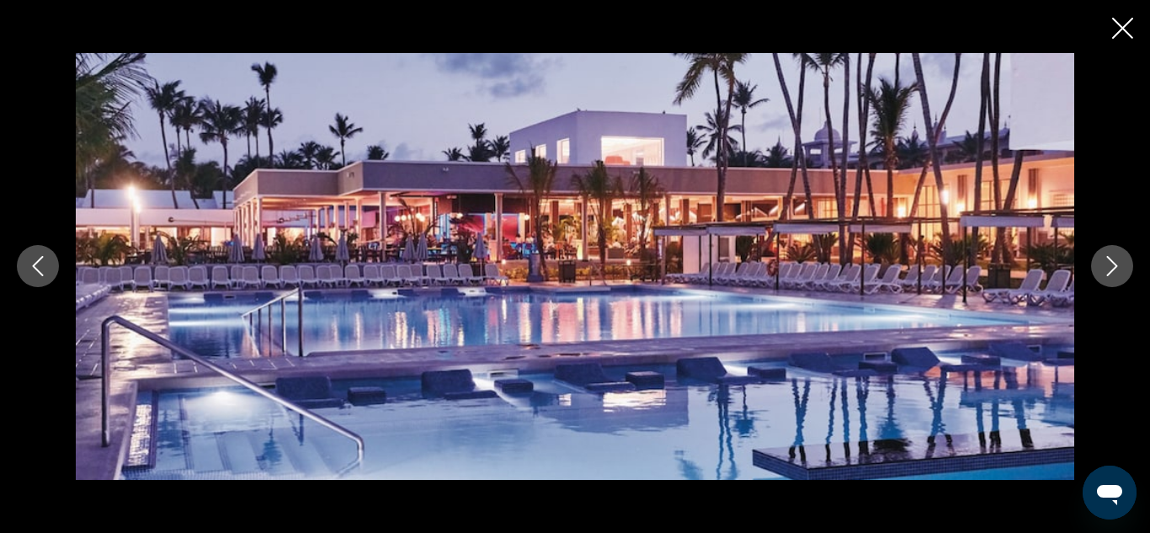
click at [1114, 275] on icon "Next image" at bounding box center [1112, 266] width 20 height 20
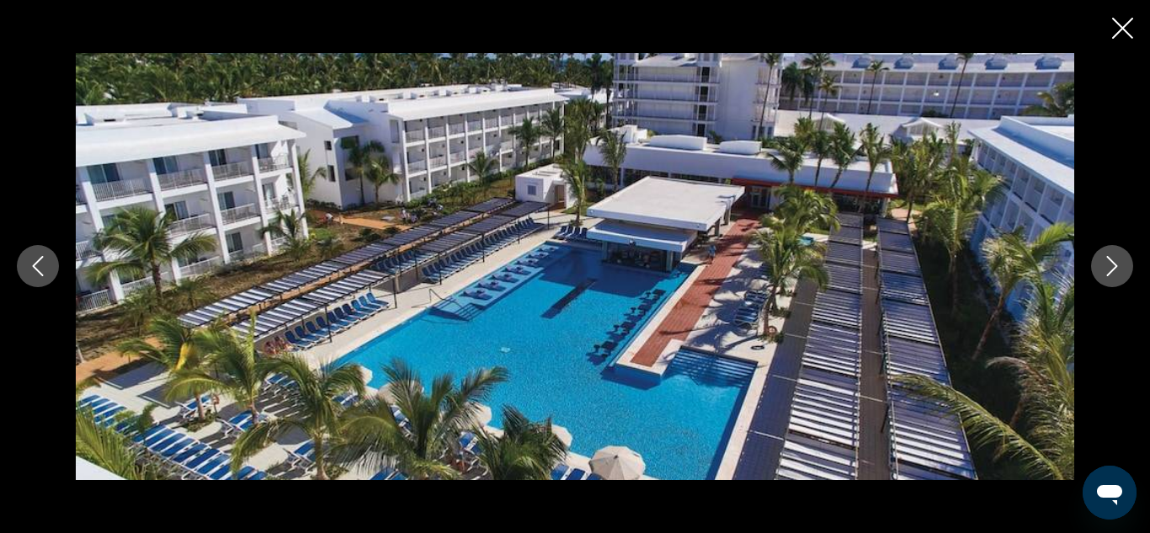
click at [1114, 275] on icon "Next image" at bounding box center [1112, 266] width 20 height 20
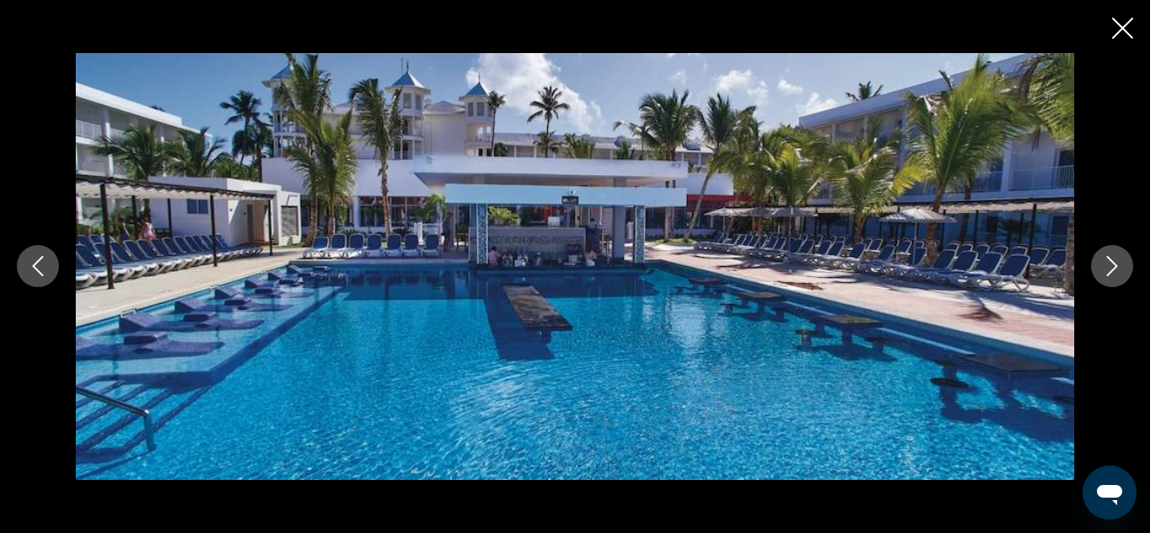
click at [1114, 275] on icon "Next image" at bounding box center [1112, 266] width 20 height 20
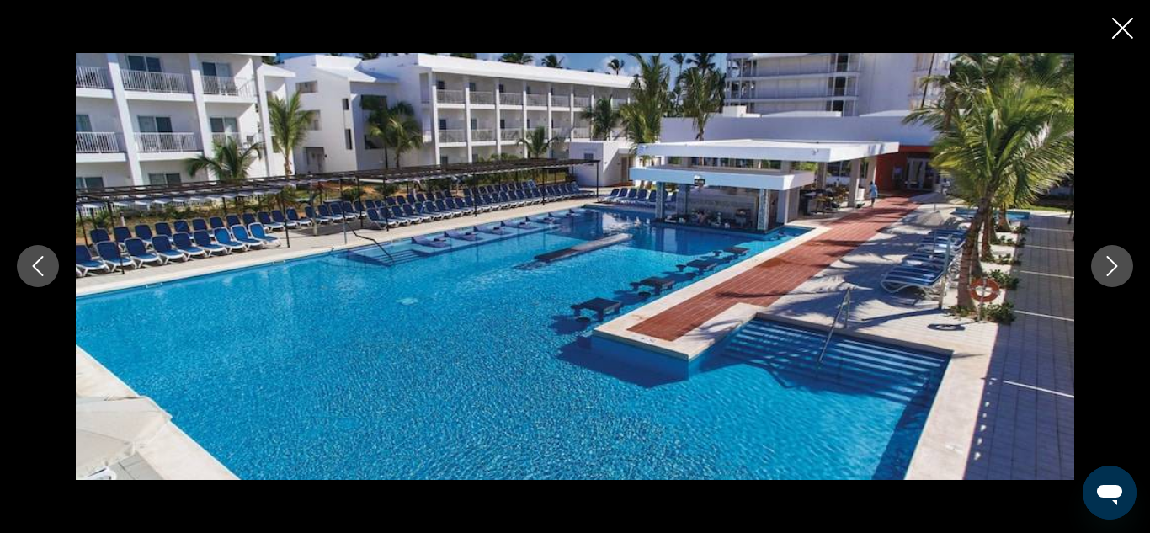
click at [1114, 275] on icon "Next image" at bounding box center [1112, 266] width 20 height 20
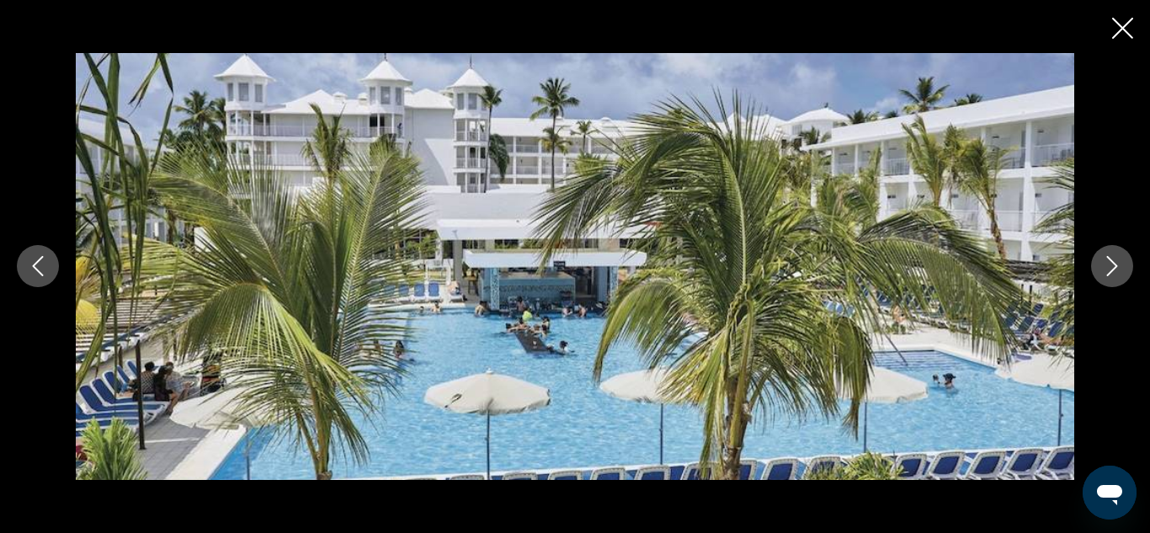
click at [1114, 275] on icon "Next image" at bounding box center [1112, 266] width 20 height 20
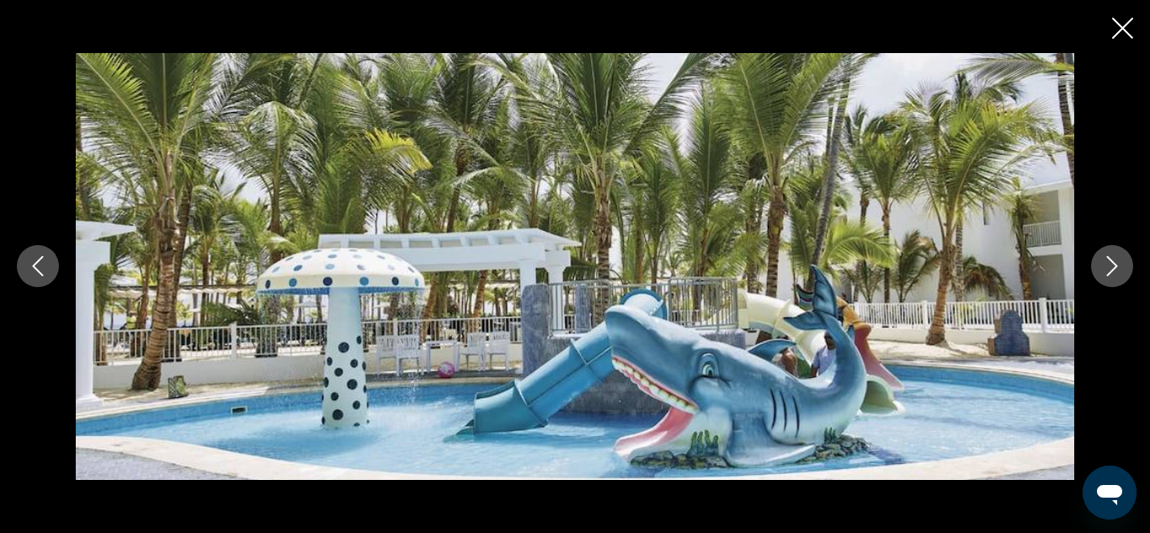
click at [1114, 275] on icon "Next image" at bounding box center [1112, 266] width 20 height 20
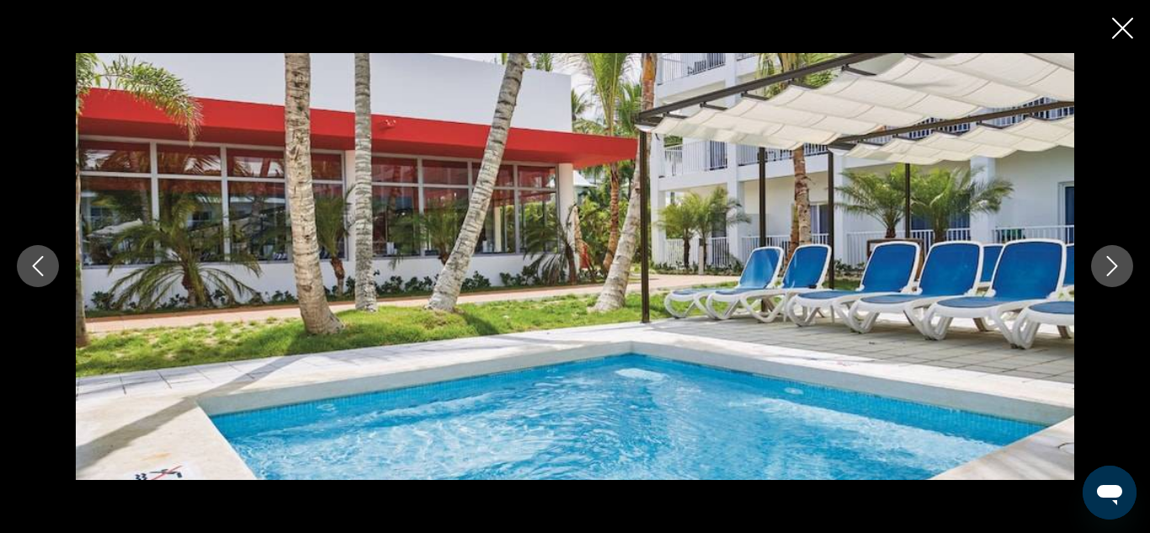
click at [1114, 275] on icon "Next image" at bounding box center [1112, 266] width 20 height 20
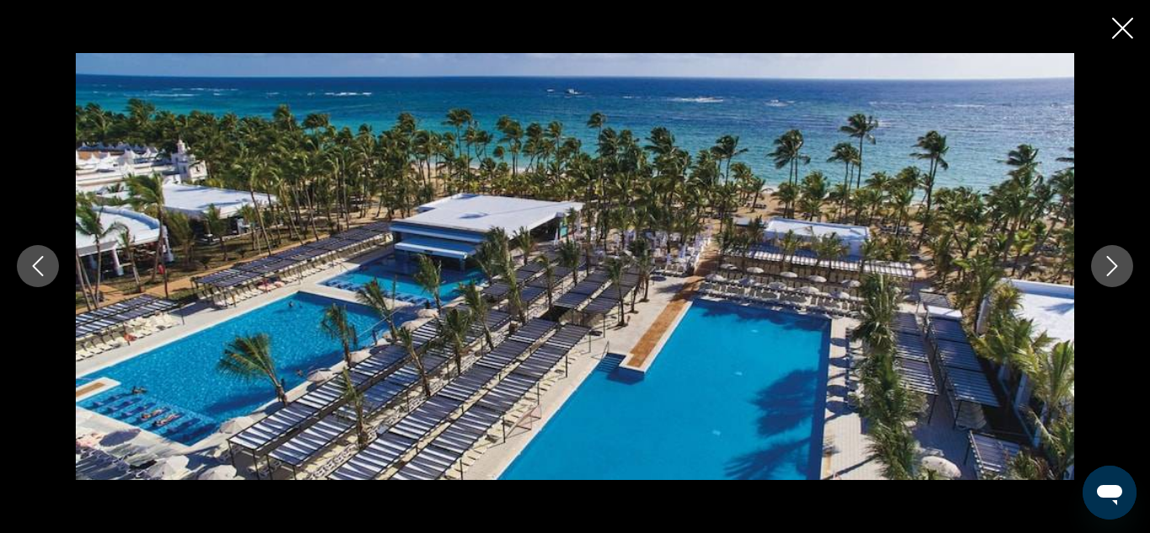
click at [1114, 275] on icon "Next image" at bounding box center [1112, 266] width 20 height 20
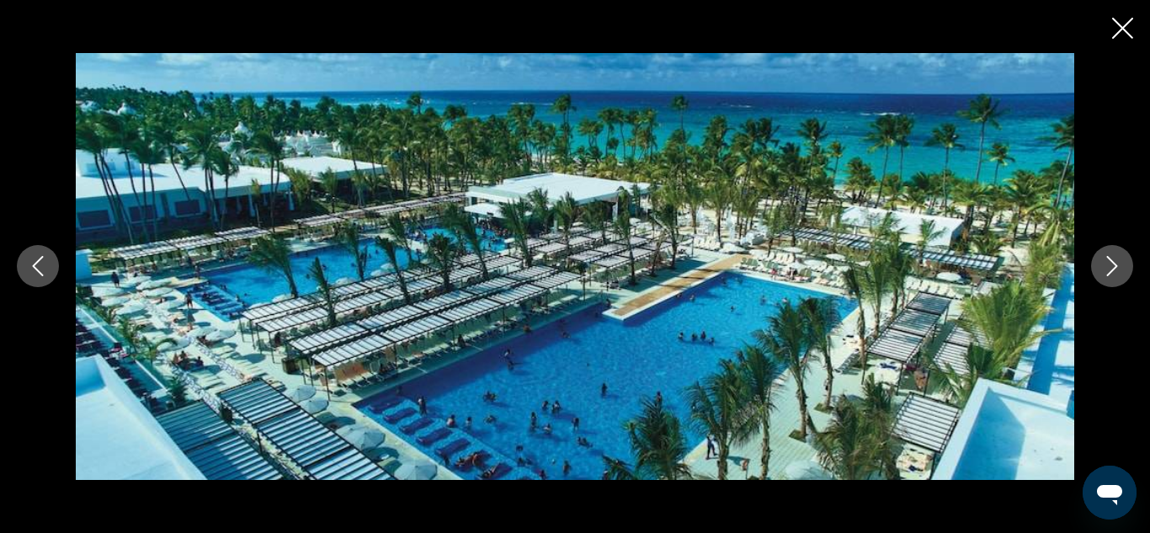
click at [1115, 270] on icon "Next image" at bounding box center [1112, 266] width 20 height 20
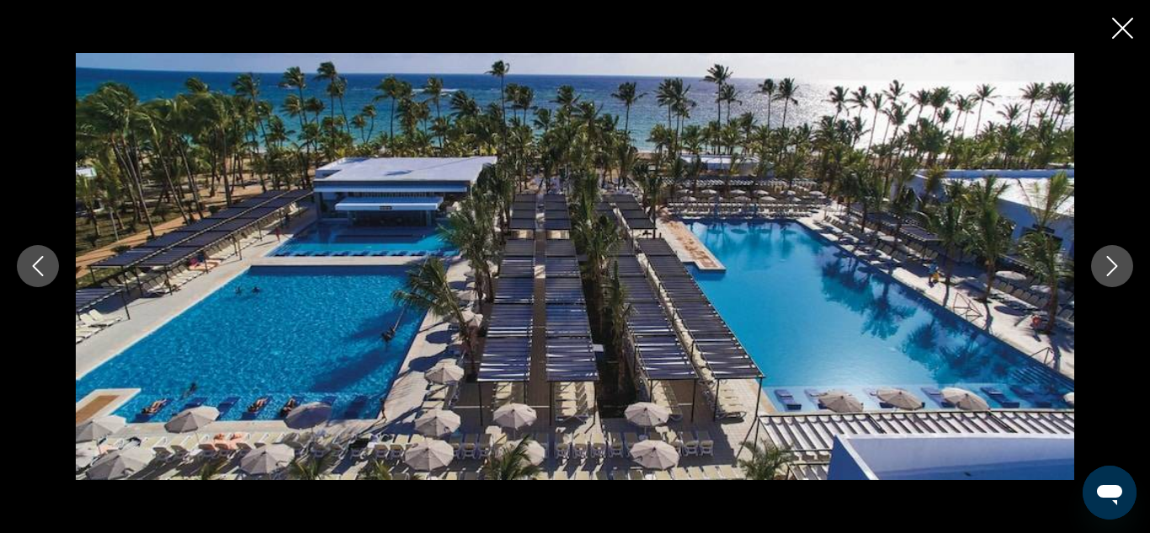
click at [1115, 270] on icon "Next image" at bounding box center [1112, 266] width 20 height 20
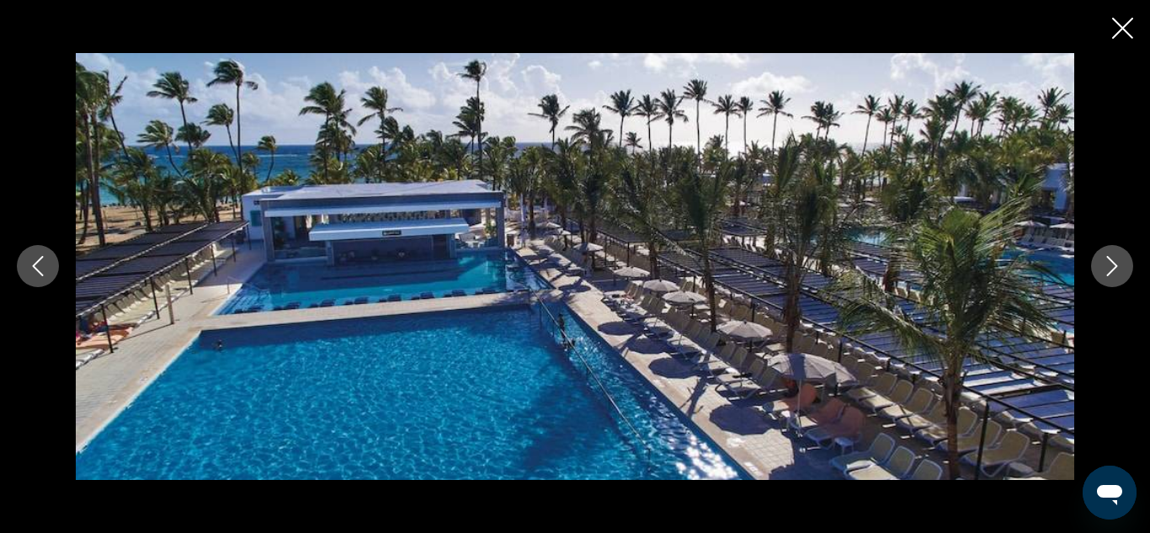
click at [1115, 270] on icon "Next image" at bounding box center [1112, 266] width 20 height 20
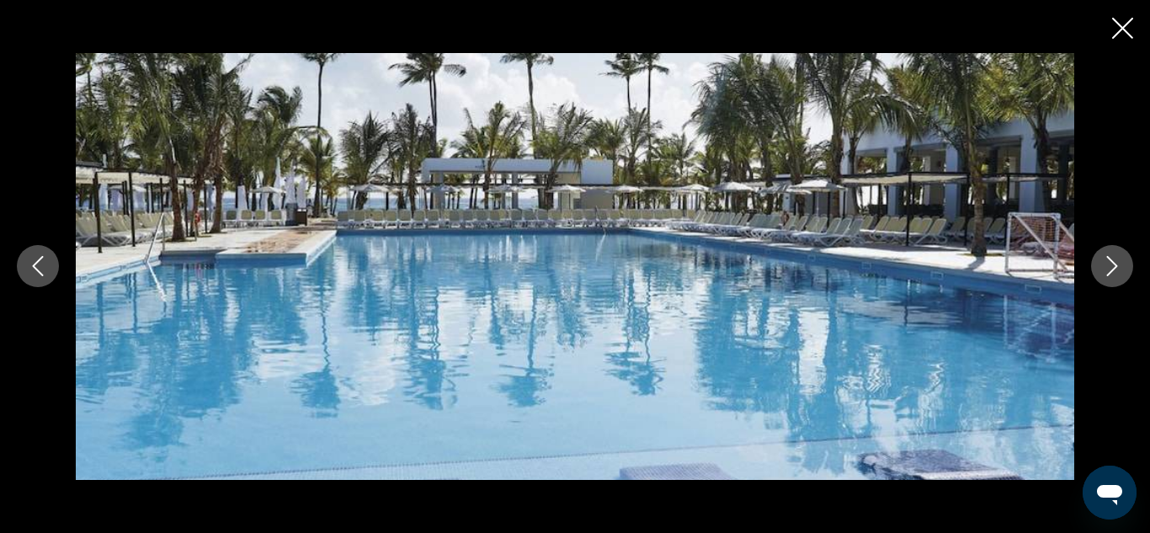
click at [1115, 270] on icon "Next image" at bounding box center [1112, 266] width 20 height 20
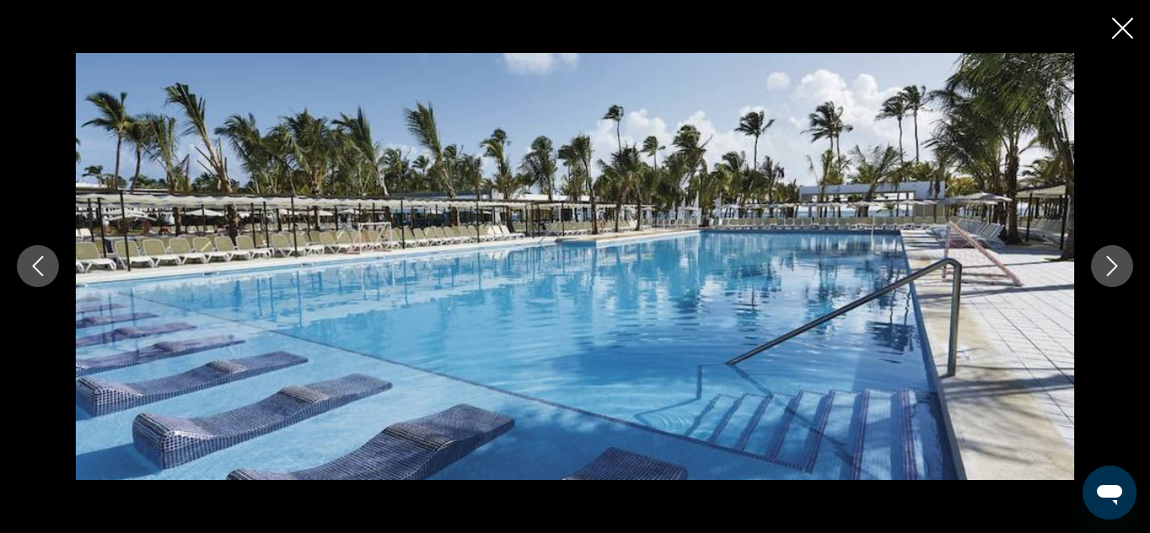
click at [1115, 270] on icon "Next image" at bounding box center [1112, 266] width 20 height 20
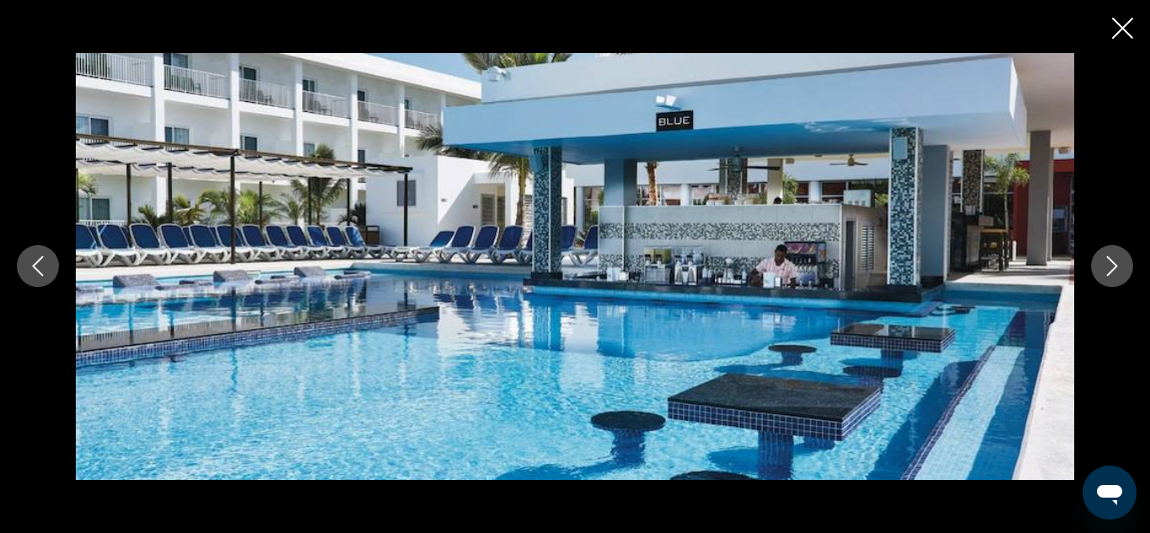
click at [1115, 270] on icon "Next image" at bounding box center [1112, 266] width 20 height 20
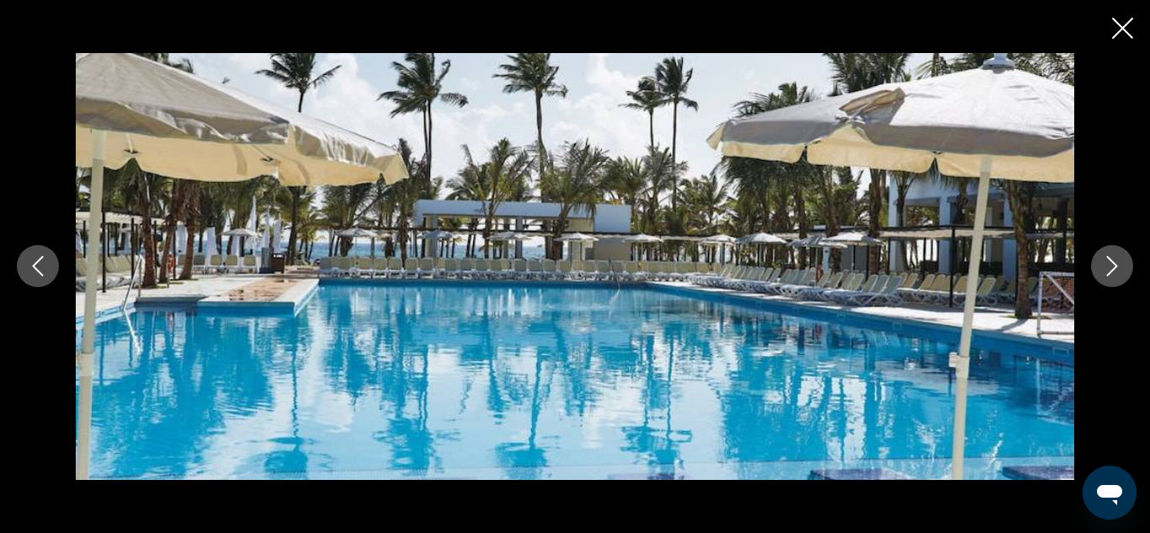
click at [1115, 270] on icon "Next image" at bounding box center [1112, 266] width 20 height 20
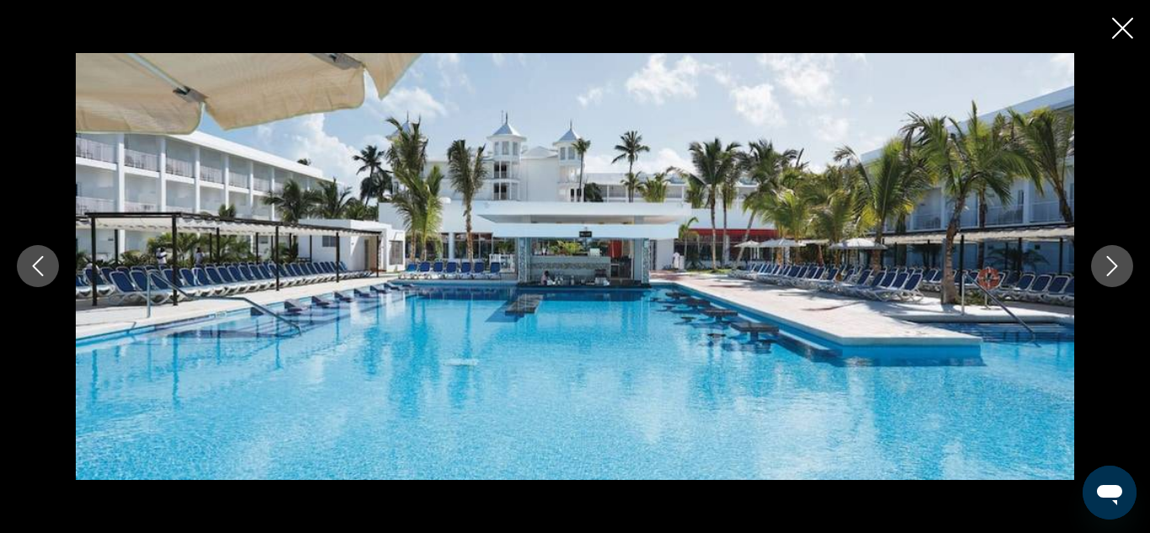
click at [1115, 270] on icon "Next image" at bounding box center [1112, 266] width 20 height 20
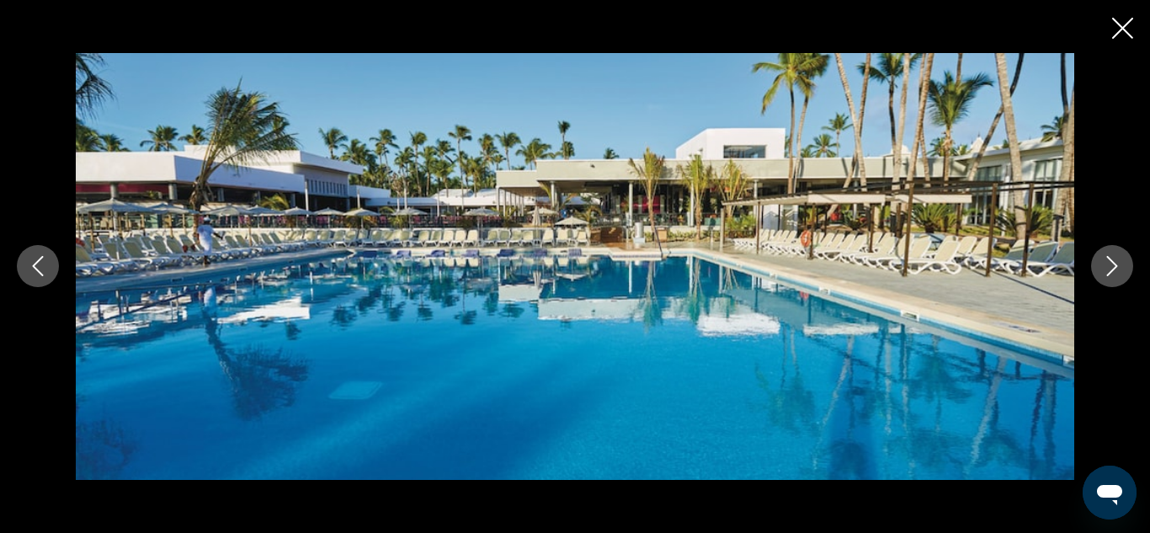
click at [1115, 270] on icon "Next image" at bounding box center [1112, 266] width 20 height 20
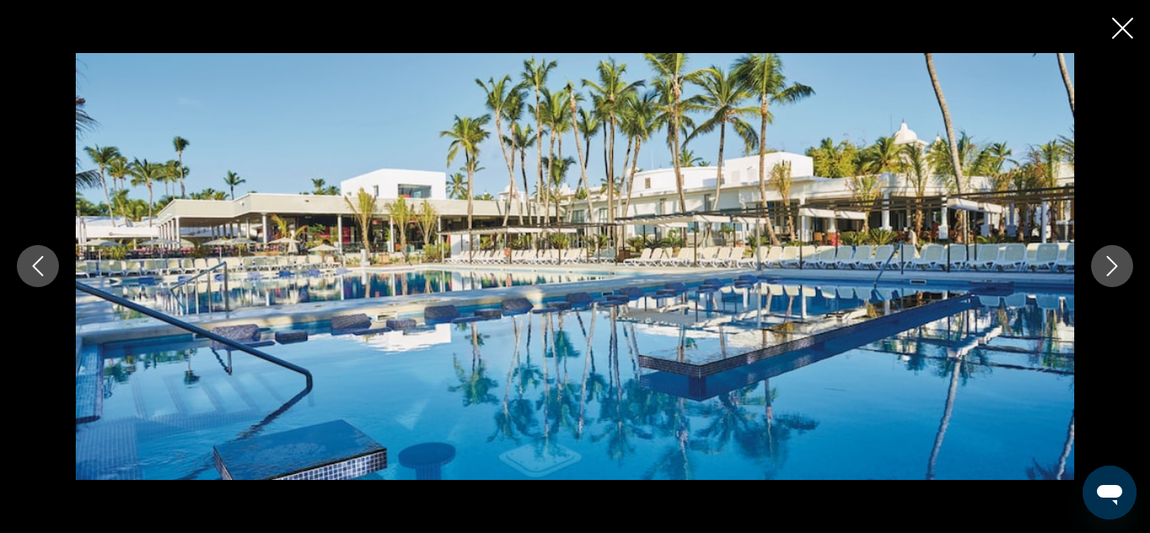
click at [1115, 270] on icon "Next image" at bounding box center [1112, 266] width 20 height 20
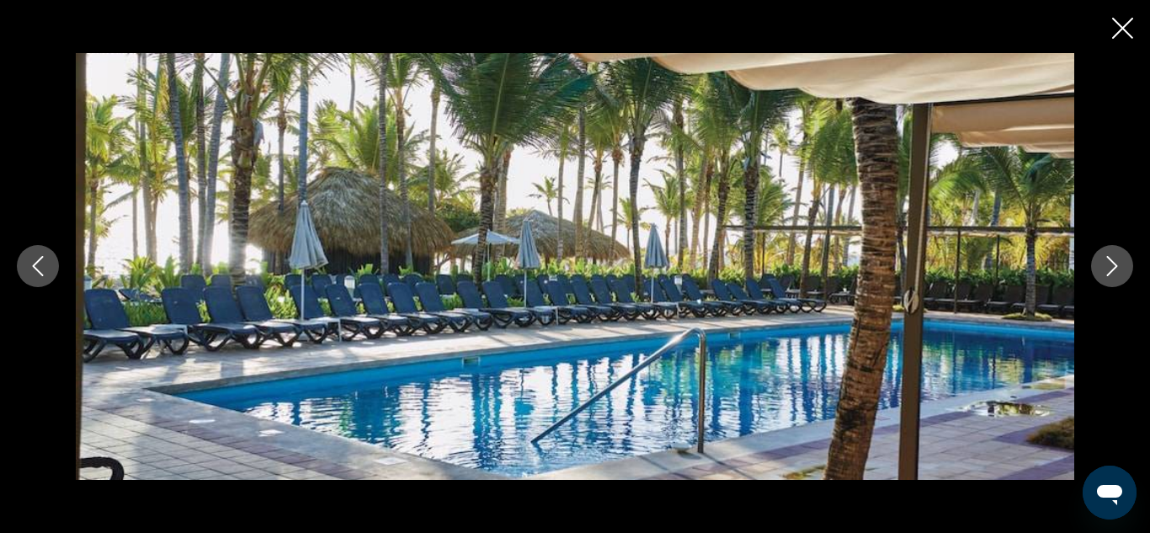
click at [1115, 270] on icon "Next image" at bounding box center [1112, 266] width 20 height 20
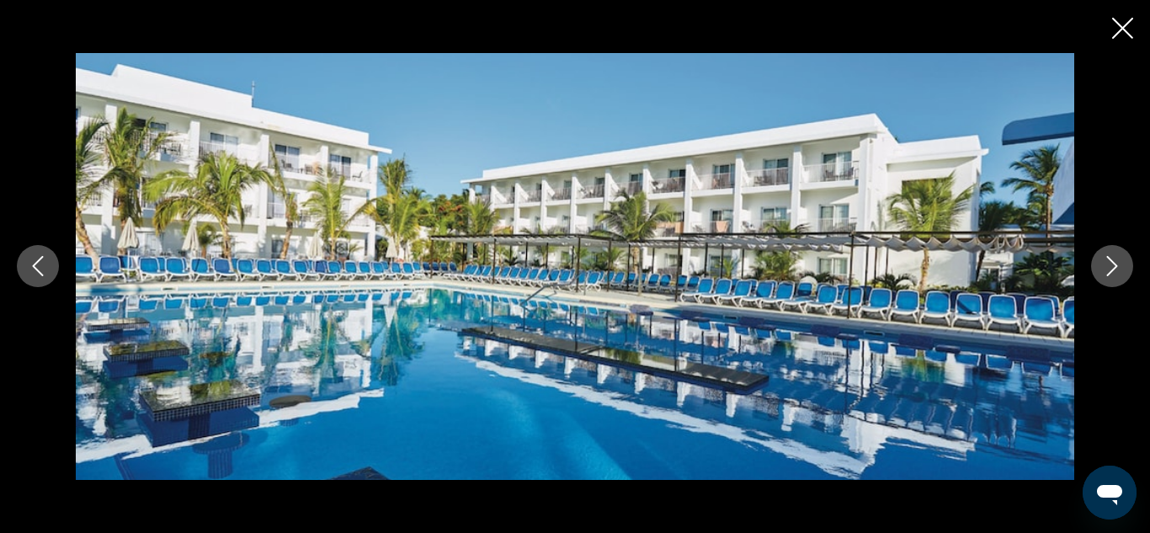
click at [1115, 270] on icon "Next image" at bounding box center [1112, 266] width 20 height 20
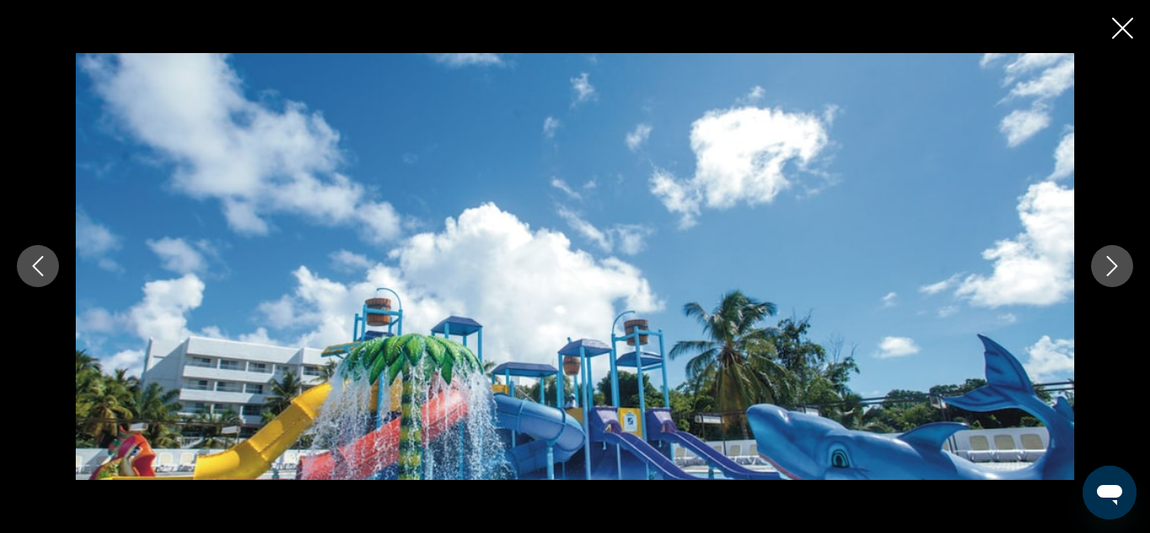
click at [1115, 270] on icon "Next image" at bounding box center [1112, 266] width 20 height 20
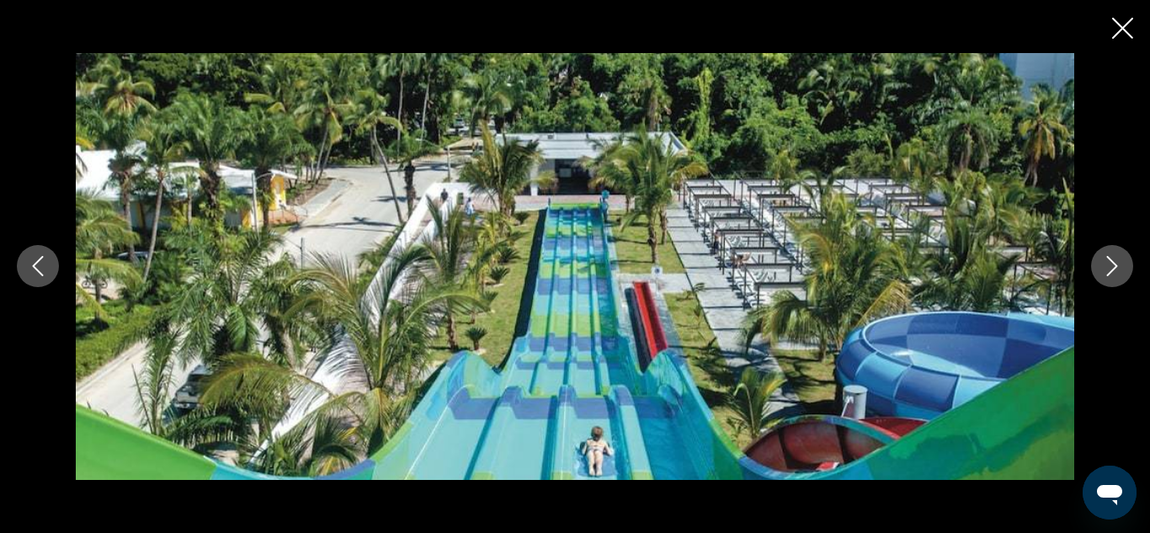
click at [1115, 270] on icon "Next image" at bounding box center [1112, 266] width 20 height 20
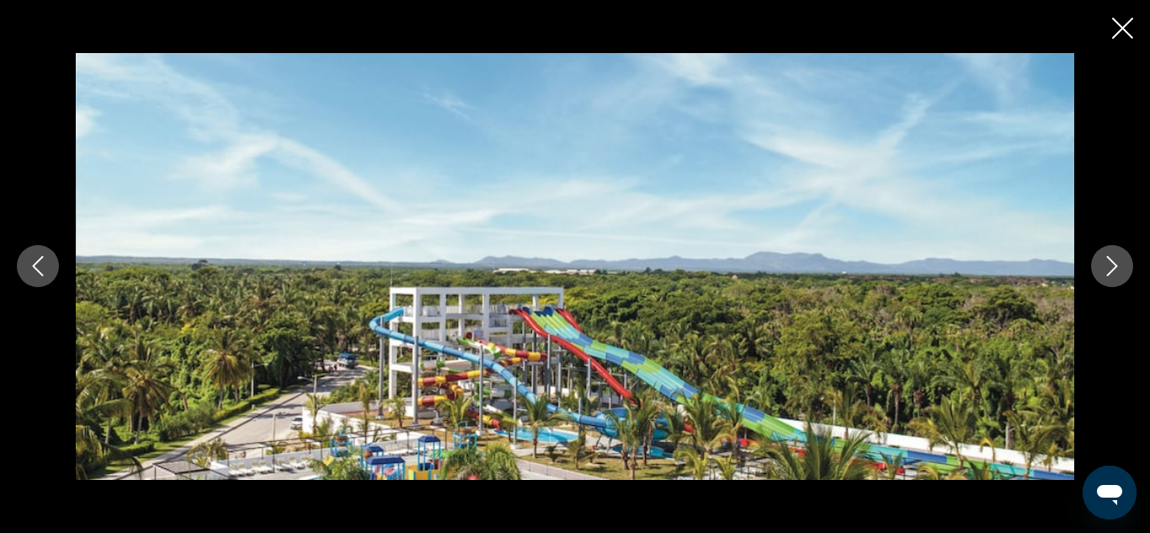
click at [1115, 270] on icon "Next image" at bounding box center [1112, 266] width 20 height 20
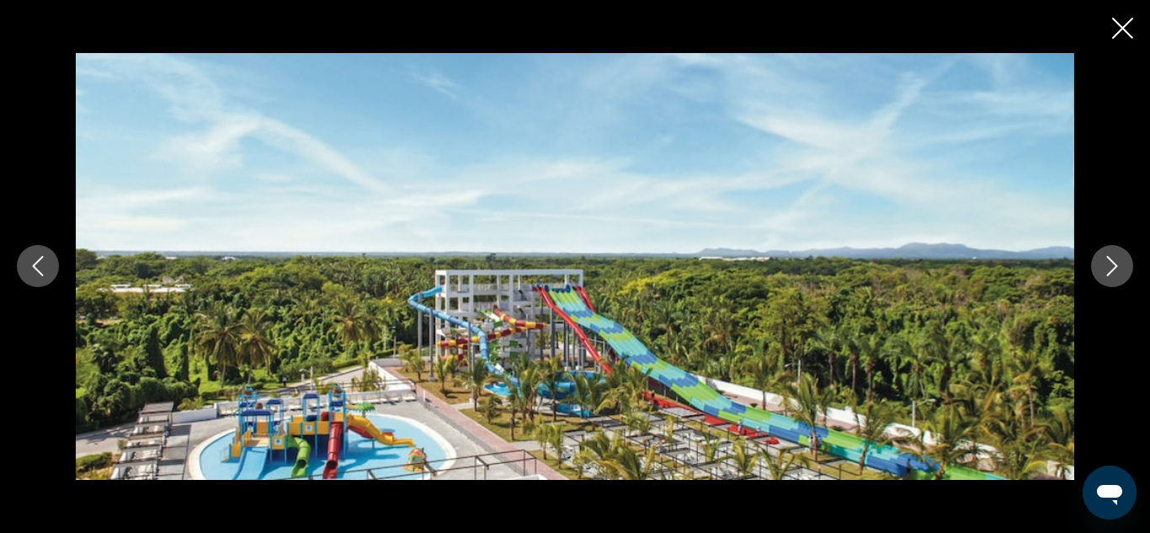
click at [1115, 270] on icon "Next image" at bounding box center [1112, 266] width 20 height 20
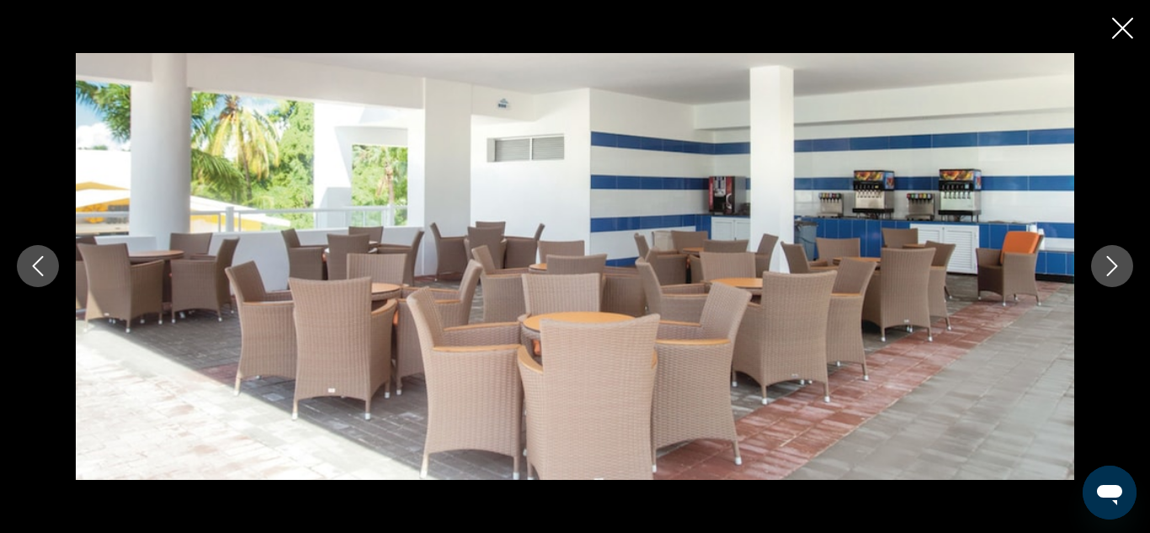
click at [1115, 270] on icon "Next image" at bounding box center [1112, 266] width 20 height 20
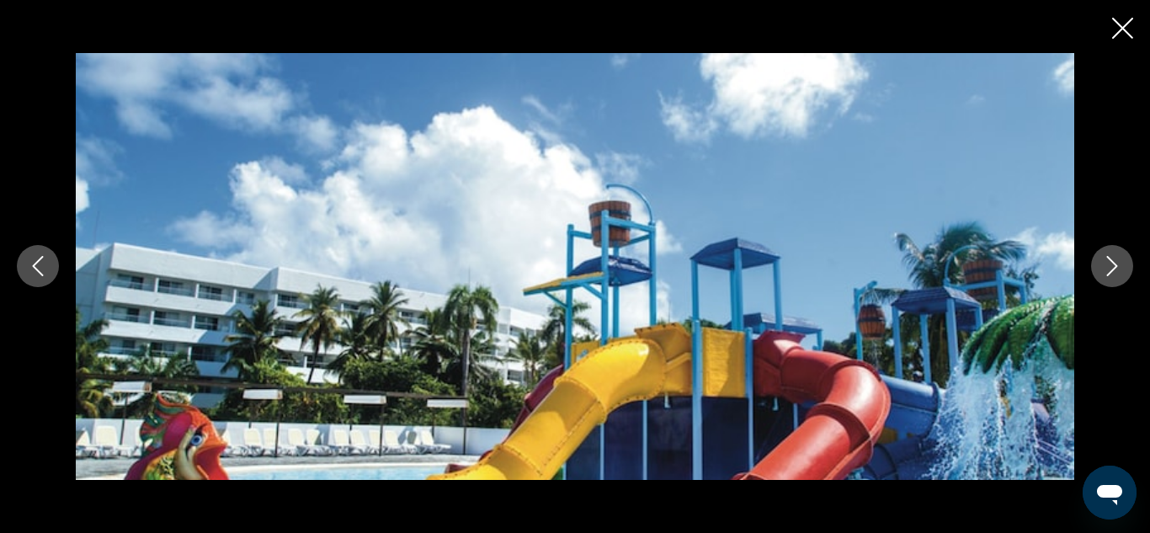
click at [1115, 270] on icon "Next image" at bounding box center [1112, 266] width 20 height 20
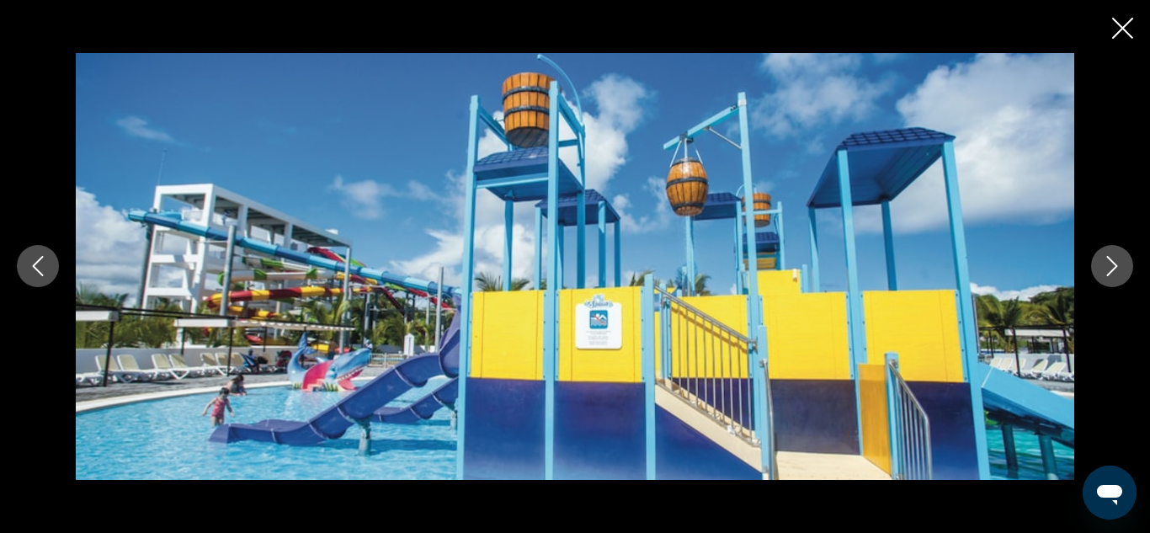
click at [1115, 270] on icon "Next image" at bounding box center [1112, 266] width 20 height 20
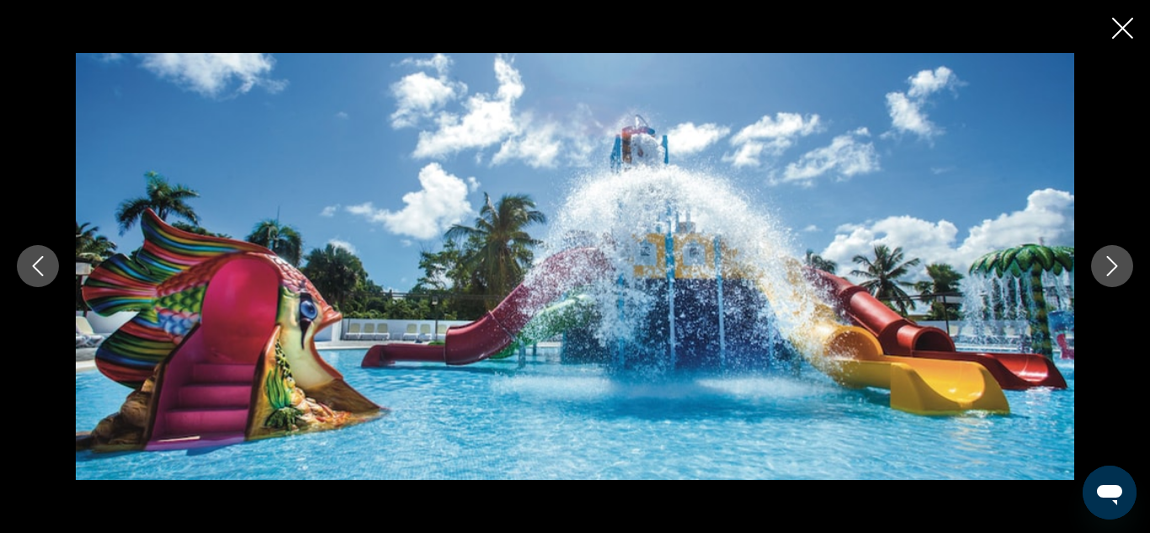
click at [1115, 270] on icon "Next image" at bounding box center [1112, 266] width 20 height 20
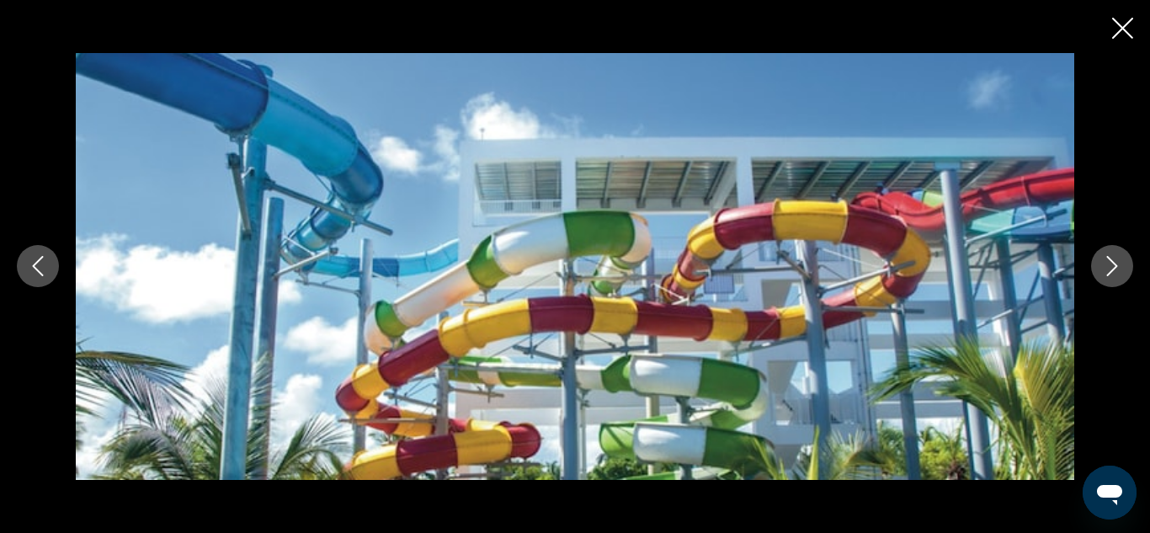
click at [1115, 270] on icon "Next image" at bounding box center [1112, 266] width 20 height 20
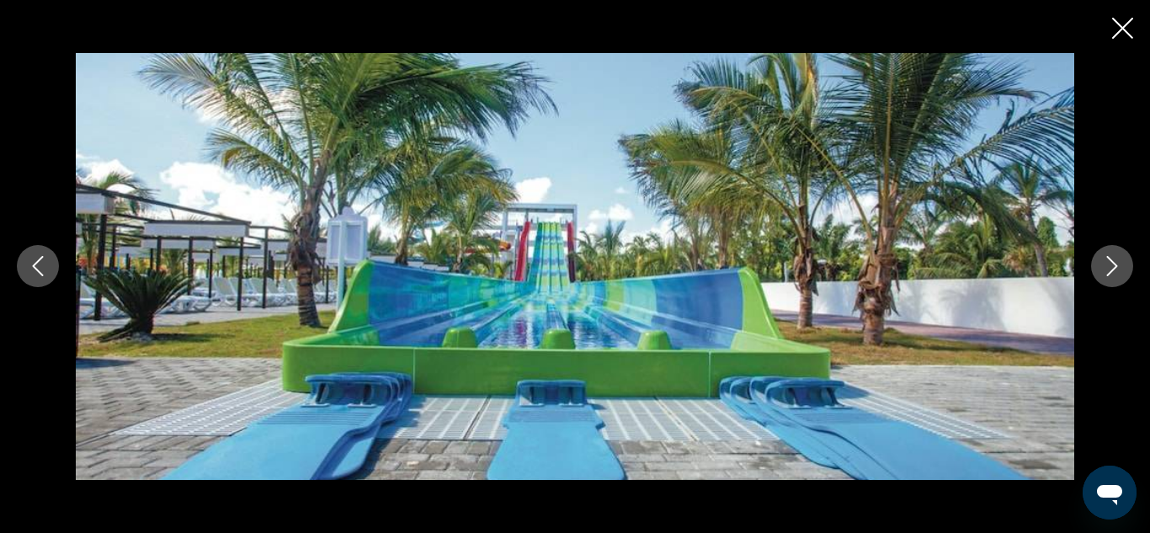
click at [1115, 270] on icon "Next image" at bounding box center [1112, 266] width 20 height 20
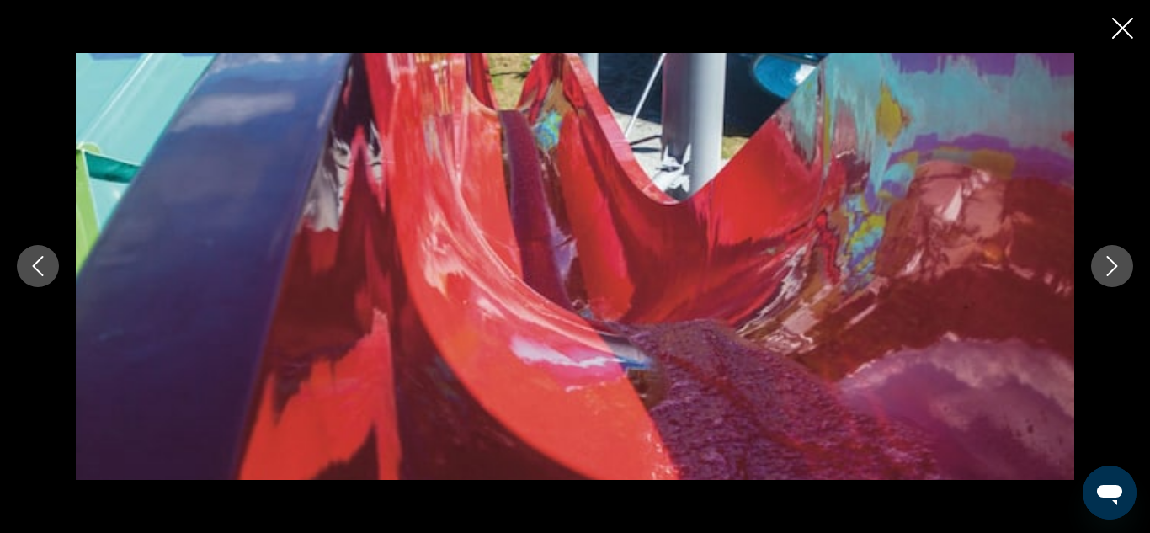
click at [1115, 270] on icon "Next image" at bounding box center [1112, 266] width 20 height 20
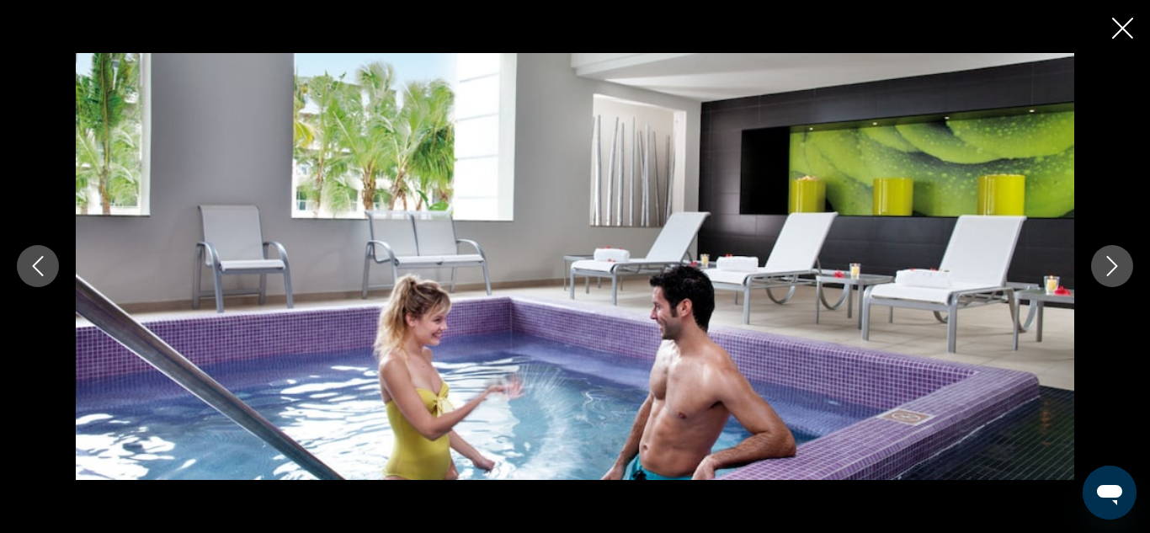
click at [1115, 270] on icon "Next image" at bounding box center [1112, 266] width 20 height 20
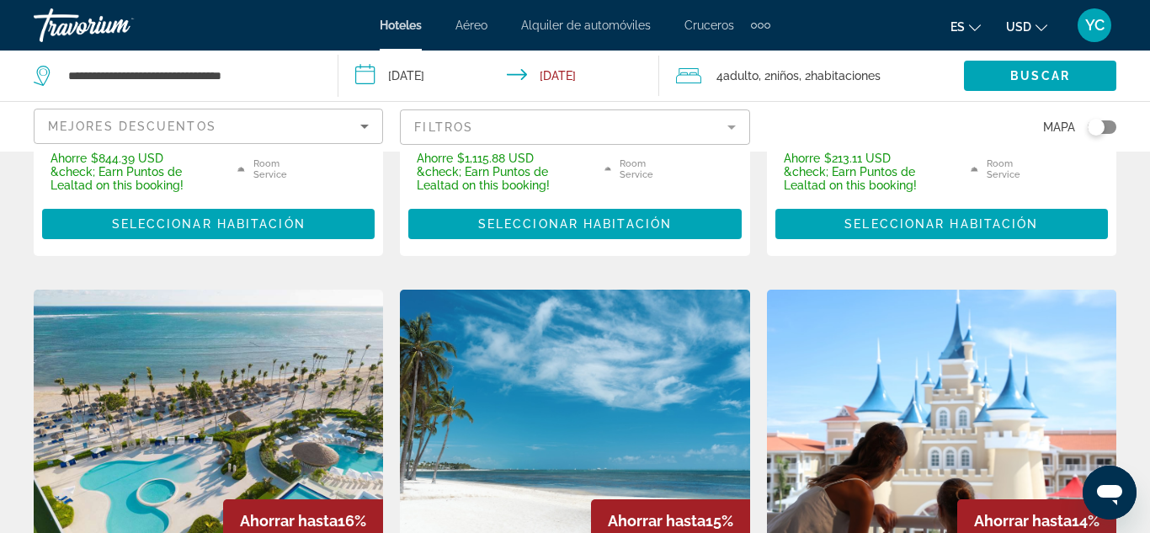
scroll to position [2058, 0]
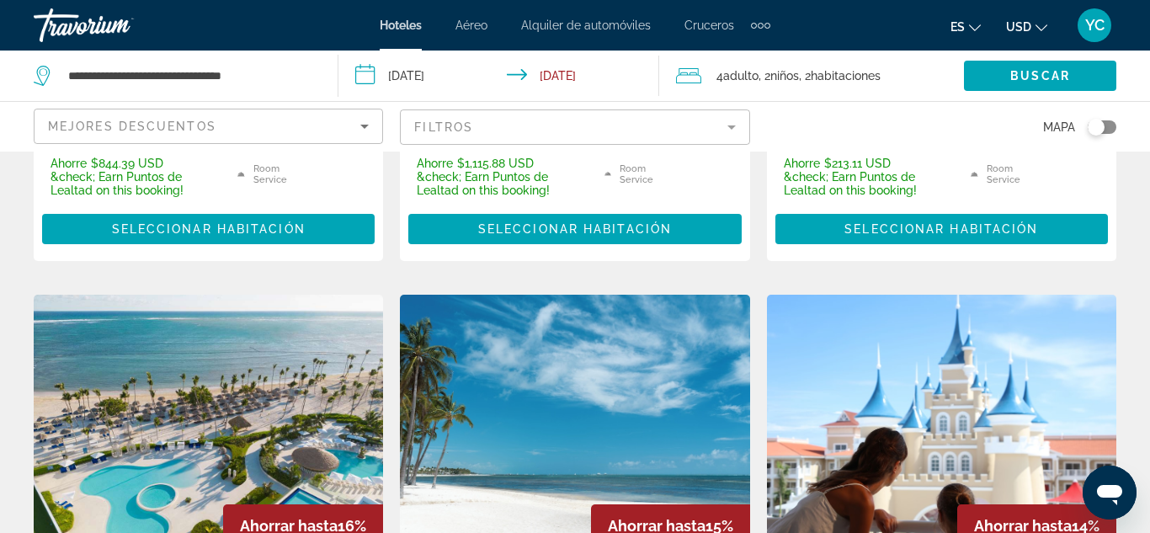
click at [886, 331] on img "Main content" at bounding box center [941, 429] width 349 height 269
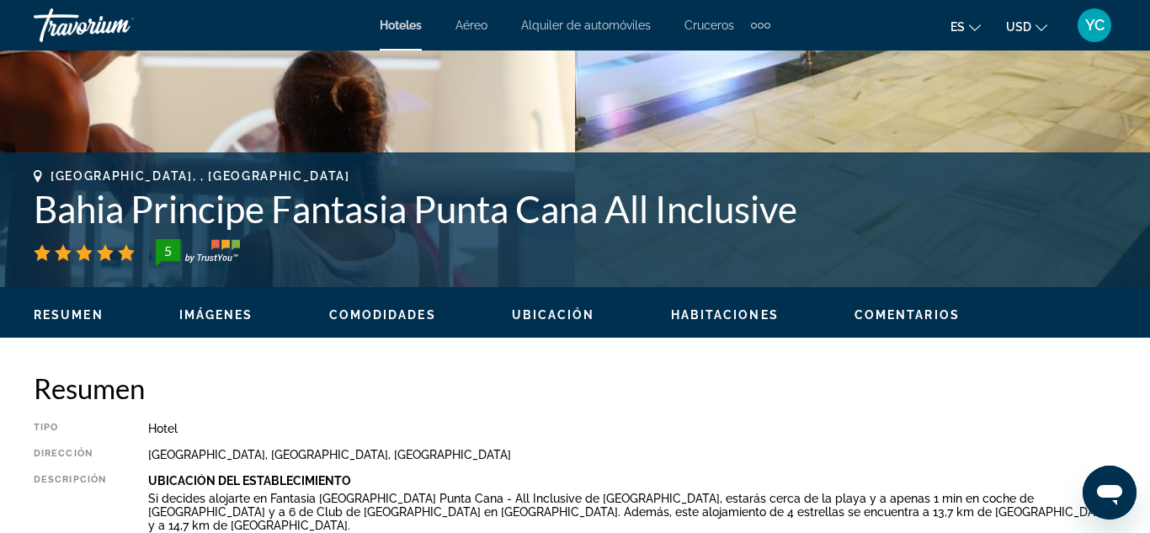
scroll to position [628, 0]
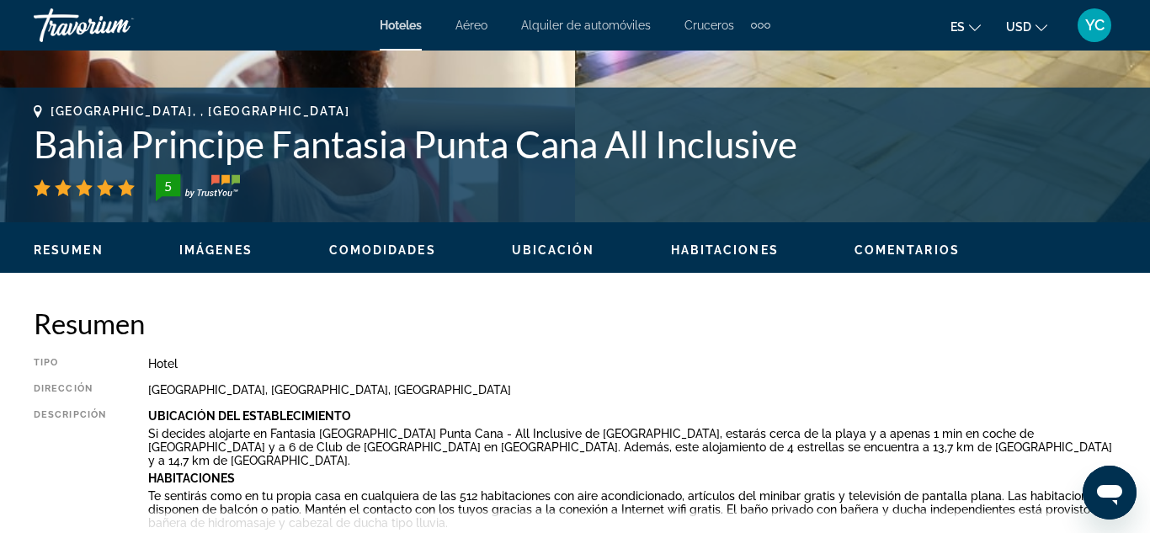
click at [208, 246] on span "Imágenes" at bounding box center [216, 249] width 74 height 13
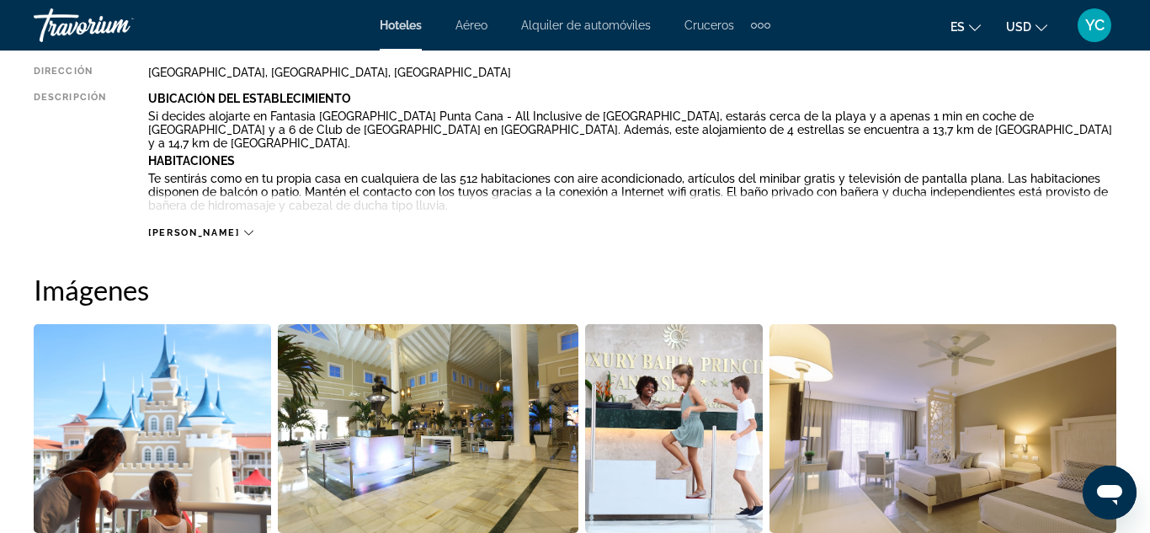
scroll to position [1117, 0]
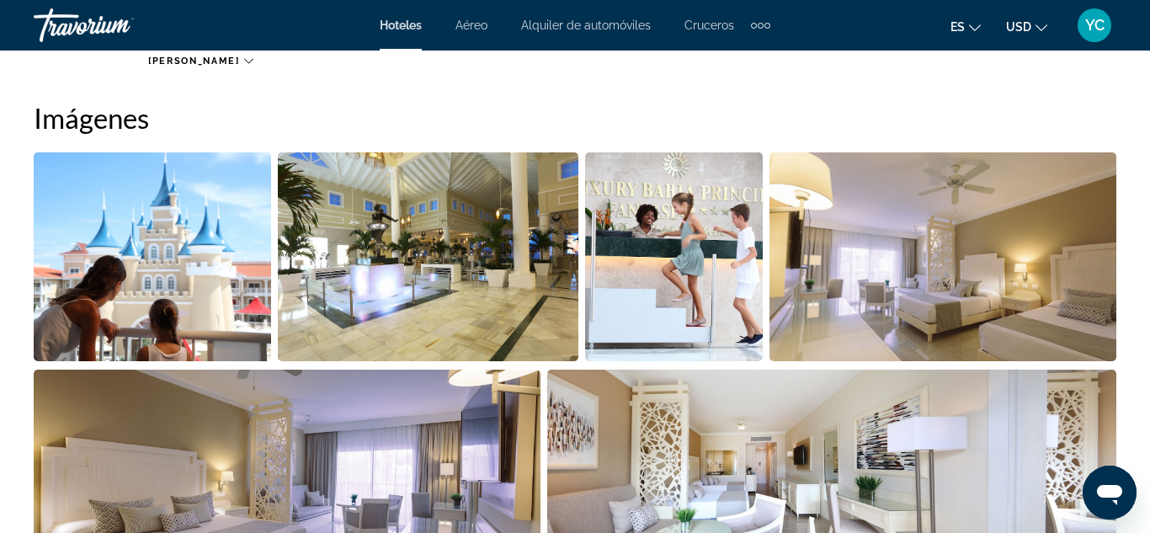
click at [208, 246] on img "Open full-screen image slider" at bounding box center [152, 256] width 237 height 209
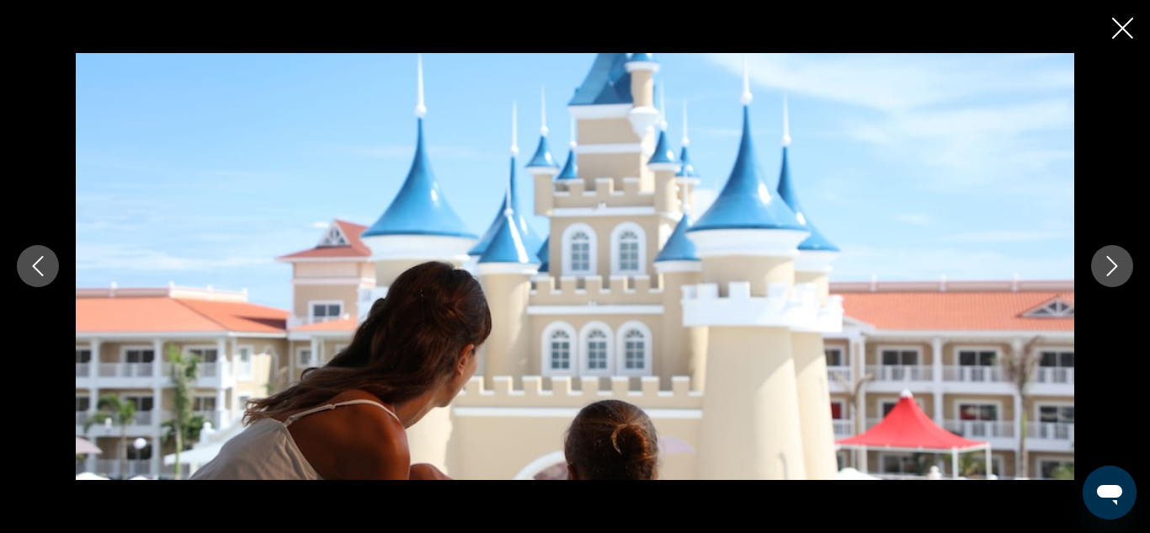
click at [1106, 269] on icon "Next image" at bounding box center [1112, 266] width 20 height 20
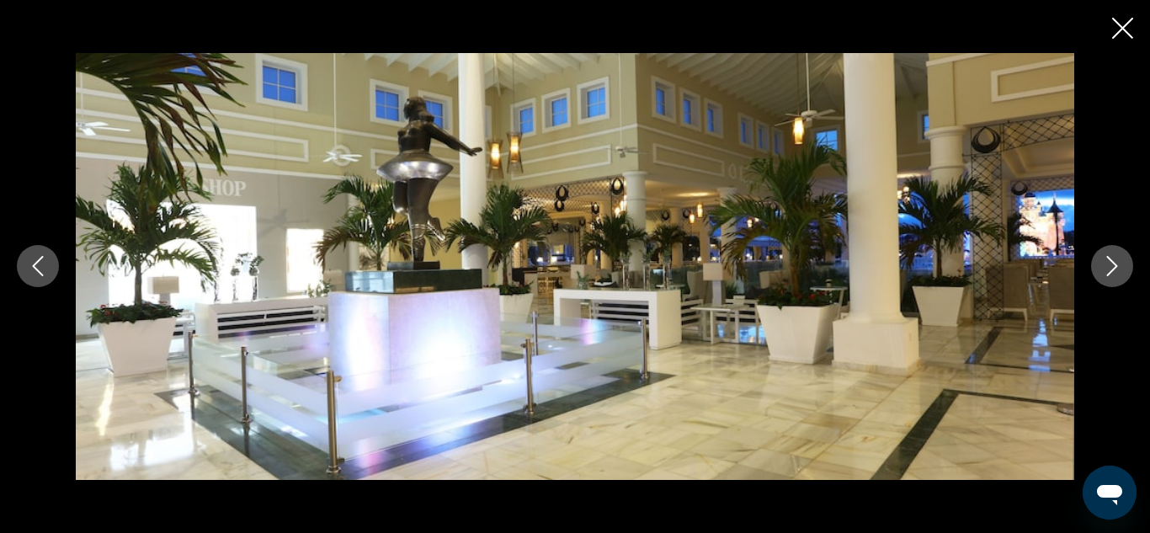
click at [1106, 269] on icon "Next image" at bounding box center [1112, 266] width 20 height 20
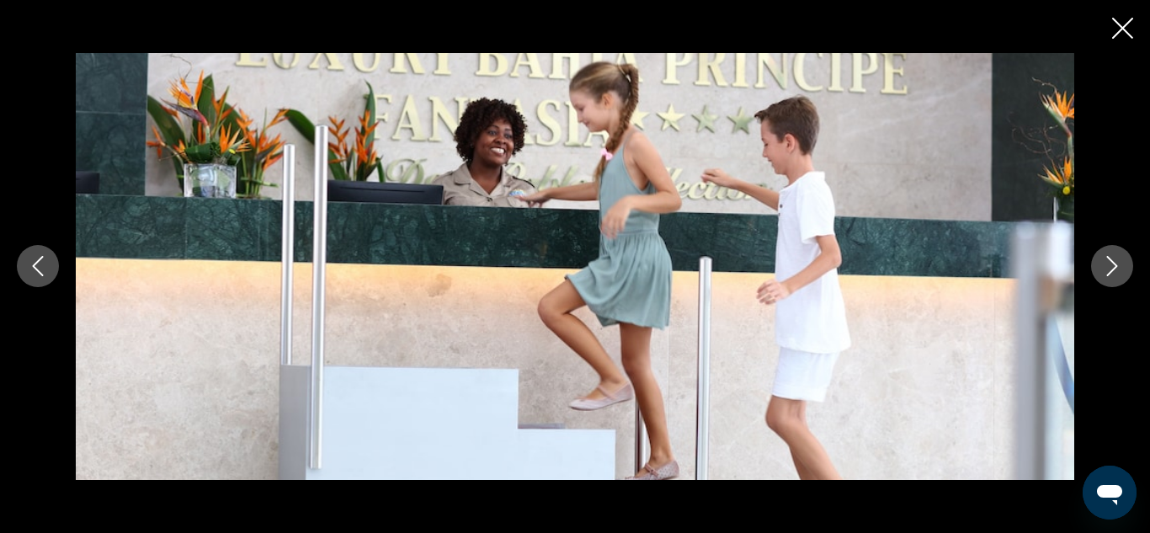
click at [1106, 269] on icon "Next image" at bounding box center [1112, 266] width 20 height 20
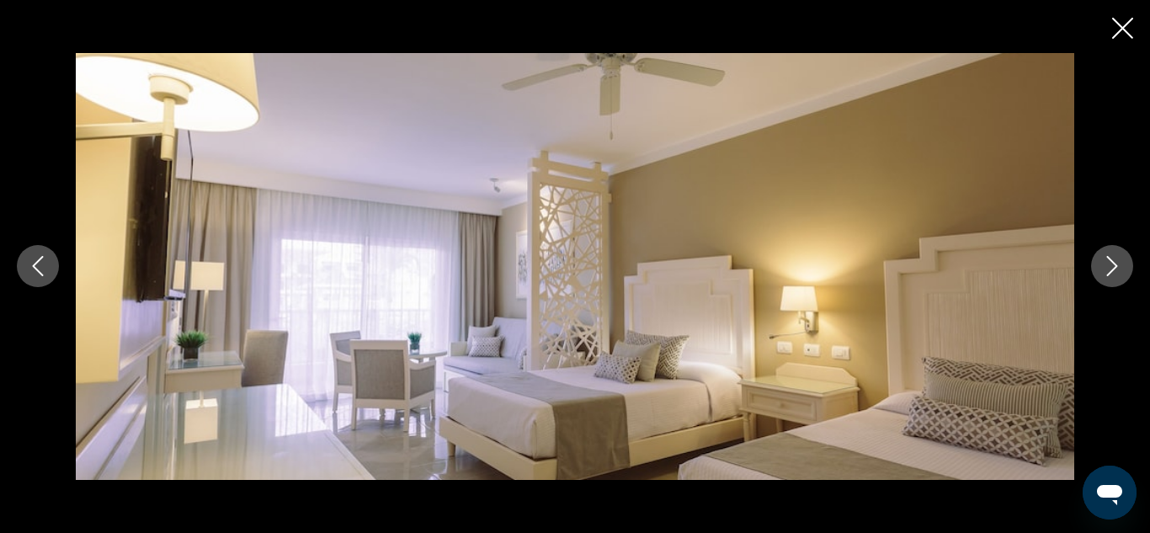
click at [1106, 269] on icon "Next image" at bounding box center [1112, 266] width 20 height 20
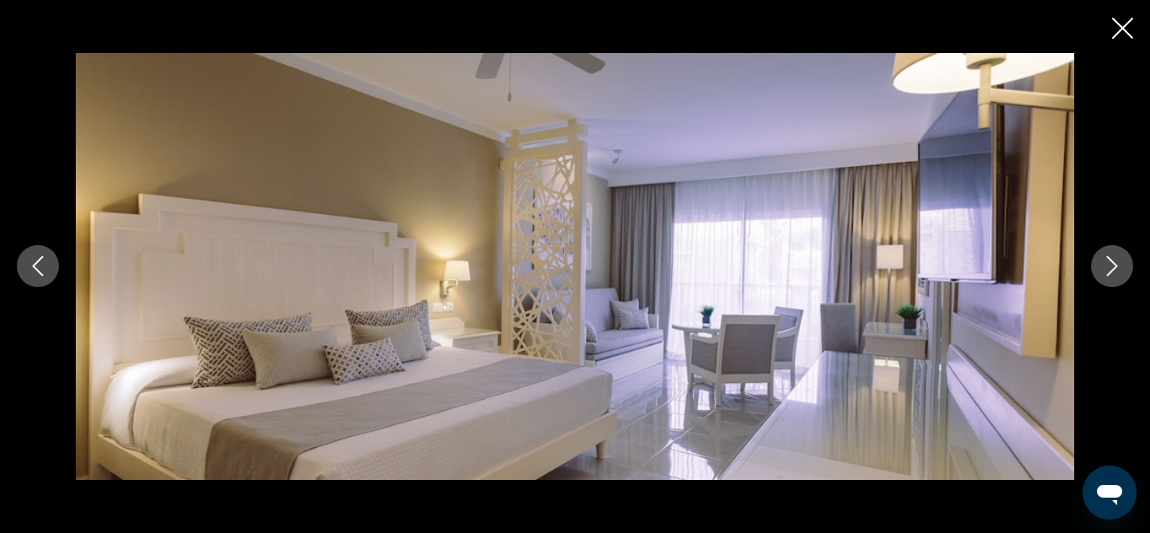
click at [1106, 269] on icon "Next image" at bounding box center [1112, 266] width 20 height 20
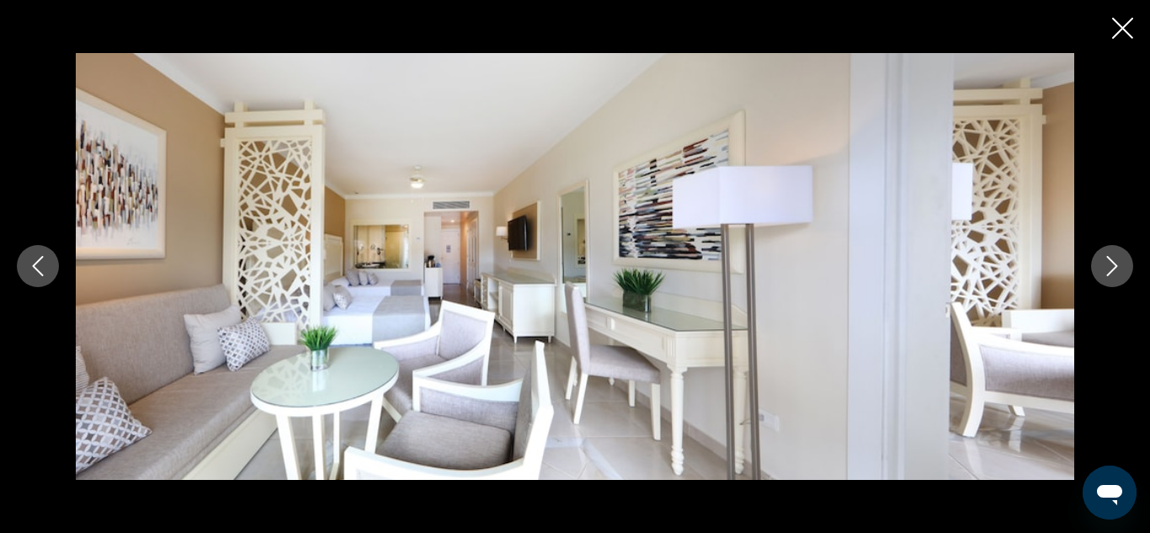
click at [1106, 269] on icon "Next image" at bounding box center [1112, 266] width 20 height 20
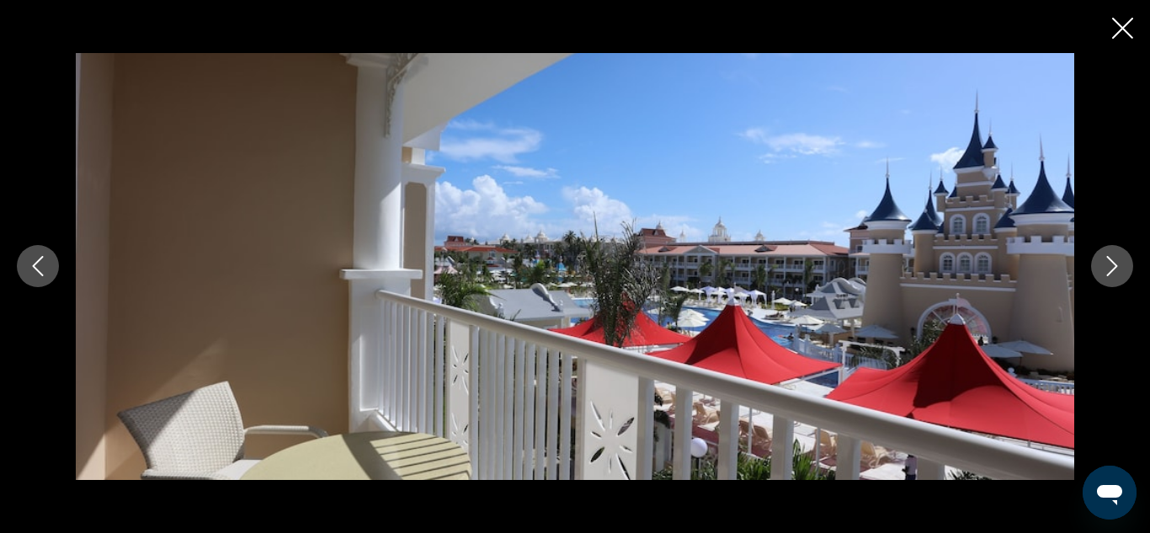
click at [1106, 269] on icon "Next image" at bounding box center [1112, 266] width 20 height 20
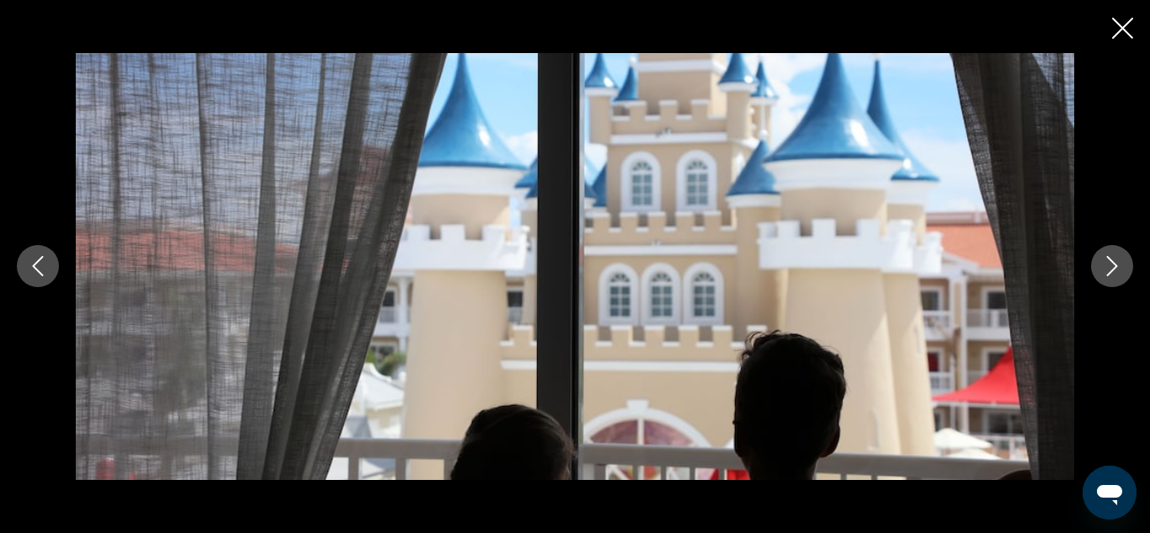
click at [1106, 269] on icon "Next image" at bounding box center [1112, 266] width 20 height 20
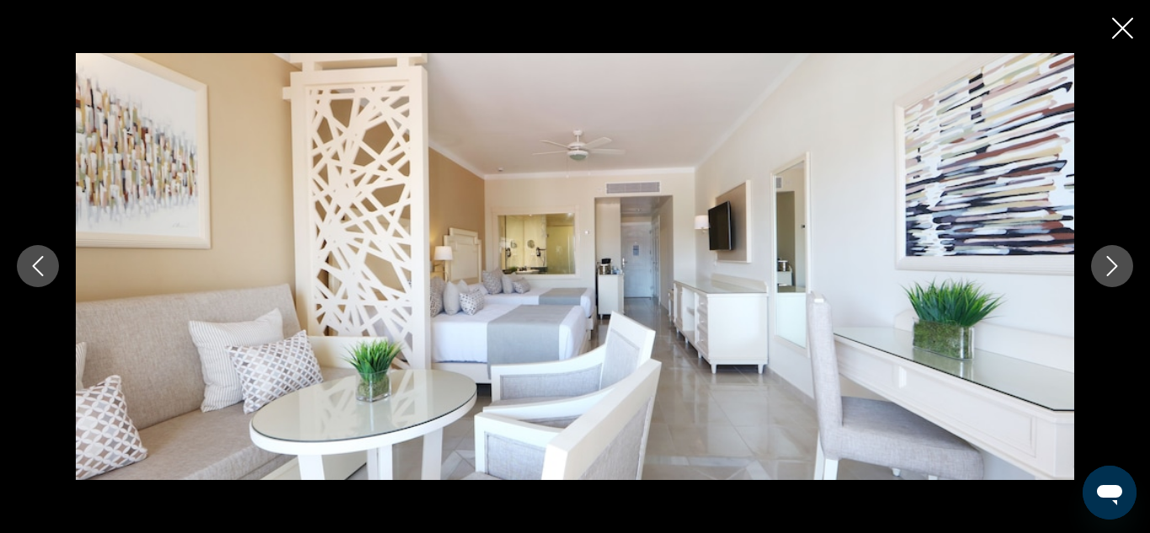
click at [1106, 269] on icon "Next image" at bounding box center [1112, 266] width 20 height 20
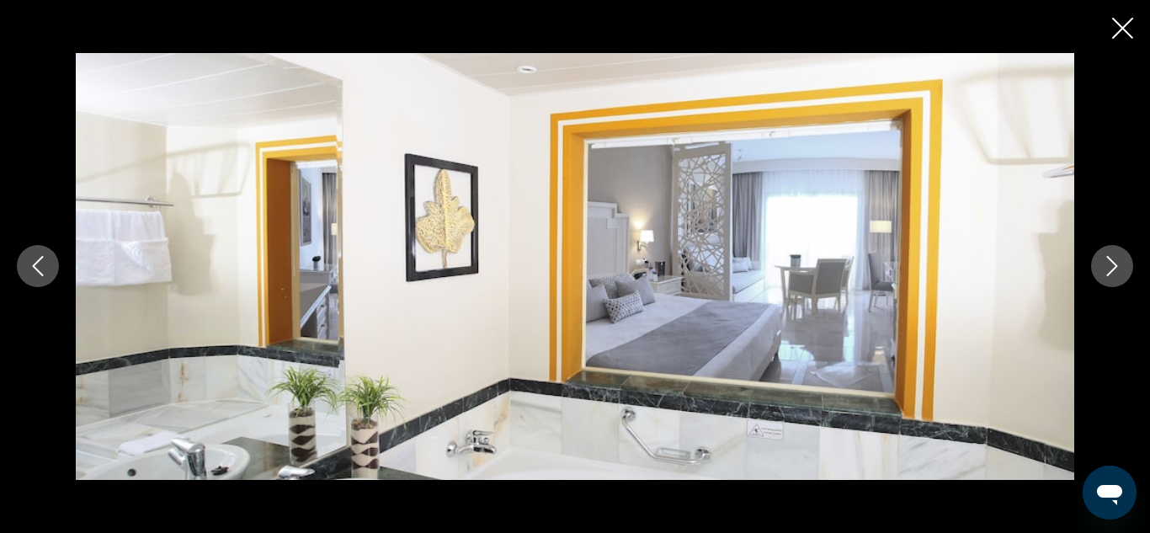
click at [1106, 269] on icon "Next image" at bounding box center [1112, 266] width 20 height 20
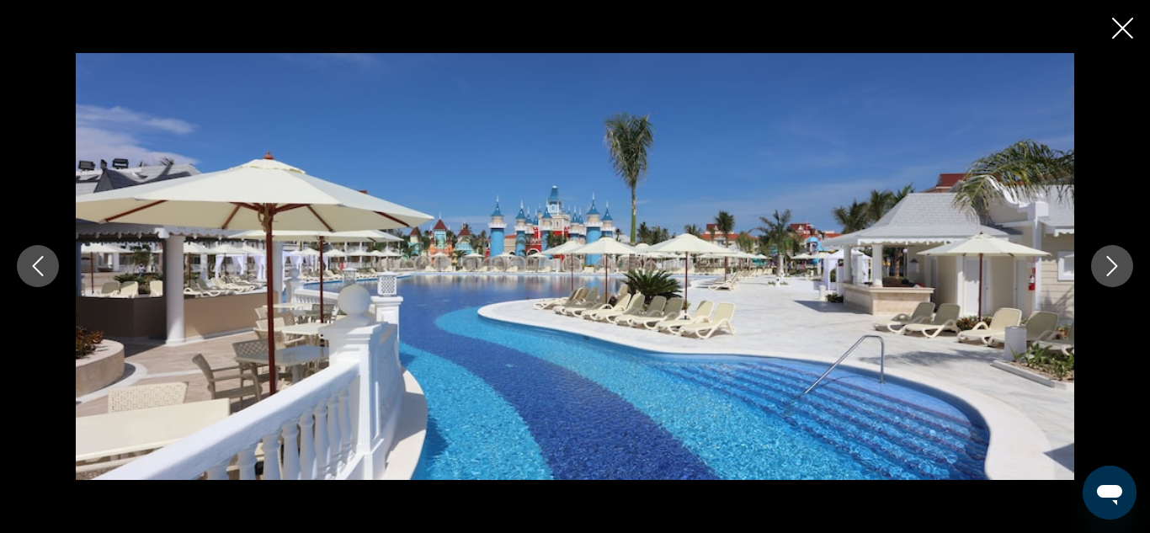
click at [1106, 269] on icon "Next image" at bounding box center [1112, 266] width 20 height 20
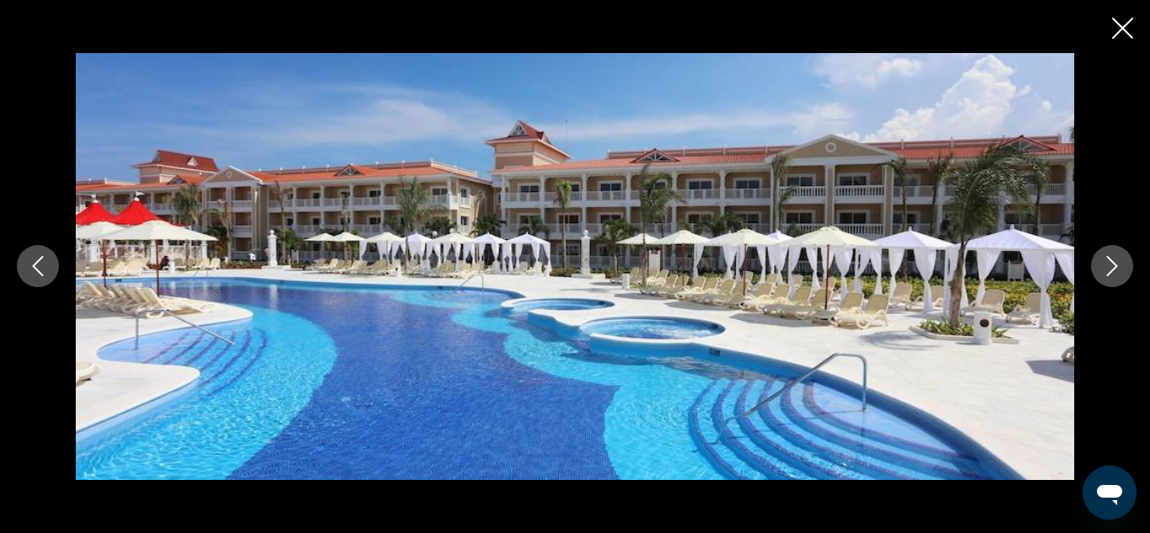
click at [1106, 269] on icon "Next image" at bounding box center [1112, 266] width 20 height 20
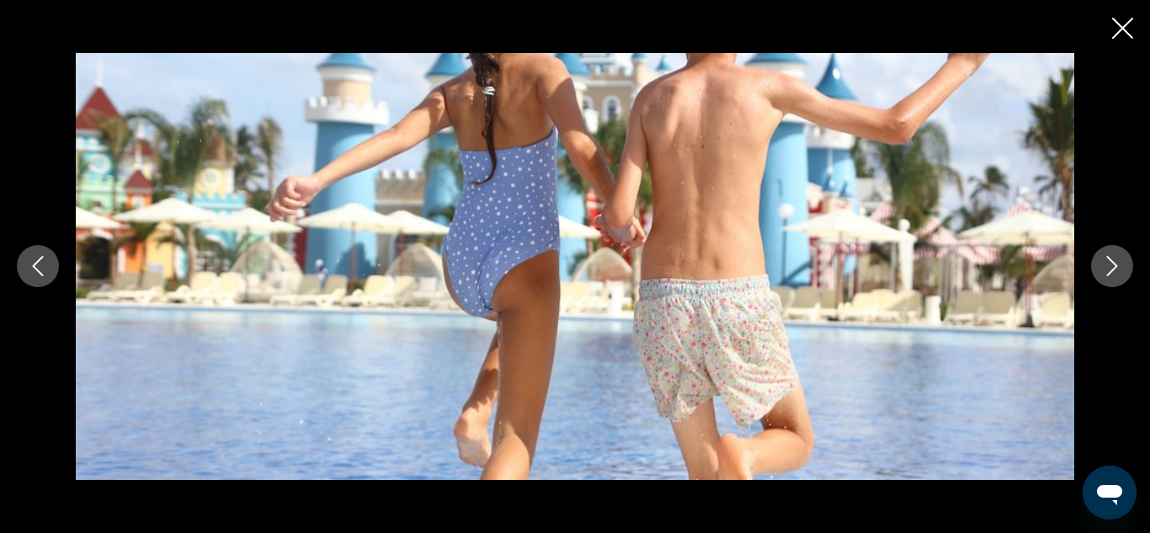
click at [1106, 269] on icon "Next image" at bounding box center [1112, 266] width 20 height 20
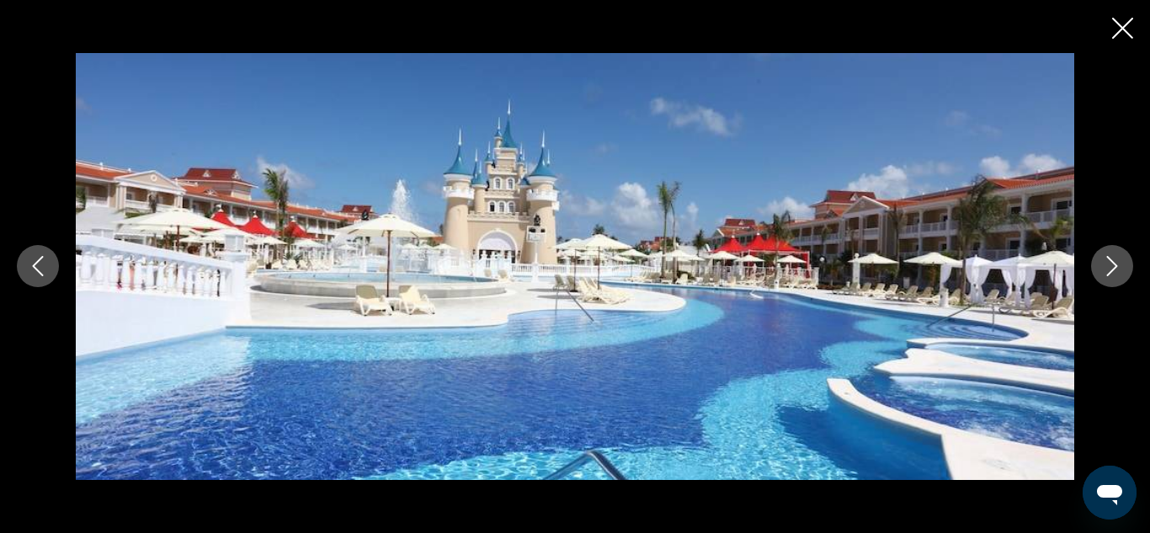
click at [1106, 269] on icon "Next image" at bounding box center [1112, 266] width 20 height 20
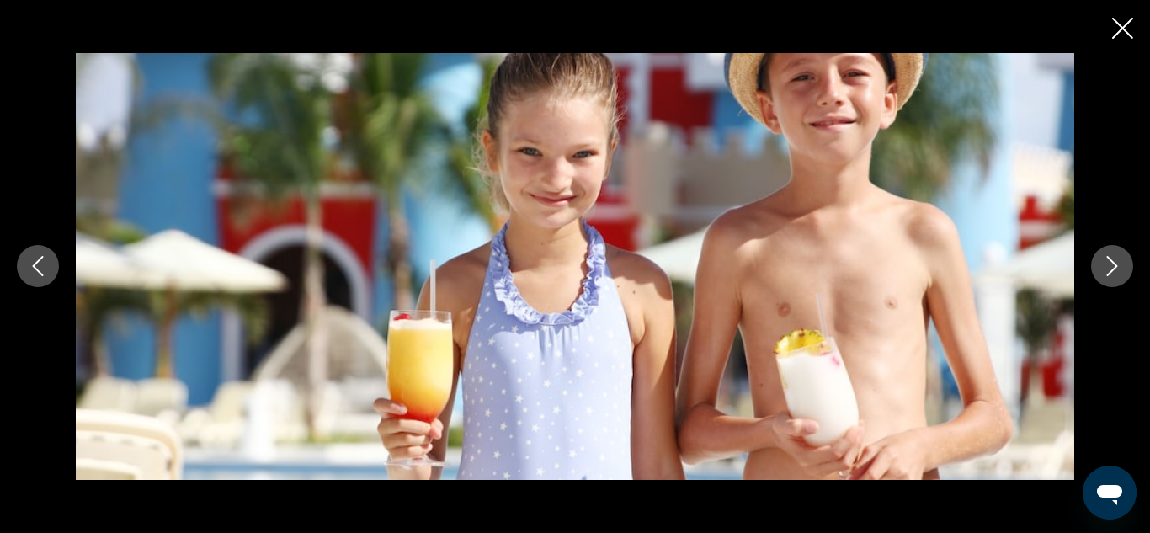
click at [1106, 269] on icon "Next image" at bounding box center [1112, 266] width 20 height 20
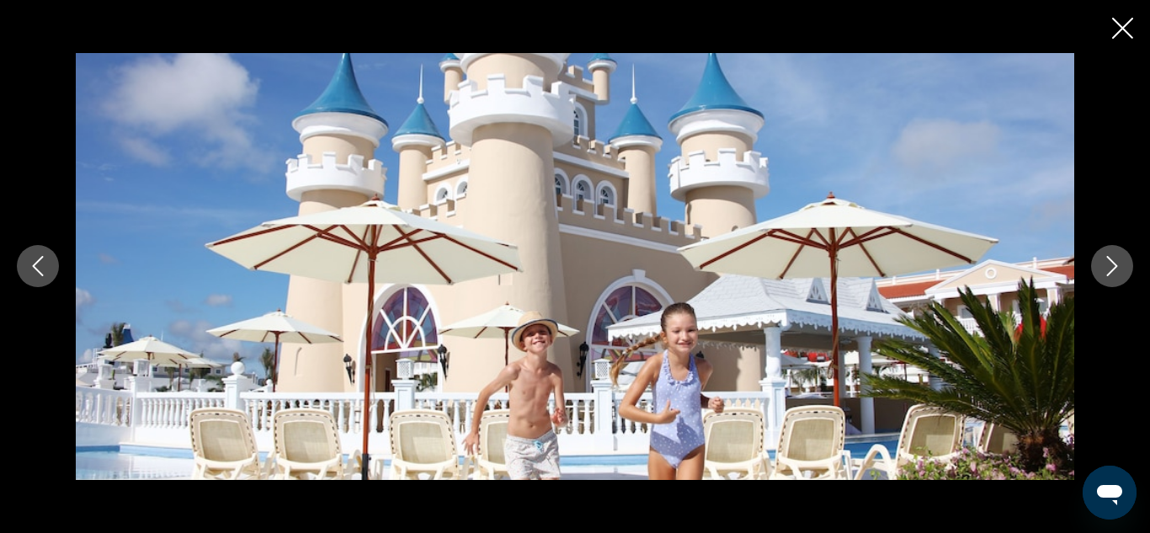
click at [1106, 269] on icon "Next image" at bounding box center [1112, 266] width 20 height 20
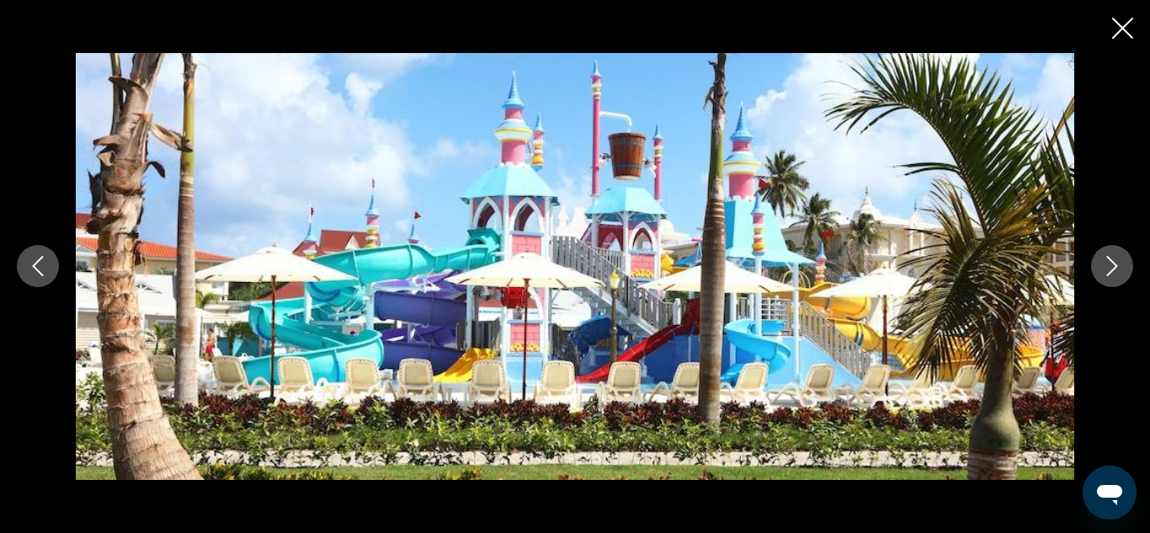
click at [1106, 269] on icon "Next image" at bounding box center [1112, 266] width 20 height 20
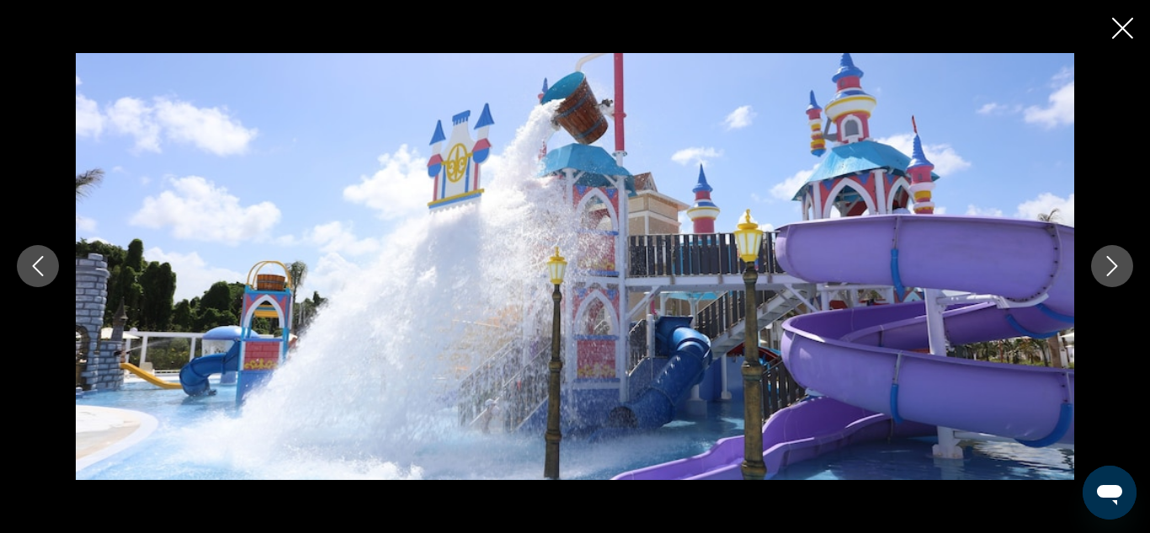
click at [1106, 269] on icon "Next image" at bounding box center [1112, 266] width 20 height 20
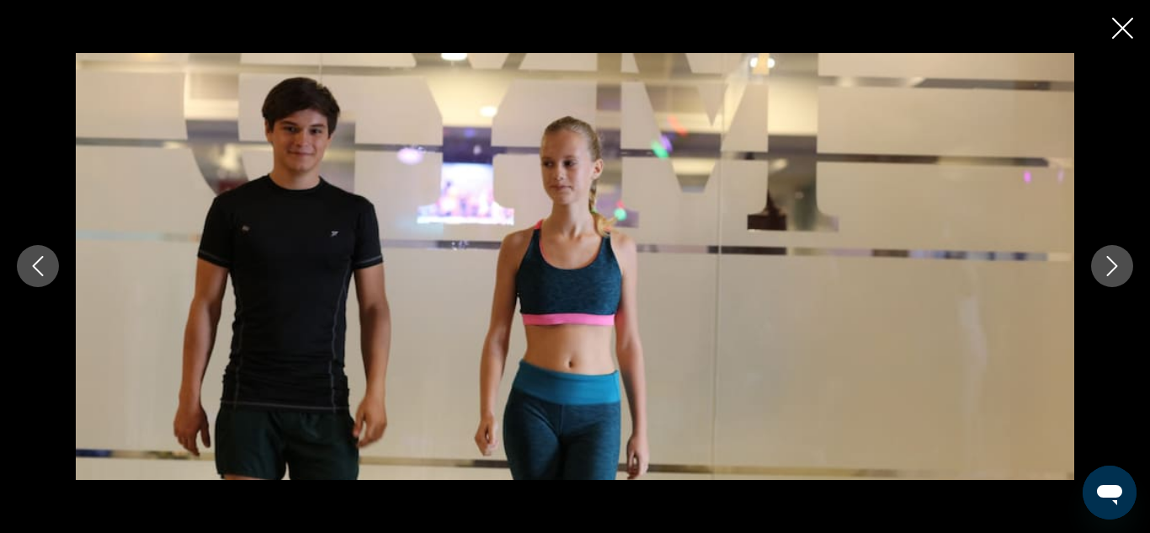
click at [1106, 269] on icon "Next image" at bounding box center [1112, 266] width 20 height 20
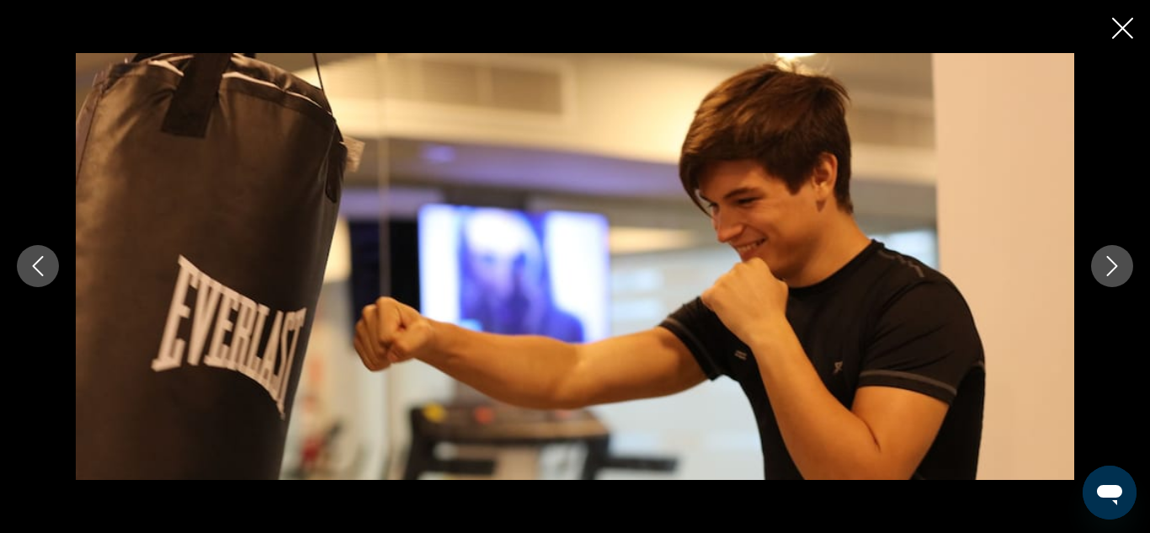
click at [1106, 269] on icon "Next image" at bounding box center [1112, 266] width 20 height 20
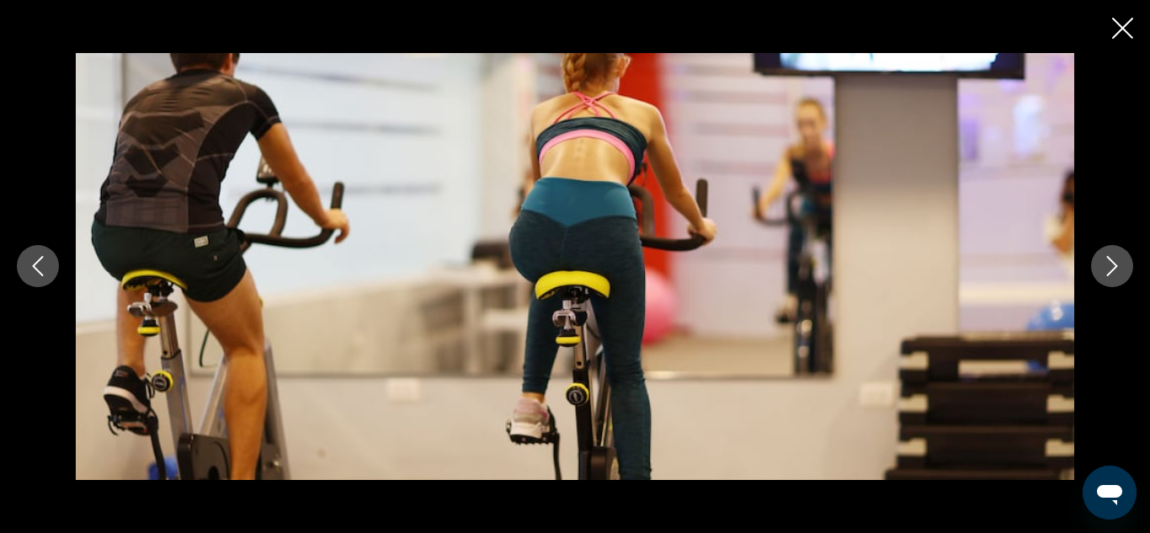
click at [1106, 269] on icon "Next image" at bounding box center [1112, 266] width 20 height 20
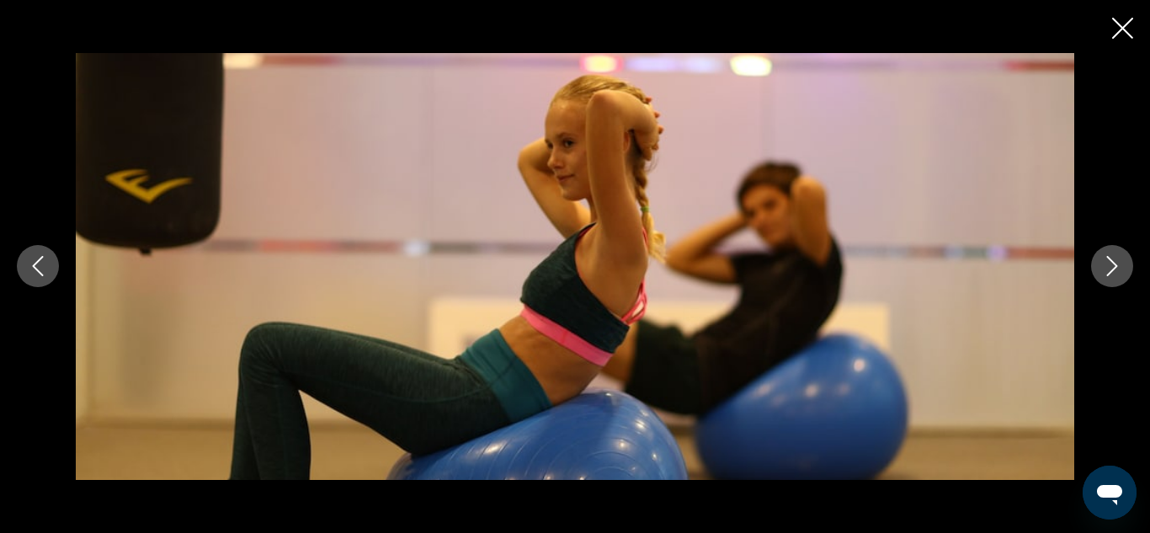
click at [1106, 269] on icon "Next image" at bounding box center [1112, 266] width 20 height 20
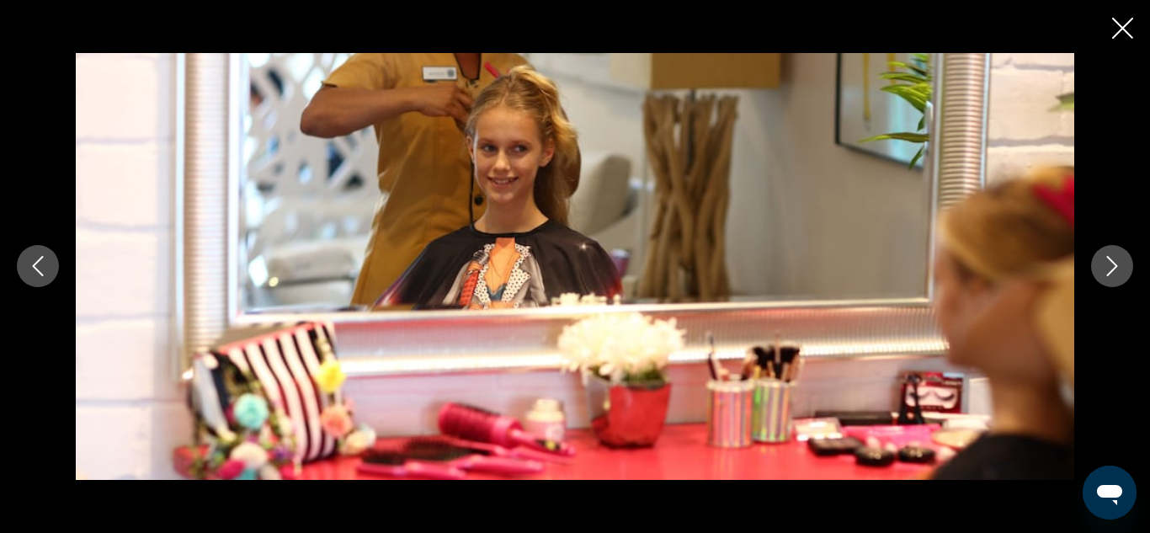
click at [1106, 269] on icon "Next image" at bounding box center [1112, 266] width 20 height 20
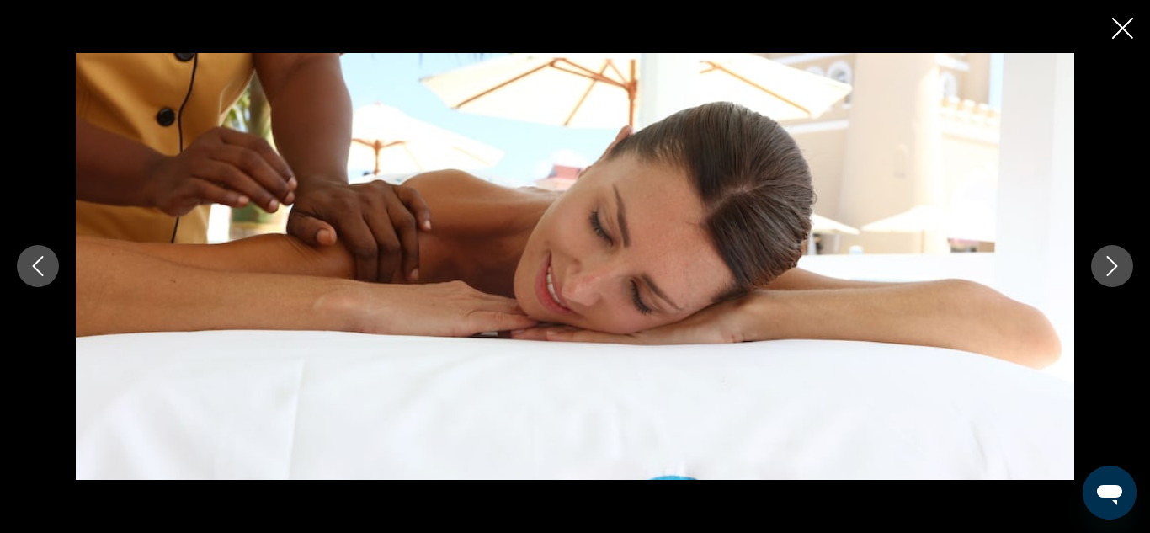
click at [1106, 269] on icon "Next image" at bounding box center [1112, 266] width 20 height 20
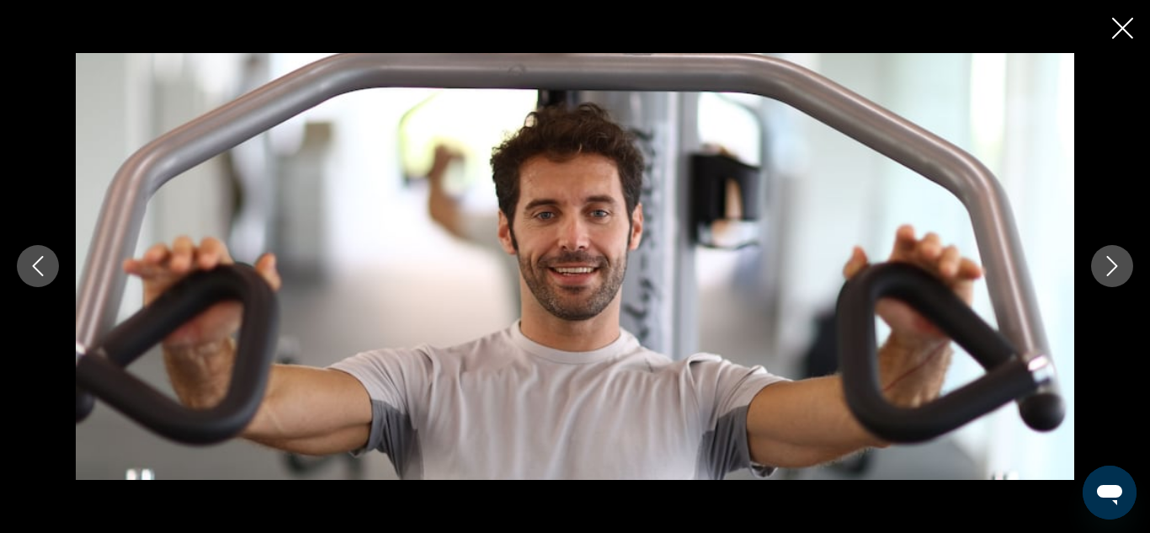
click at [1106, 269] on icon "Next image" at bounding box center [1112, 266] width 20 height 20
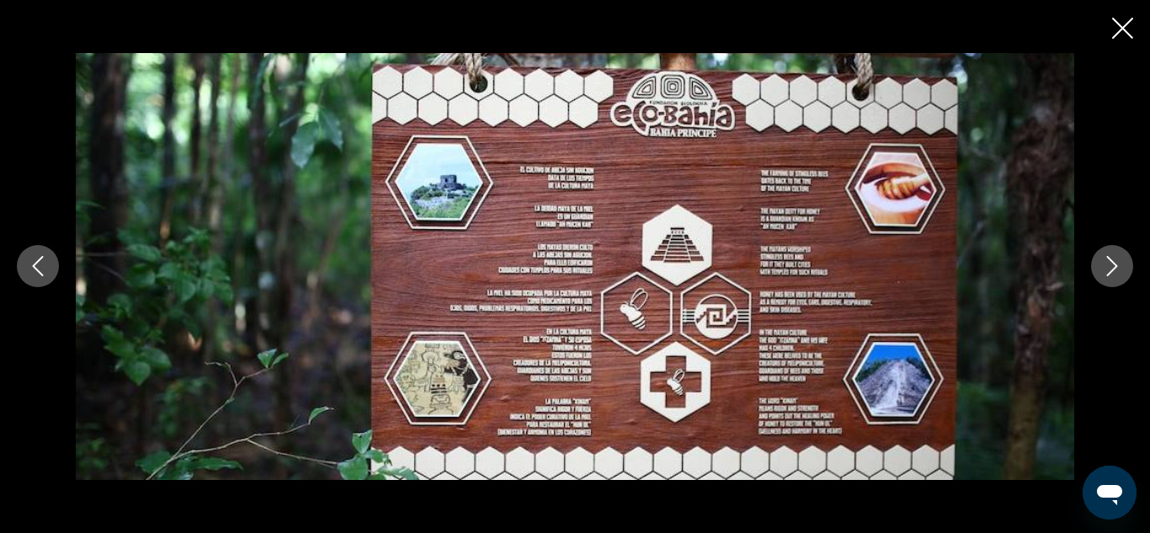
click at [1106, 269] on icon "Next image" at bounding box center [1112, 266] width 20 height 20
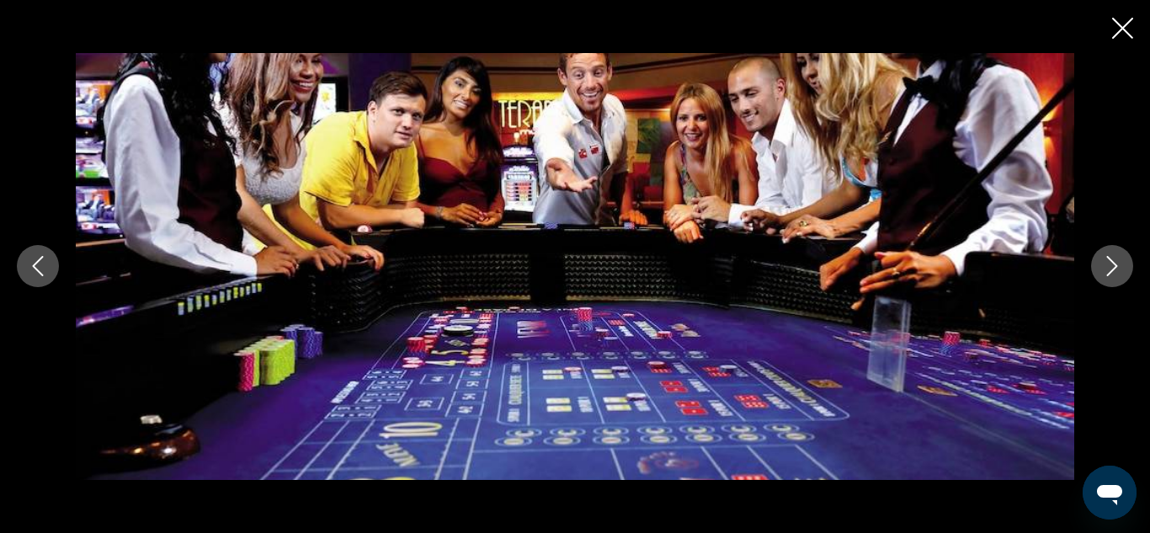
click at [1106, 269] on icon "Next image" at bounding box center [1112, 266] width 20 height 20
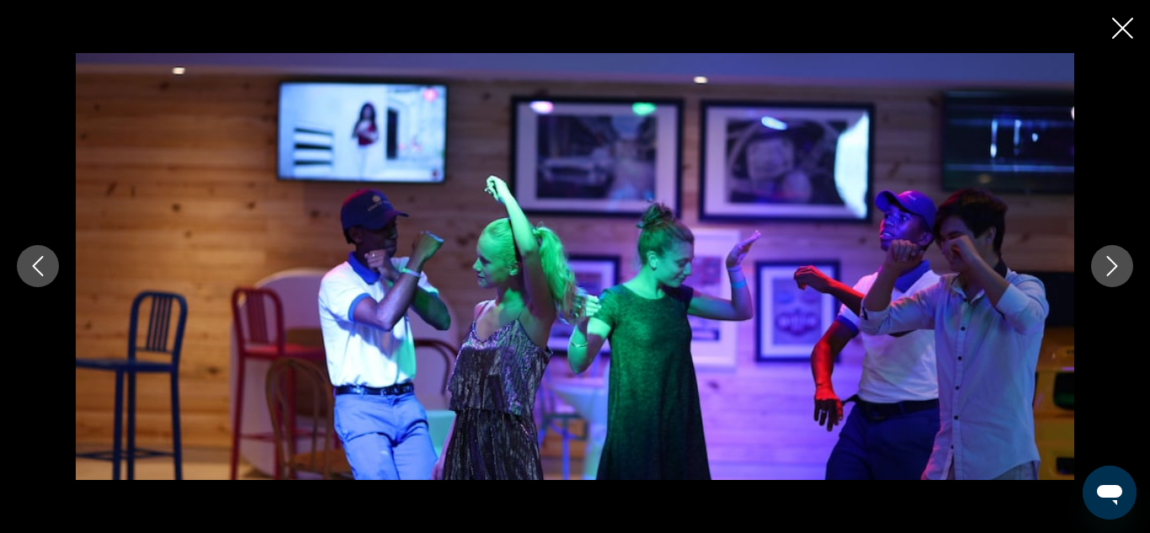
click at [51, 273] on button "Previous image" at bounding box center [38, 266] width 42 height 42
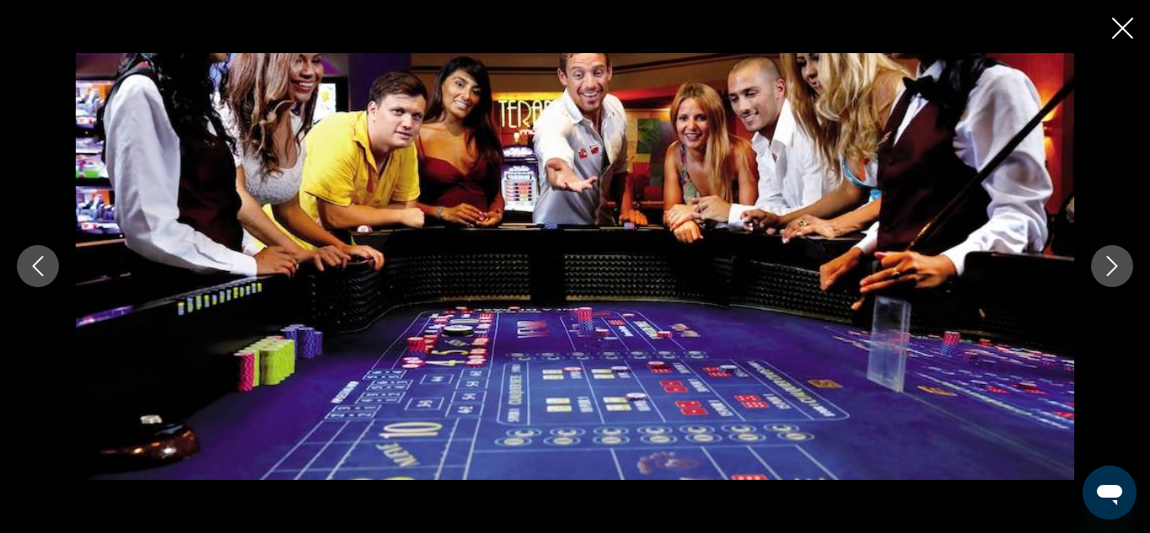
click at [1118, 269] on icon "Next image" at bounding box center [1112, 266] width 20 height 20
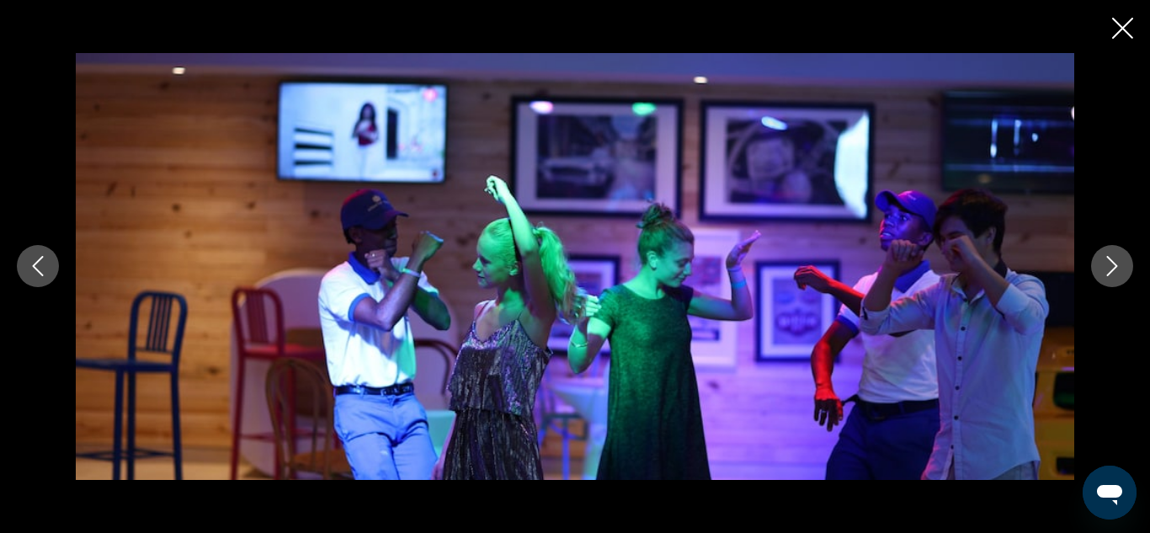
click at [1118, 269] on icon "Next image" at bounding box center [1112, 266] width 20 height 20
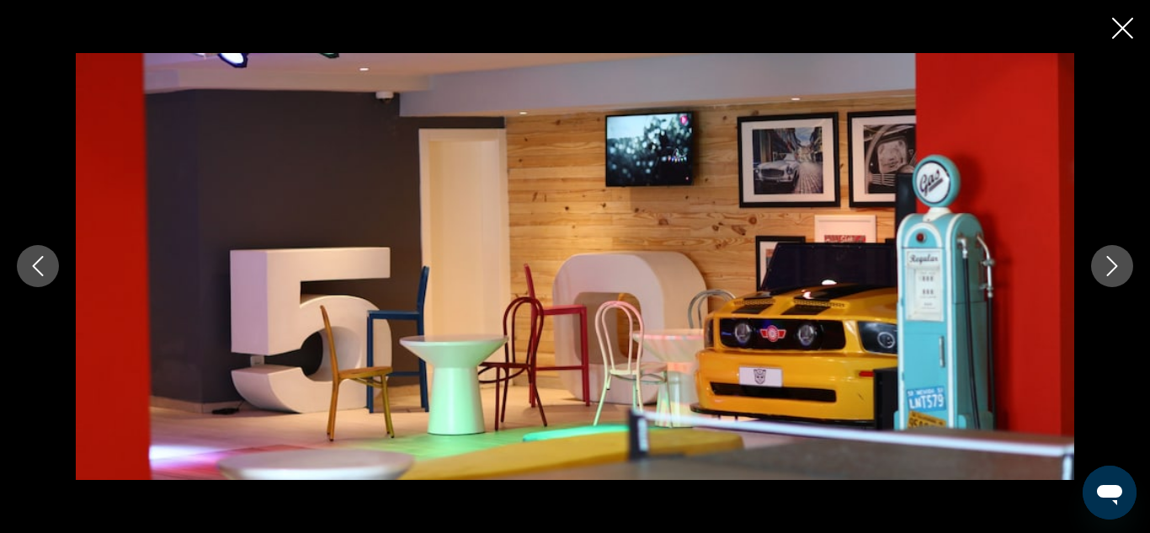
click at [1118, 269] on icon "Next image" at bounding box center [1112, 266] width 20 height 20
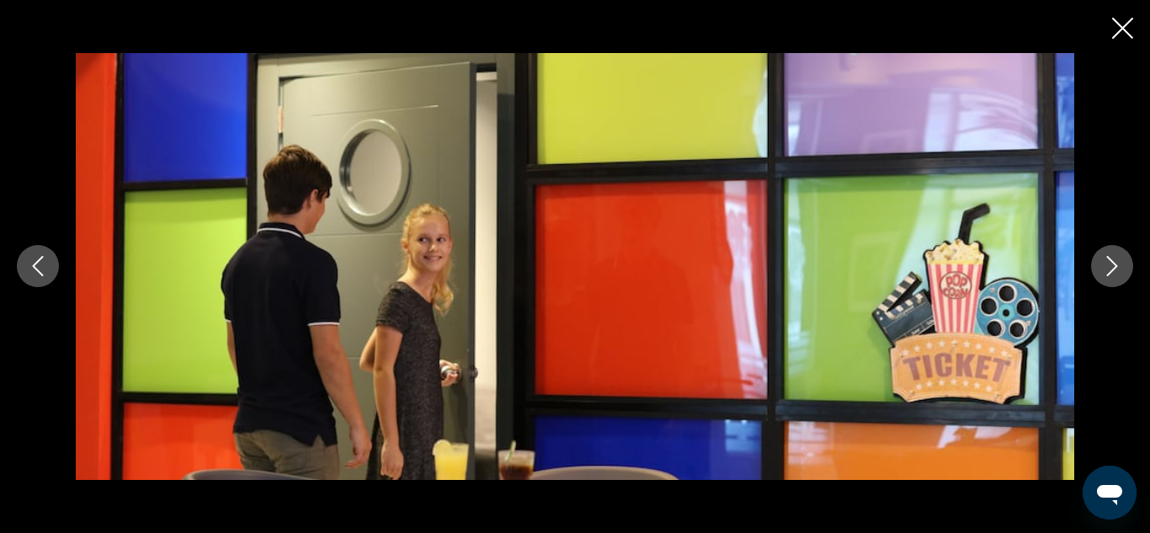
click at [1118, 269] on icon "Next image" at bounding box center [1112, 266] width 20 height 20
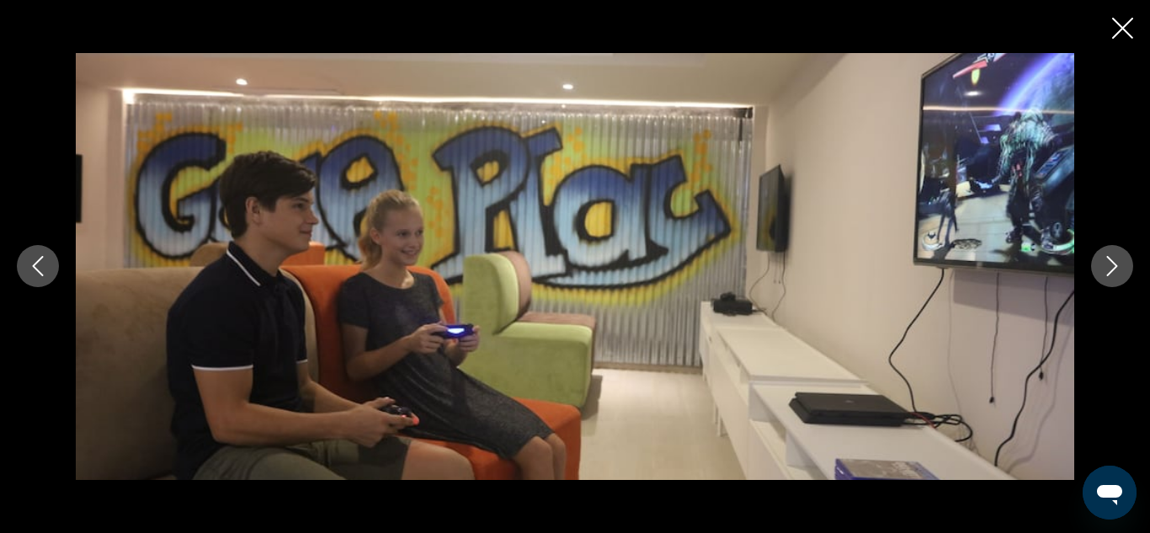
click at [1118, 269] on icon "Next image" at bounding box center [1112, 266] width 20 height 20
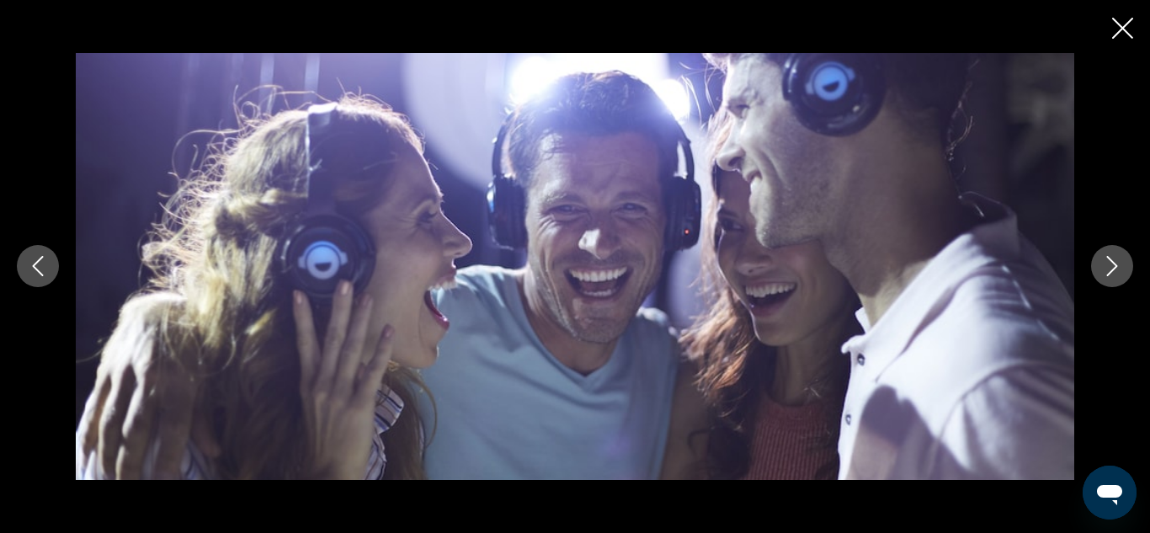
click at [1118, 269] on icon "Next image" at bounding box center [1112, 266] width 20 height 20
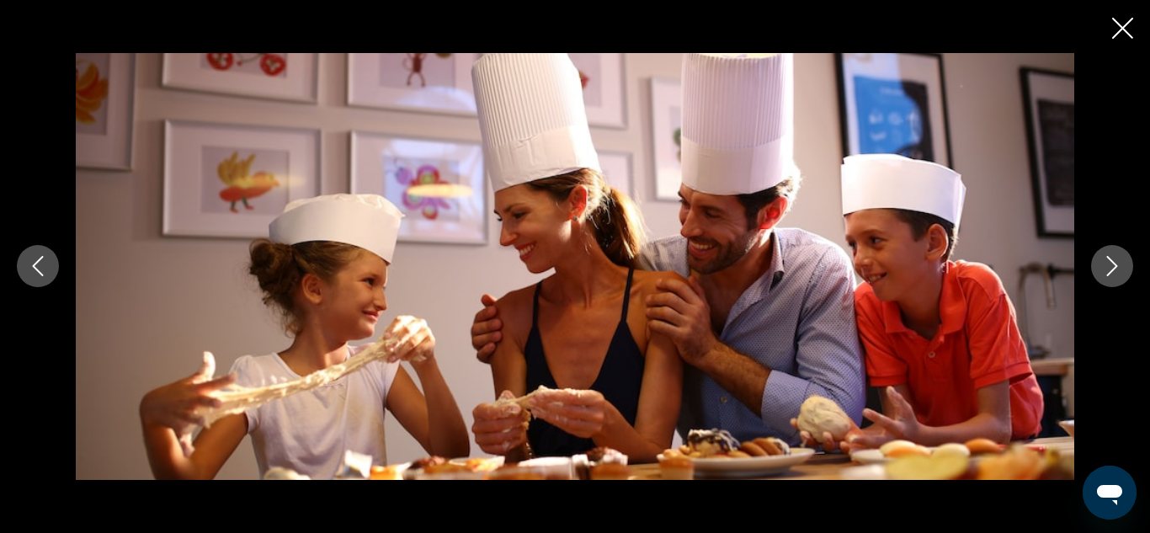
click at [1118, 269] on icon "Next image" at bounding box center [1112, 266] width 20 height 20
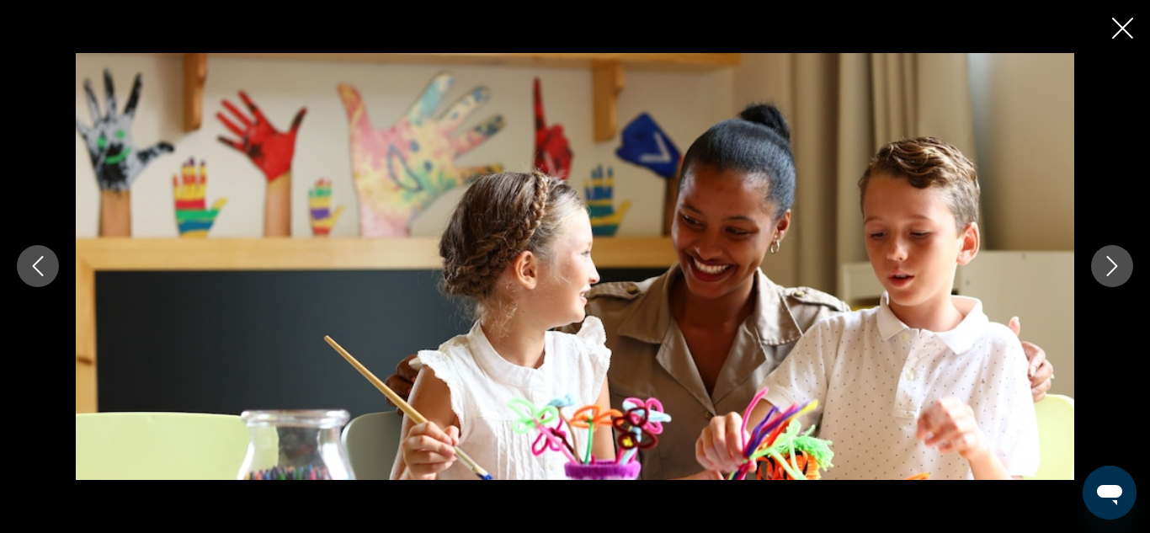
click at [1118, 269] on icon "Next image" at bounding box center [1112, 266] width 20 height 20
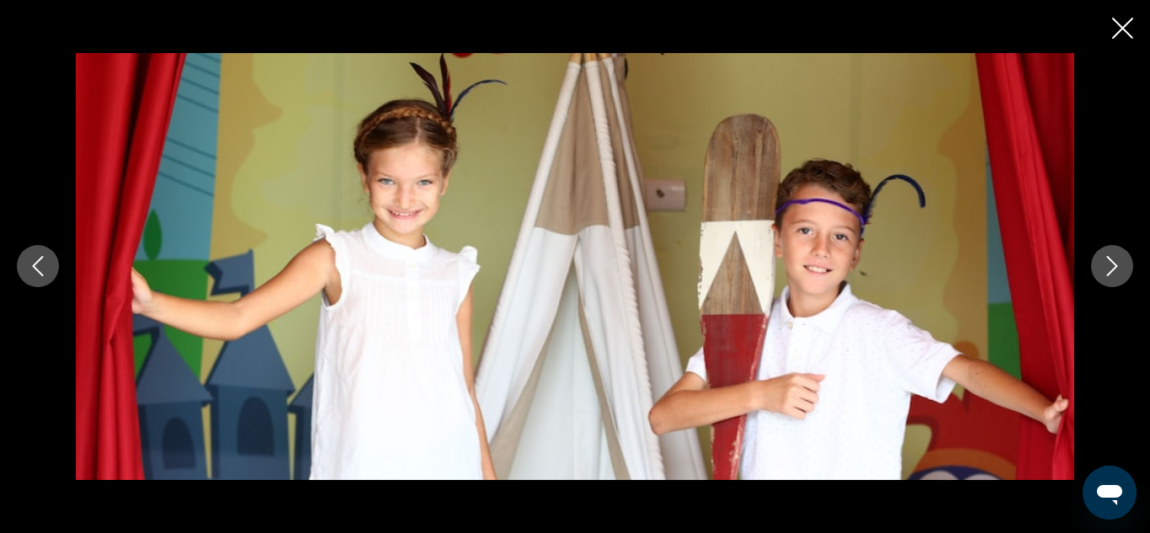
click at [1118, 269] on icon "Next image" at bounding box center [1112, 266] width 20 height 20
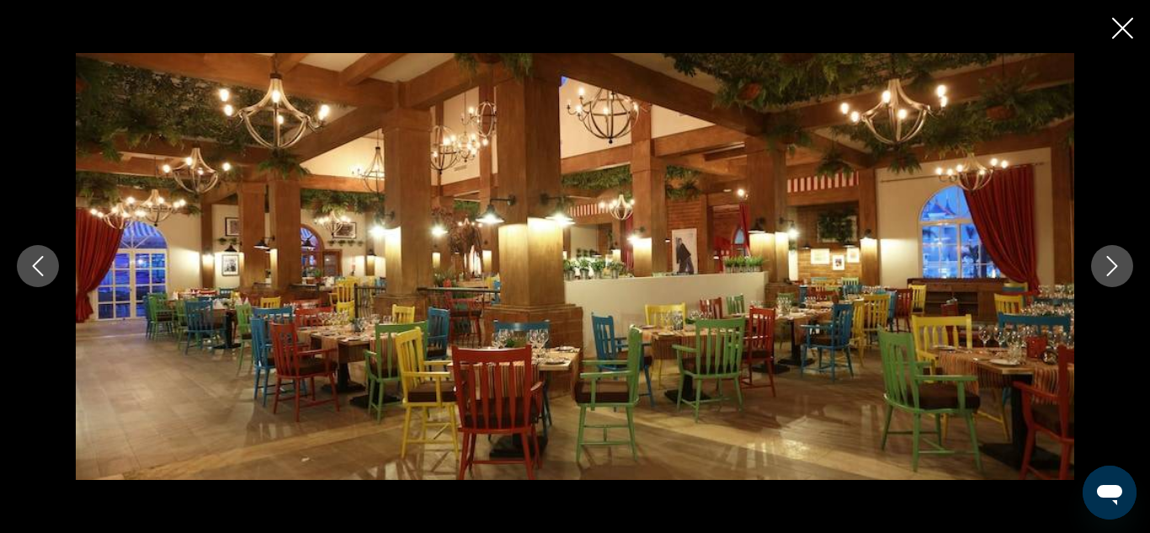
click at [1118, 269] on icon "Next image" at bounding box center [1112, 266] width 20 height 20
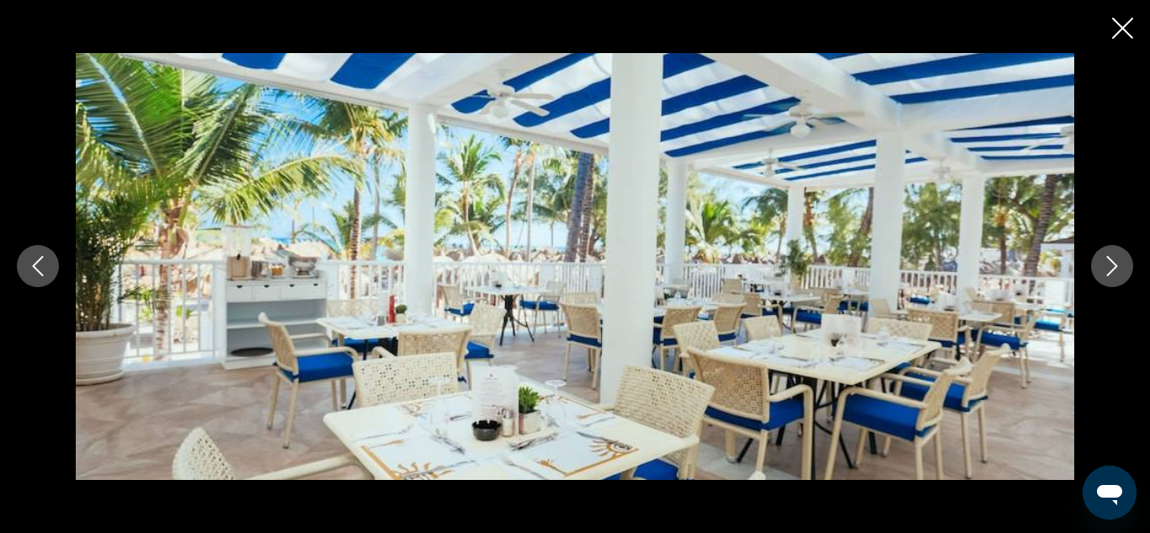
click at [1118, 269] on icon "Next image" at bounding box center [1112, 266] width 20 height 20
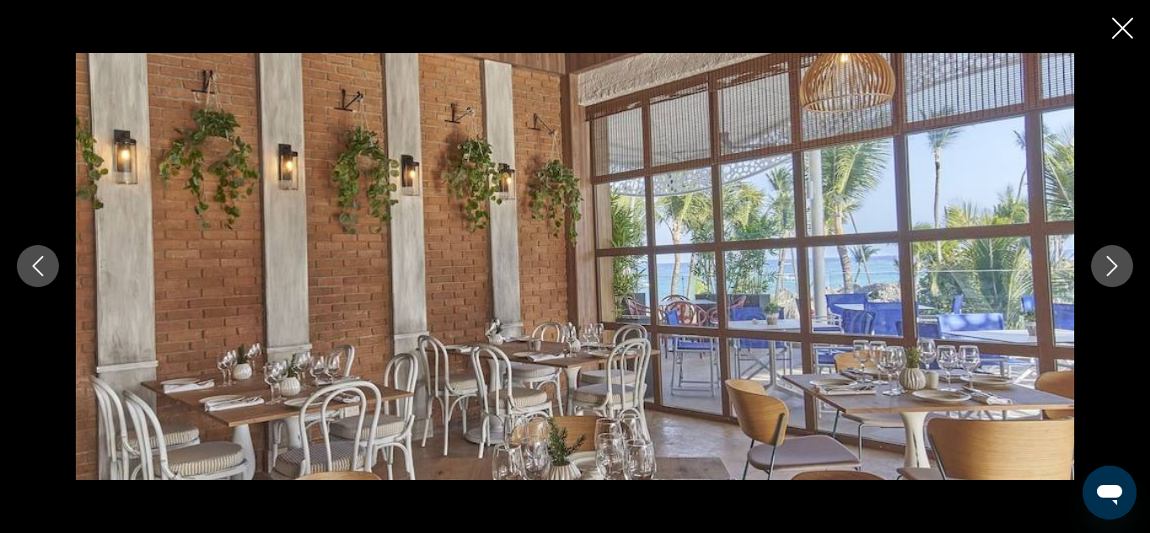
click at [1118, 269] on icon "Next image" at bounding box center [1112, 266] width 20 height 20
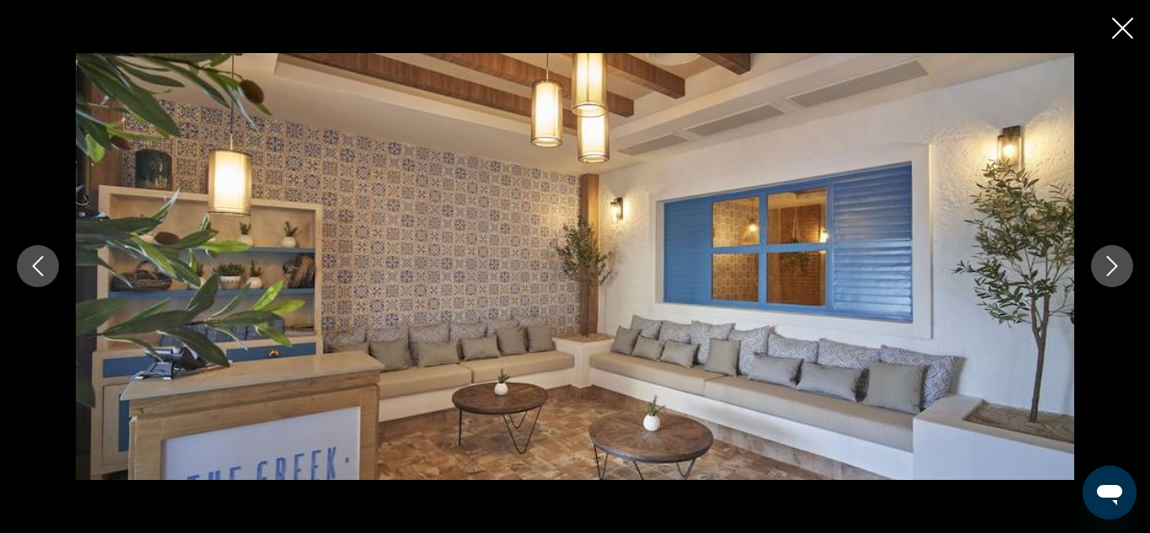
click at [1118, 269] on icon "Next image" at bounding box center [1112, 266] width 20 height 20
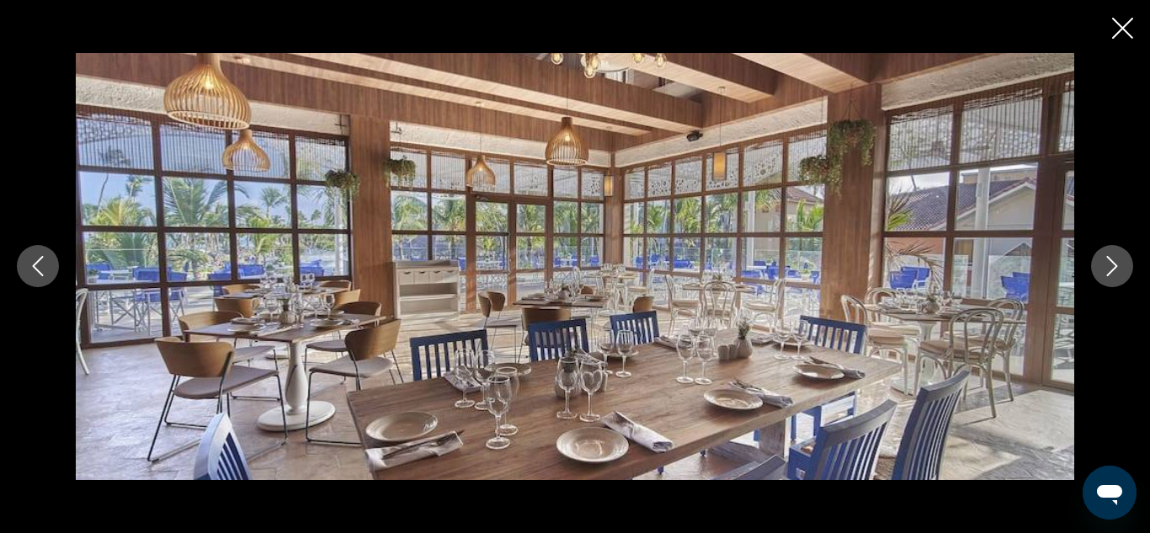
click at [1118, 269] on icon "Next image" at bounding box center [1112, 266] width 20 height 20
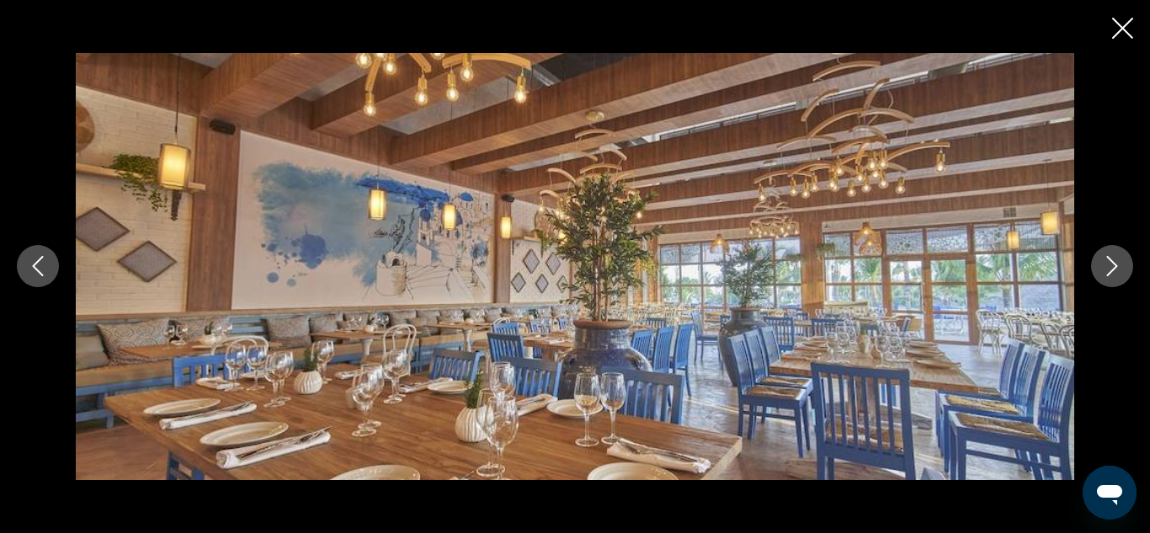
click at [1118, 269] on icon "Next image" at bounding box center [1112, 266] width 20 height 20
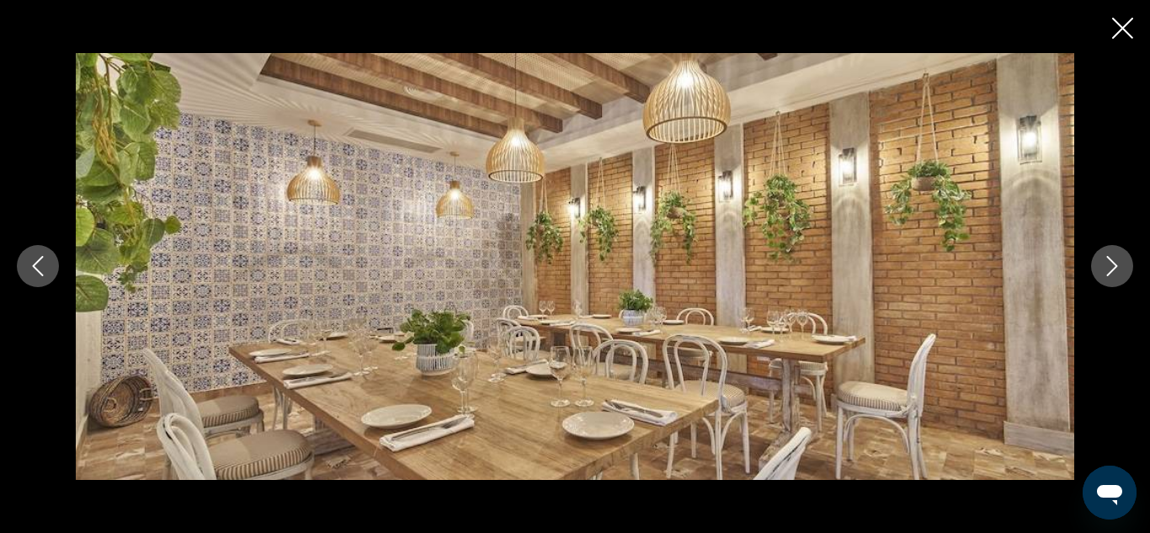
click at [1118, 269] on icon "Next image" at bounding box center [1112, 266] width 20 height 20
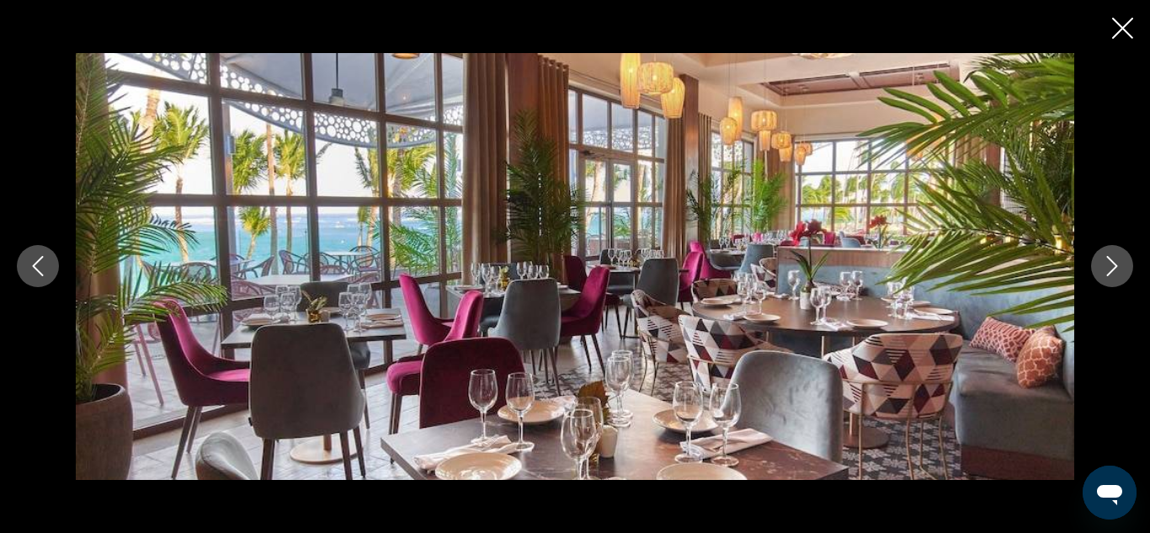
click at [1118, 269] on icon "Next image" at bounding box center [1112, 266] width 20 height 20
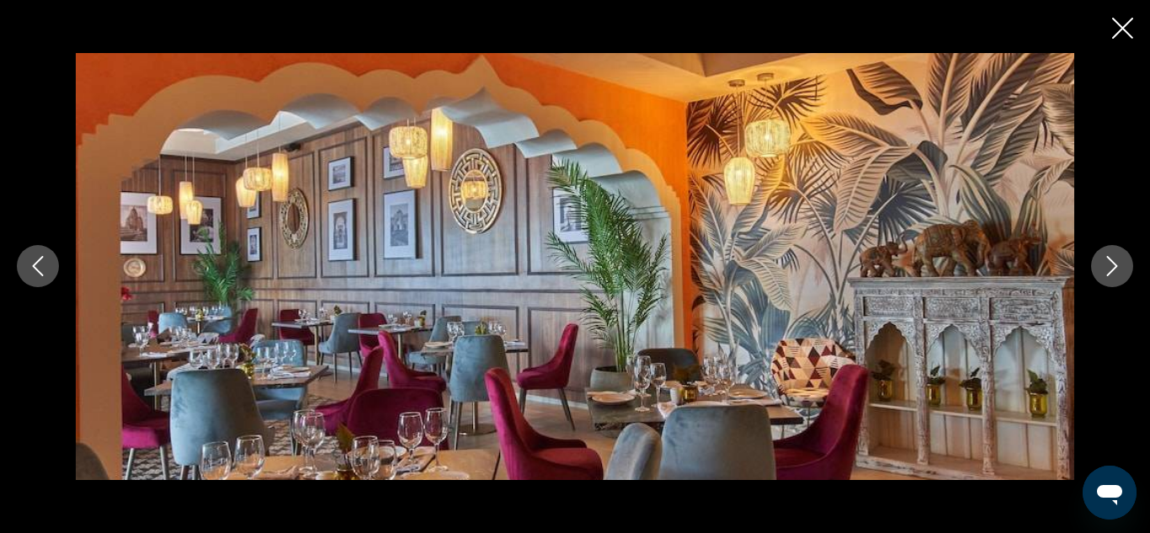
click at [1118, 269] on icon "Next image" at bounding box center [1112, 266] width 20 height 20
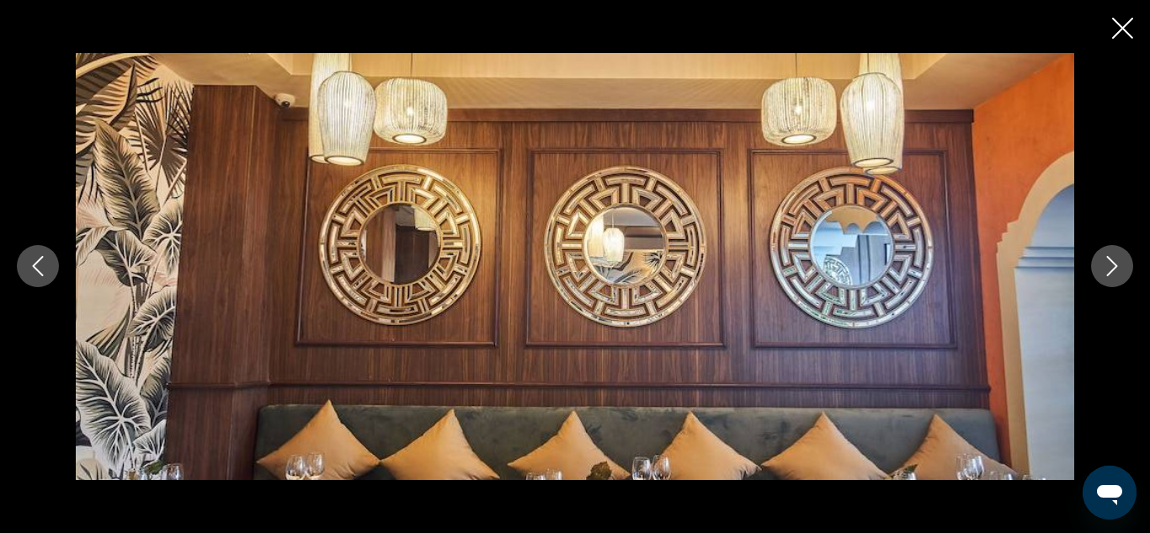
click at [1118, 269] on icon "Next image" at bounding box center [1112, 266] width 20 height 20
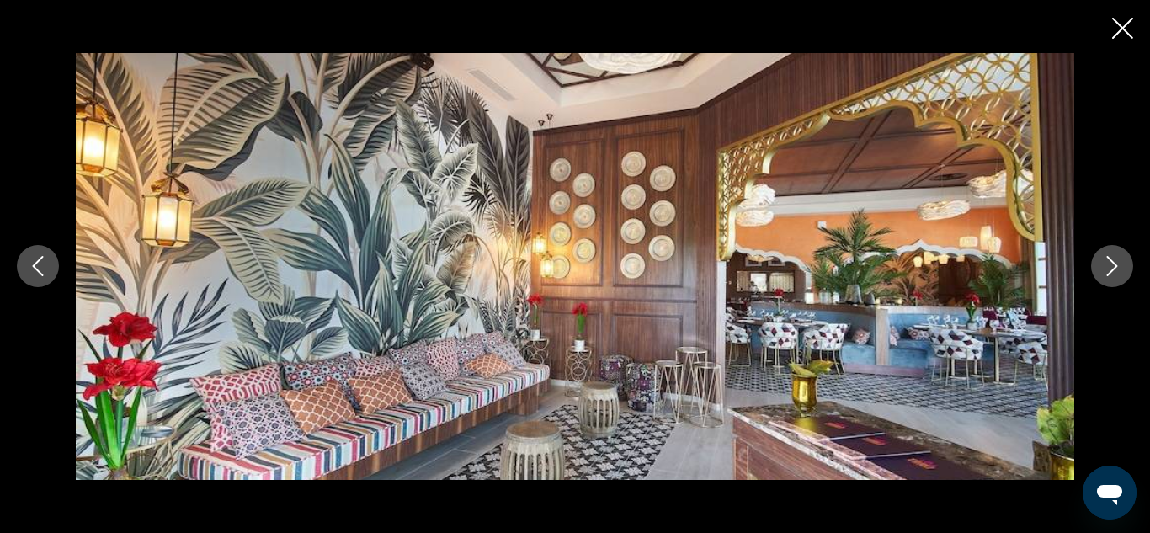
click at [1118, 269] on icon "Next image" at bounding box center [1112, 266] width 20 height 20
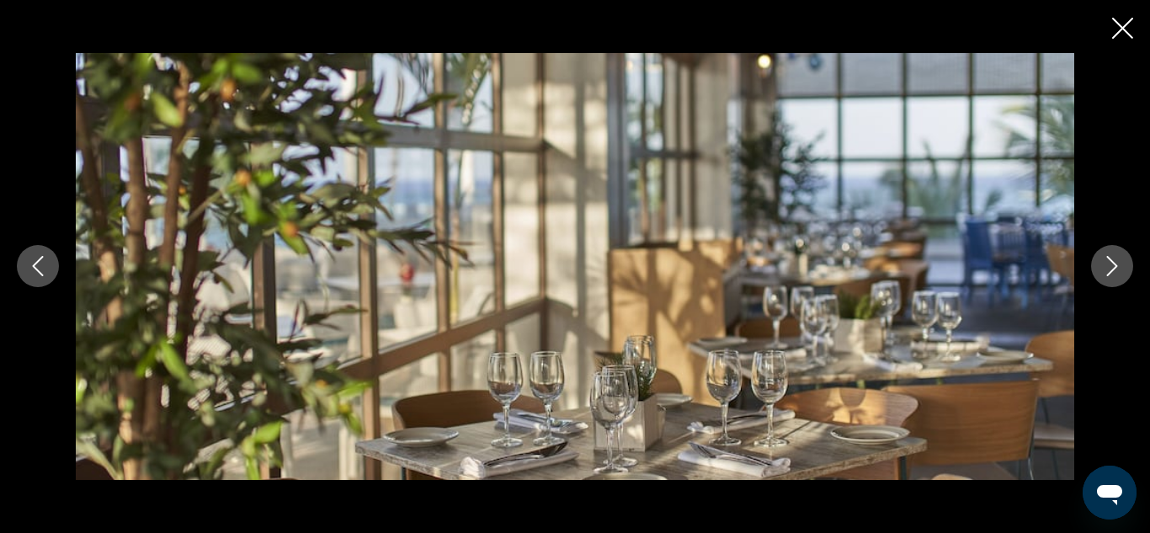
click at [1118, 269] on icon "Next image" at bounding box center [1112, 266] width 20 height 20
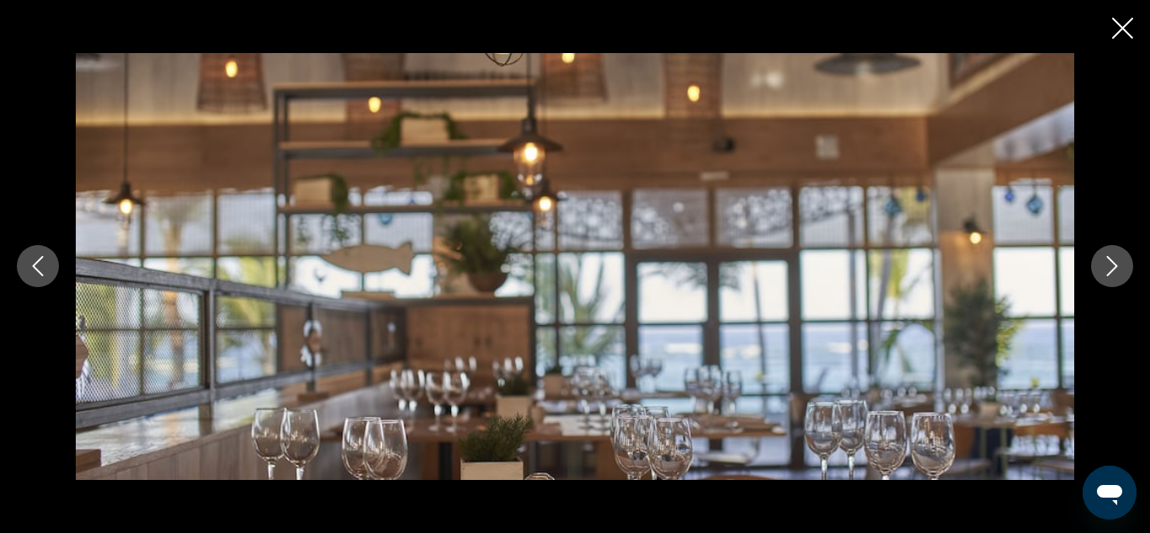
click at [1118, 269] on icon "Next image" at bounding box center [1112, 266] width 20 height 20
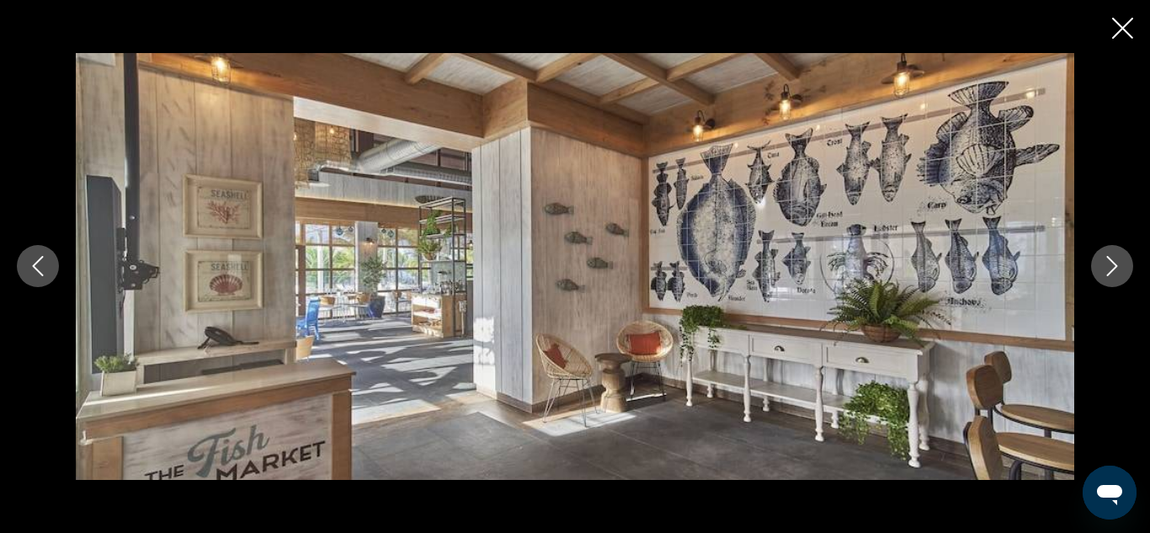
click at [1115, 269] on icon "Next image" at bounding box center [1112, 266] width 20 height 20
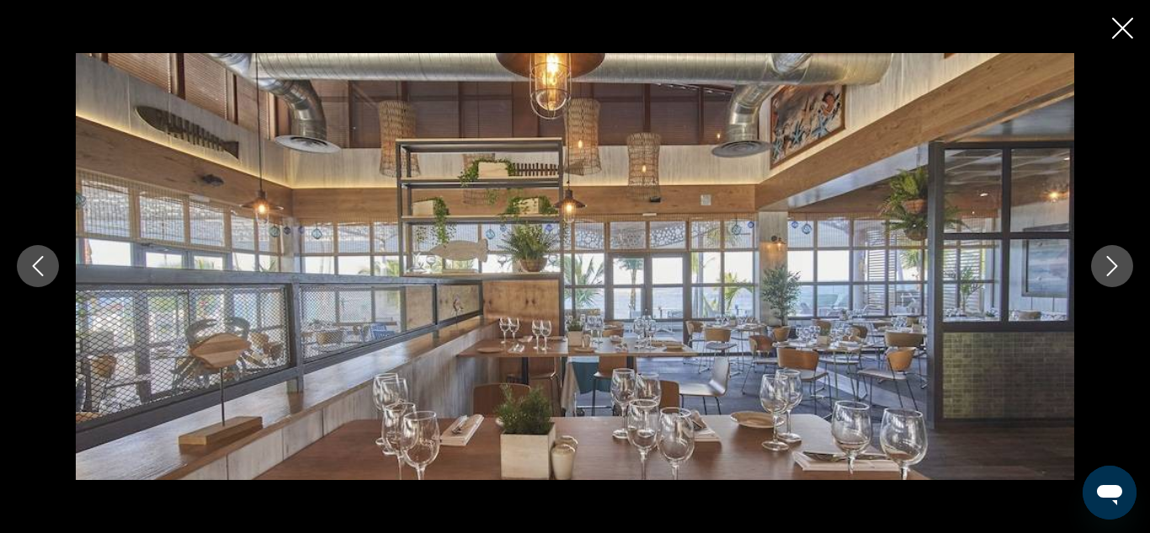
click at [1115, 269] on icon "Next image" at bounding box center [1112, 266] width 20 height 20
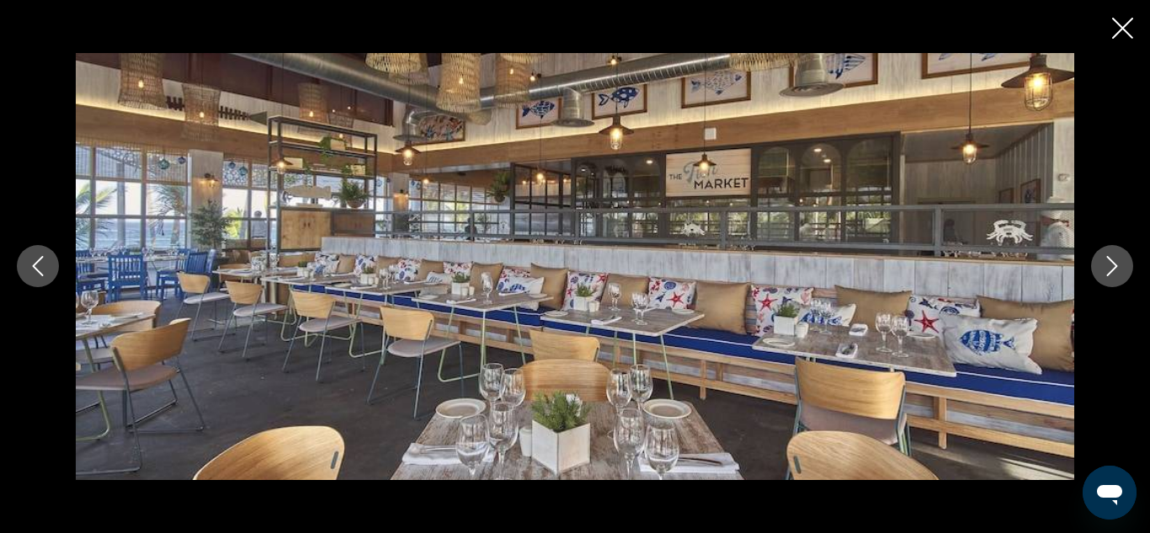
click at [1115, 269] on icon "Next image" at bounding box center [1112, 266] width 20 height 20
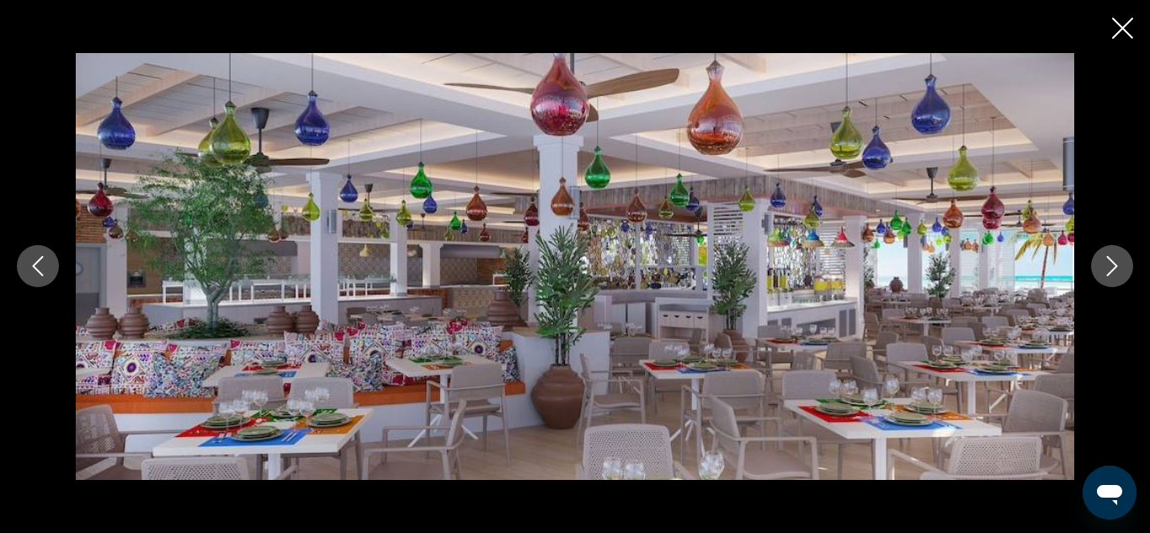
click at [1115, 269] on icon "Next image" at bounding box center [1112, 266] width 20 height 20
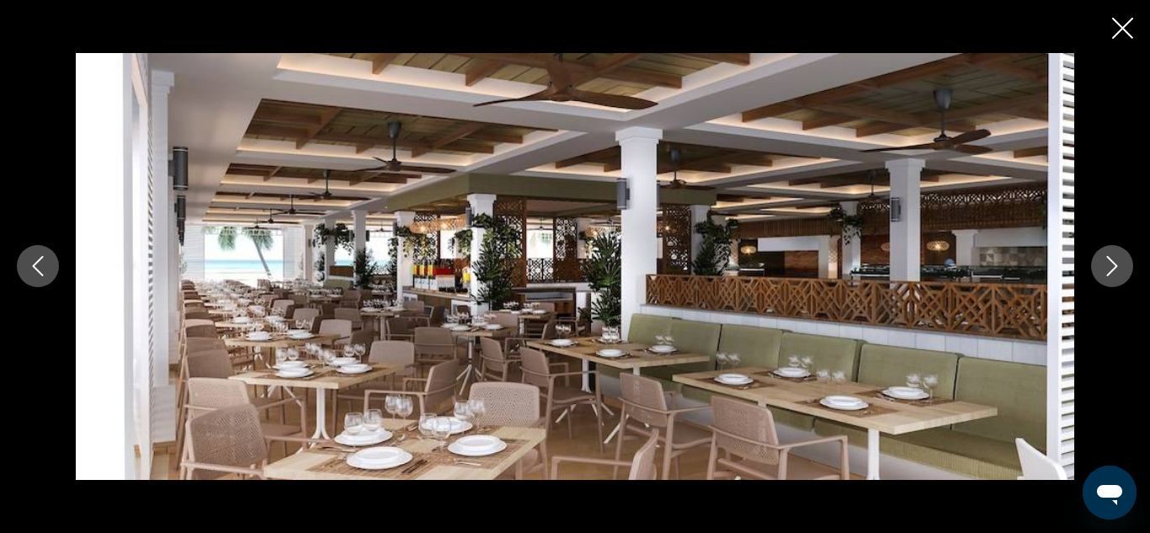
click at [1115, 269] on icon "Next image" at bounding box center [1112, 266] width 20 height 20
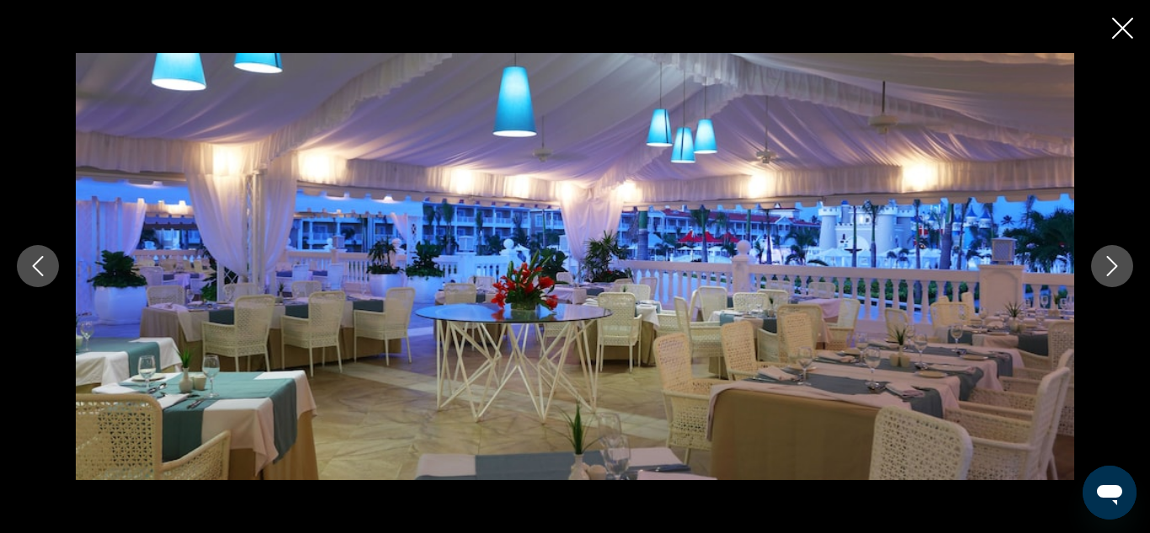
click at [1115, 269] on icon "Next image" at bounding box center [1112, 266] width 20 height 20
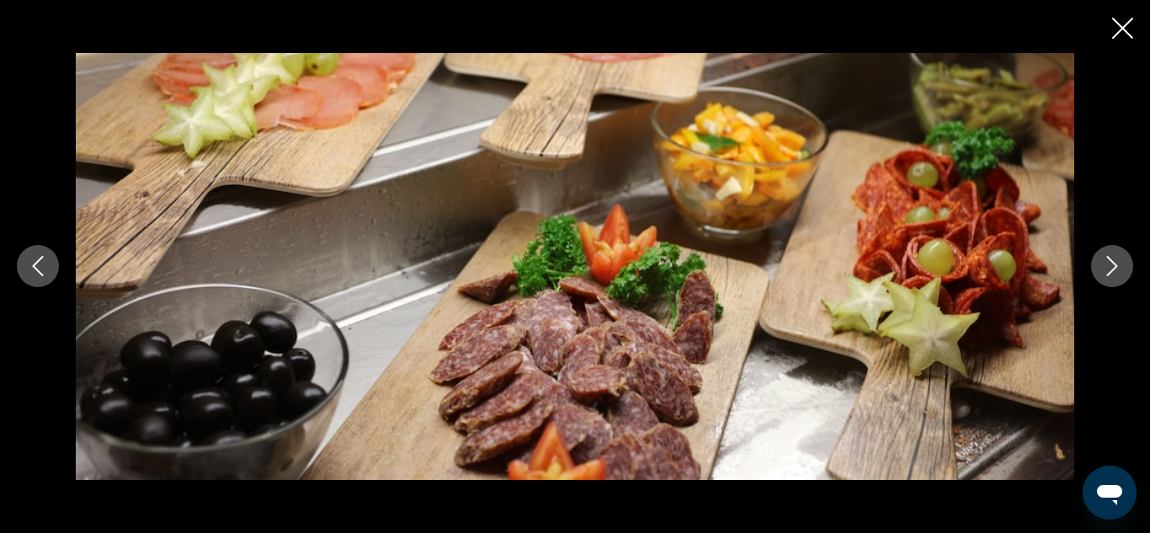
click at [1115, 269] on icon "Next image" at bounding box center [1112, 266] width 20 height 20
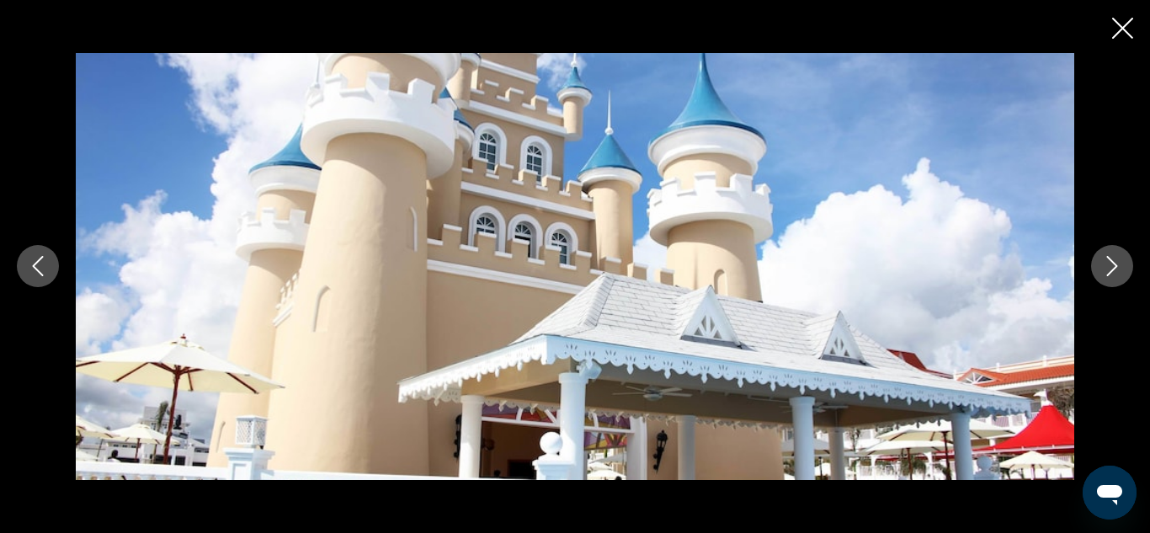
click at [1115, 269] on icon "Next image" at bounding box center [1112, 266] width 20 height 20
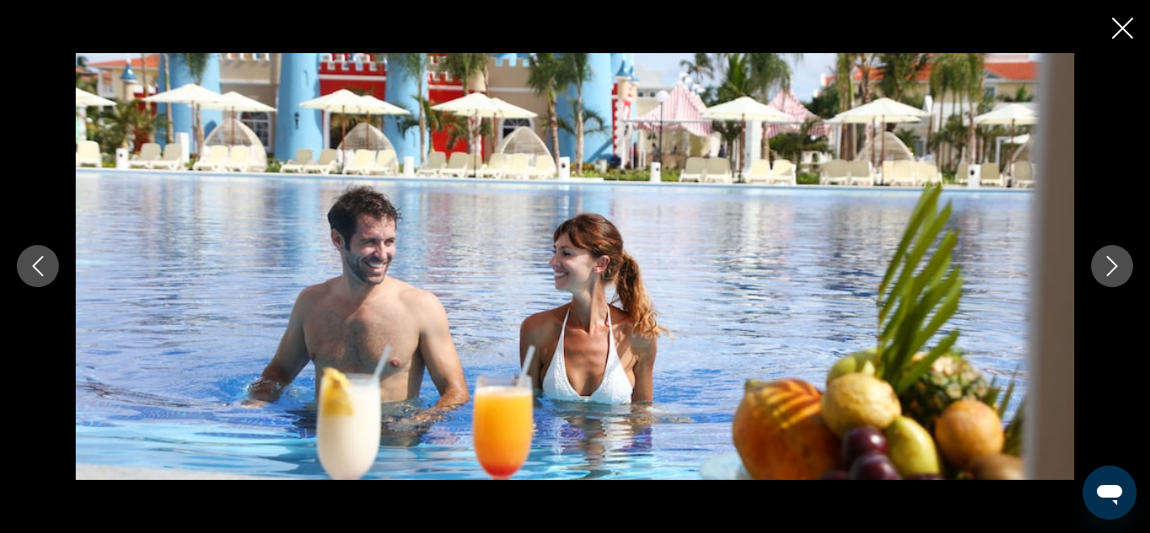
click at [1115, 269] on icon "Next image" at bounding box center [1112, 266] width 20 height 20
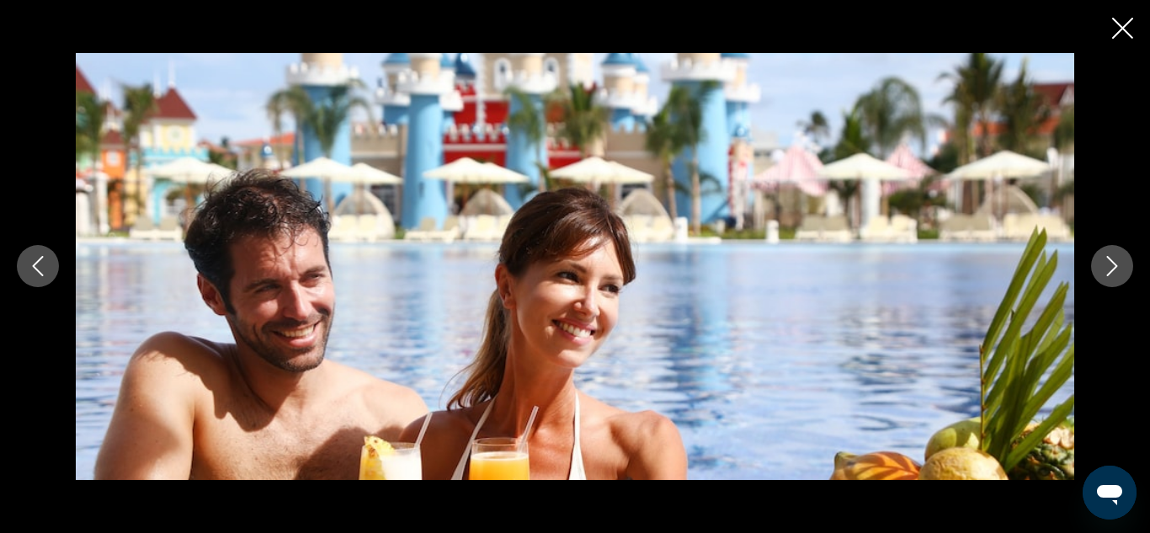
click at [1115, 269] on icon "Next image" at bounding box center [1112, 266] width 20 height 20
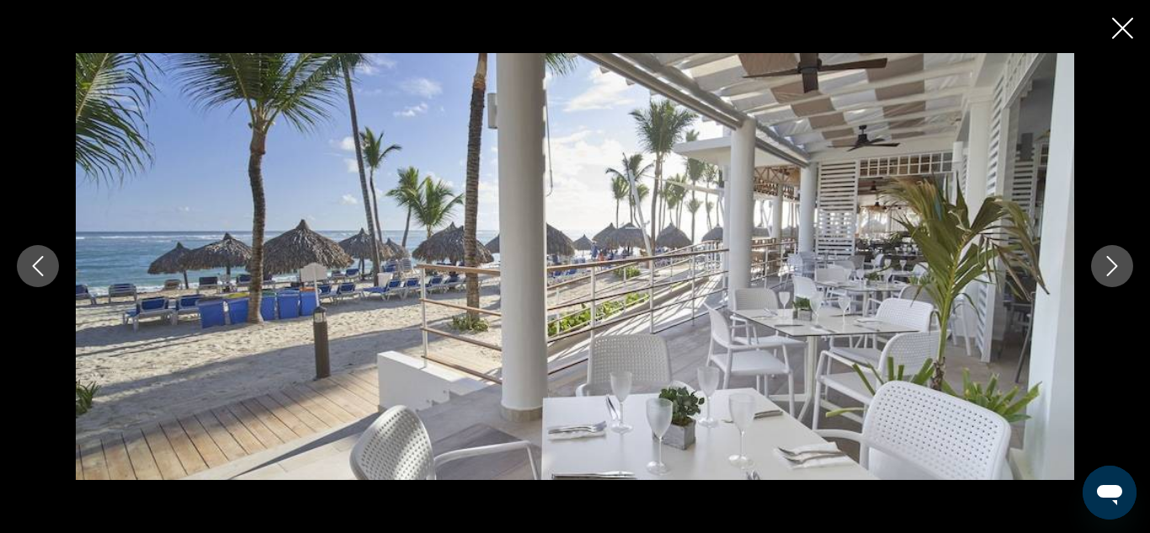
click at [1120, 18] on icon "Close slideshow" at bounding box center [1122, 28] width 21 height 21
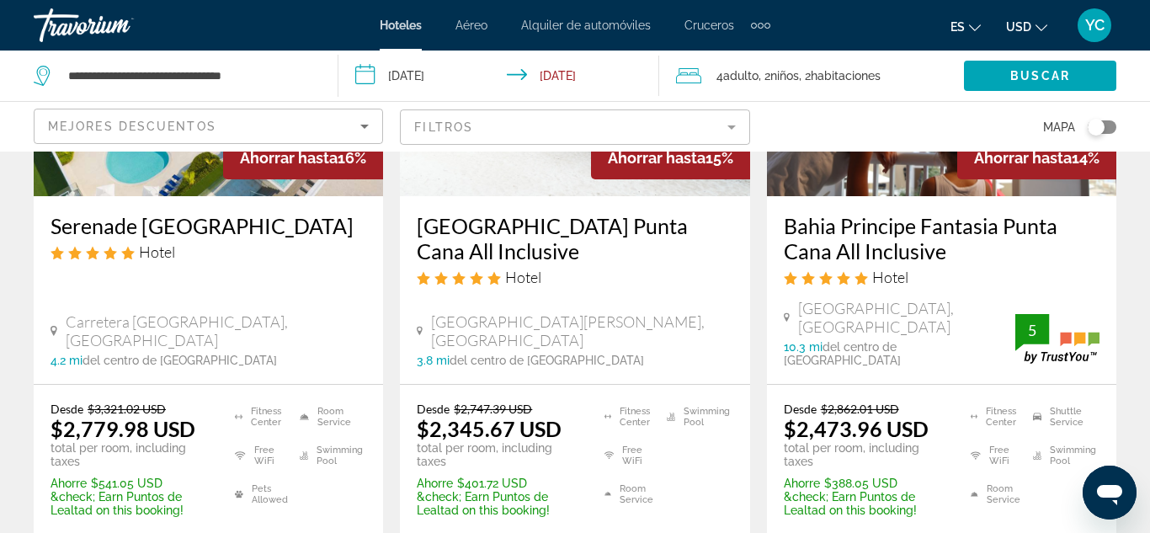
scroll to position [2541, 0]
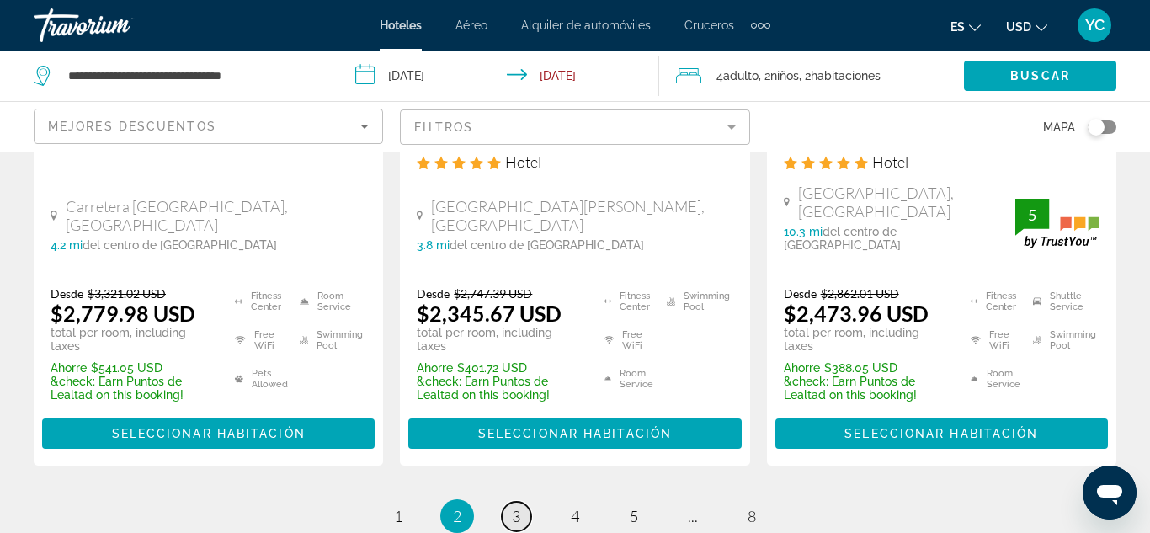
click at [519, 502] on link "page 3" at bounding box center [516, 516] width 29 height 29
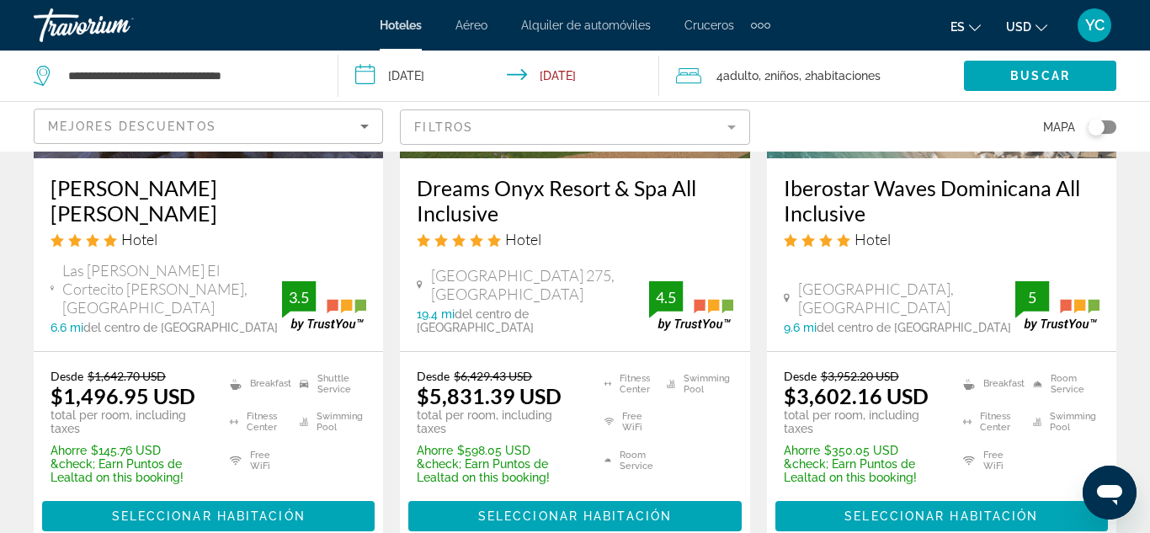
scroll to position [2647, 0]
